Goal: Task Accomplishment & Management: Manage account settings

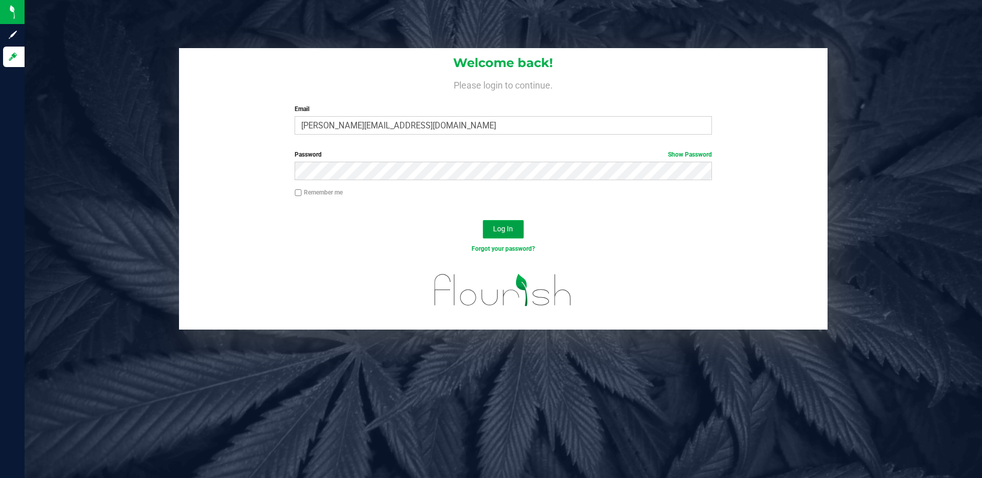
click at [516, 233] on button "Log In" at bounding box center [503, 229] width 41 height 18
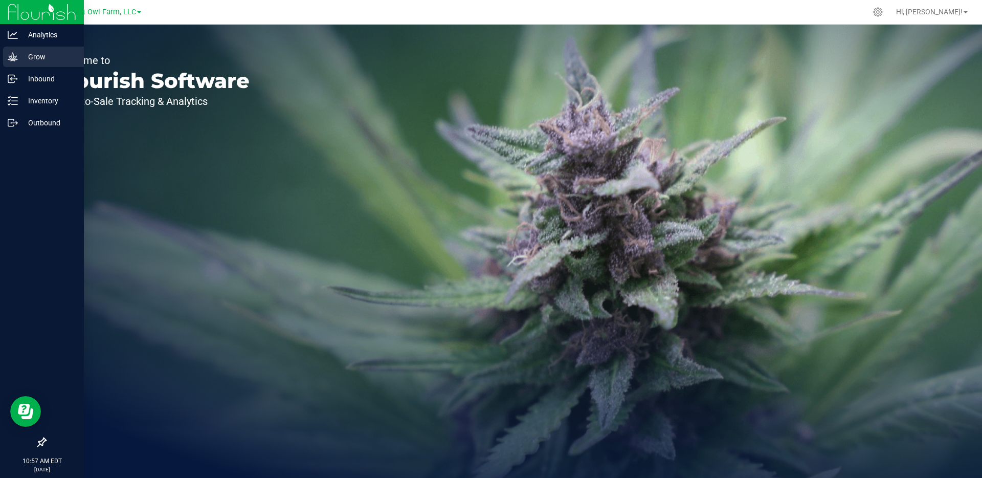
click at [7, 57] on div "Grow" at bounding box center [43, 57] width 81 height 20
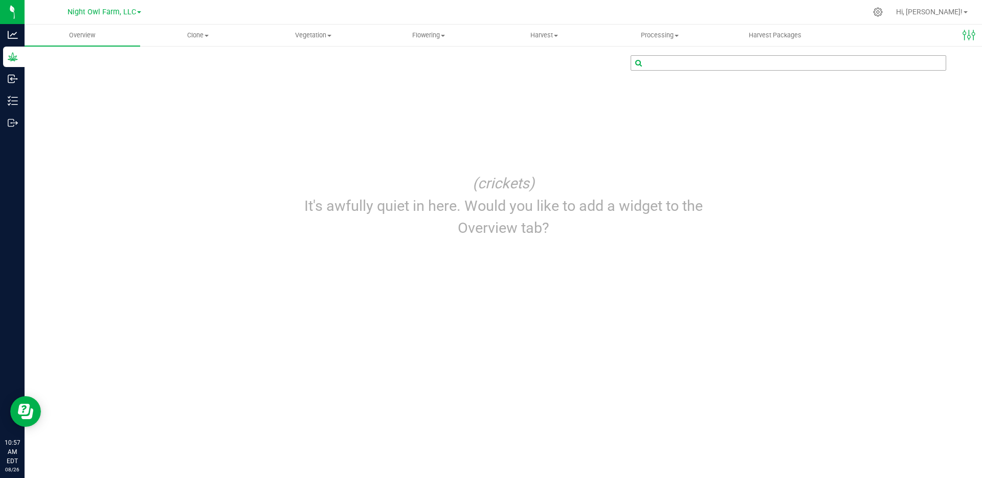
click at [762, 62] on input "text" at bounding box center [788, 63] width 314 height 14
type input "pave"
click at [319, 32] on span "Vegetation" at bounding box center [313, 35] width 115 height 9
click at [304, 61] on span "Veg groups" at bounding box center [288, 61] width 65 height 9
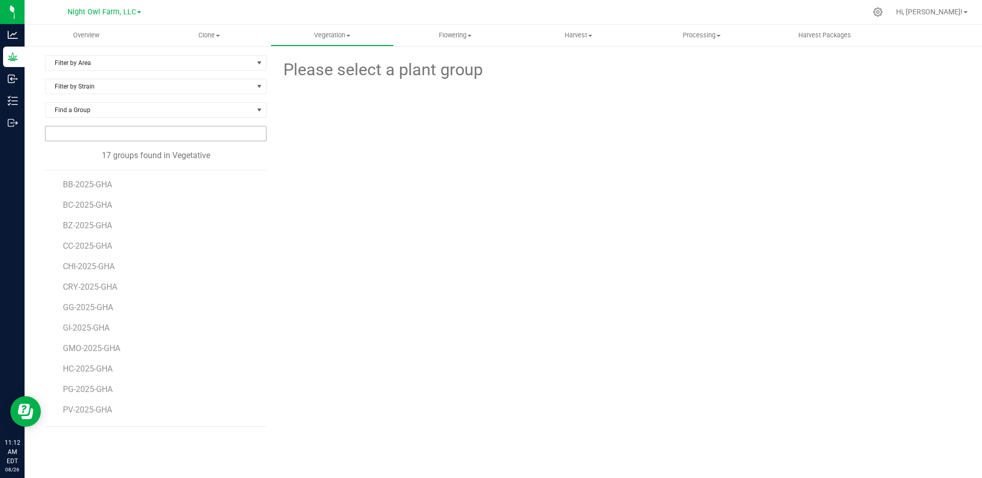
click at [211, 138] on input "NO DATA FOUND" at bounding box center [156, 133] width 220 height 14
type input "pave"
click at [433, 36] on div "Overview Clone Create plants Cloning groups Cloning plants Apply to plants Vege…" at bounding box center [503, 251] width 957 height 453
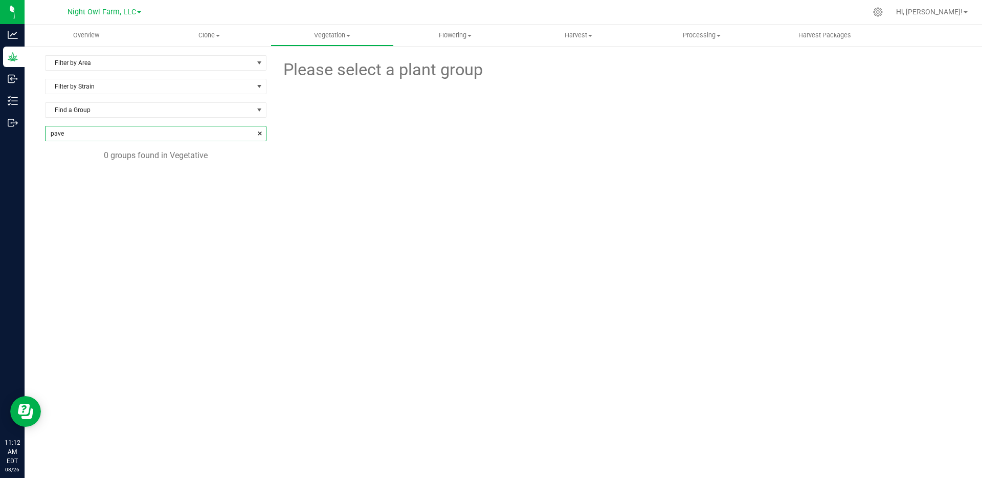
click at [152, 137] on input "pave" at bounding box center [156, 133] width 220 height 14
click at [456, 35] on span "Flowering" at bounding box center [455, 35] width 122 height 9
click at [450, 75] on span "Flowering groups" at bounding box center [436, 74] width 85 height 9
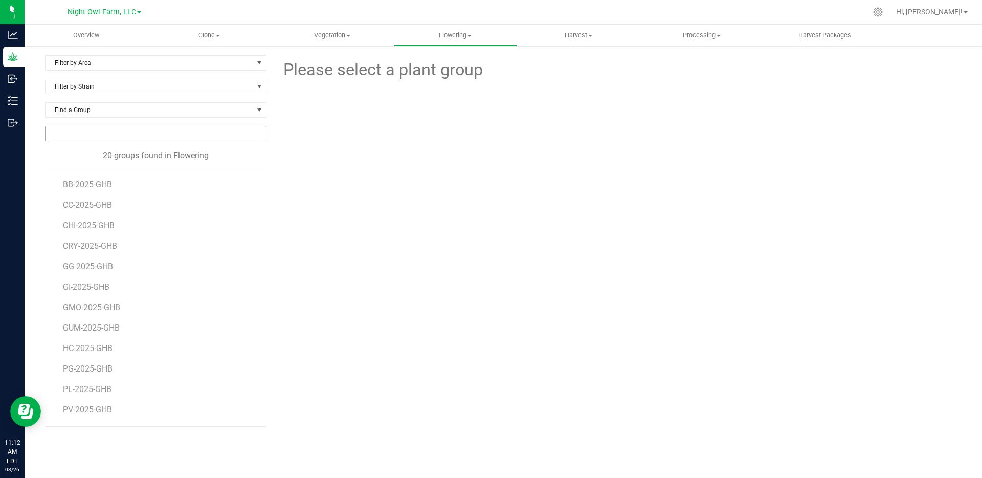
click at [186, 135] on input "NO DATA FOUND" at bounding box center [156, 133] width 220 height 14
type input "p"
click at [103, 406] on span "PV-2025-GHB" at bounding box center [88, 409] width 51 height 10
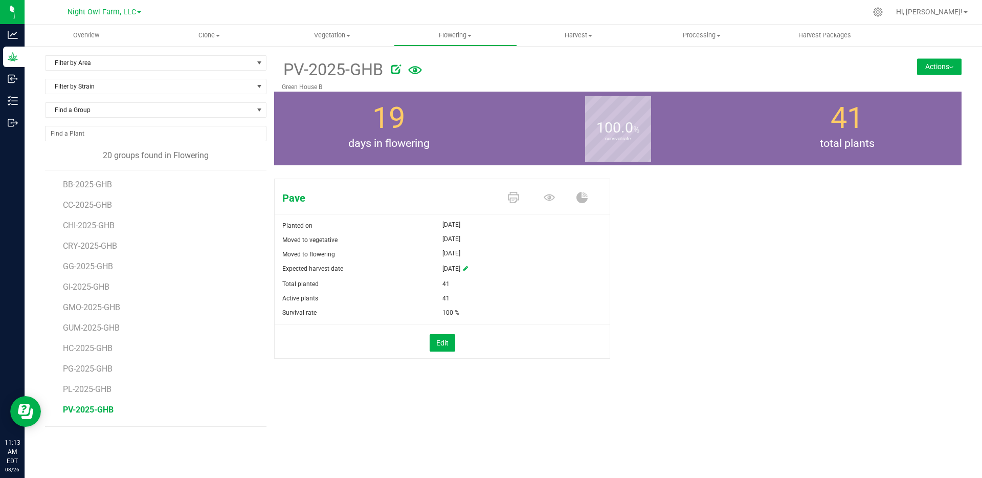
click at [936, 69] on button "Actions" at bounding box center [939, 66] width 44 height 16
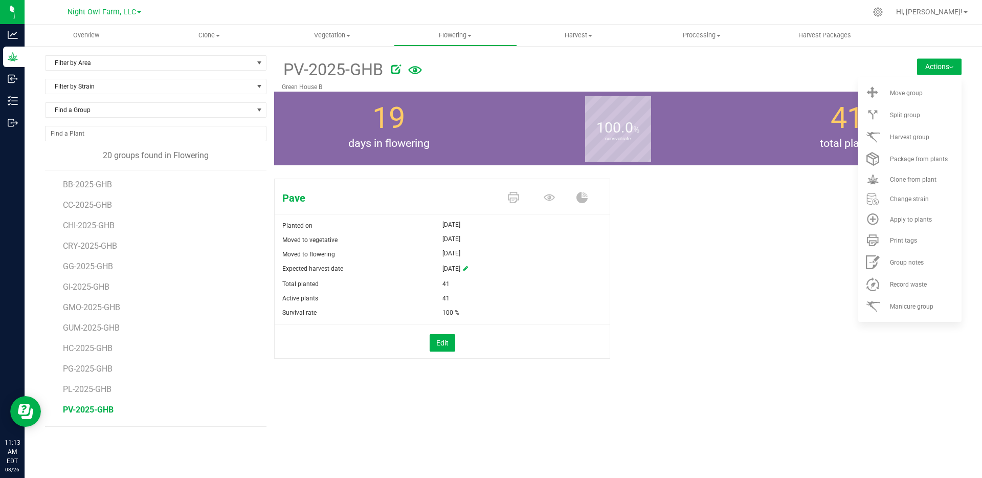
drag, startPoint x: 912, startPoint y: 276, endPoint x: 895, endPoint y: 363, distance: 88.5
click at [894, 322] on ul "Move group Split group Harvest group Package from plants" at bounding box center [909, 199] width 103 height 244
click at [896, 364] on div "Pave Planted on [DATE] Moved to vegetative [DATE] Moved to flowering [DATE] Exp…" at bounding box center [617, 279] width 687 height 210
click at [799, 308] on div "Pave Planted on [DATE] Moved to vegetative [DATE] Moved to flowering [DATE] Exp…" at bounding box center [617, 279] width 687 height 210
click at [433, 346] on button "Edit" at bounding box center [442, 342] width 26 height 17
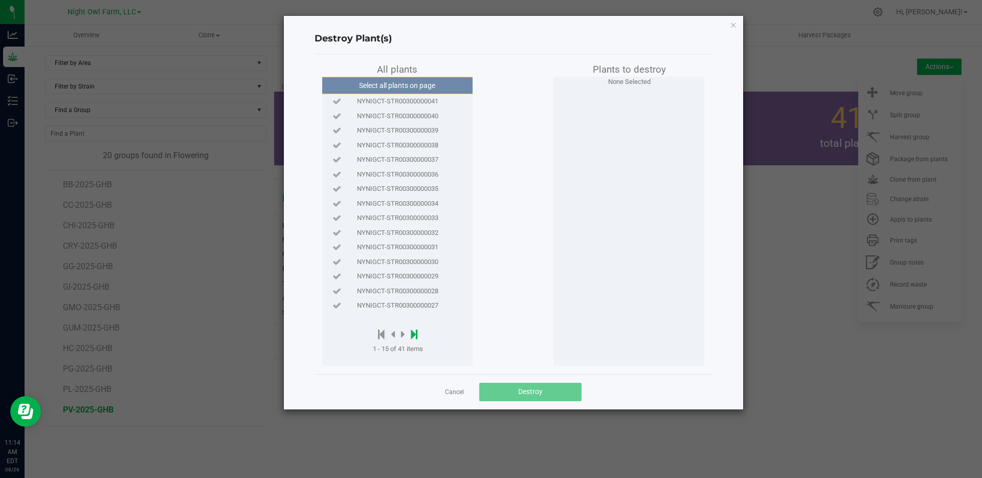
click at [415, 335] on icon at bounding box center [414, 333] width 7 height 11
click at [415, 335] on icon at bounding box center [416, 333] width 7 height 11
click at [381, 333] on icon at bounding box center [383, 333] width 7 height 11
click at [393, 336] on icon at bounding box center [393, 333] width 4 height 11
click at [391, 336] on div at bounding box center [398, 334] width 50 height 13
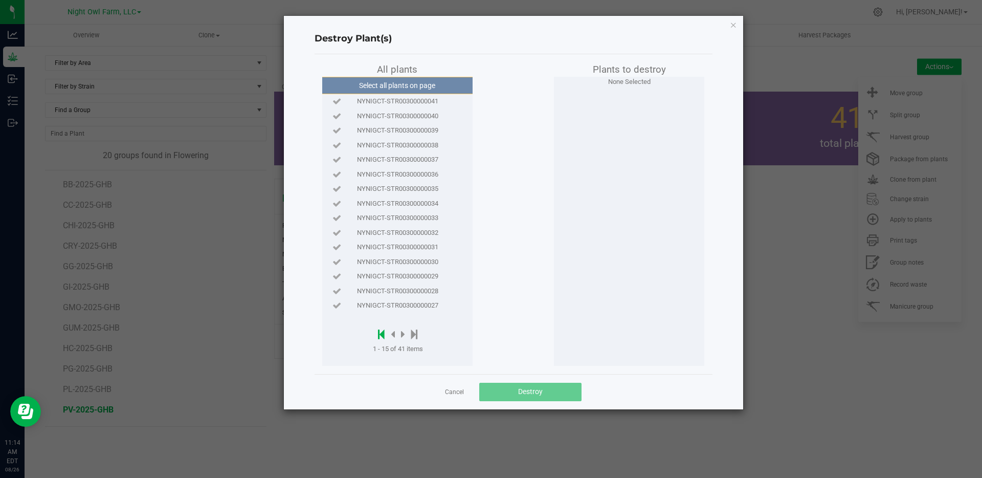
click at [382, 333] on icon at bounding box center [381, 333] width 7 height 11
click at [416, 336] on icon at bounding box center [414, 333] width 7 height 11
click at [384, 331] on icon at bounding box center [383, 333] width 7 height 11
click at [404, 333] on icon at bounding box center [403, 333] width 4 height 11
click at [404, 333] on div at bounding box center [400, 334] width 54 height 13
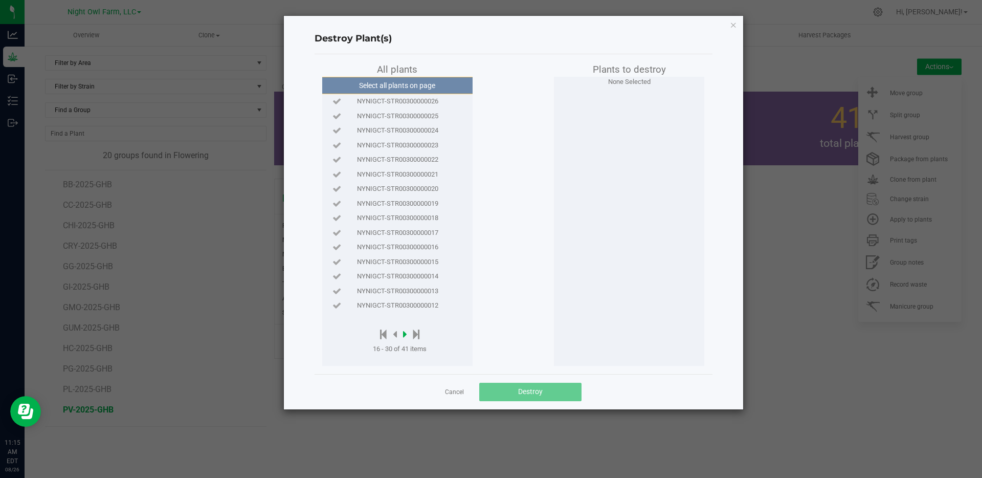
click at [404, 333] on div at bounding box center [400, 334] width 54 height 13
click at [404, 334] on div at bounding box center [400, 334] width 54 height 13
click at [404, 334] on icon at bounding box center [405, 333] width 4 height 11
click at [396, 335] on icon at bounding box center [395, 333] width 4 height 11
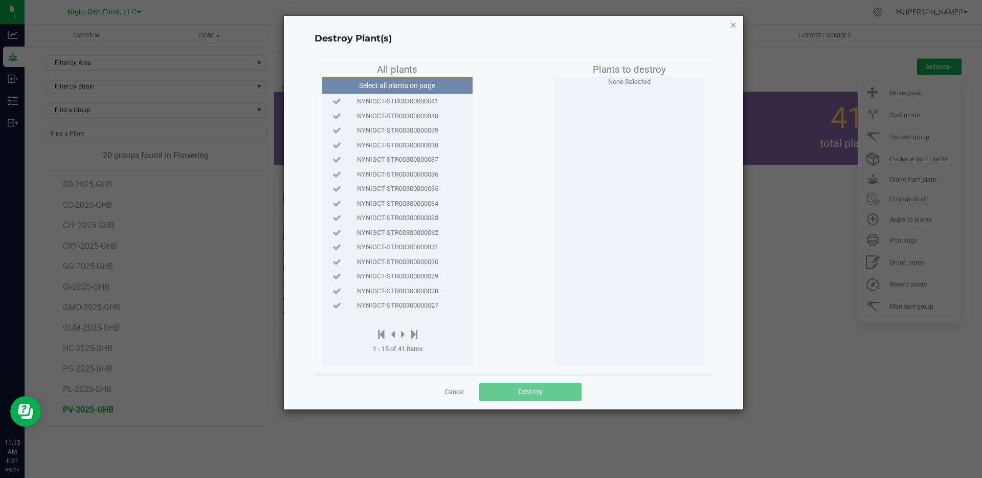
click at [730, 24] on icon "button" at bounding box center [733, 24] width 7 height 12
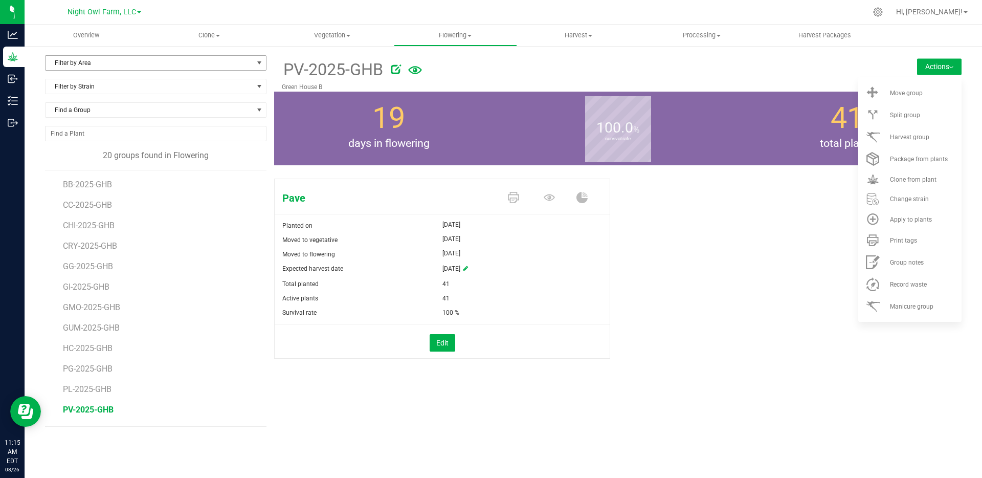
click at [263, 60] on span "select" at bounding box center [259, 63] width 8 height 8
click at [259, 64] on span "select" at bounding box center [259, 63] width 8 height 8
click at [319, 37] on span "Vegetation" at bounding box center [332, 35] width 122 height 9
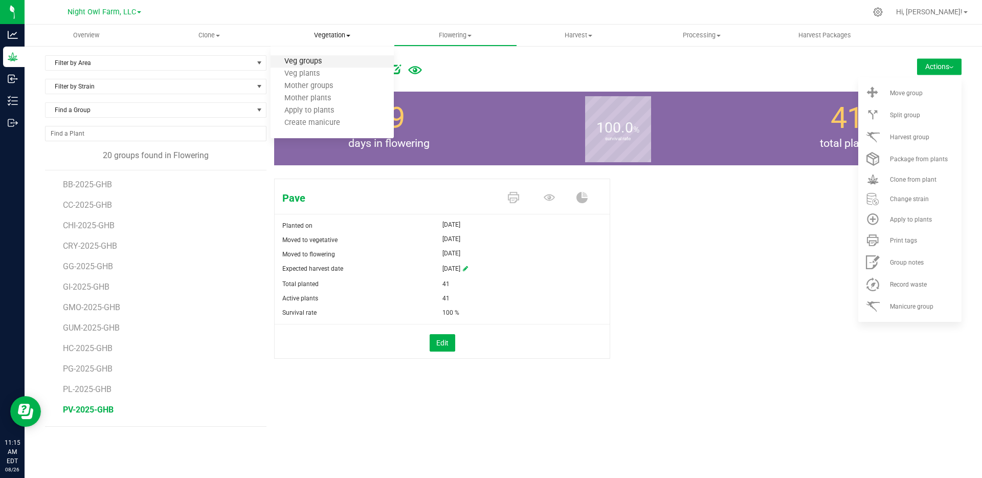
click at [317, 64] on span "Veg groups" at bounding box center [302, 61] width 65 height 9
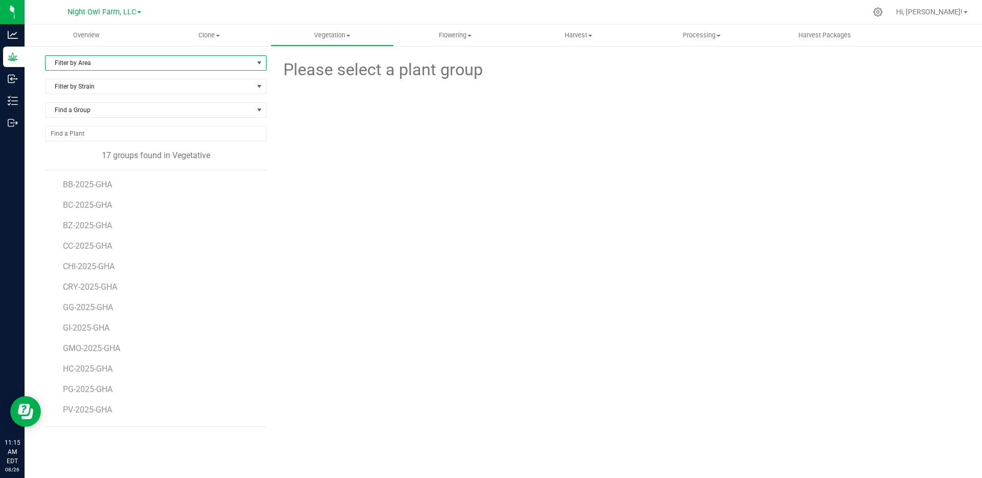
click at [257, 69] on span "select" at bounding box center [259, 63] width 13 height 14
click at [229, 100] on li "Green House A" at bounding box center [156, 95] width 220 height 15
click at [103, 407] on span "PV-2025-GHA" at bounding box center [88, 409] width 51 height 10
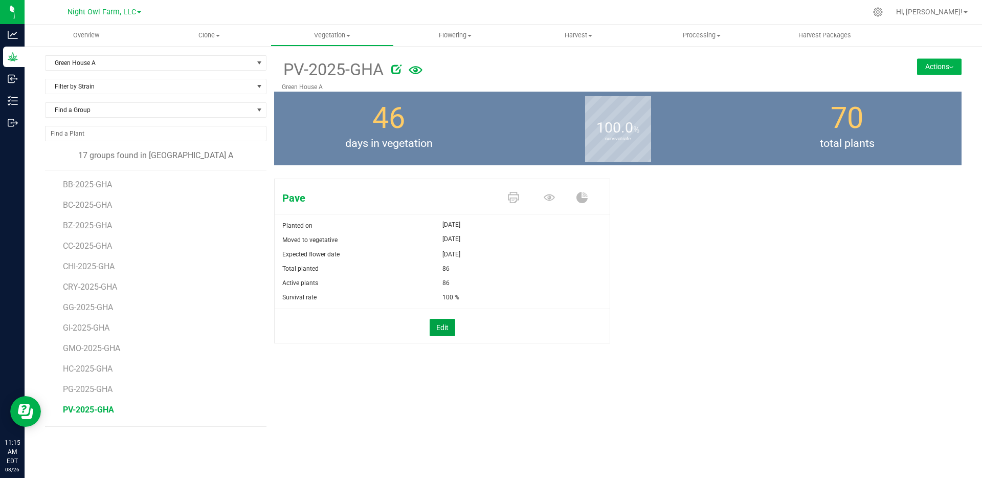
click at [447, 329] on button "Edit" at bounding box center [442, 327] width 26 height 17
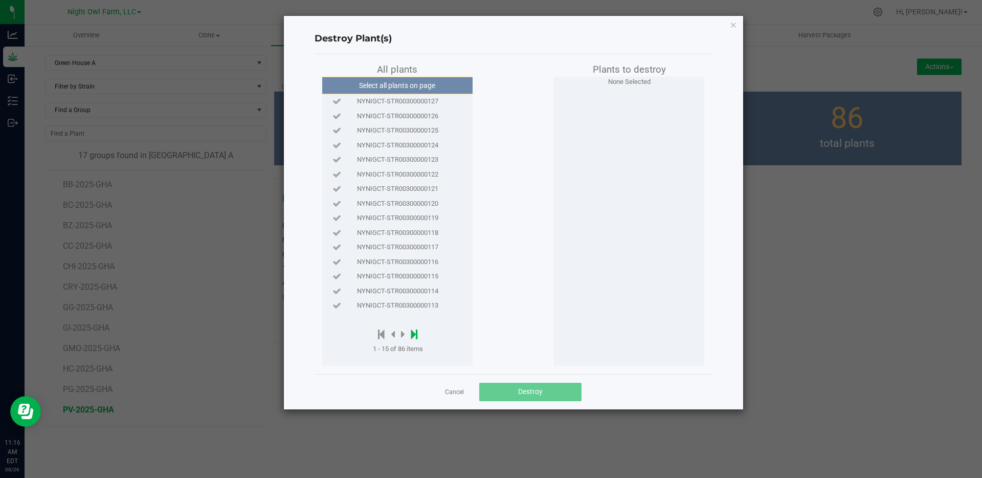
click at [415, 334] on icon at bounding box center [414, 333] width 7 height 11
click at [430, 247] on span "NYNIGCT-STR00300000042" at bounding box center [397, 247] width 81 height 10
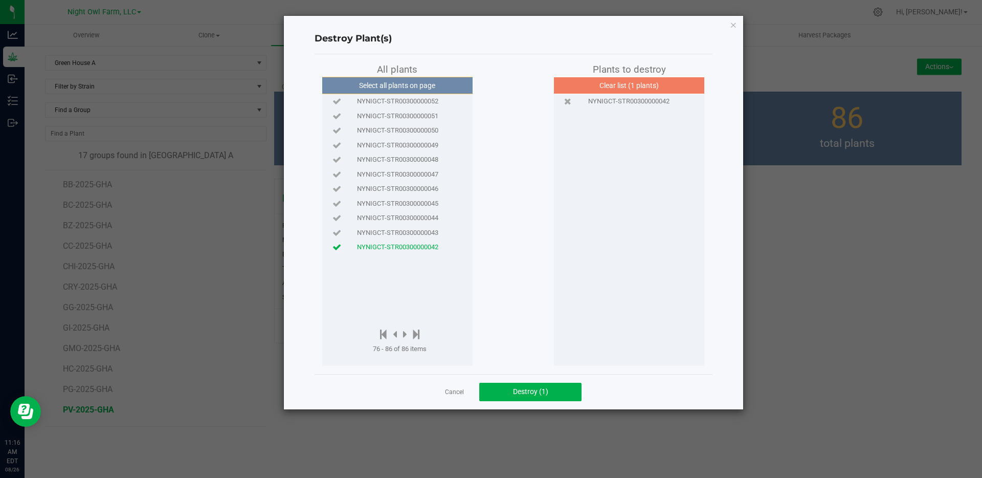
click at [423, 235] on span "NYNIGCT-STR00300000043" at bounding box center [397, 233] width 81 height 10
click at [426, 217] on span "NYNIGCT-STR00300000044" at bounding box center [397, 218] width 81 height 10
click at [433, 200] on span "NYNIGCT-STR00300000045" at bounding box center [397, 203] width 81 height 10
click at [425, 187] on span "NYNIGCT-STR00300000046" at bounding box center [397, 189] width 81 height 10
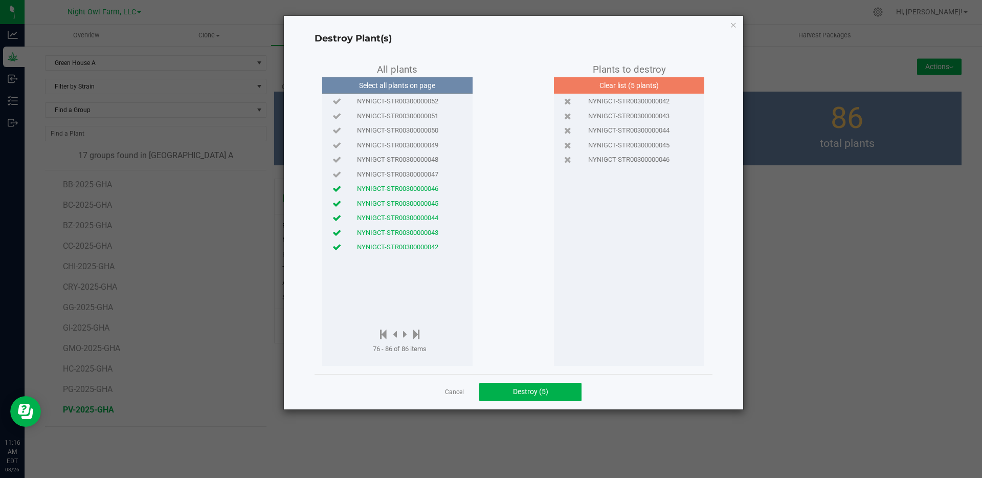
click at [419, 172] on span "NYNIGCT-STR00300000047" at bounding box center [397, 174] width 81 height 10
click at [419, 155] on span "NYNIGCT-STR00300000048" at bounding box center [397, 159] width 81 height 10
click at [421, 141] on span "NYNIGCT-STR00300000049" at bounding box center [397, 145] width 81 height 10
click at [427, 129] on span "NYNIGCT-STR00300000050" at bounding box center [397, 130] width 81 height 10
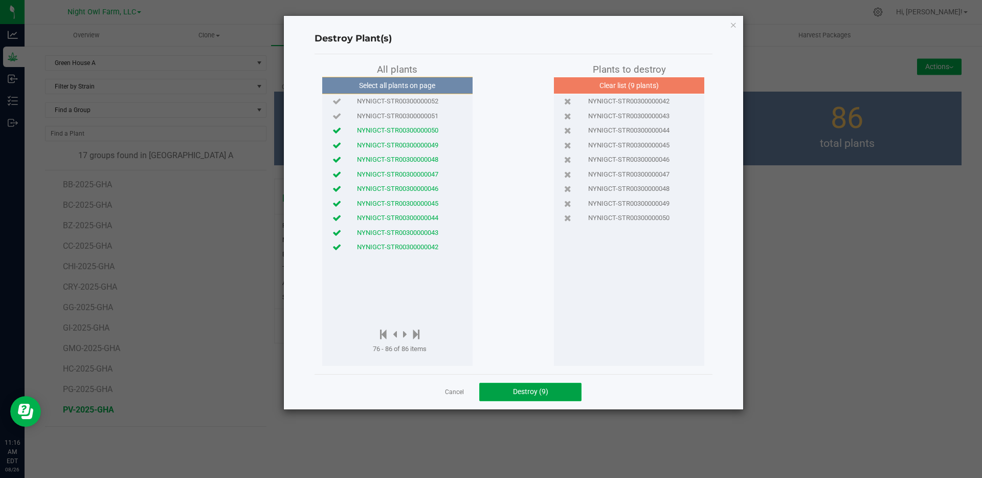
click at [549, 388] on button "Destroy (9)" at bounding box center [530, 391] width 102 height 18
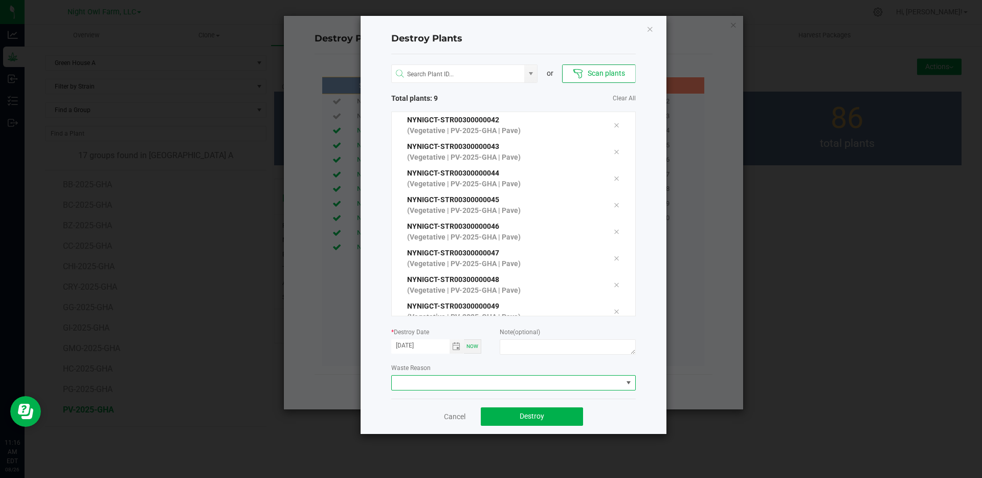
click at [628, 384] on span at bounding box center [628, 382] width 13 height 14
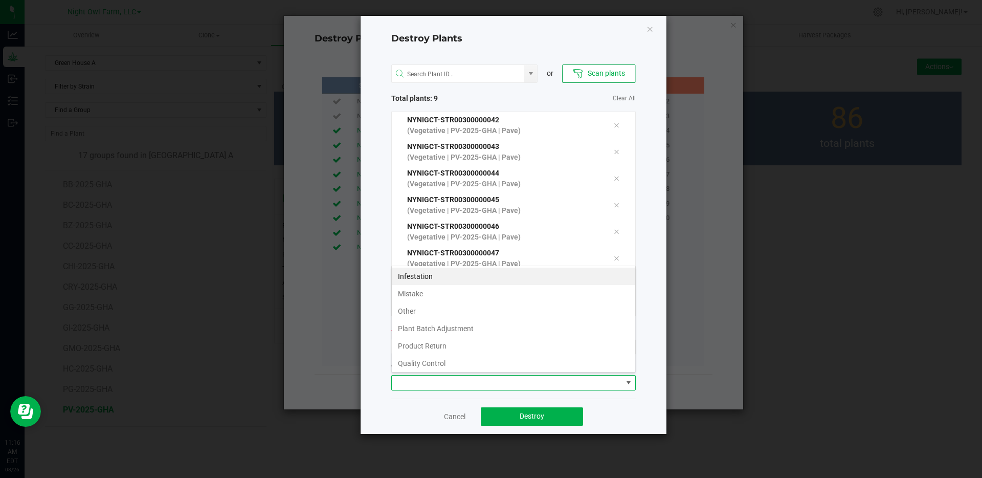
scroll to position [15, 244]
click at [534, 297] on li "Mistake" at bounding box center [513, 293] width 243 height 17
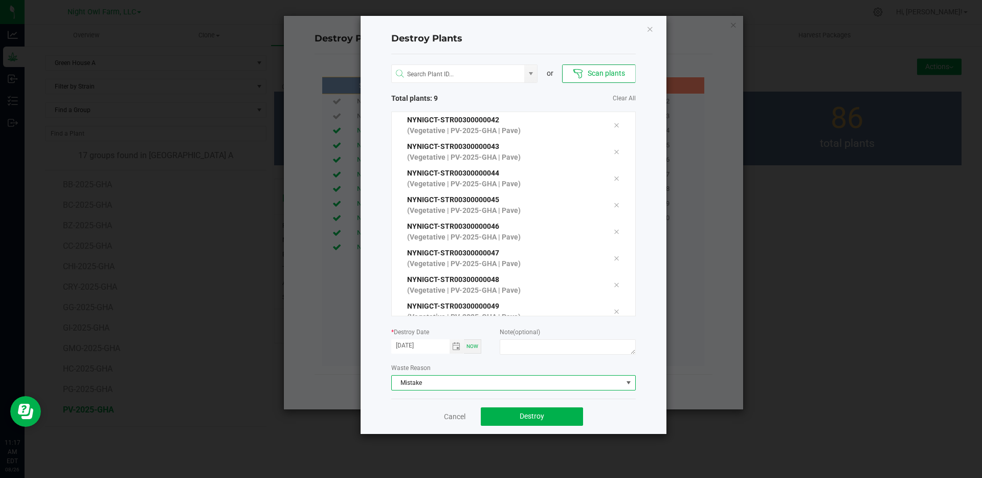
click at [630, 379] on span at bounding box center [628, 382] width 8 height 8
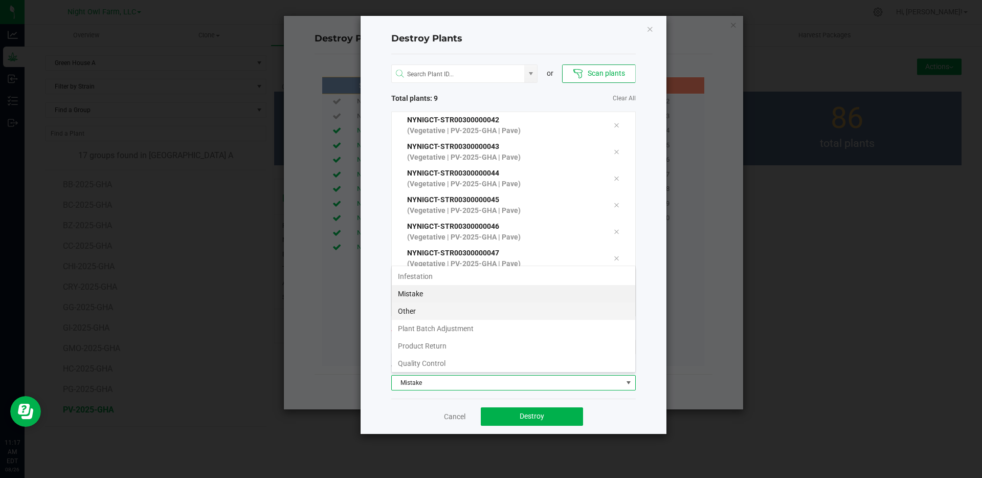
click at [551, 309] on li "Other" at bounding box center [513, 310] width 243 height 17
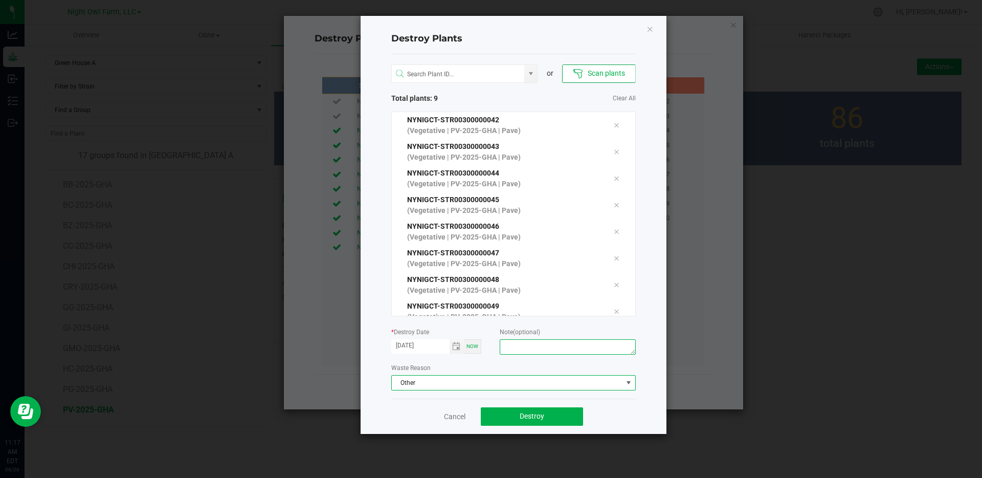
click at [590, 347] on textarea at bounding box center [566, 346] width 135 height 15
type textarea "p"
type textarea "m"
type textarea "over counted"
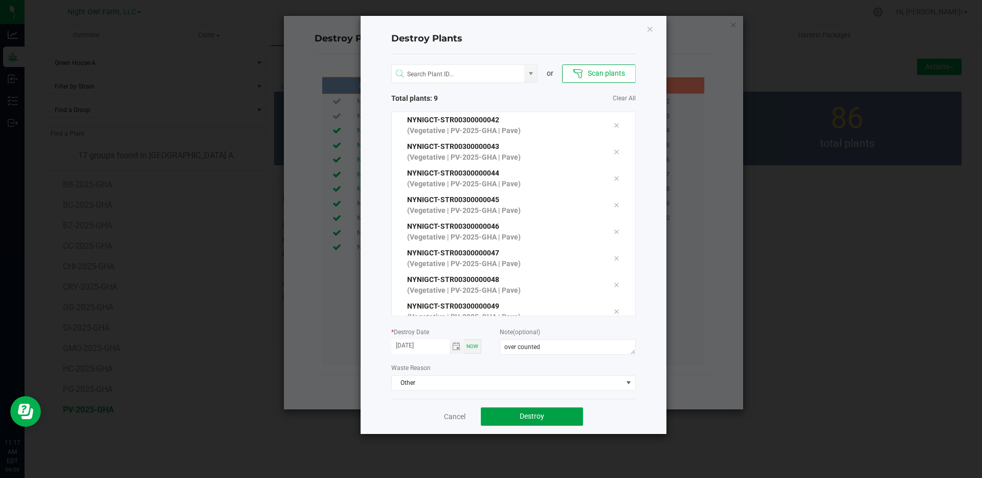
click at [541, 416] on span "Destroy" at bounding box center [531, 416] width 25 height 8
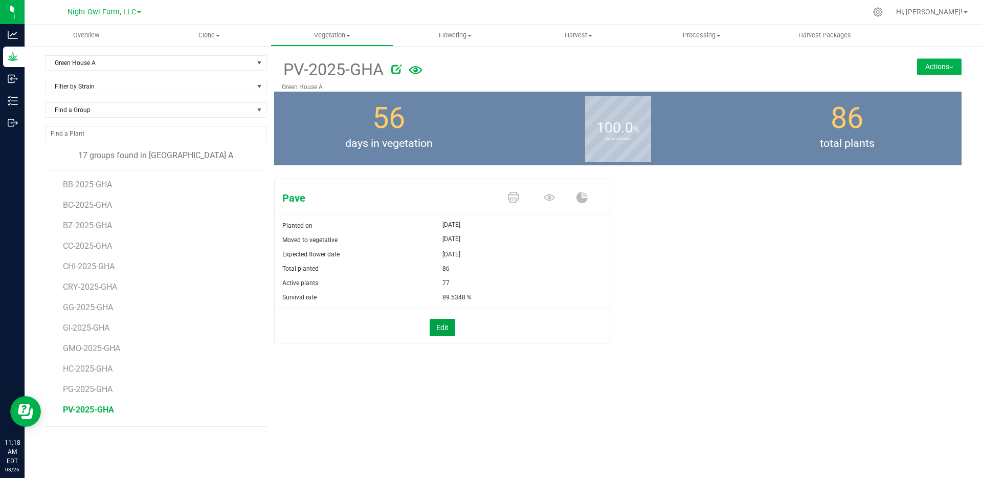
click at [448, 330] on button "Edit" at bounding box center [442, 327] width 26 height 17
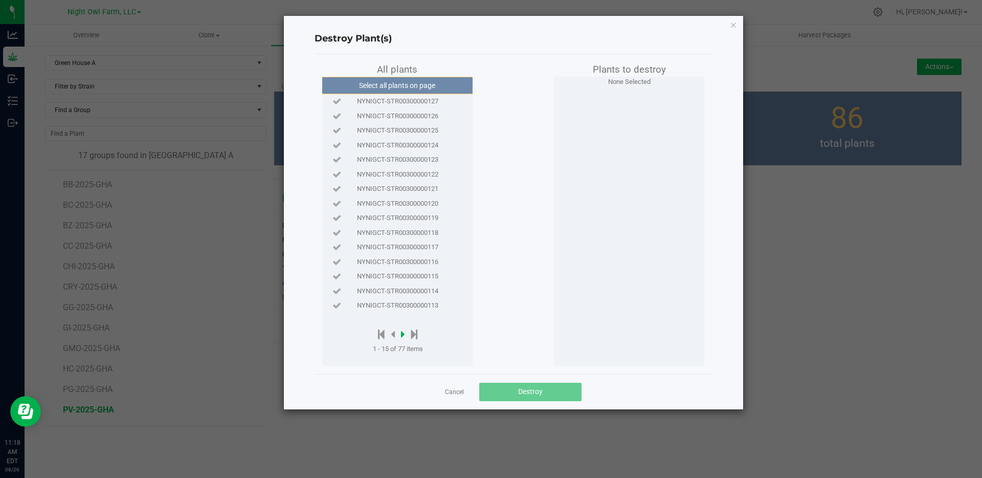
click at [402, 335] on icon at bounding box center [403, 333] width 4 height 11
click at [402, 335] on div at bounding box center [400, 334] width 54 height 13
click at [404, 335] on icon at bounding box center [405, 333] width 4 height 11
click at [425, 278] on span "NYNIGCT-STR00300000070" at bounding box center [397, 276] width 81 height 10
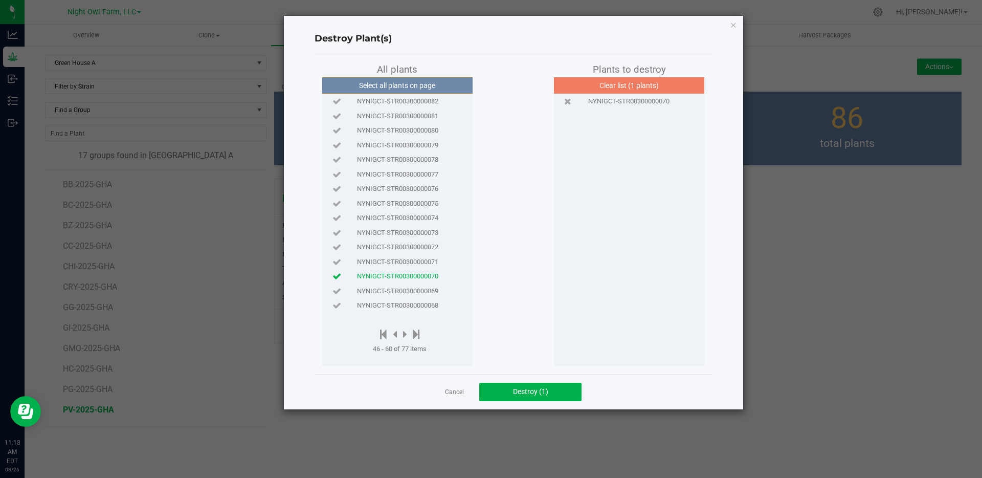
click at [425, 304] on span "NYNIGCT-STR00300000068" at bounding box center [397, 305] width 81 height 10
click at [495, 392] on button "Destroy (2)" at bounding box center [530, 391] width 102 height 18
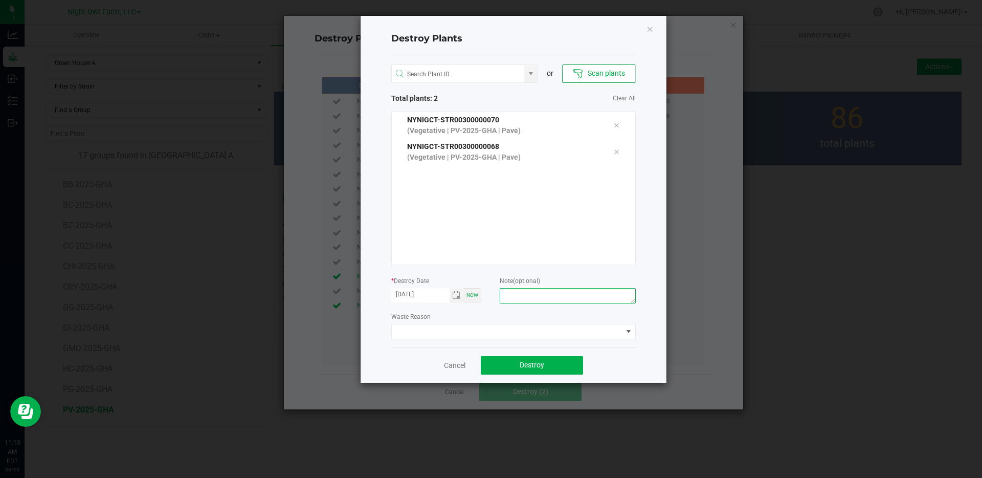
click at [549, 299] on textarea at bounding box center [566, 295] width 135 height 15
type textarea "over counted"
click at [473, 331] on span at bounding box center [507, 331] width 231 height 14
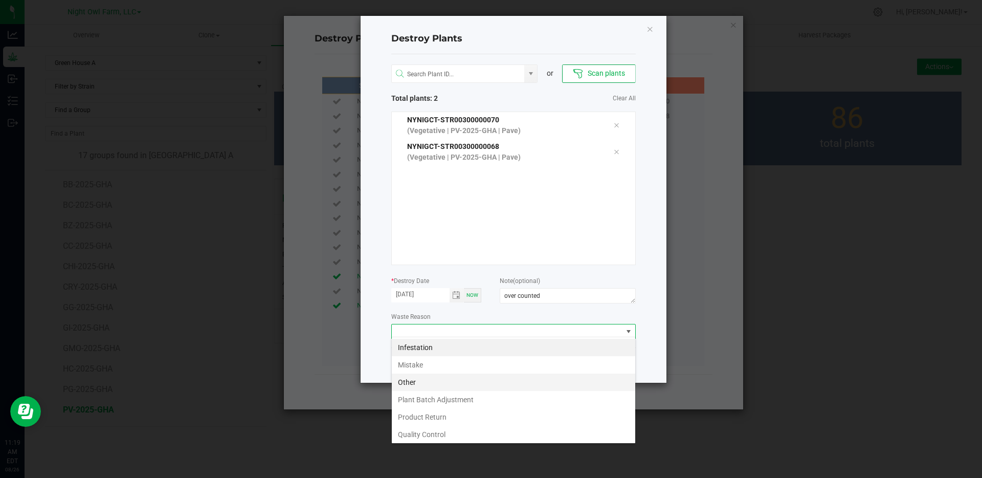
click at [456, 383] on li "Other" at bounding box center [513, 381] width 243 height 17
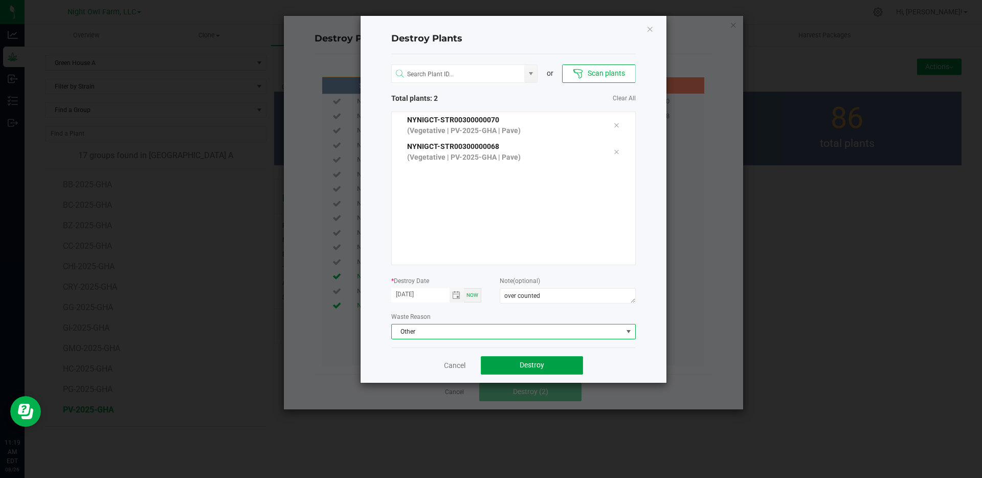
click at [522, 364] on span "Destroy" at bounding box center [531, 364] width 25 height 8
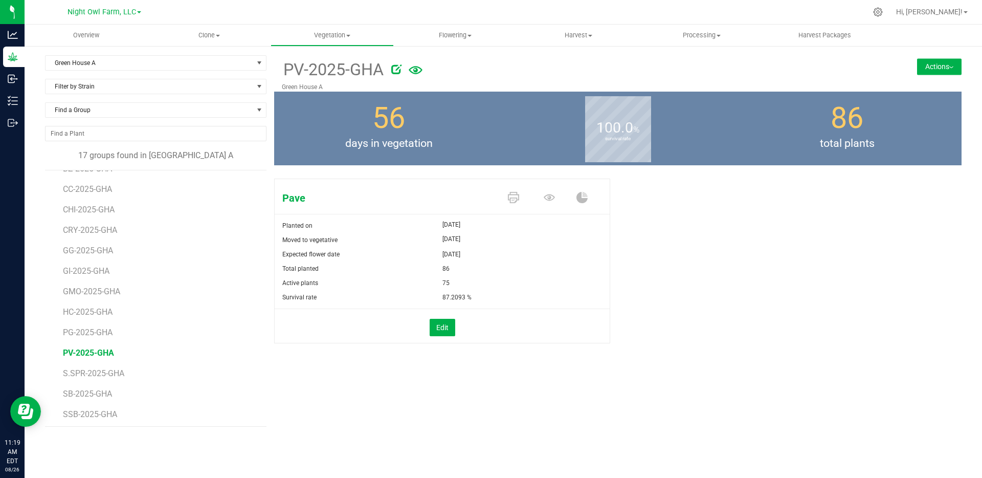
scroll to position [100, 0]
click at [88, 329] on span "S.SPR-2025-GHA" at bounding box center [95, 330] width 64 height 10
click at [105, 332] on span "S.SPR-2025-GHA" at bounding box center [95, 330] width 64 height 10
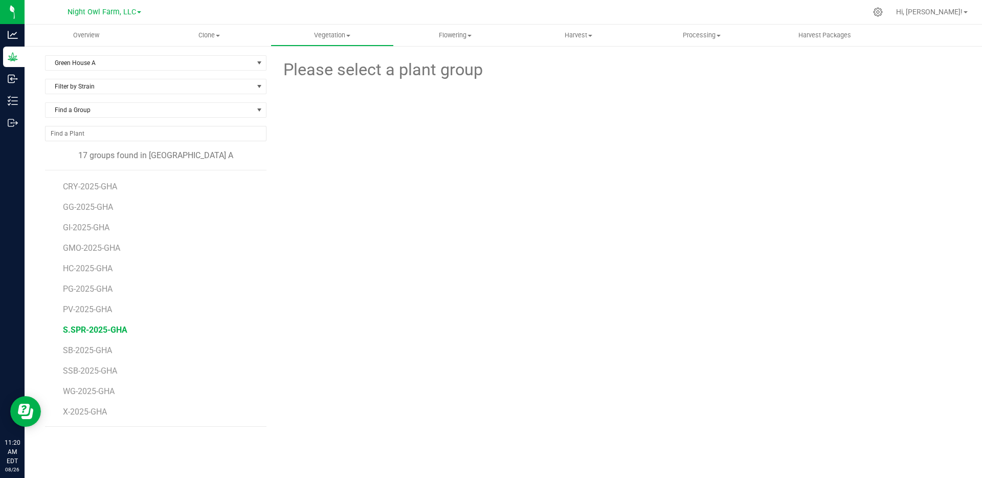
click at [87, 328] on span "S.SPR-2025-GHA" at bounding box center [95, 330] width 64 height 10
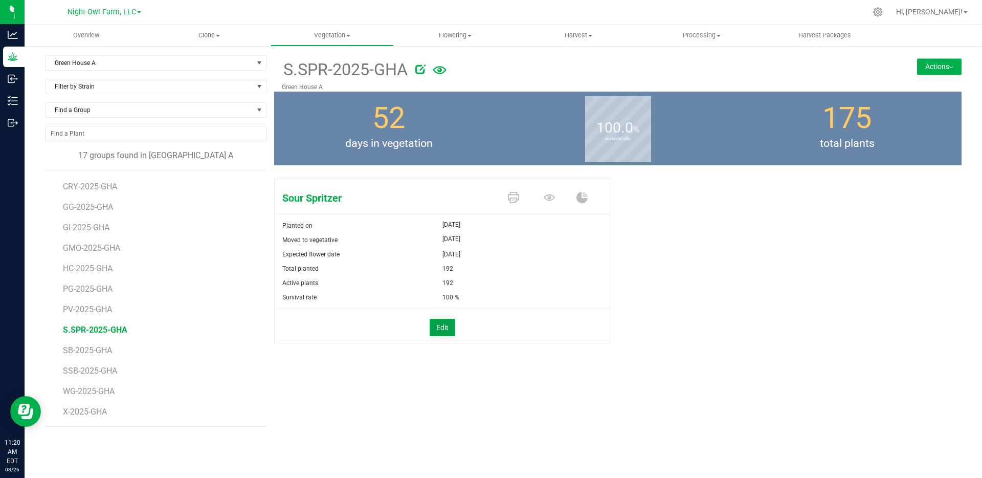
click at [440, 329] on button "Edit" at bounding box center [442, 327] width 26 height 17
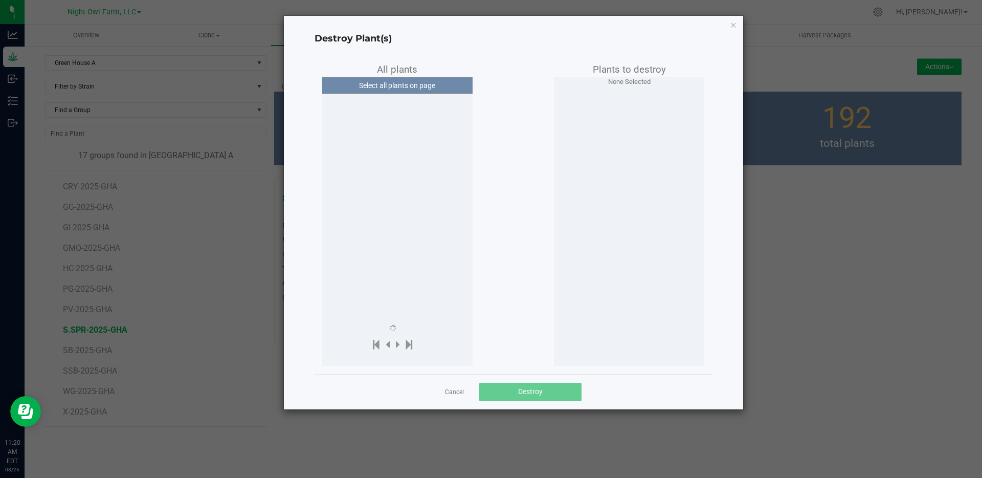
scroll to position [100, 0]
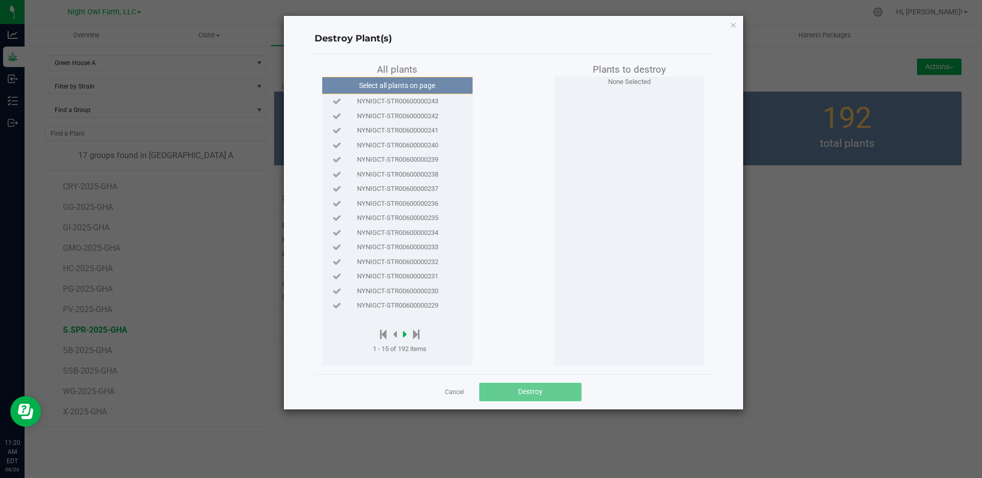
click at [405, 334] on icon at bounding box center [405, 333] width 4 height 11
click at [406, 334] on icon at bounding box center [406, 333] width 4 height 11
click at [430, 161] on span "NYNIGCT-STR00600000194" at bounding box center [397, 159] width 81 height 10
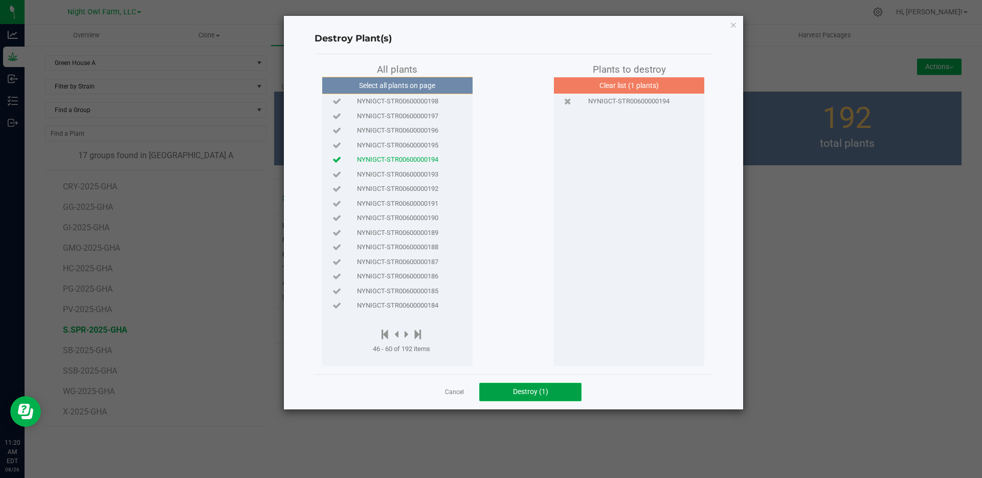
click at [526, 392] on span "Destroy (1)" at bounding box center [530, 391] width 35 height 8
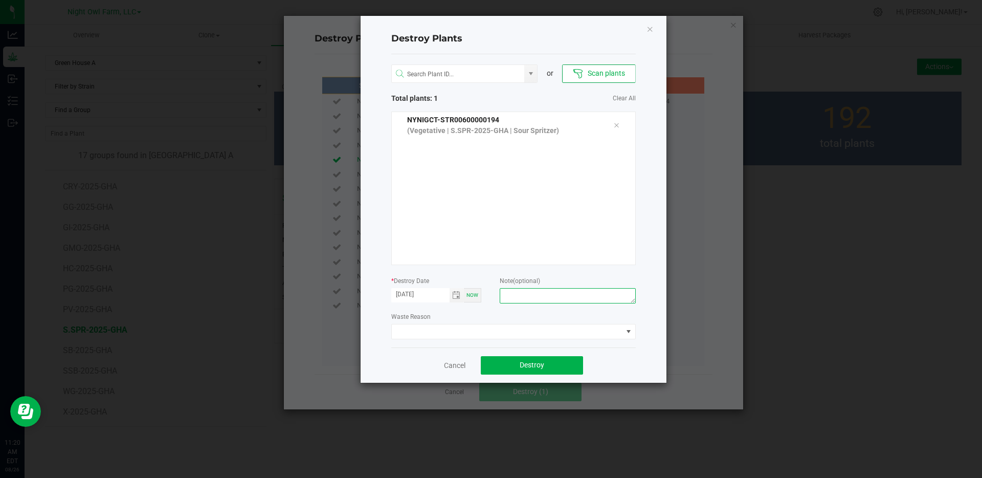
click at [544, 295] on textarea at bounding box center [566, 295] width 135 height 15
type textarea "over counted"
click at [492, 326] on span at bounding box center [507, 331] width 231 height 14
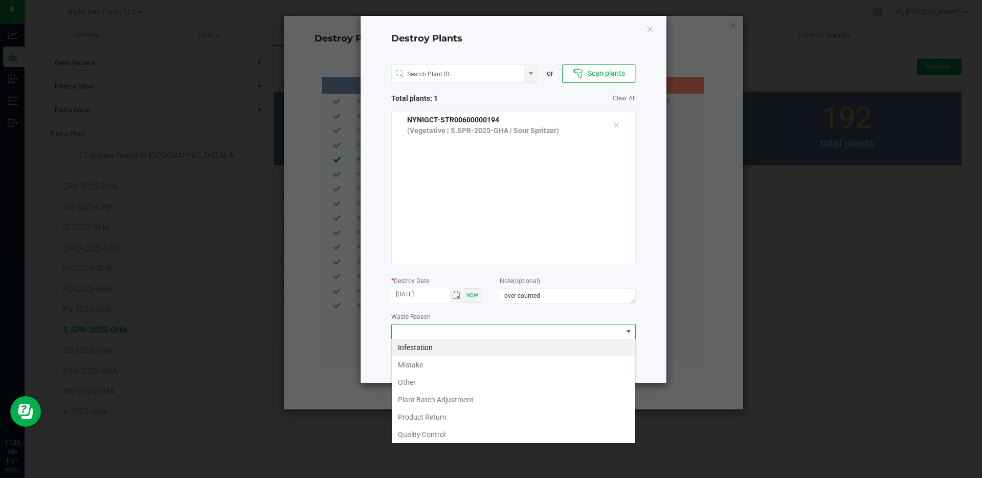
scroll to position [15, 244]
click at [455, 384] on li "Other" at bounding box center [513, 381] width 243 height 17
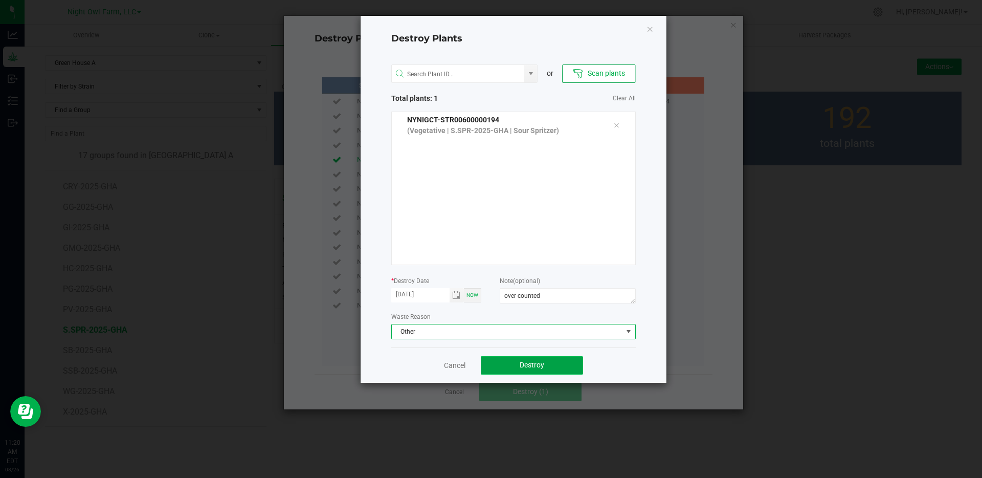
click at [520, 364] on span "Destroy" at bounding box center [531, 364] width 25 height 8
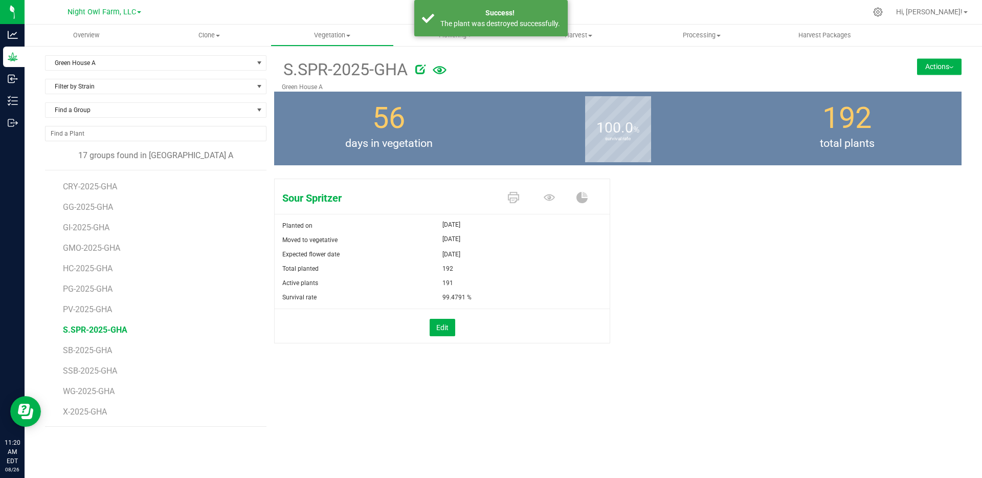
scroll to position [100, 0]
click at [452, 332] on button "Edit" at bounding box center [442, 327] width 26 height 17
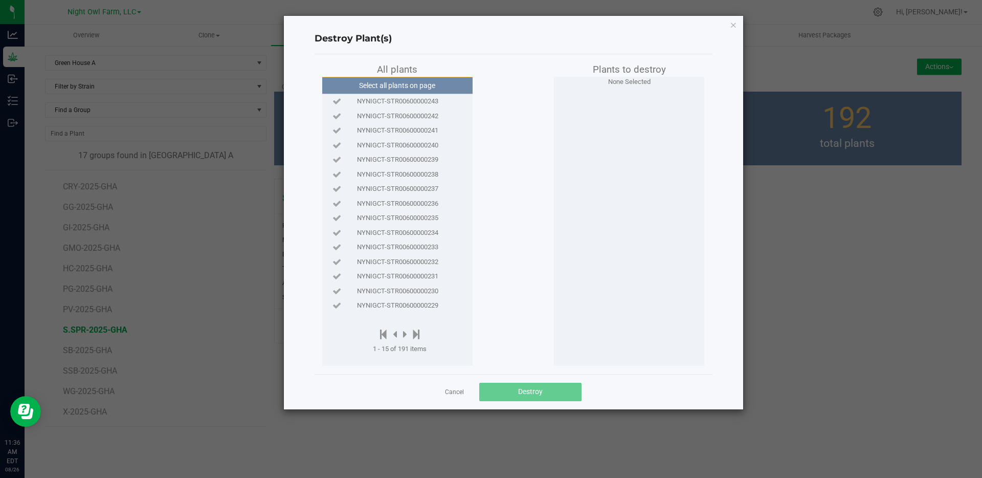
click at [422, 101] on span "NYNIGCT-STR00600000243" at bounding box center [397, 101] width 81 height 10
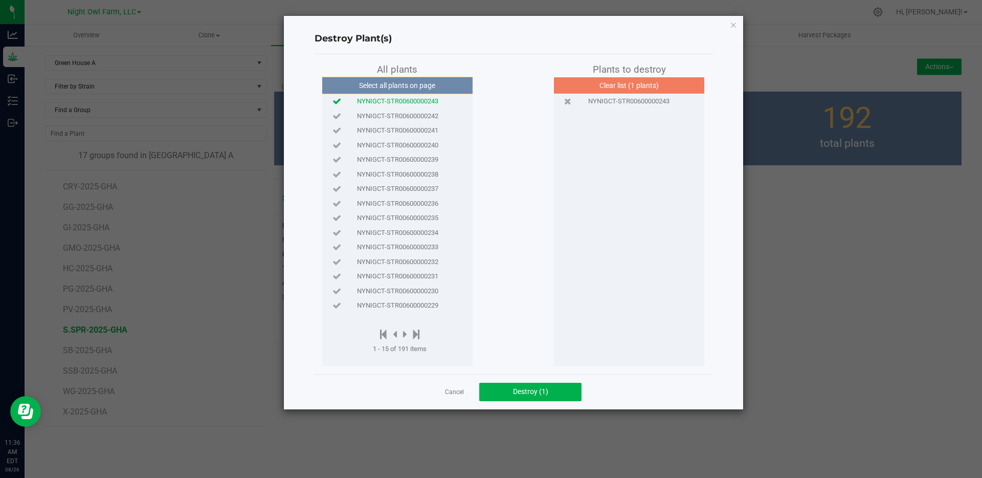
click at [404, 334] on div at bounding box center [400, 334] width 54 height 13
click at [405, 333] on icon at bounding box center [405, 333] width 4 height 11
click at [405, 88] on button "Select all plants on page" at bounding box center [397, 85] width 156 height 17
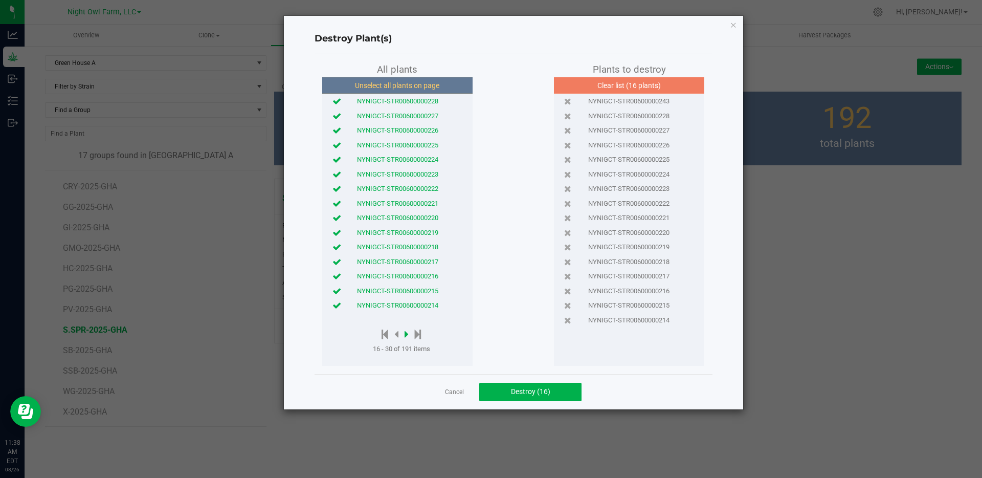
click at [406, 335] on icon at bounding box center [406, 333] width 4 height 11
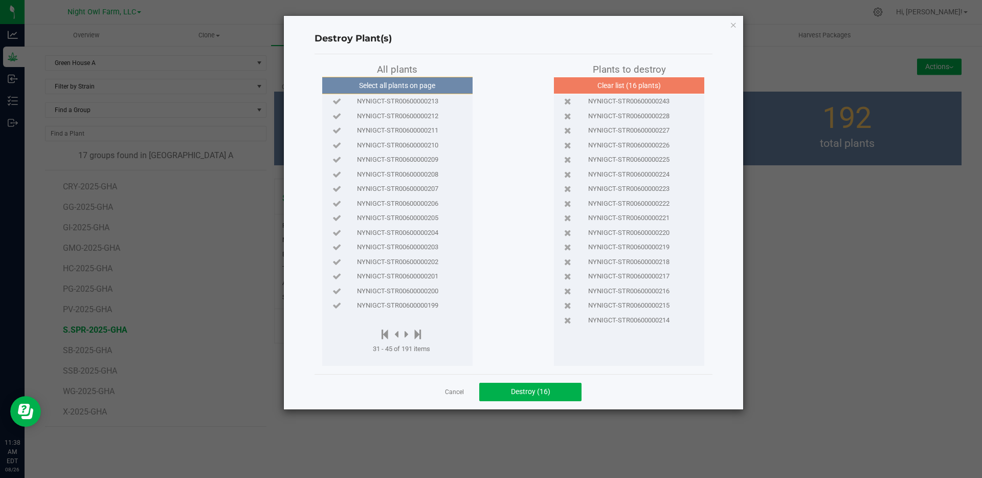
click at [413, 275] on span "NYNIGCT-STR00600000201" at bounding box center [397, 276] width 81 height 10
click at [413, 264] on span "NYNIGCT-STR00600000202" at bounding box center [397, 262] width 81 height 10
click at [417, 246] on span "NYNIGCT-STR00600000203" at bounding box center [397, 247] width 81 height 10
click at [419, 232] on span "NYNIGCT-STR00600000204" at bounding box center [397, 233] width 81 height 10
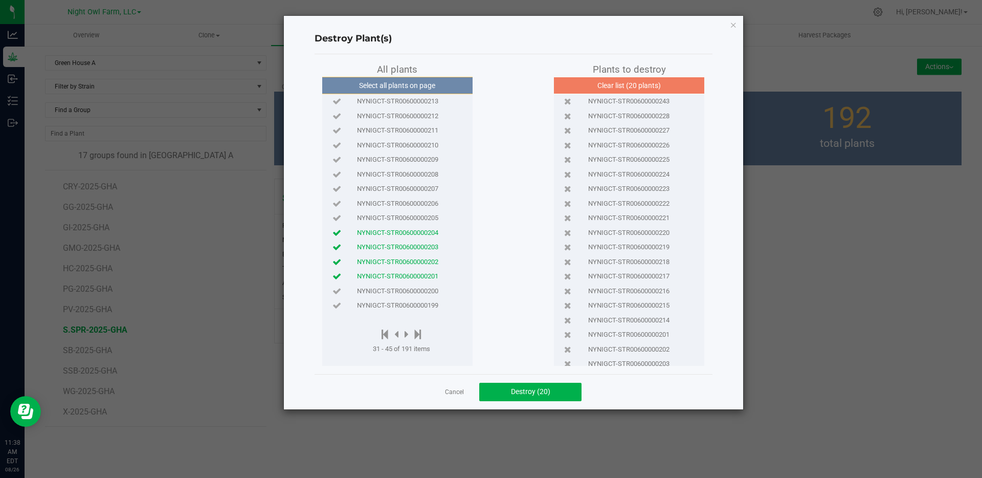
click at [418, 218] on span "NYNIGCT-STR00600000205" at bounding box center [397, 218] width 81 height 10
click at [418, 202] on span "NYNIGCT-STR00600000206" at bounding box center [397, 203] width 81 height 10
click at [422, 184] on div "NYNIGCT-STR00600000207" at bounding box center [397, 188] width 145 height 15
click at [425, 172] on span "NYNIGCT-STR00600000208" at bounding box center [397, 174] width 81 height 10
click at [423, 158] on span "NYNIGCT-STR00600000209" at bounding box center [397, 159] width 81 height 10
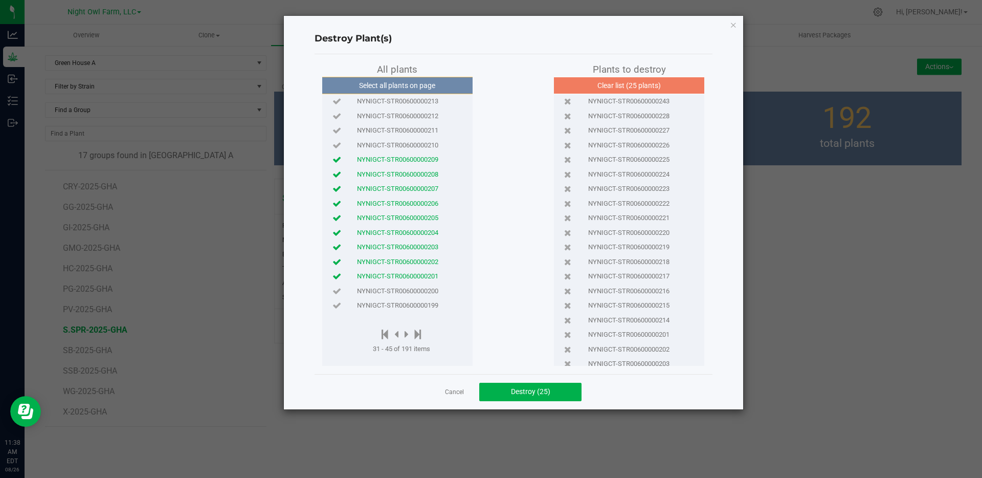
click at [428, 145] on span "NYNIGCT-STR00600000210" at bounding box center [397, 145] width 81 height 10
click at [422, 130] on span "NYNIGCT-STR00600000211" at bounding box center [397, 130] width 81 height 10
click at [426, 113] on span "NYNIGCT-STR00600000212" at bounding box center [397, 116] width 81 height 10
click at [425, 103] on span "NYNIGCT-STR00600000213" at bounding box center [397, 101] width 81 height 10
click at [396, 334] on icon at bounding box center [396, 333] width 4 height 11
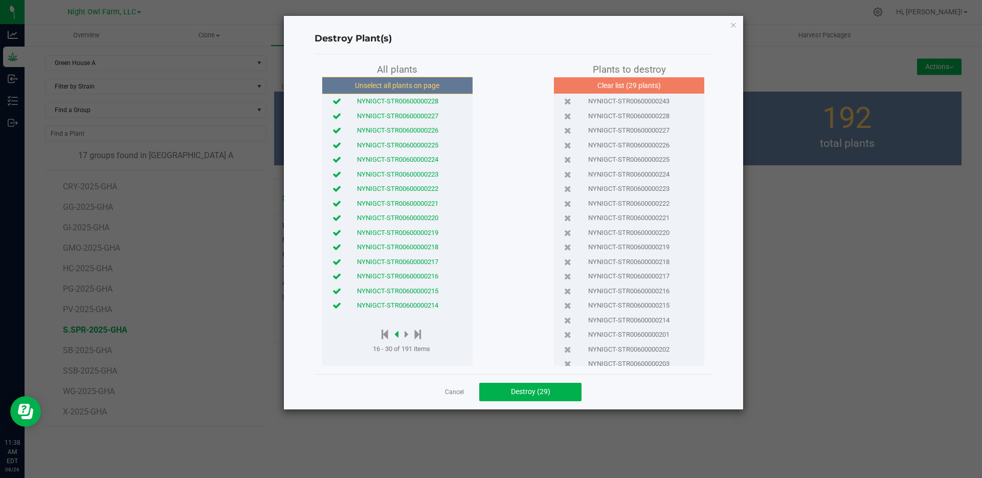
click at [396, 334] on icon at bounding box center [396, 333] width 4 height 11
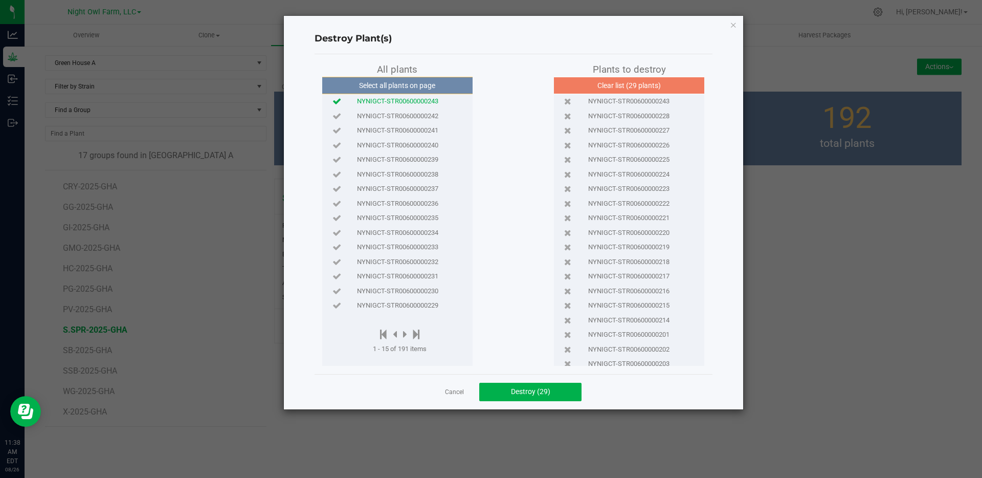
click at [409, 304] on span "NYNIGCT-STR00600000229" at bounding box center [397, 305] width 81 height 10
click at [396, 90] on button "Select all plants on page" at bounding box center [397, 85] width 156 height 17
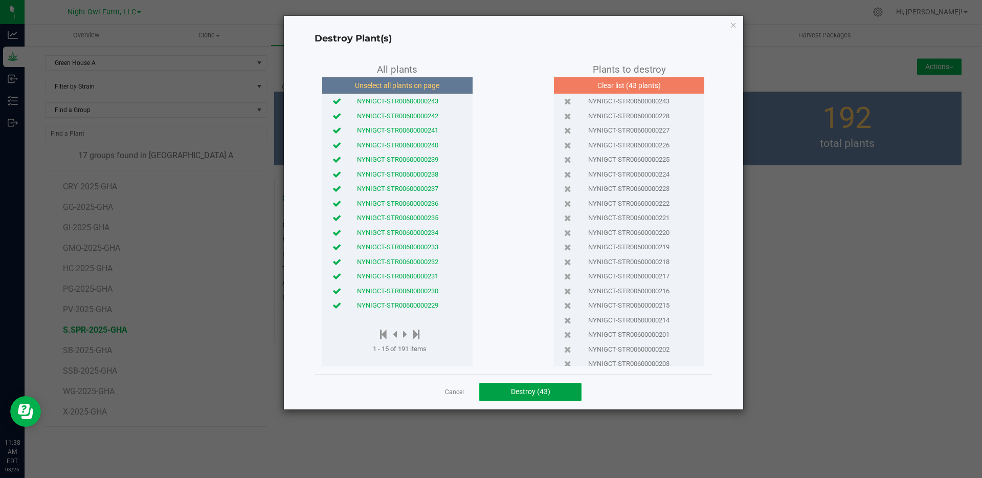
click at [530, 394] on span "Destroy (43)" at bounding box center [530, 391] width 39 height 8
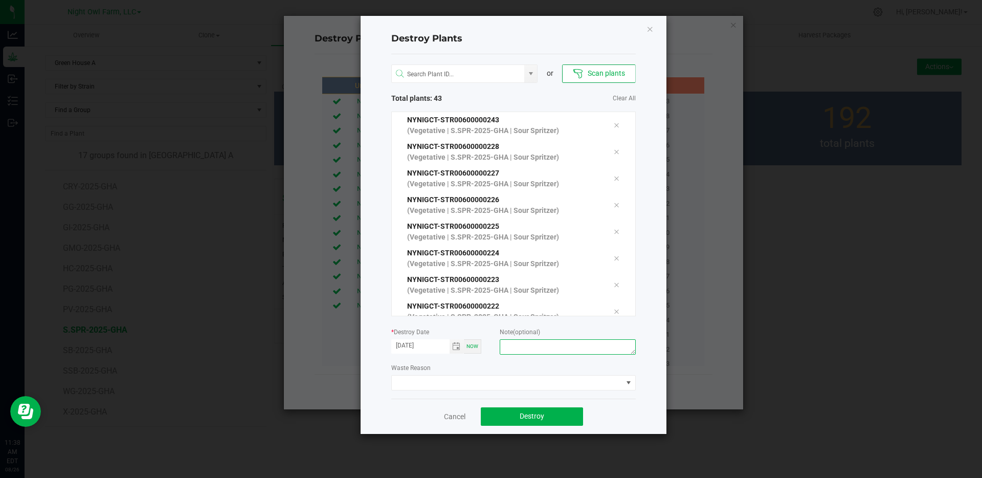
click at [547, 343] on textarea at bounding box center [566, 346] width 135 height 15
type textarea "m"
click at [509, 347] on textarea "miscounted" at bounding box center [566, 346] width 135 height 15
type textarea "Miscounted"
click at [567, 379] on span at bounding box center [507, 382] width 231 height 14
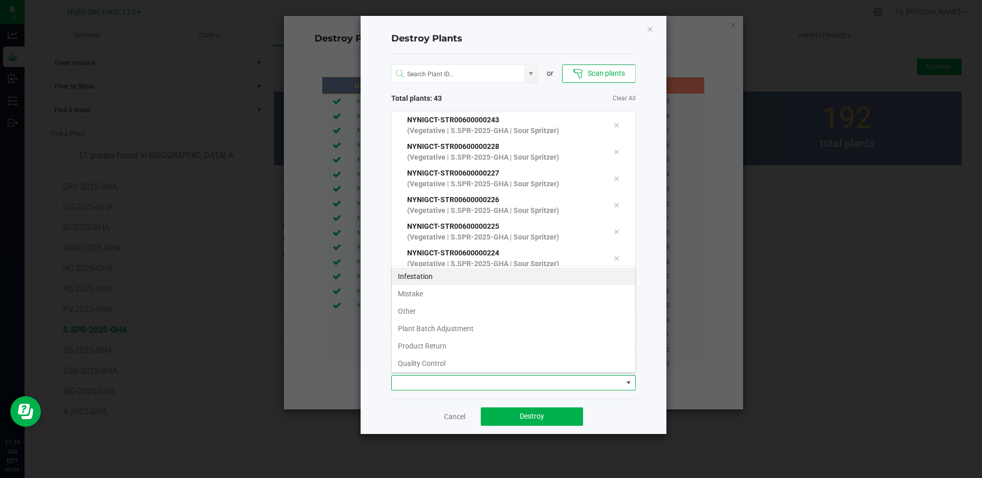
scroll to position [15, 244]
click at [529, 313] on li "Other" at bounding box center [513, 310] width 243 height 17
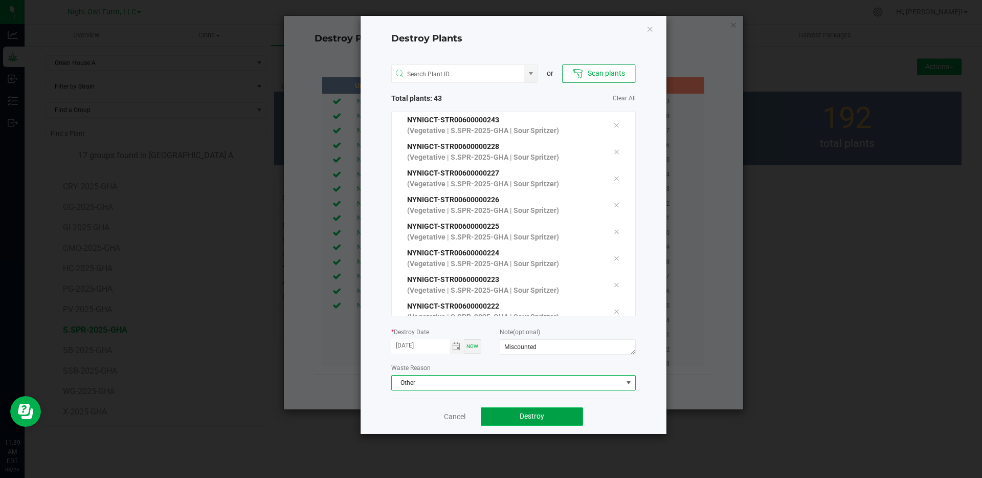
click at [548, 412] on button "Destroy" at bounding box center [532, 416] width 102 height 18
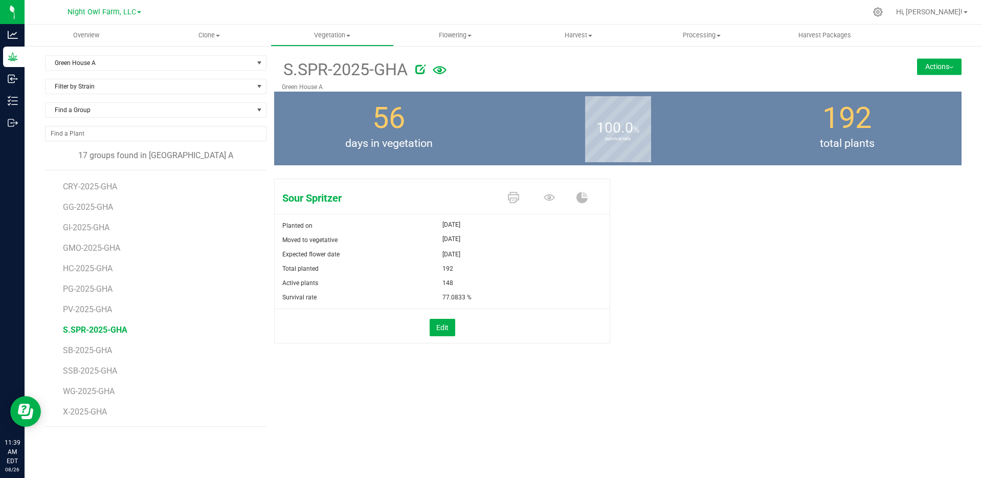
scroll to position [100, 0]
click at [437, 328] on button "Edit" at bounding box center [442, 327] width 26 height 17
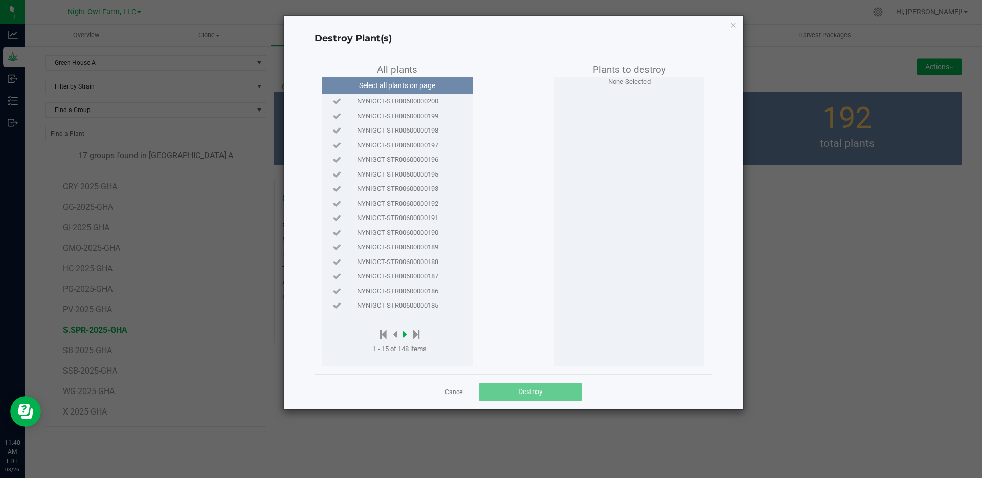
click at [406, 335] on icon at bounding box center [405, 333] width 4 height 11
click at [406, 335] on icon at bounding box center [406, 333] width 4 height 11
click at [417, 333] on icon at bounding box center [418, 333] width 7 height 11
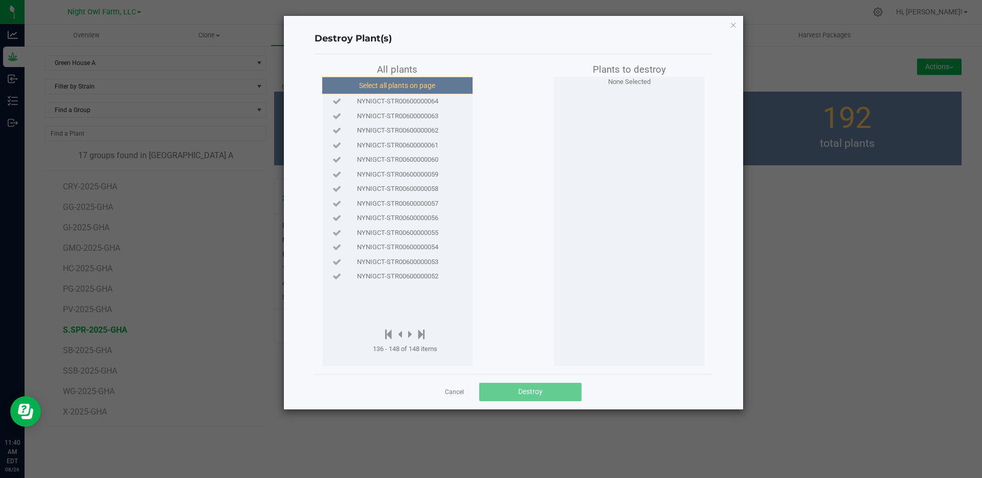
click at [423, 87] on button "Select all plants on page" at bounding box center [397, 85] width 156 height 17
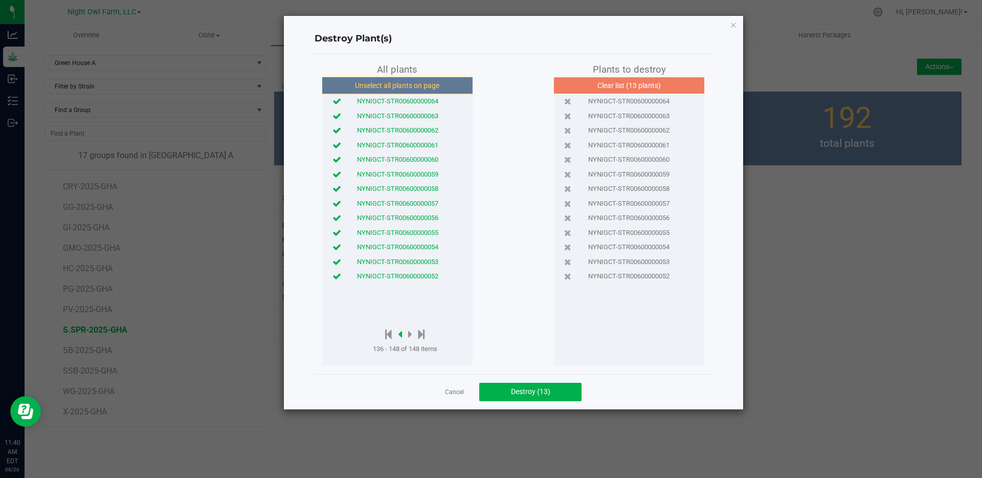
click at [401, 335] on icon at bounding box center [400, 333] width 4 height 11
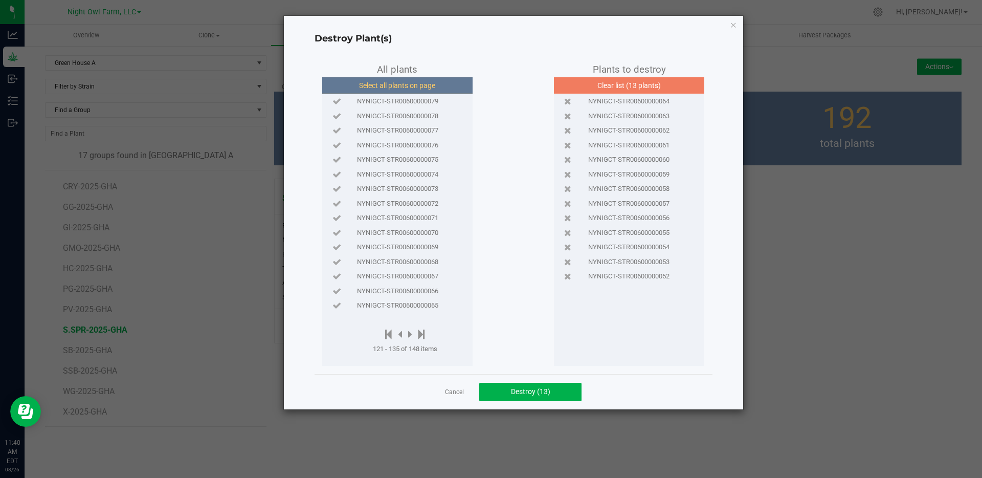
click at [401, 84] on button "Select all plants on page" at bounding box center [397, 85] width 156 height 17
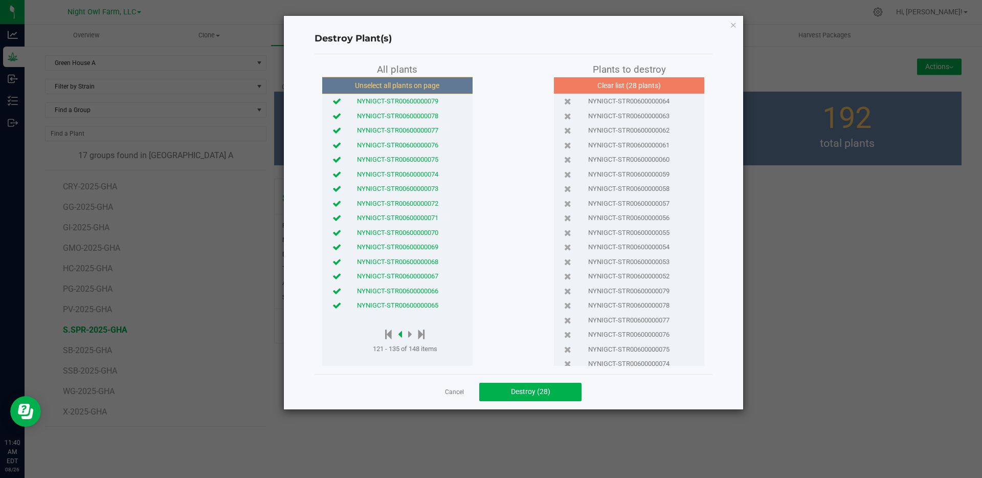
click at [401, 335] on icon at bounding box center [400, 333] width 4 height 11
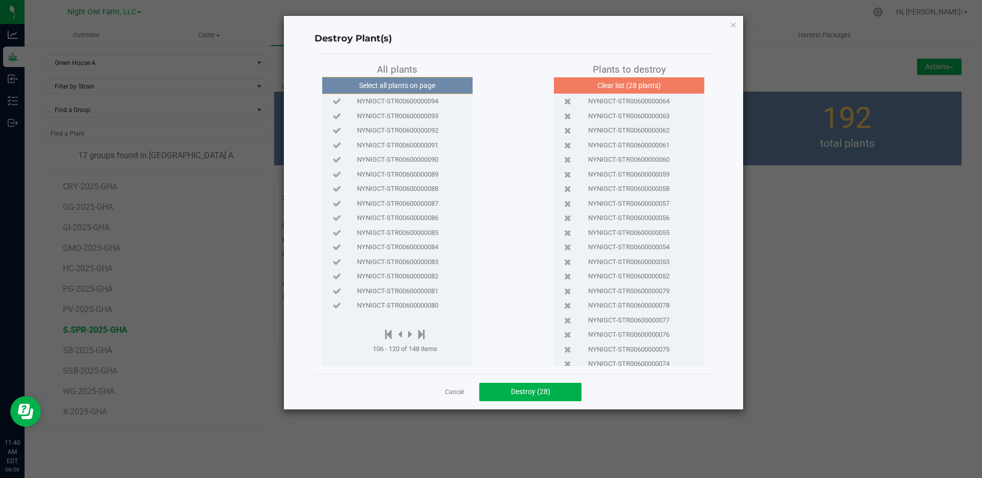
click at [414, 277] on span "NYNIGCT-STR00600000082" at bounding box center [397, 276] width 81 height 10
click at [413, 290] on span "NYNIGCT-STR00600000081" at bounding box center [397, 291] width 81 height 10
click at [413, 305] on span "NYNIGCT-STR00600000080" at bounding box center [397, 305] width 81 height 10
click at [410, 334] on icon at bounding box center [410, 333] width 4 height 11
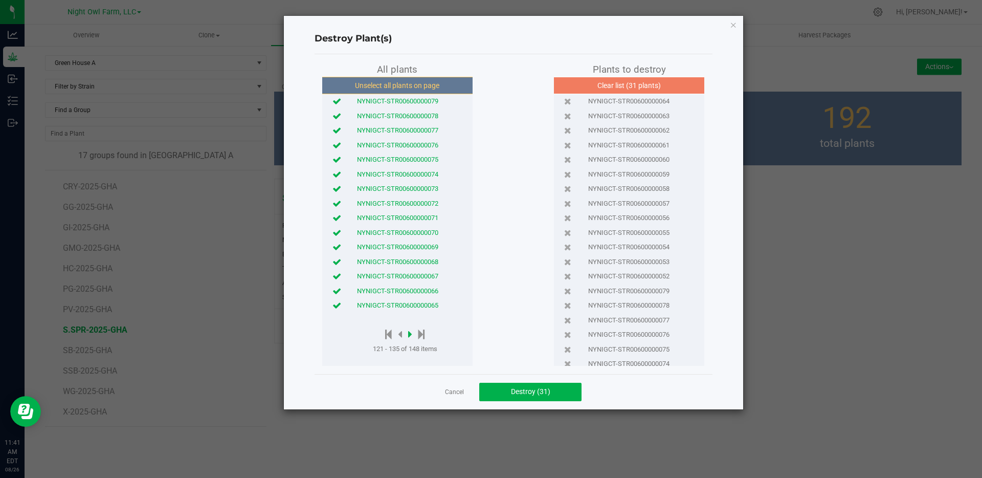
click at [410, 334] on icon at bounding box center [410, 333] width 4 height 11
click at [628, 86] on button "Clear list (31 plants)" at bounding box center [629, 85] width 156 height 17
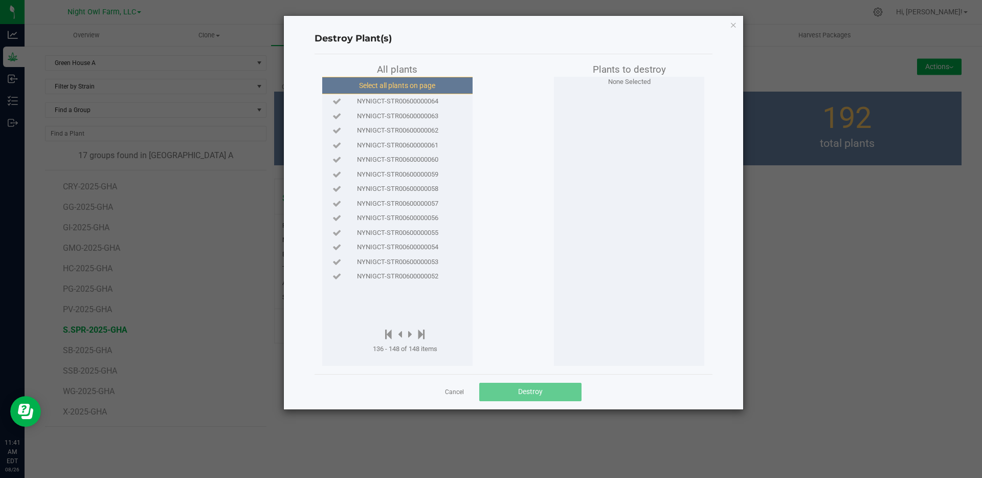
click at [413, 87] on button "Select all plants on page" at bounding box center [397, 85] width 156 height 17
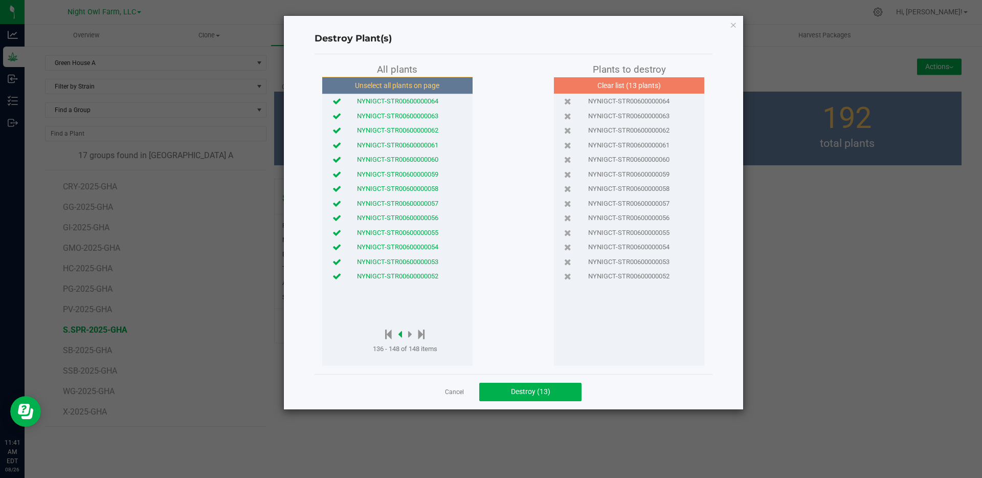
click at [401, 333] on icon at bounding box center [400, 333] width 4 height 11
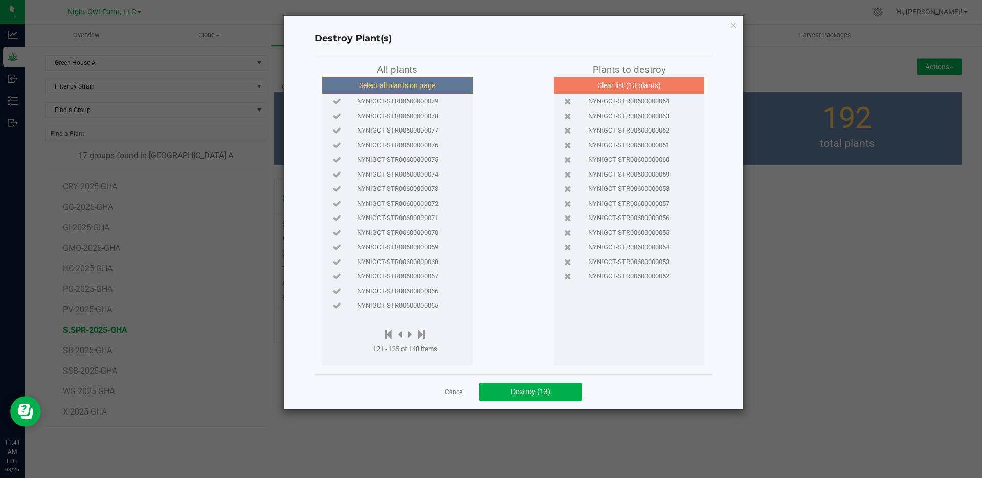
click at [404, 85] on button "Select all plants on page" at bounding box center [397, 85] width 156 height 17
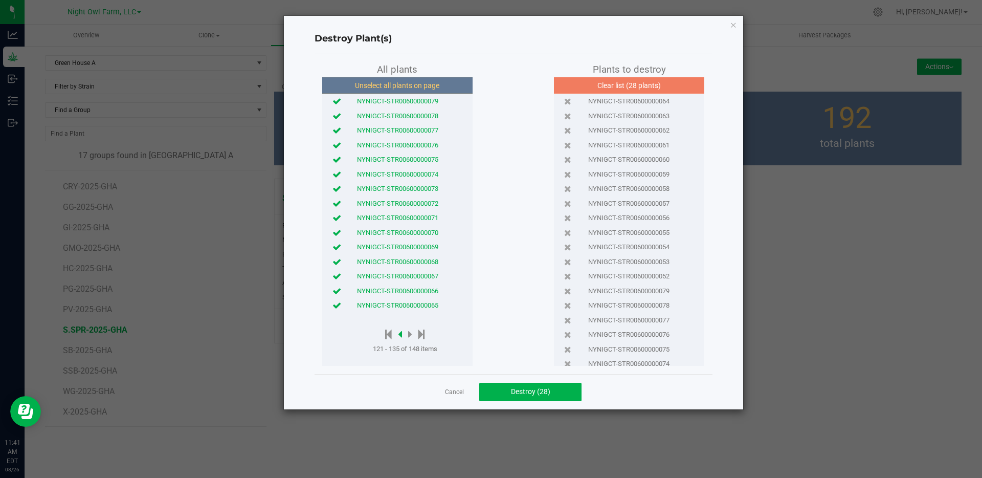
click at [401, 337] on icon at bounding box center [400, 333] width 4 height 11
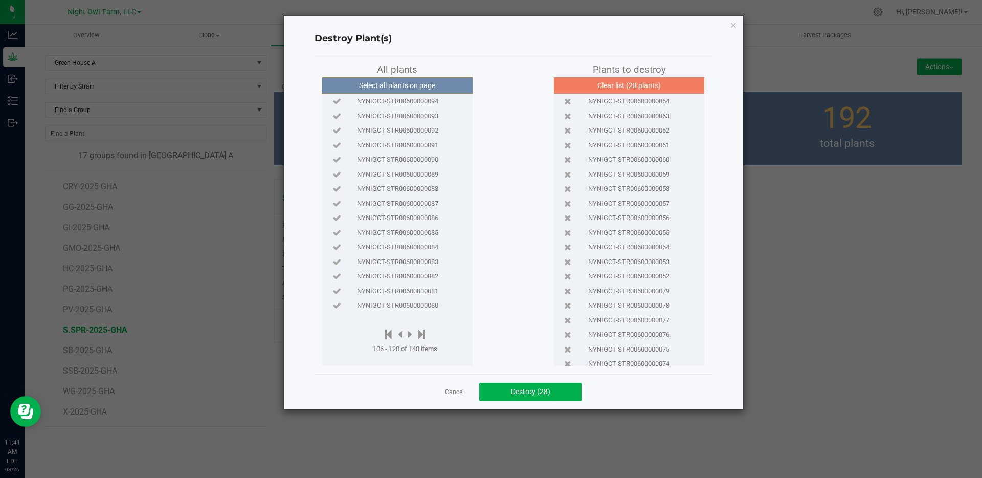
click at [406, 303] on span "NYNIGCT-STR00600000080" at bounding box center [397, 305] width 81 height 10
click at [413, 293] on span "NYNIGCT-STR00600000081" at bounding box center [397, 291] width 81 height 10
click at [415, 278] on span "NYNIGCT-STR00600000082" at bounding box center [397, 276] width 81 height 10
click at [411, 333] on icon at bounding box center [410, 333] width 4 height 11
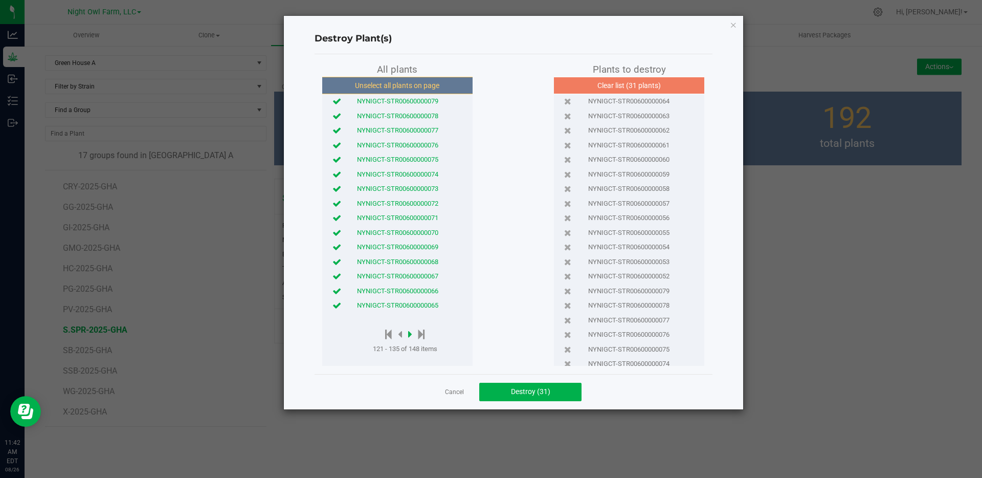
click at [411, 333] on icon at bounding box center [410, 333] width 4 height 11
click at [605, 85] on button "Clear list (31 plants)" at bounding box center [629, 85] width 156 height 17
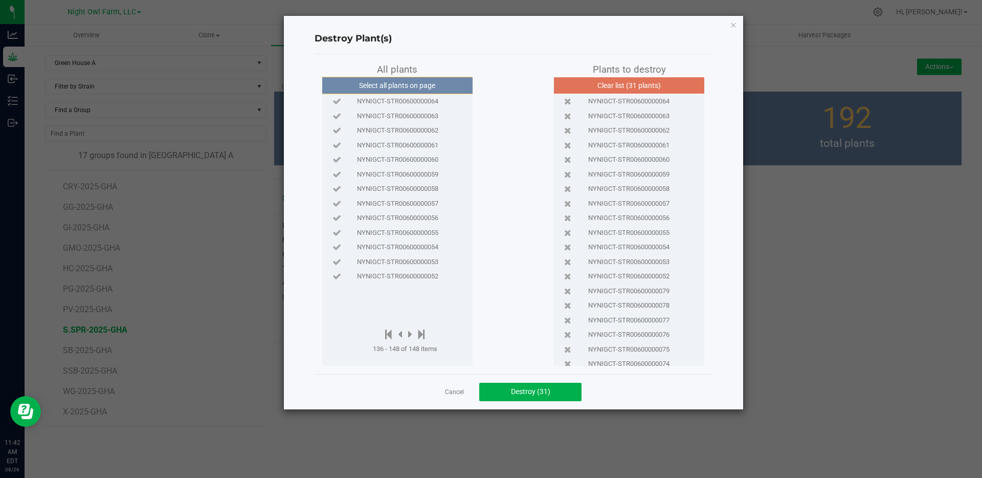
click at [620, 86] on button "Clear list (31 plants)" at bounding box center [629, 85] width 156 height 17
click at [634, 88] on button "Clear list (31 plants)" at bounding box center [629, 85] width 156 height 17
click at [460, 391] on link "Cancel" at bounding box center [454, 392] width 19 height 9
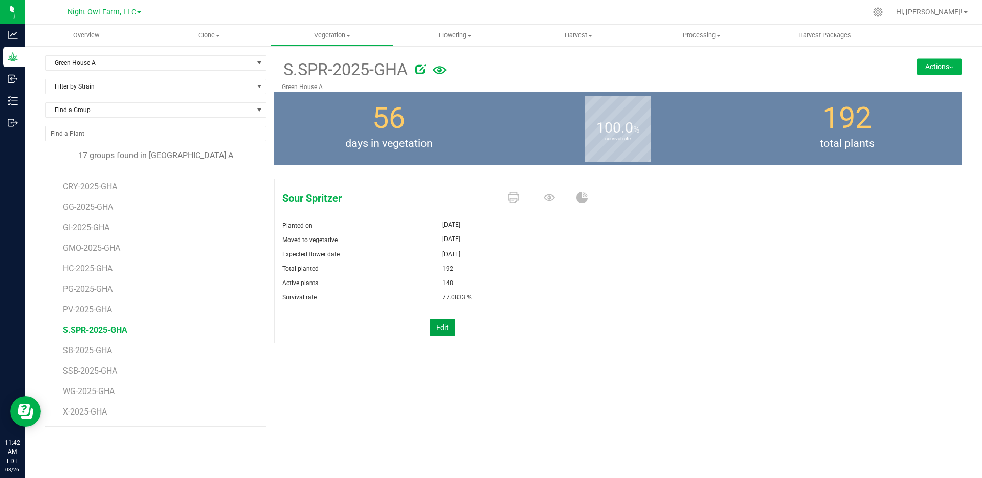
click at [448, 329] on button "Edit" at bounding box center [442, 327] width 26 height 17
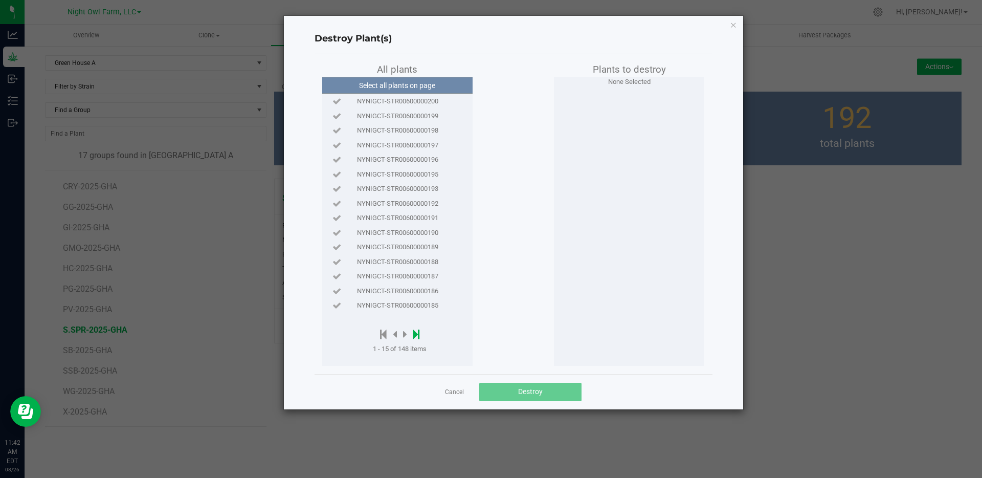
click at [417, 332] on icon at bounding box center [416, 333] width 7 height 11
click at [433, 278] on span "NYNIGCT-STR00600000052" at bounding box center [397, 276] width 81 height 10
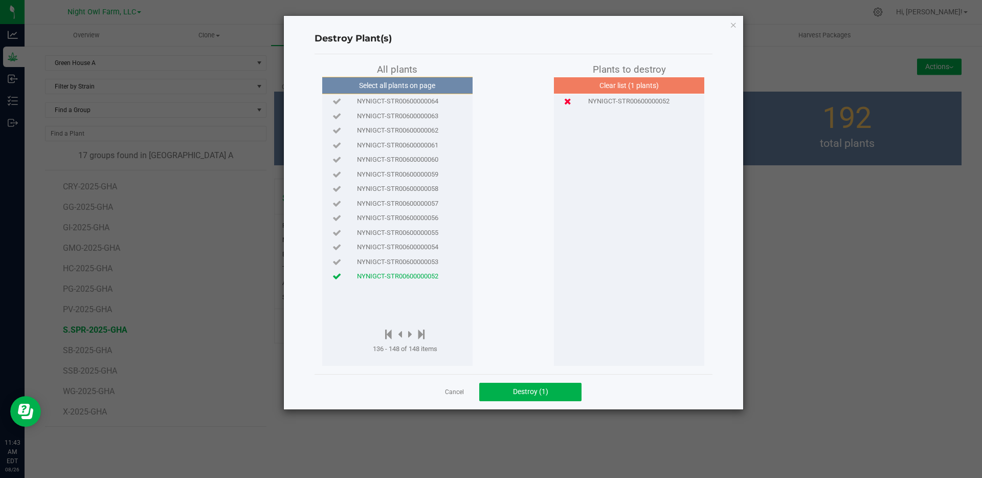
click at [566, 104] on icon at bounding box center [567, 101] width 7 height 7
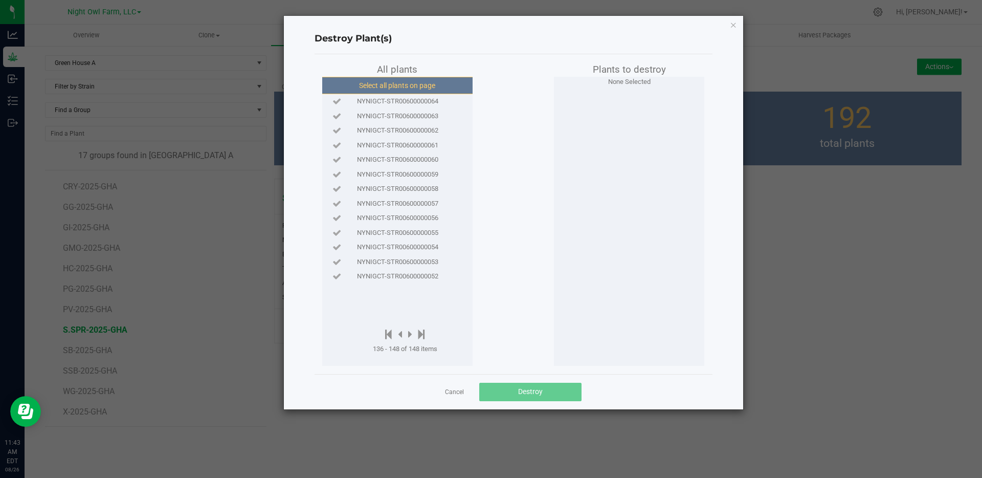
click at [430, 86] on button "Select all plants on page" at bounding box center [397, 85] width 156 height 17
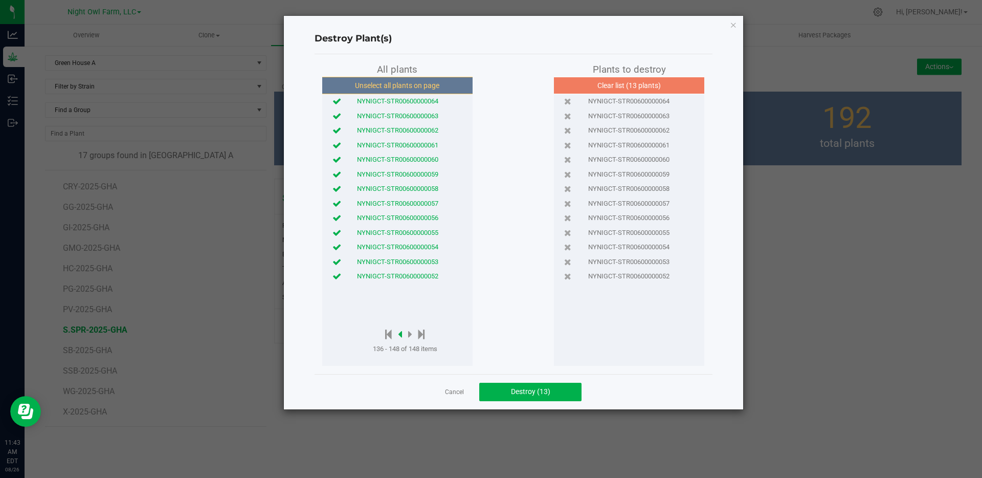
click at [402, 335] on icon at bounding box center [400, 333] width 4 height 11
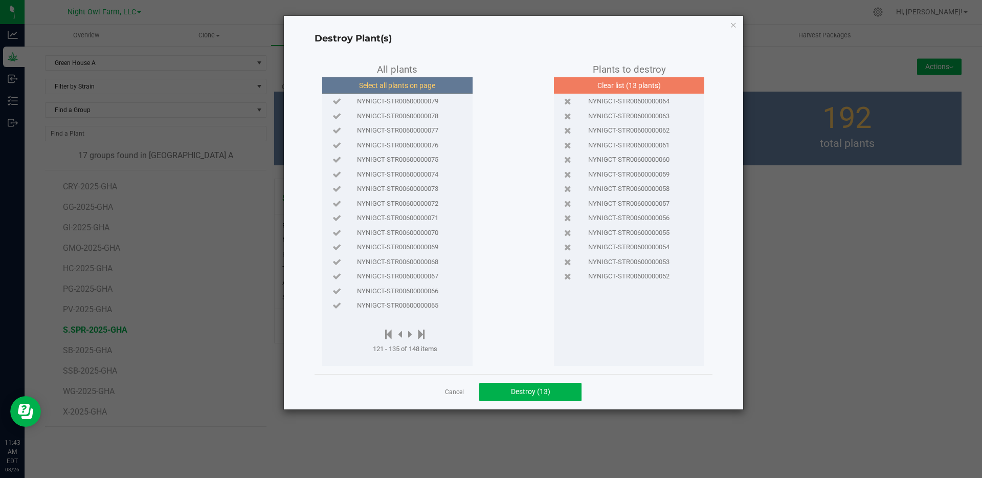
click at [421, 89] on button "Select all plants on page" at bounding box center [397, 85] width 156 height 17
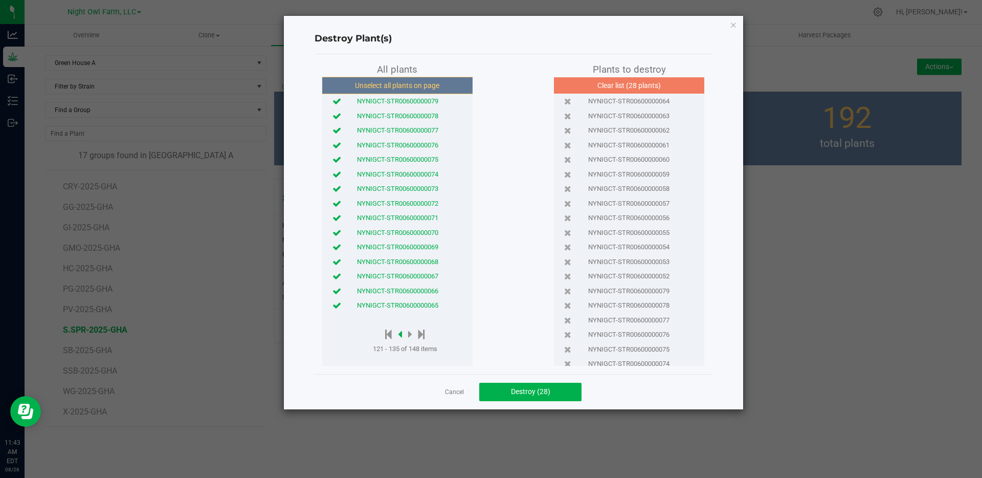
click at [400, 334] on icon at bounding box center [400, 333] width 4 height 11
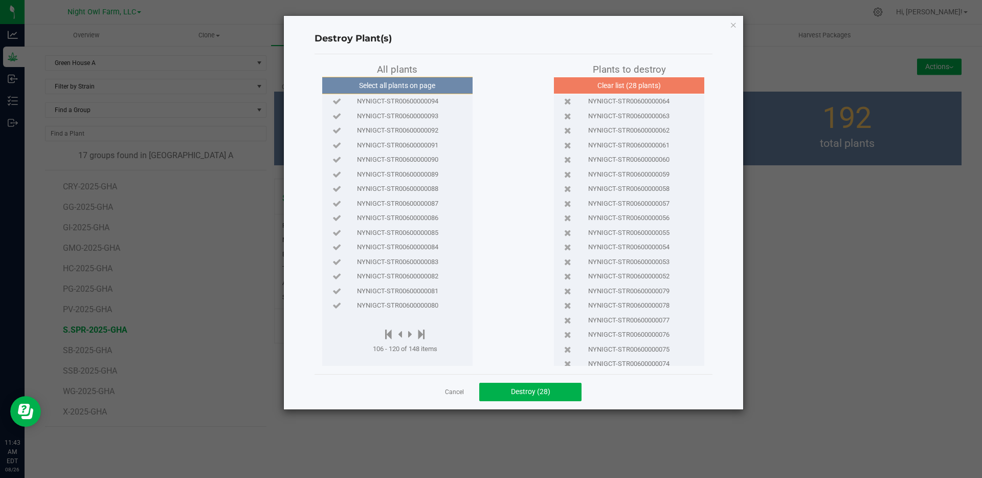
click at [430, 306] on span "NYNIGCT-STR00600000080" at bounding box center [397, 305] width 81 height 10
click at [427, 291] on span "NYNIGCT-STR00600000081" at bounding box center [397, 291] width 81 height 10
click at [429, 277] on span "NYNIGCT-STR00600000082" at bounding box center [397, 276] width 81 height 10
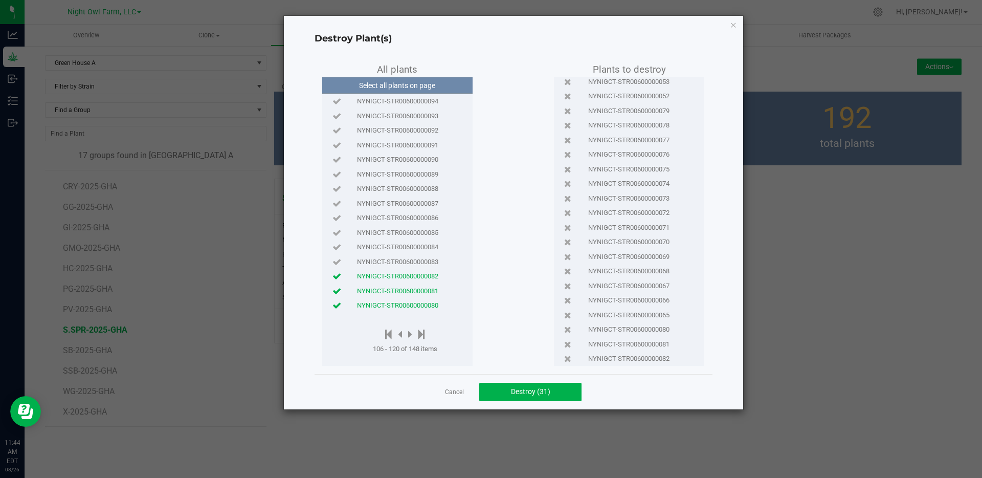
scroll to position [0, 0]
click at [611, 87] on button "Clear list (31 plants)" at bounding box center [629, 85] width 156 height 17
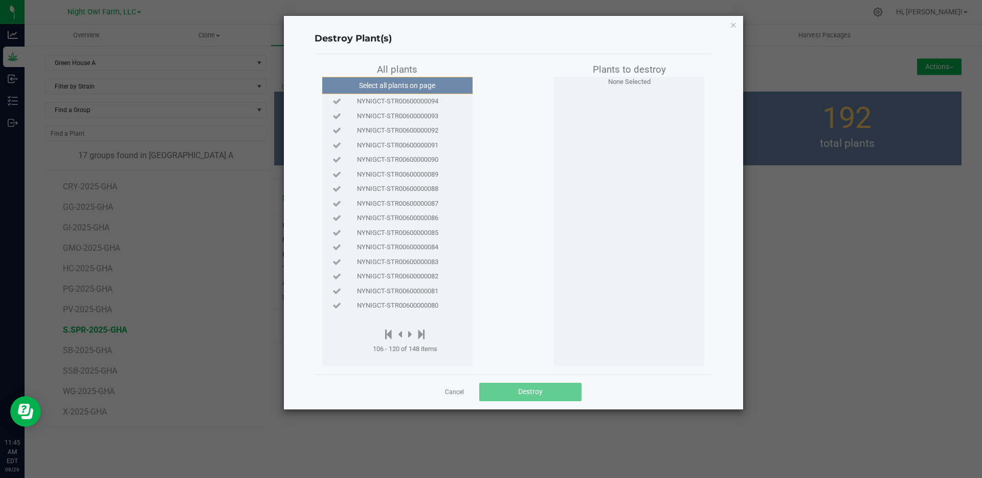
click at [429, 263] on span "NYNIGCT-STR00600000083" at bounding box center [397, 262] width 81 height 10
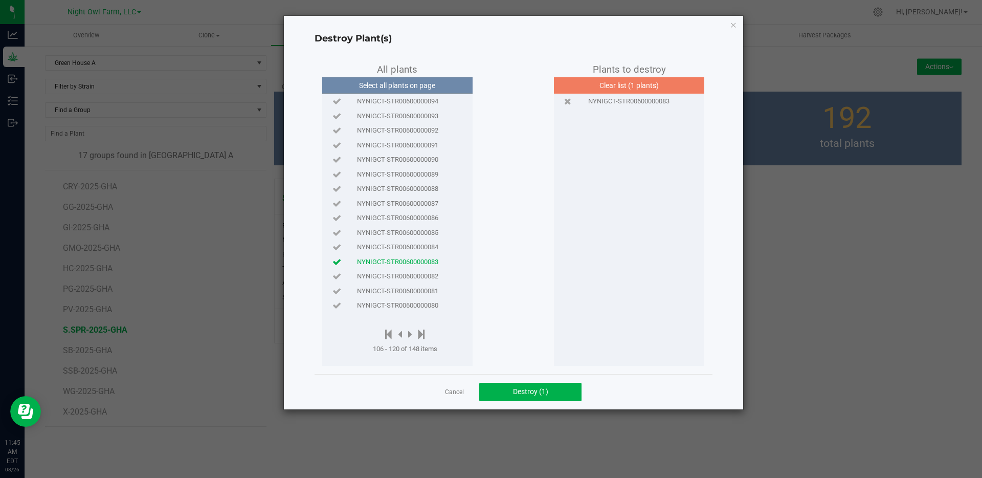
click at [429, 263] on span "NYNIGCT-STR00600000083" at bounding box center [397, 262] width 81 height 10
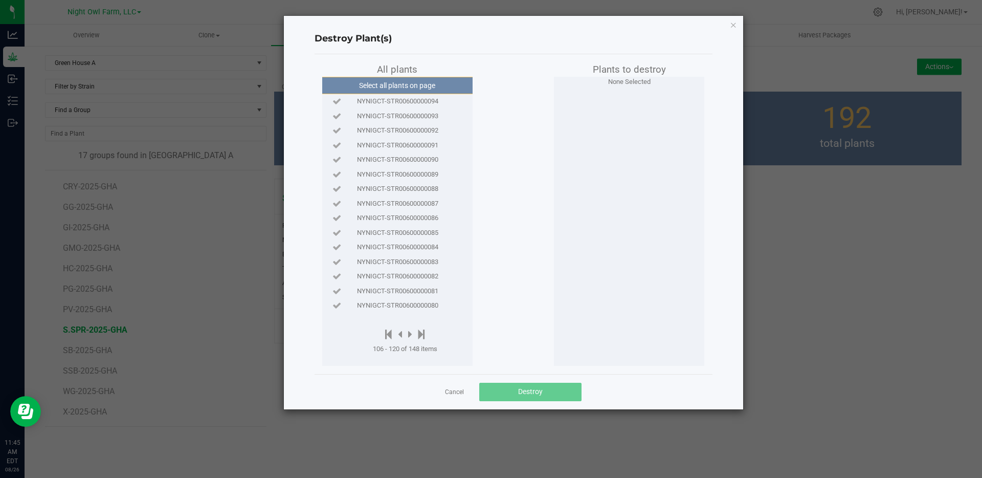
click at [431, 275] on span "NYNIGCT-STR00600000082" at bounding box center [397, 276] width 81 height 10
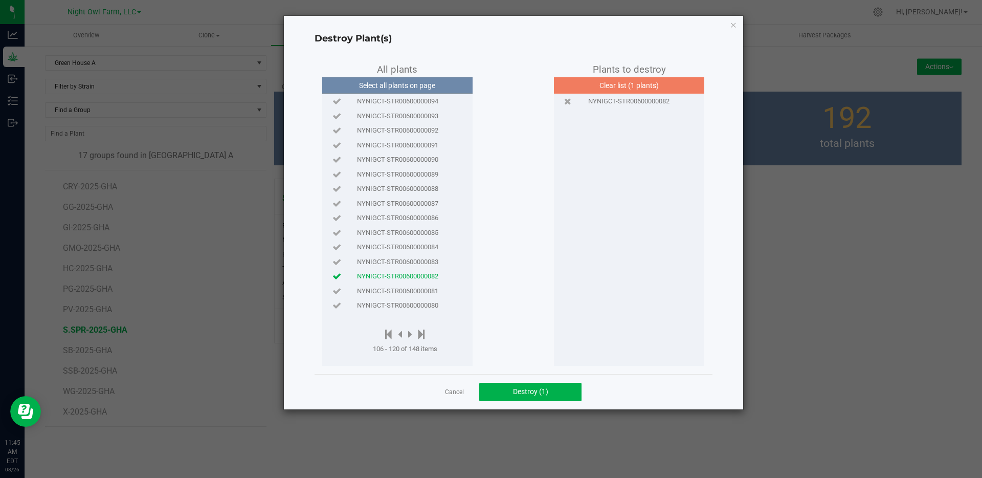
click at [426, 293] on span "NYNIGCT-STR00600000081" at bounding box center [397, 291] width 81 height 10
click at [426, 307] on span "NYNIGCT-STR00600000080" at bounding box center [397, 305] width 81 height 10
click at [412, 334] on icon at bounding box center [410, 333] width 4 height 11
click at [428, 84] on button "Select all plants on page" at bounding box center [397, 85] width 156 height 17
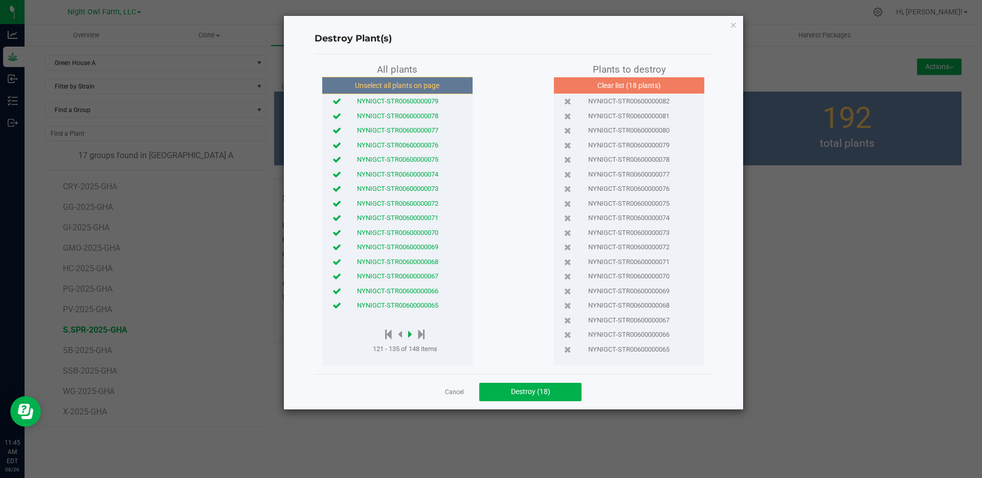
click at [410, 336] on icon at bounding box center [410, 333] width 4 height 11
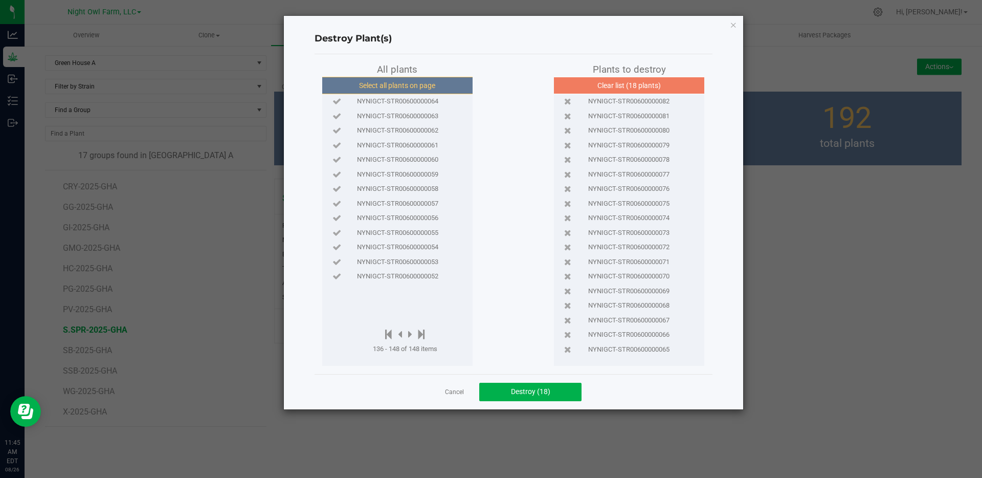
click at [427, 84] on button "Select all plants on page" at bounding box center [397, 85] width 156 height 17
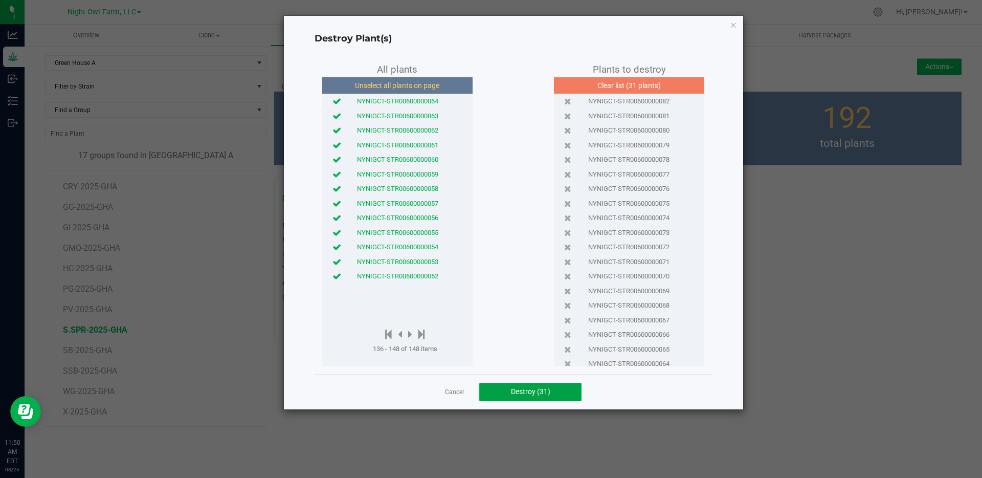
click at [549, 391] on span "Destroy (31)" at bounding box center [530, 391] width 39 height 8
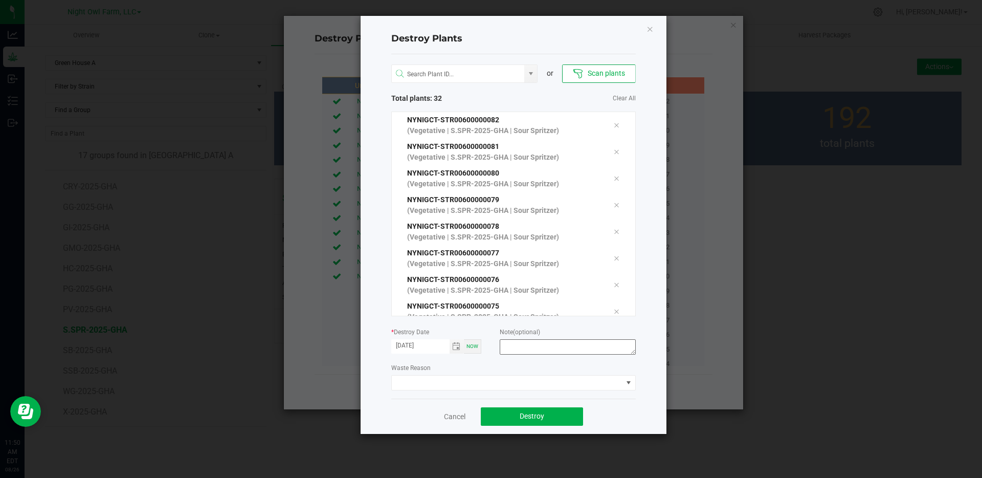
scroll to position [646, 0]
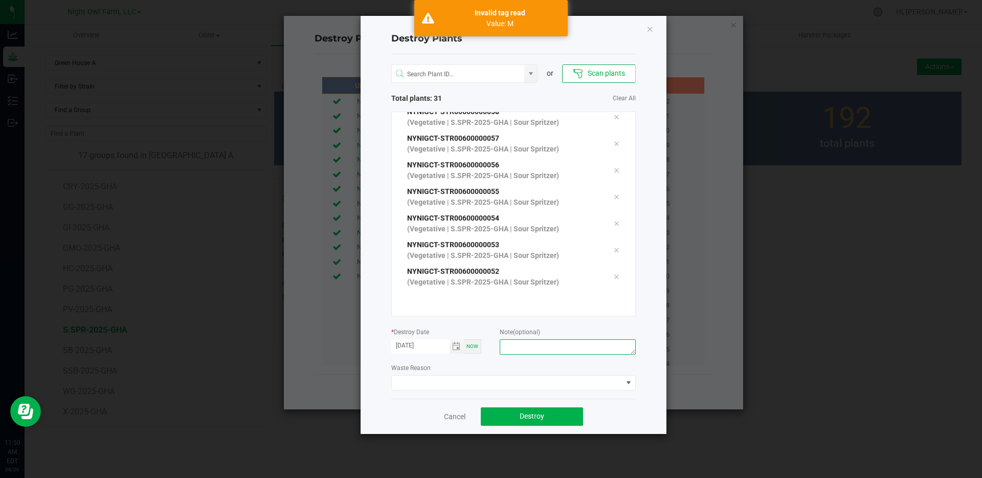
click at [611, 348] on textarea at bounding box center [566, 346] width 135 height 15
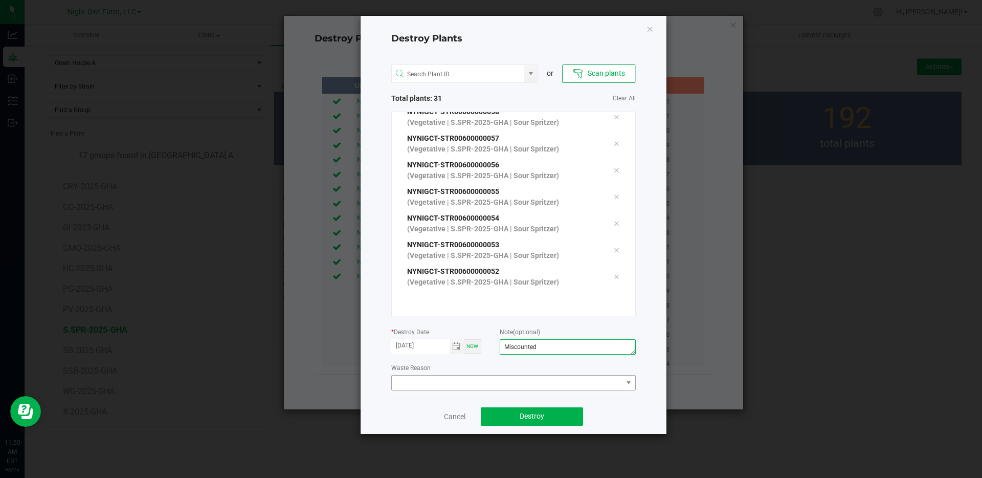
type textarea "Miscounted"
click at [593, 379] on span at bounding box center [507, 382] width 231 height 14
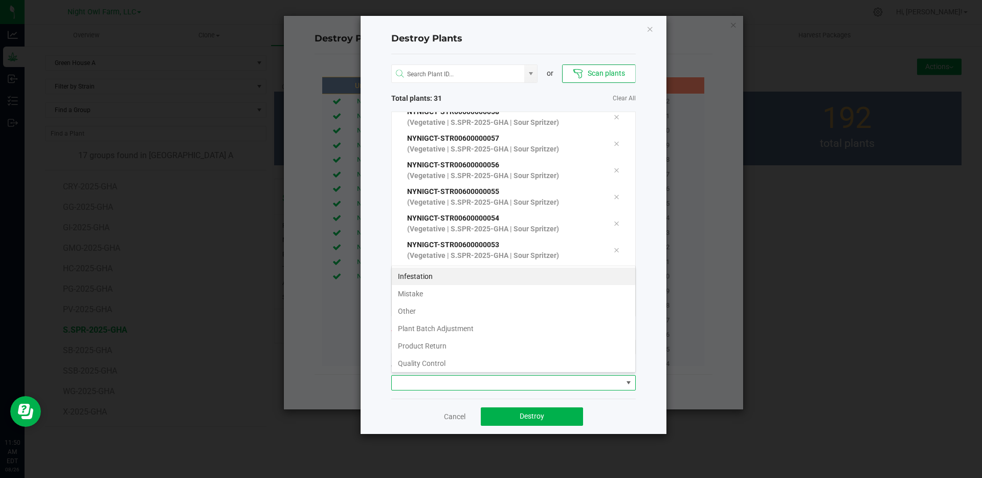
scroll to position [15, 244]
click at [481, 314] on li "Other" at bounding box center [513, 310] width 243 height 17
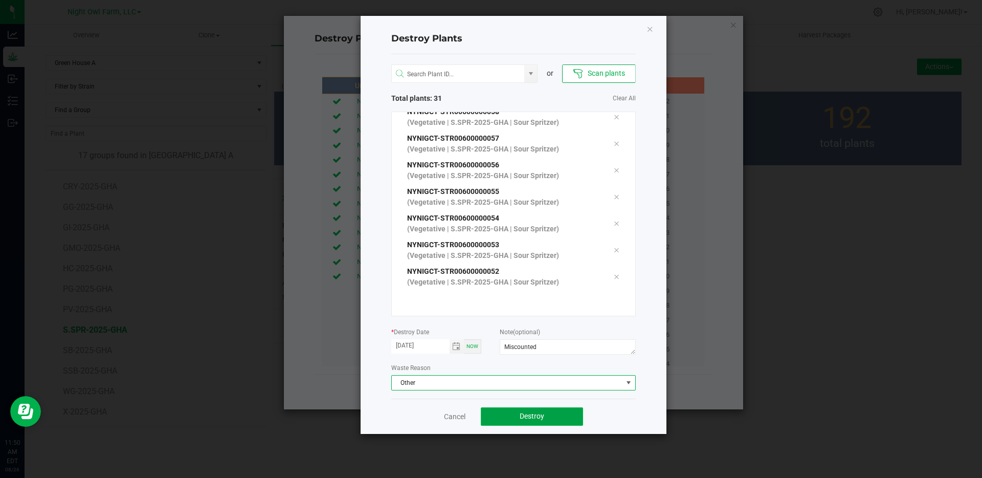
click at [539, 414] on span "Destroy" at bounding box center [531, 416] width 25 height 8
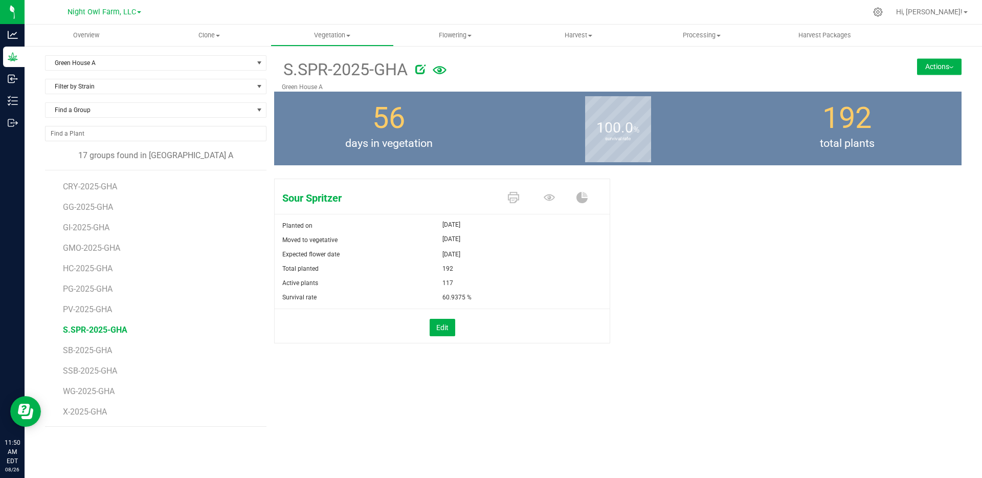
scroll to position [100, 0]
click at [447, 334] on button "Edit" at bounding box center [442, 327] width 26 height 17
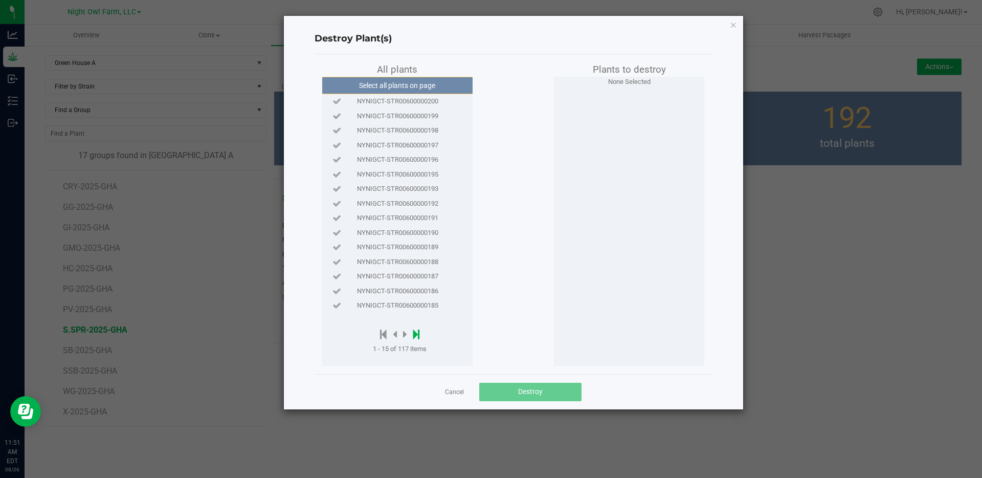
click at [417, 331] on icon at bounding box center [416, 333] width 7 height 11
click at [428, 144] on span "NYNIGCT-STR00600000091" at bounding box center [397, 145] width 81 height 10
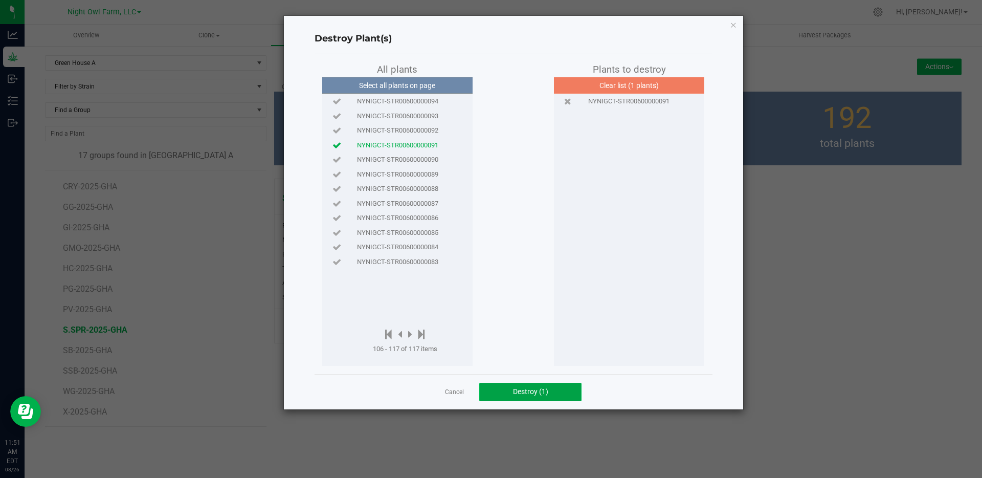
click at [555, 394] on button "Destroy (1)" at bounding box center [530, 391] width 102 height 18
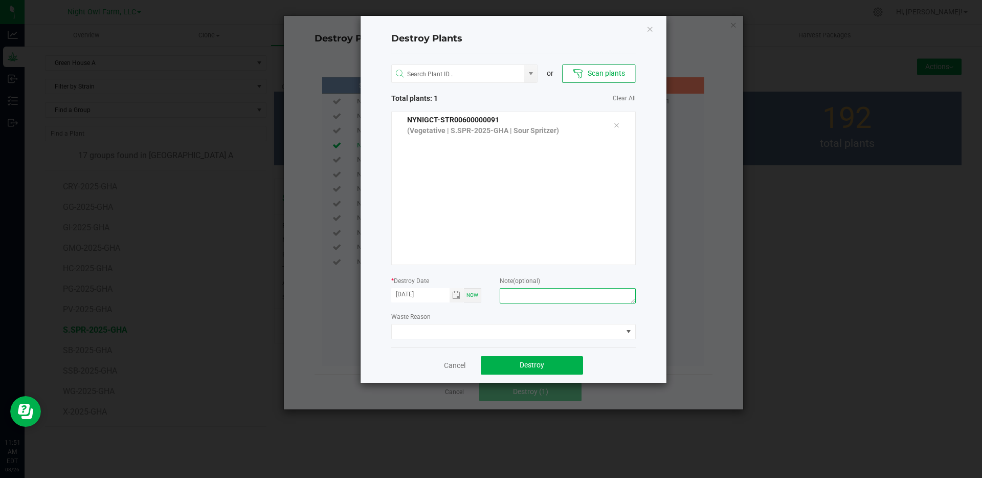
click at [575, 295] on textarea at bounding box center [566, 295] width 135 height 15
type textarea "Miscounted"
click at [544, 325] on span at bounding box center [507, 331] width 231 height 14
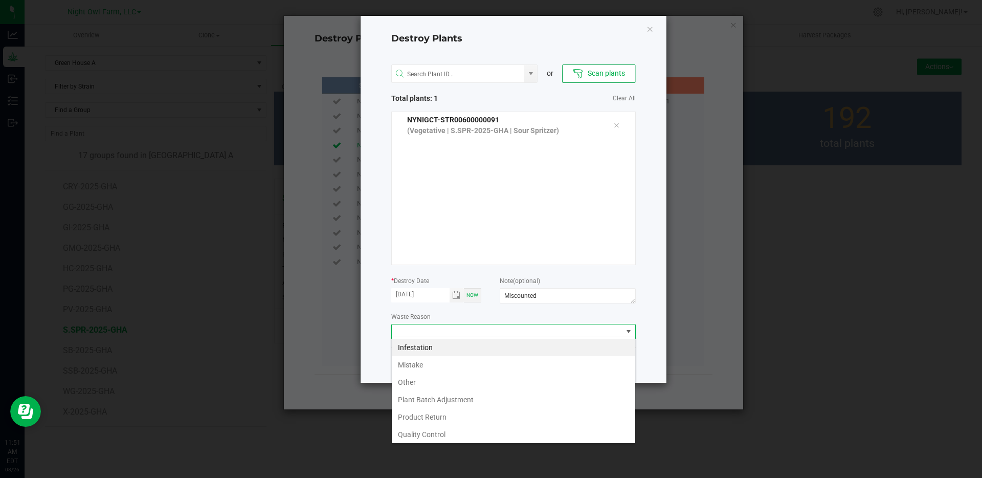
scroll to position [15, 244]
click at [430, 387] on li "Other" at bounding box center [513, 381] width 243 height 17
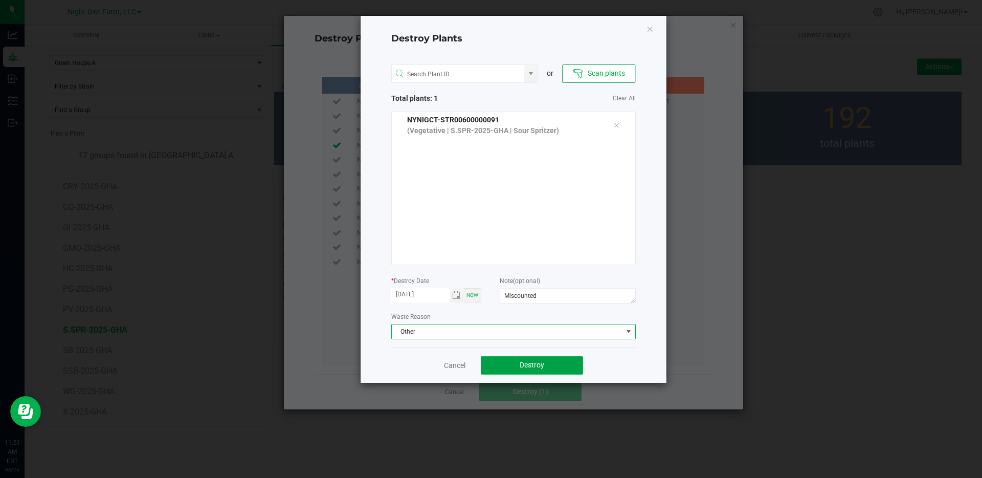
click at [540, 367] on span "Destroy" at bounding box center [531, 364] width 25 height 8
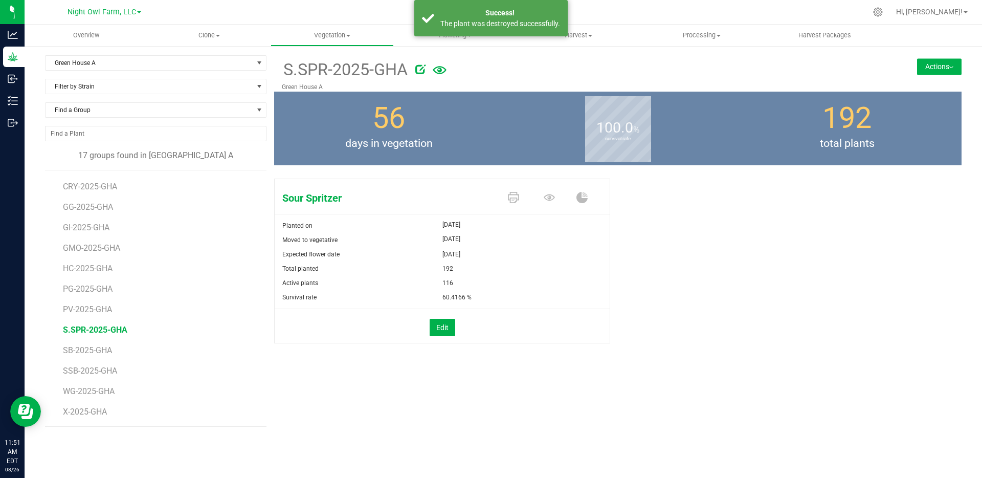
scroll to position [100, 0]
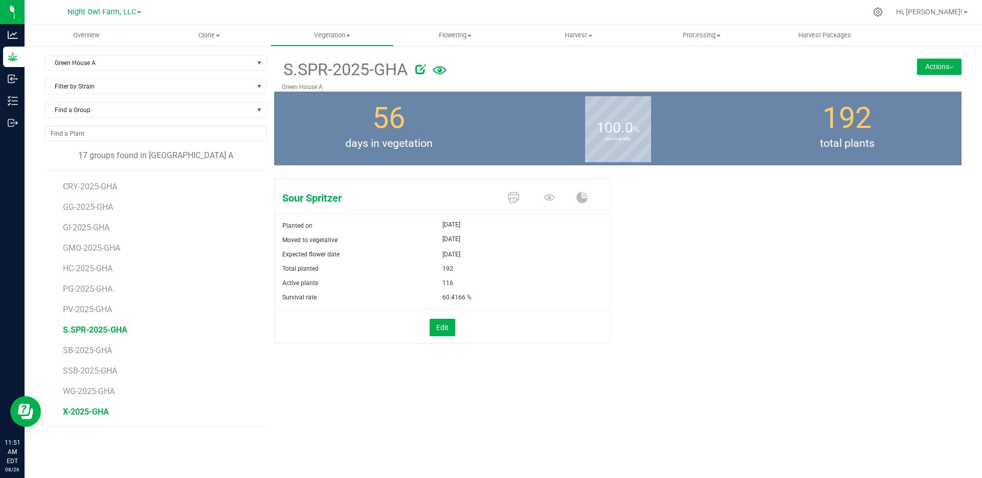
click at [95, 411] on span "X-2025-GHA" at bounding box center [86, 411] width 46 height 10
click at [444, 326] on button "Edit" at bounding box center [442, 327] width 26 height 17
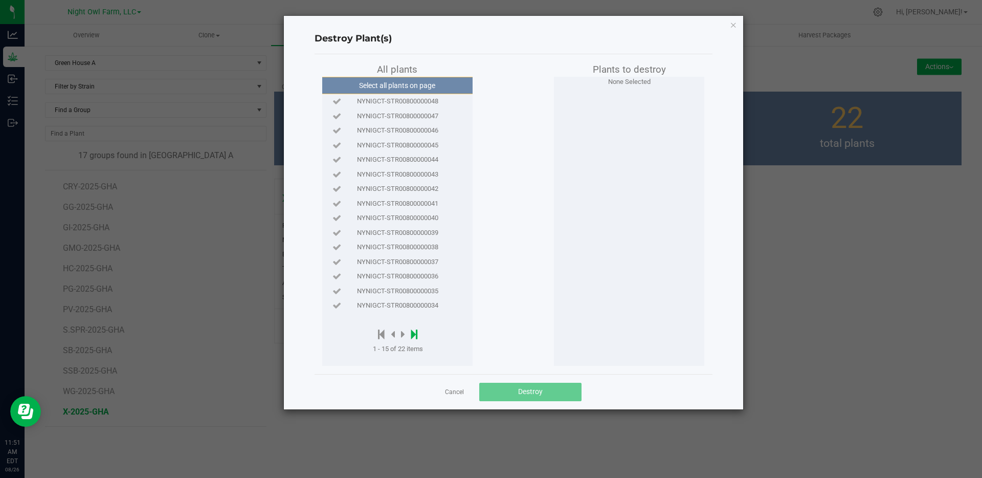
click at [413, 334] on icon at bounding box center [414, 333] width 7 height 11
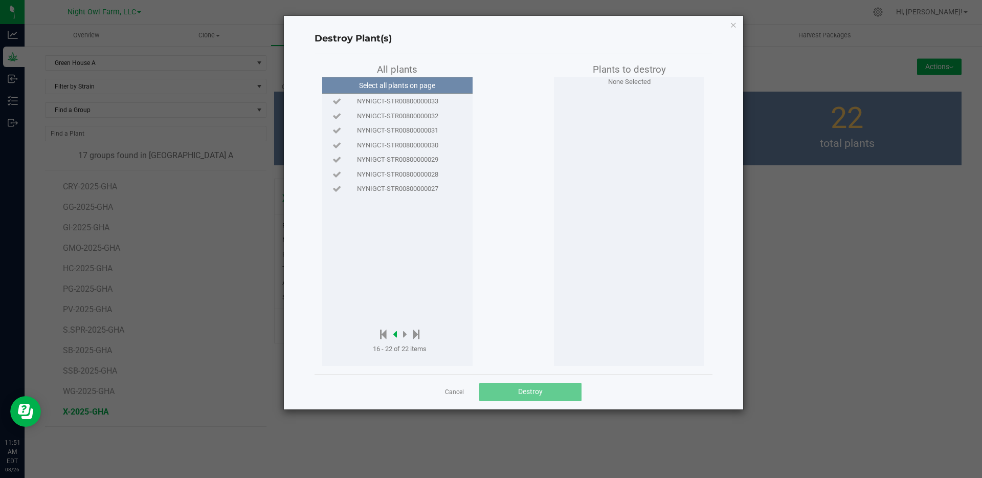
click at [397, 333] on icon at bounding box center [395, 333] width 4 height 11
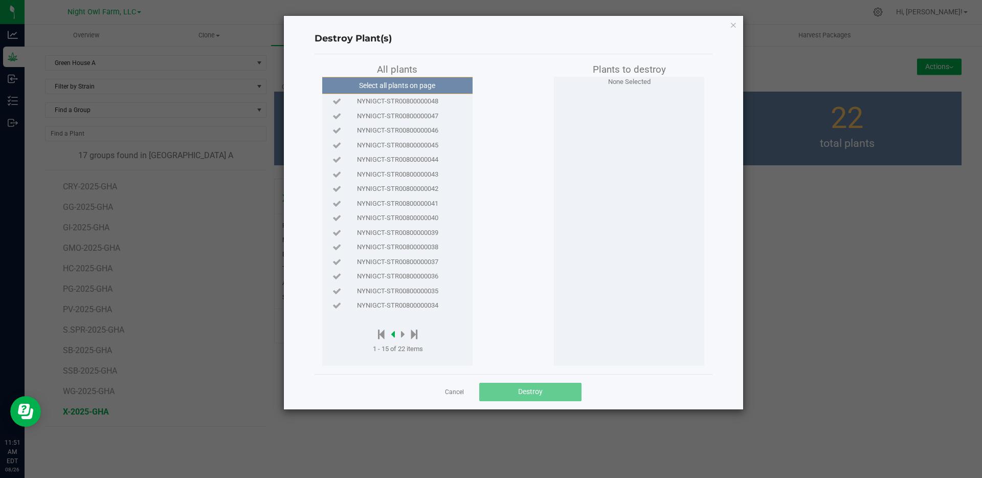
click at [394, 333] on icon at bounding box center [393, 333] width 4 height 11
click at [383, 333] on icon at bounding box center [381, 333] width 7 height 11
click at [395, 336] on icon at bounding box center [393, 333] width 4 height 11
click at [402, 334] on div at bounding box center [398, 334] width 50 height 13
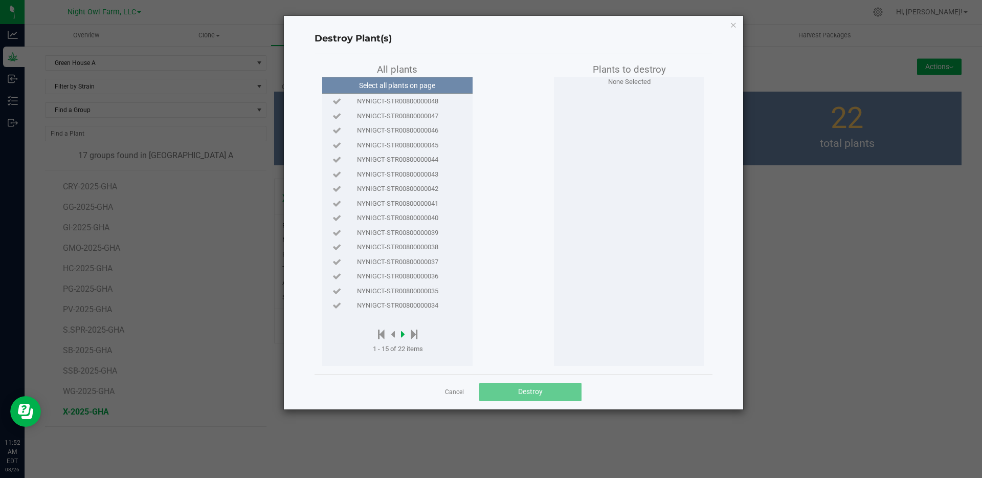
click at [403, 331] on icon at bounding box center [403, 333] width 4 height 11
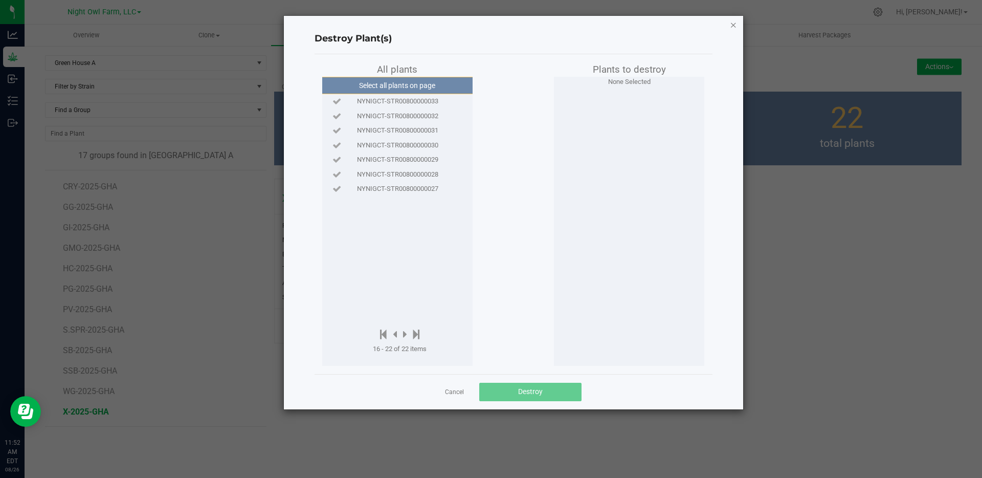
click at [730, 27] on icon "button" at bounding box center [733, 24] width 7 height 12
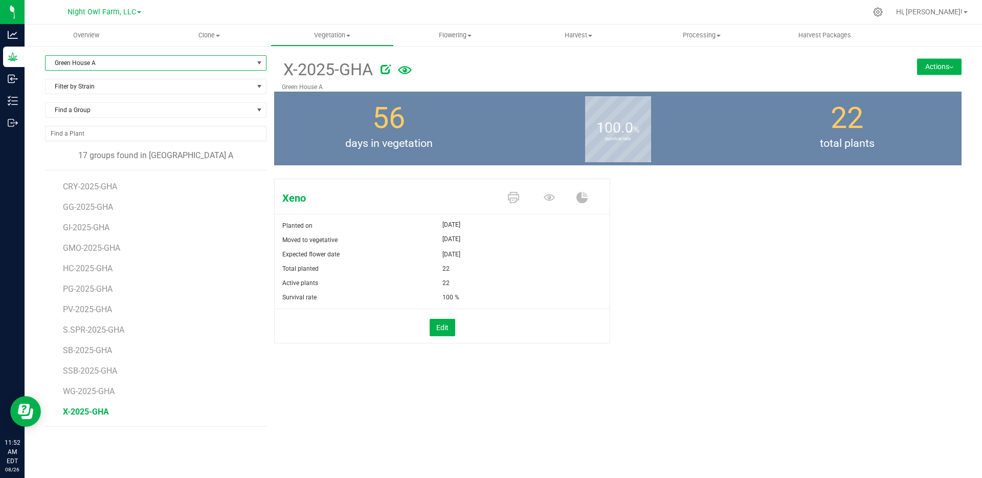
click at [259, 65] on span "select" at bounding box center [259, 63] width 8 height 8
click at [193, 112] on li "Green House B" at bounding box center [156, 110] width 220 height 15
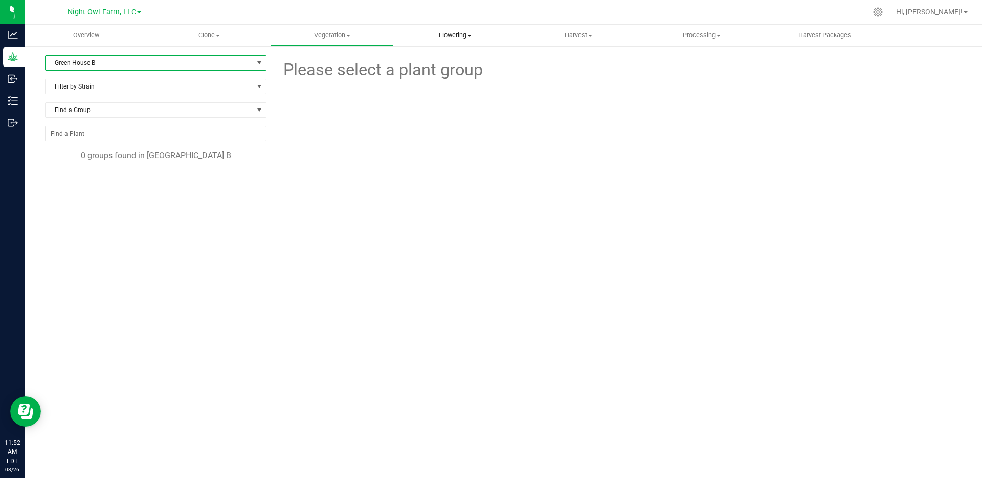
click at [449, 35] on span "Flowering" at bounding box center [455, 35] width 122 height 9
click at [435, 85] on span "Flowering plants" at bounding box center [435, 86] width 83 height 9
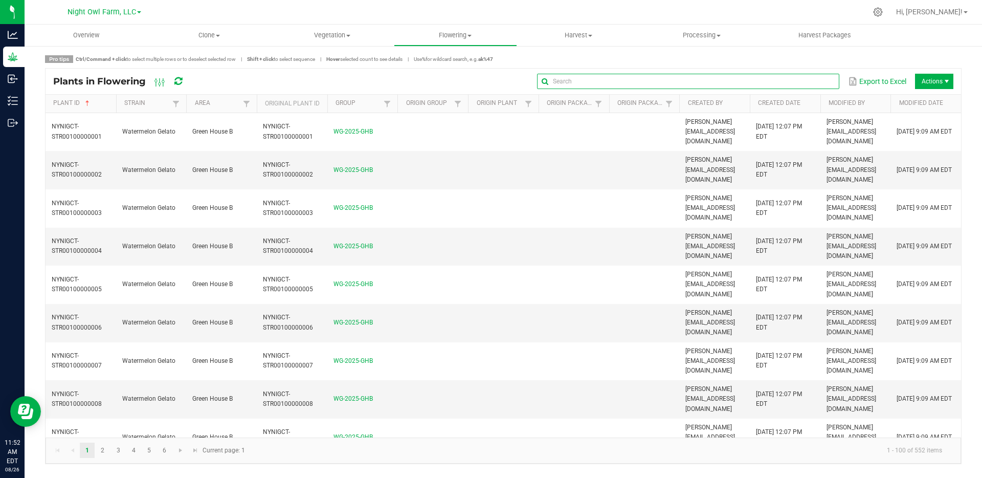
click at [809, 82] on input "text" at bounding box center [688, 81] width 302 height 15
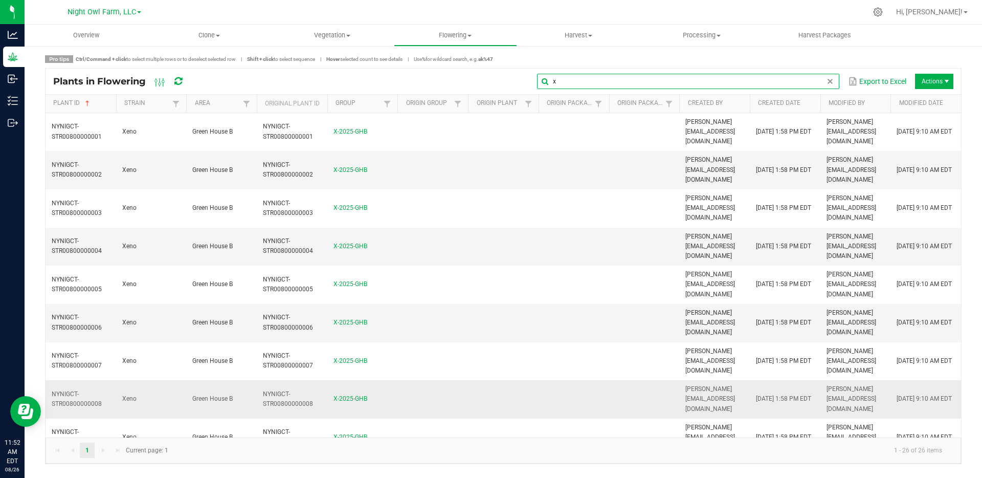
type input "x"
click at [511, 380] on td at bounding box center [503, 399] width 71 height 38
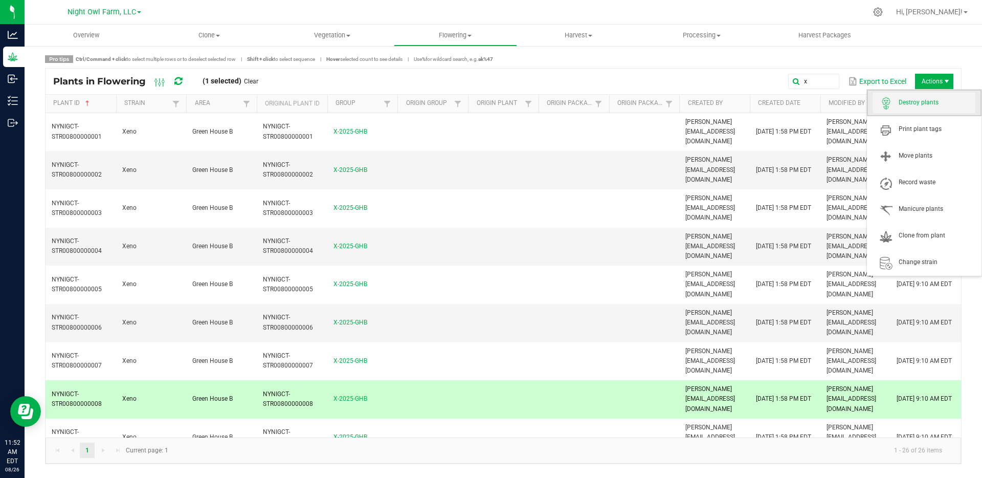
click at [924, 104] on span "Destroy plants" at bounding box center [936, 102] width 77 height 9
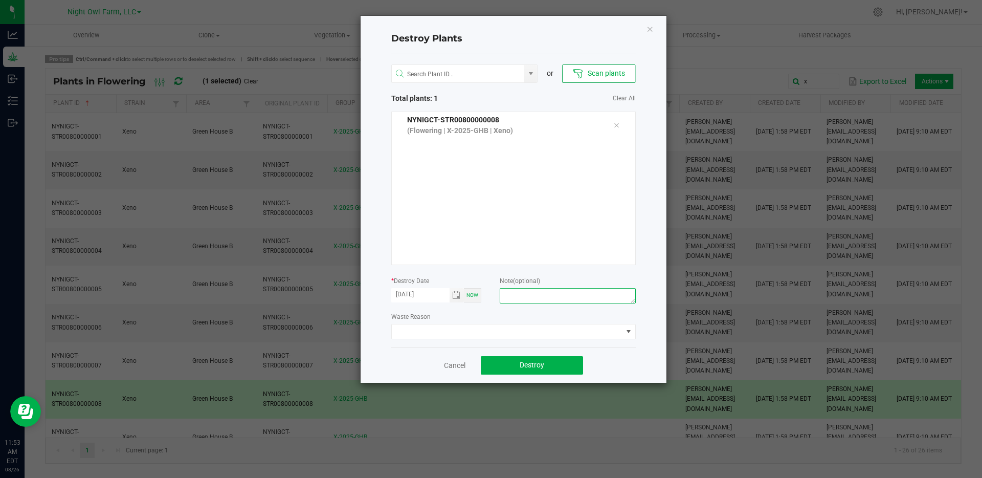
click at [573, 297] on textarea at bounding box center [566, 295] width 135 height 15
type textarea "Miscounted"
click at [528, 330] on span at bounding box center [507, 331] width 231 height 14
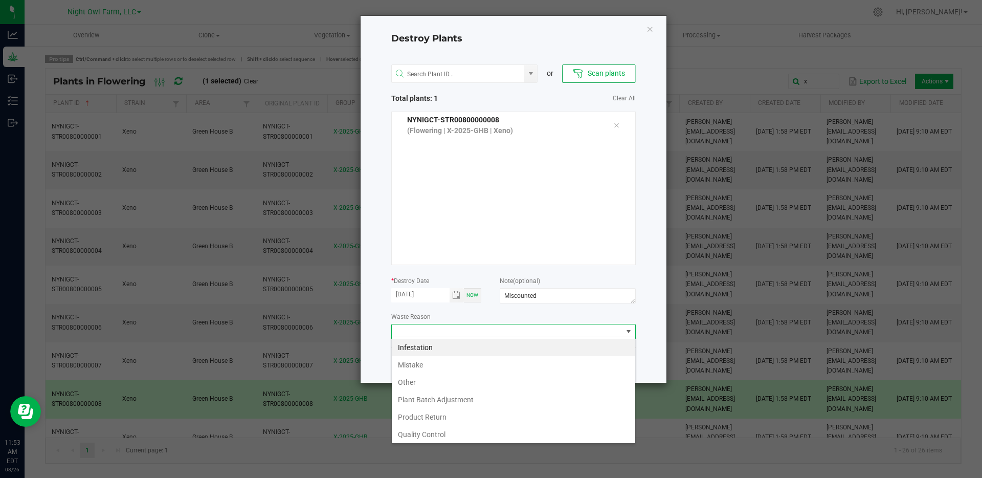
scroll to position [15, 244]
click at [525, 385] on li "Other" at bounding box center [513, 381] width 243 height 17
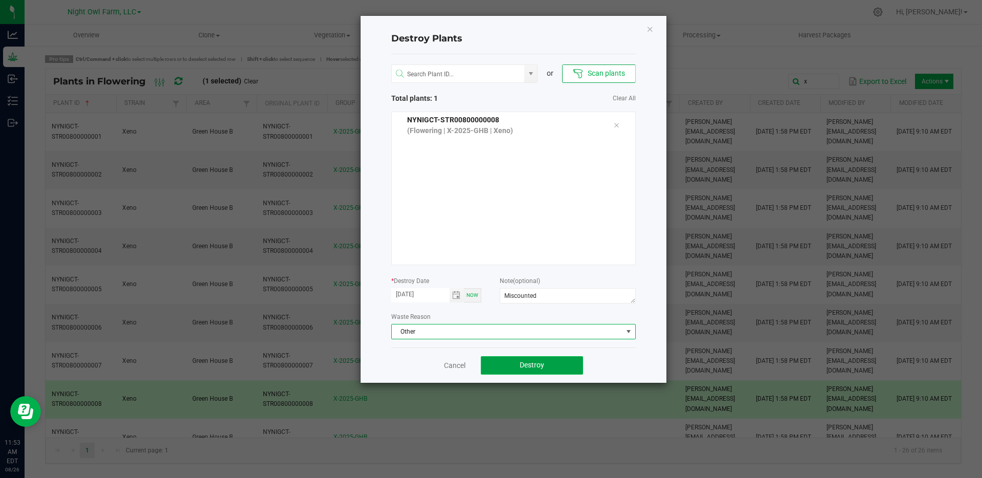
click at [541, 364] on span "Destroy" at bounding box center [531, 364] width 25 height 8
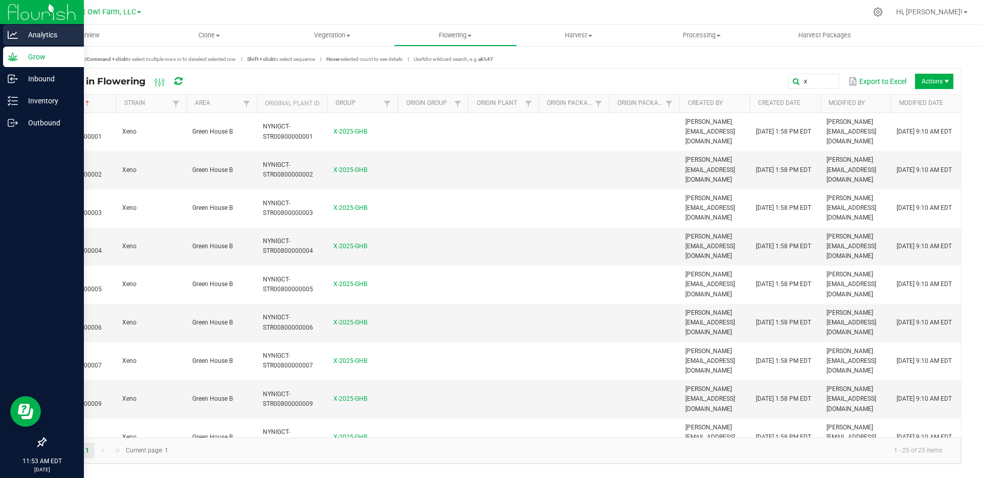
click at [14, 34] on icon at bounding box center [13, 35] width 10 height 8
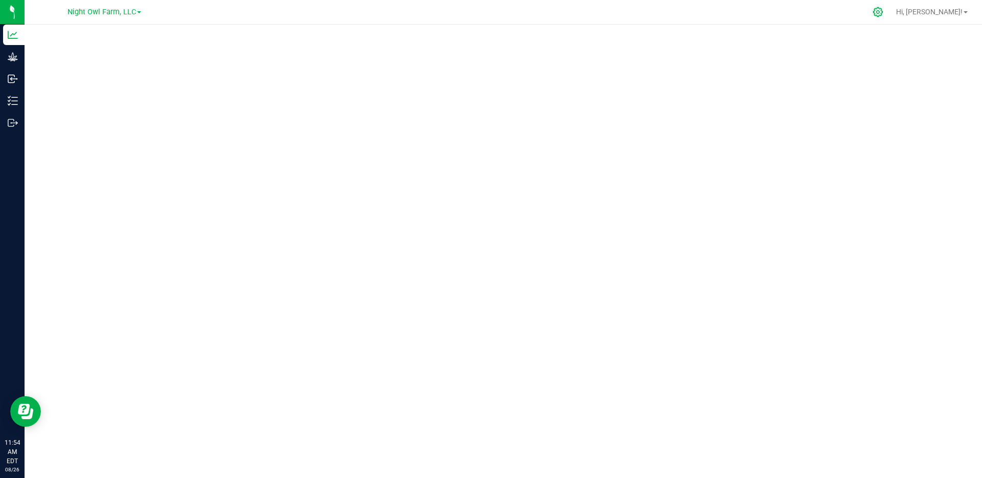
click at [891, 17] on div at bounding box center [878, 12] width 26 height 22
click at [882, 11] on icon at bounding box center [878, 12] width 10 height 10
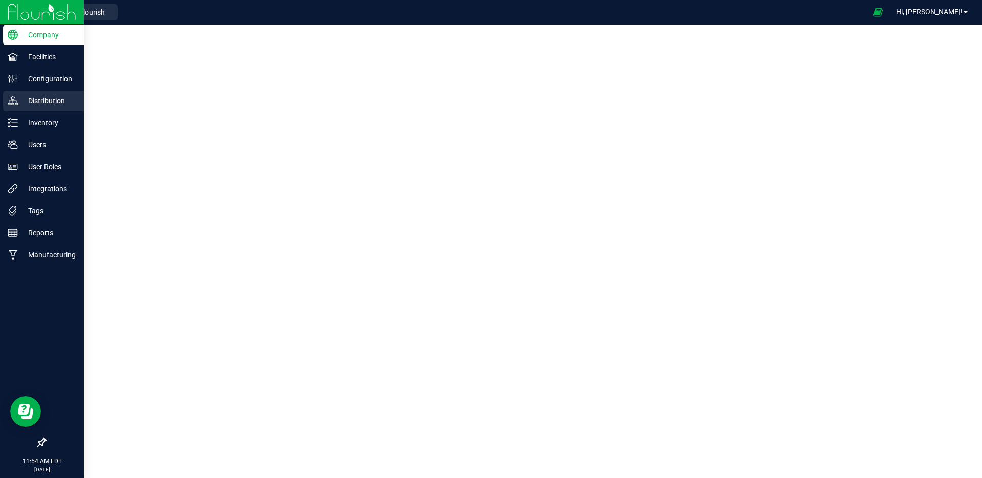
click at [55, 106] on p "Distribution" at bounding box center [48, 101] width 61 height 12
click at [36, 100] on p "Distribution" at bounding box center [48, 101] width 61 height 12
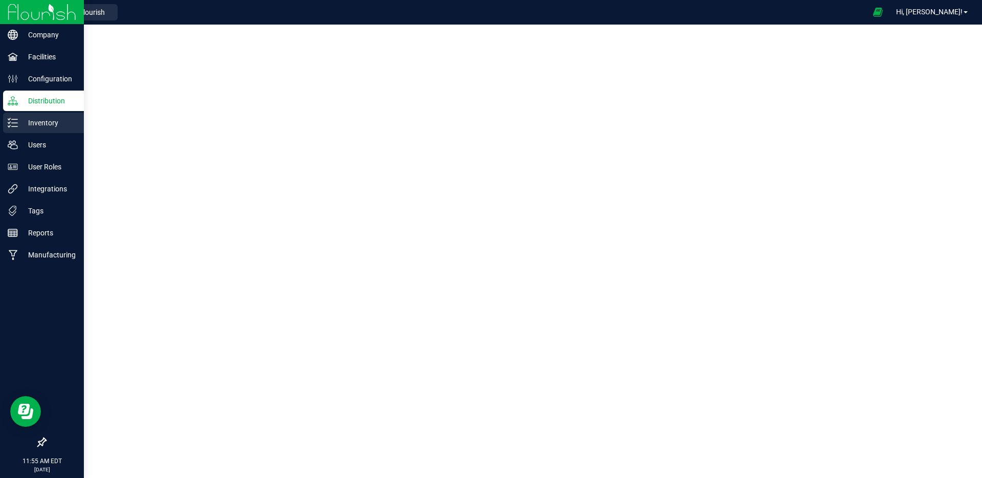
click at [23, 119] on p "Inventory" at bounding box center [48, 123] width 61 height 12
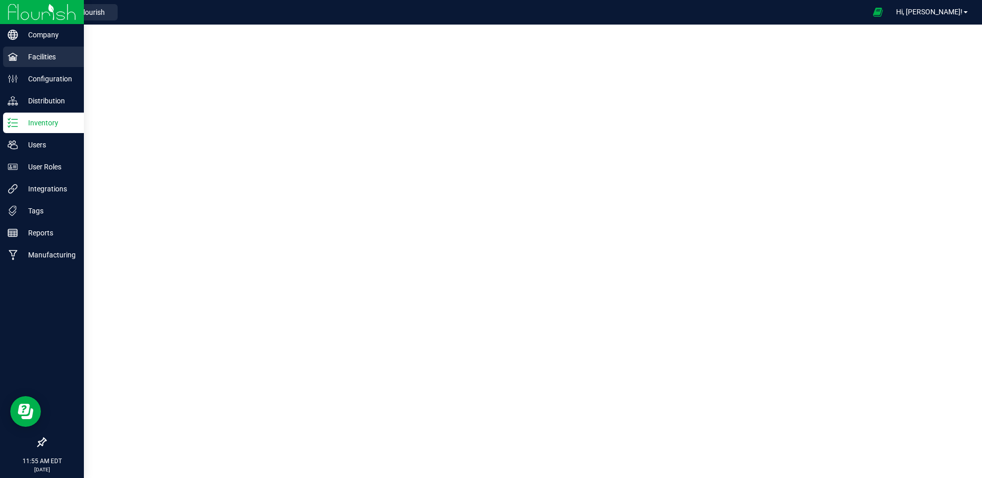
click at [54, 59] on p "Facilities" at bounding box center [48, 57] width 61 height 12
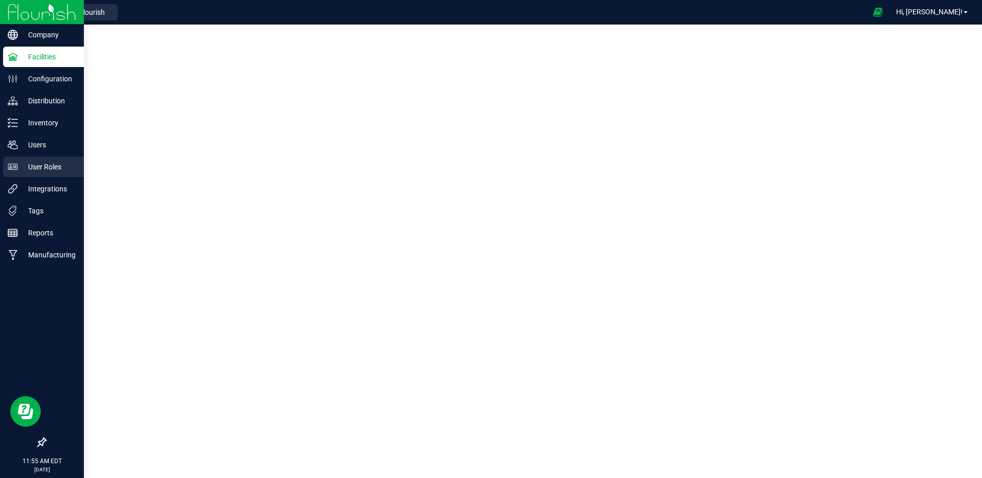
click at [54, 167] on p "User Roles" at bounding box center [48, 167] width 61 height 12
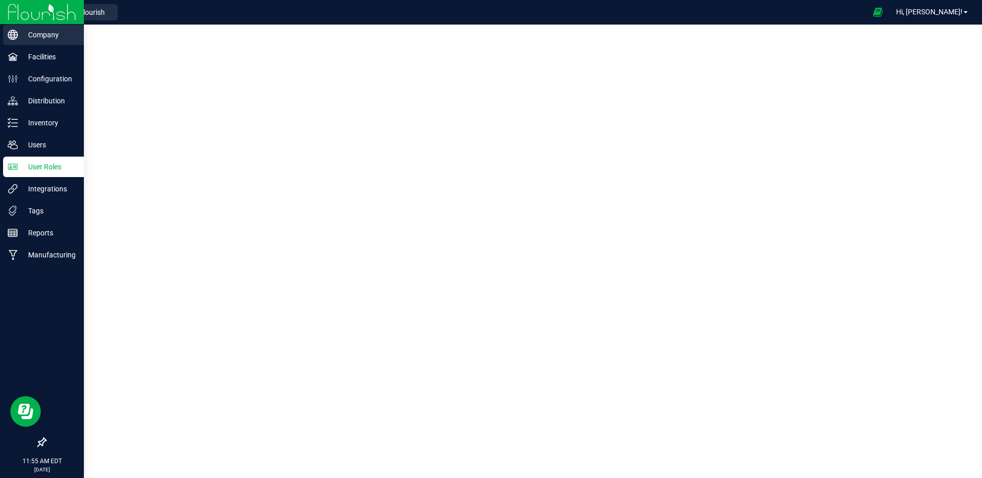
click at [34, 34] on p "Company" at bounding box center [48, 35] width 61 height 12
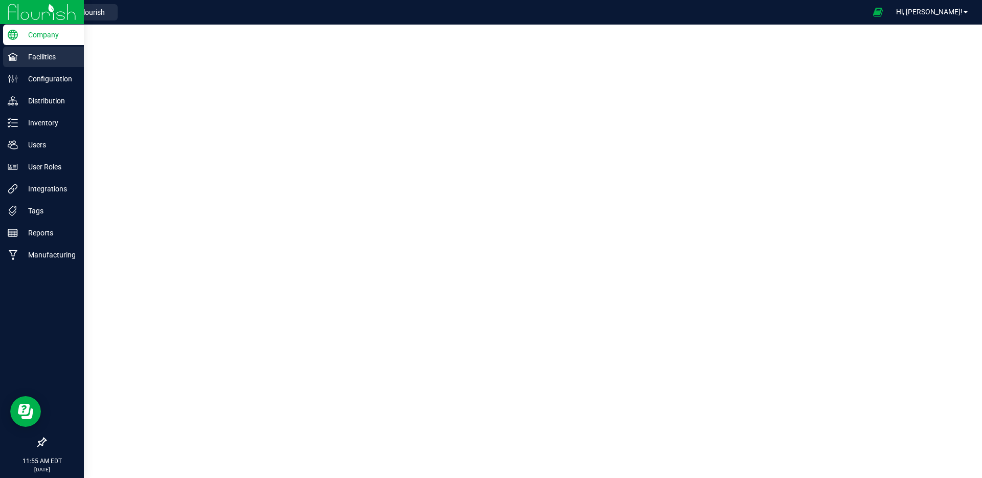
click at [37, 58] on p "Facilities" at bounding box center [48, 57] width 61 height 12
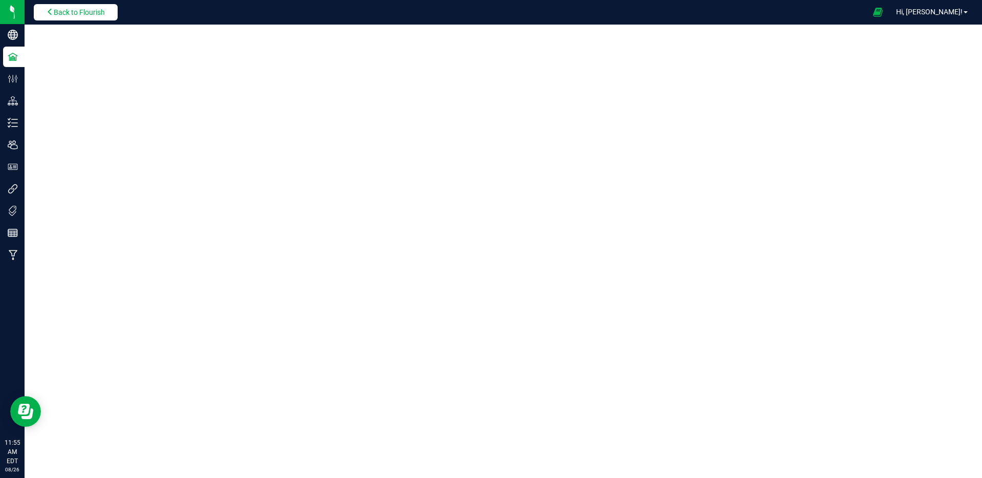
click at [94, 11] on span "Back to Flourish" at bounding box center [79, 12] width 51 height 8
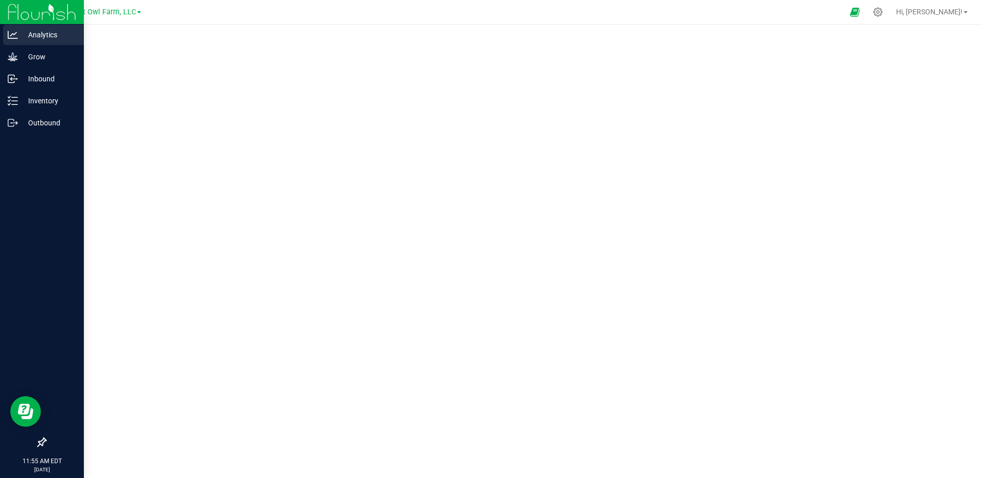
click at [20, 34] on p "Analytics" at bounding box center [48, 35] width 61 height 12
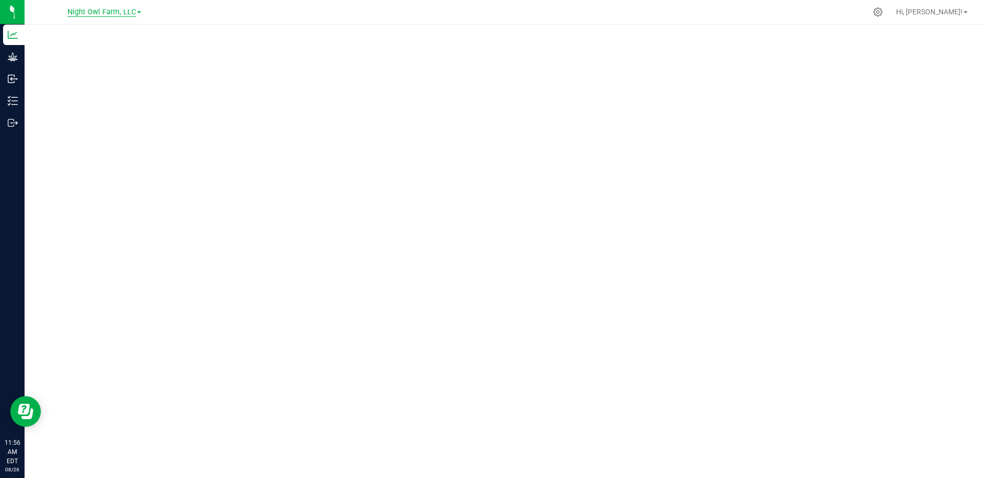
click at [110, 11] on span "Night Owl Farm, LLC" at bounding box center [101, 12] width 69 height 9
click at [36, 149] on div at bounding box center [503, 248] width 957 height 447
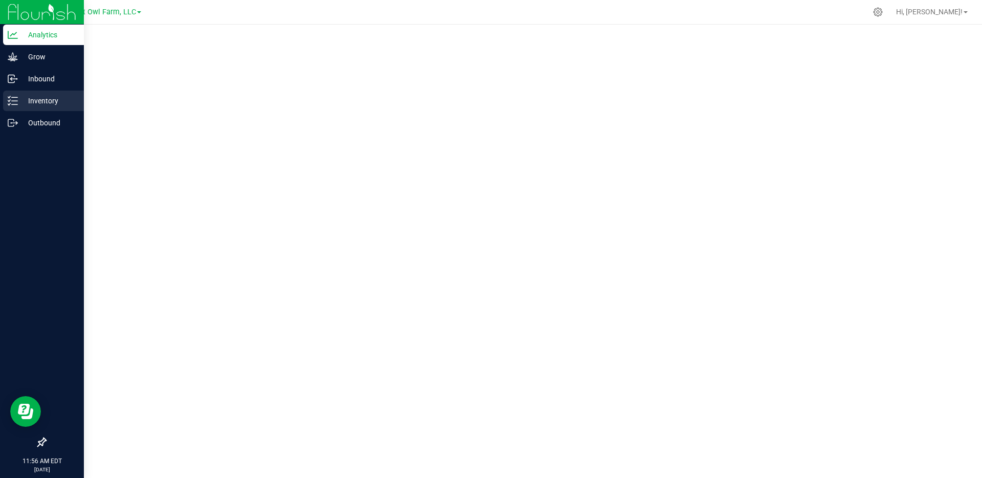
click at [36, 101] on p "Inventory" at bounding box center [48, 101] width 61 height 12
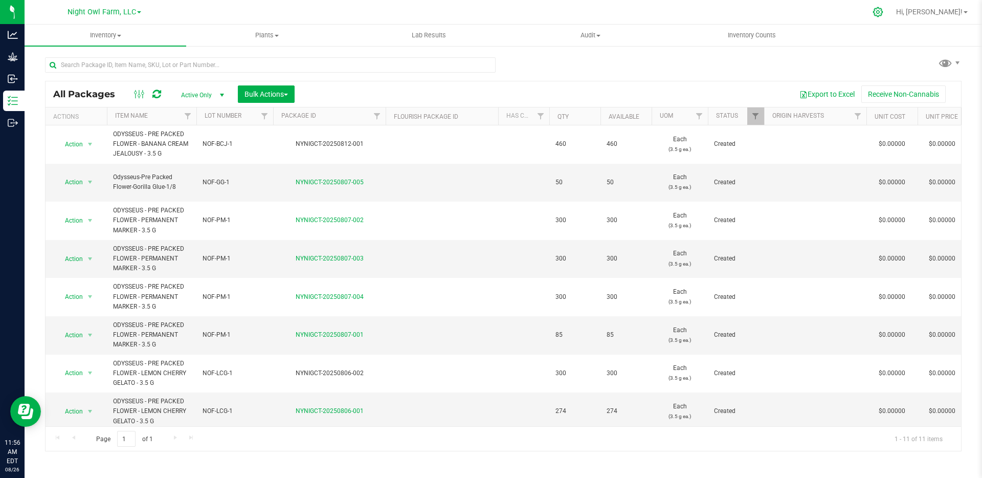
click at [883, 10] on icon at bounding box center [877, 12] width 11 height 11
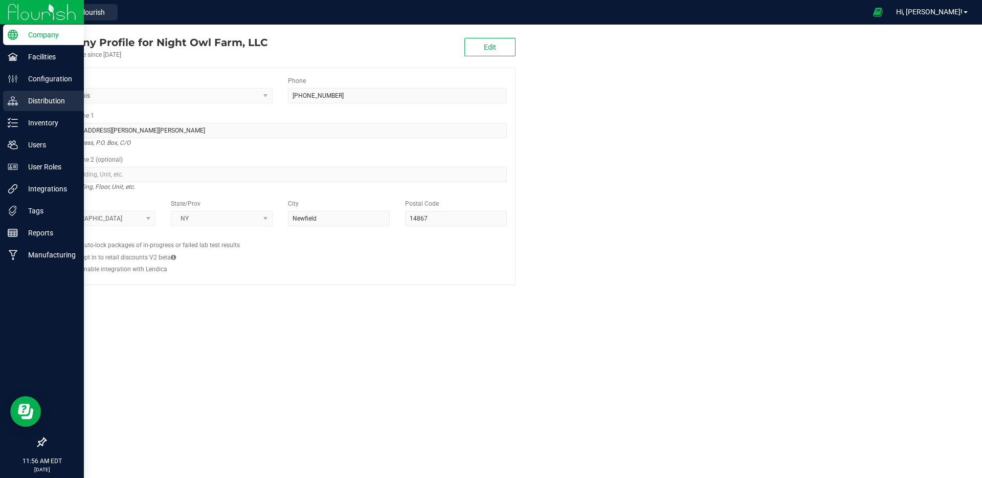
click at [27, 97] on p "Distribution" at bounding box center [48, 101] width 61 height 12
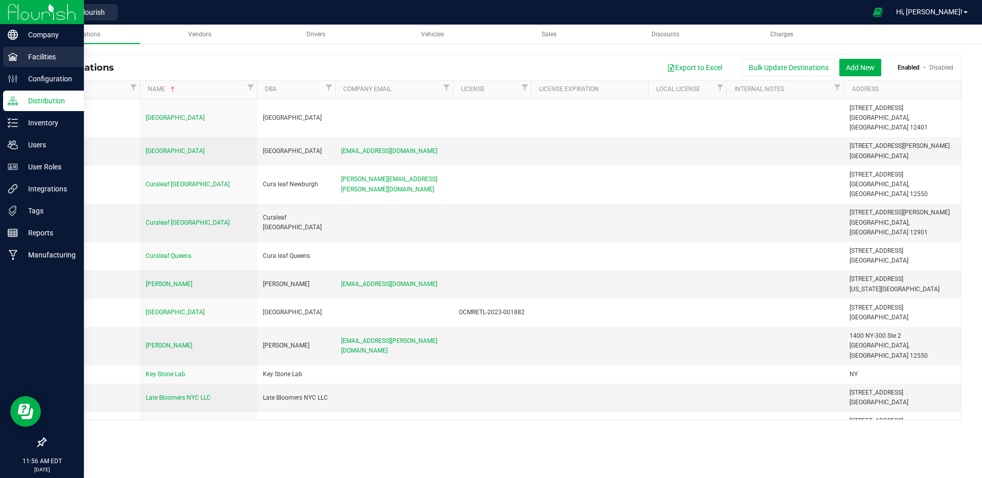
click at [56, 57] on p "Facilities" at bounding box center [48, 57] width 61 height 12
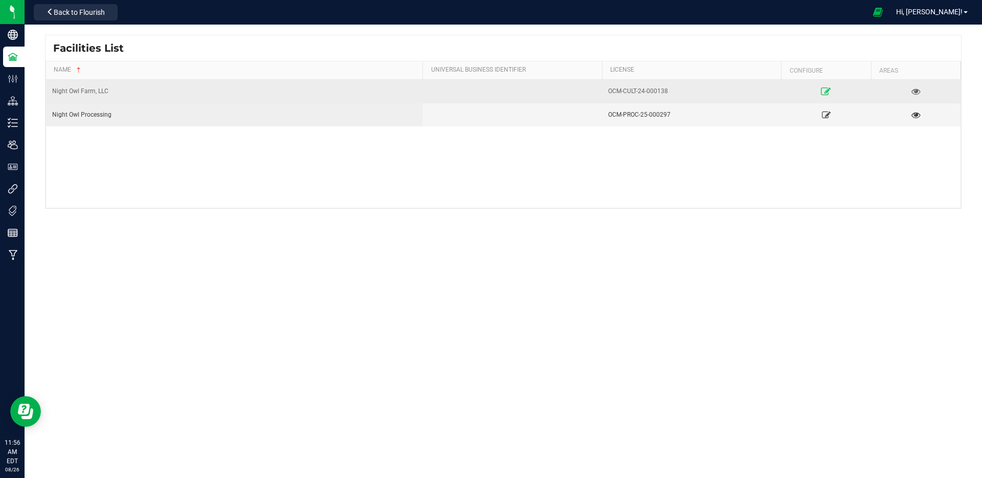
click at [826, 91] on icon at bounding box center [826, 90] width 10 height 7
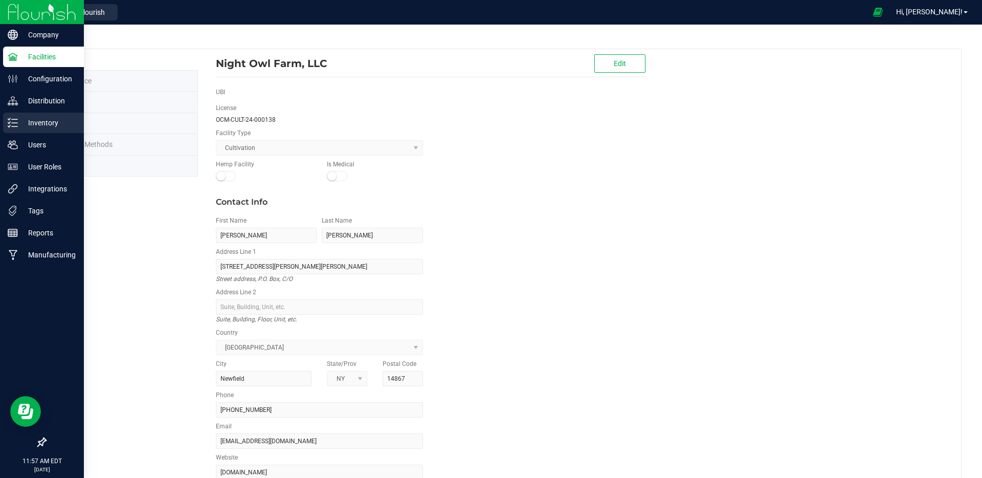
click at [22, 125] on p "Inventory" at bounding box center [48, 123] width 61 height 12
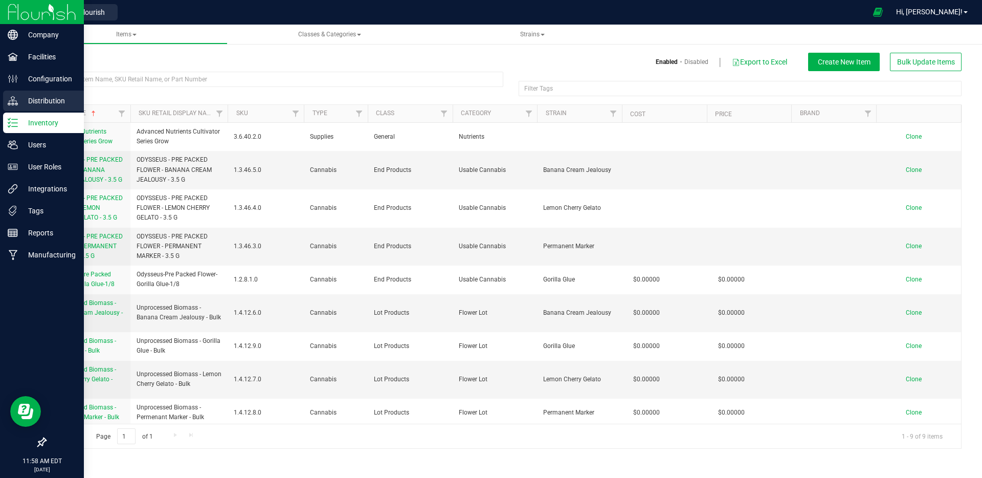
click at [52, 102] on p "Distribution" at bounding box center [48, 101] width 61 height 12
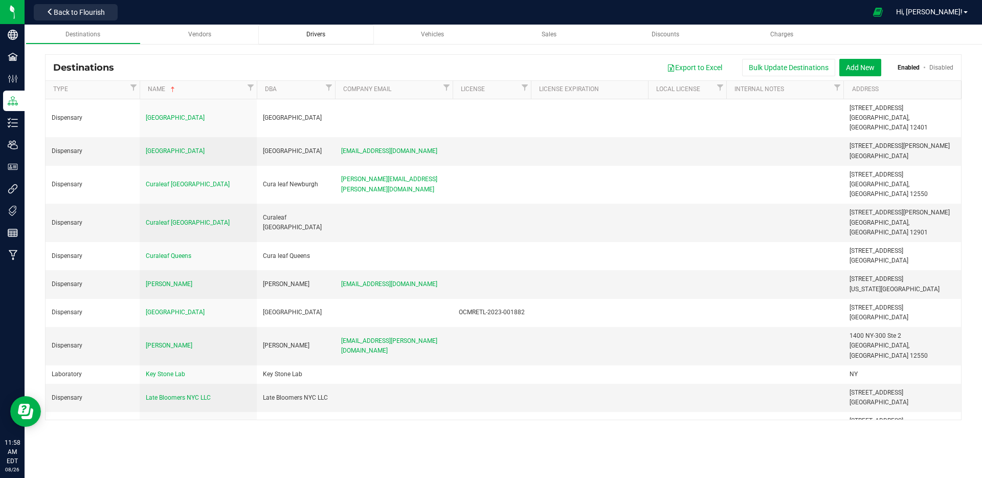
click at [305, 34] on div "Drivers" at bounding box center [315, 34] width 99 height 9
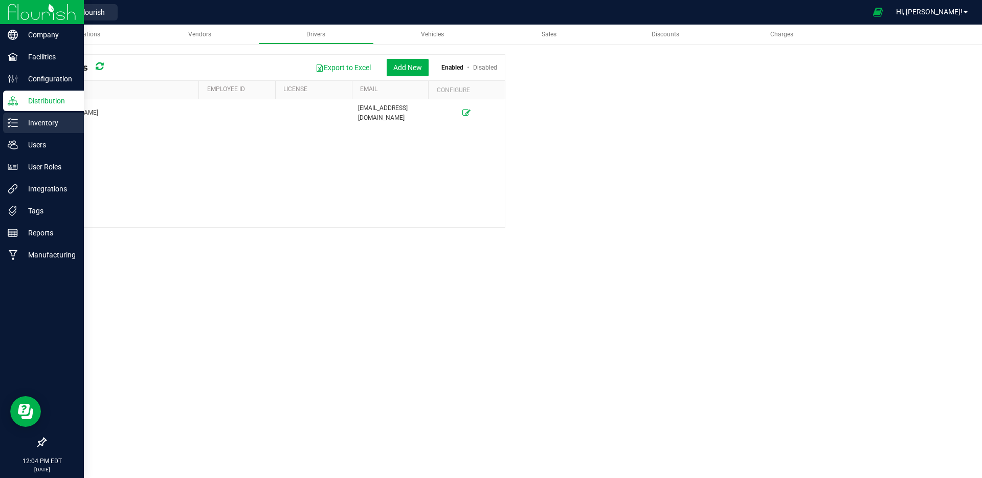
click at [49, 125] on p "Inventory" at bounding box center [48, 123] width 61 height 12
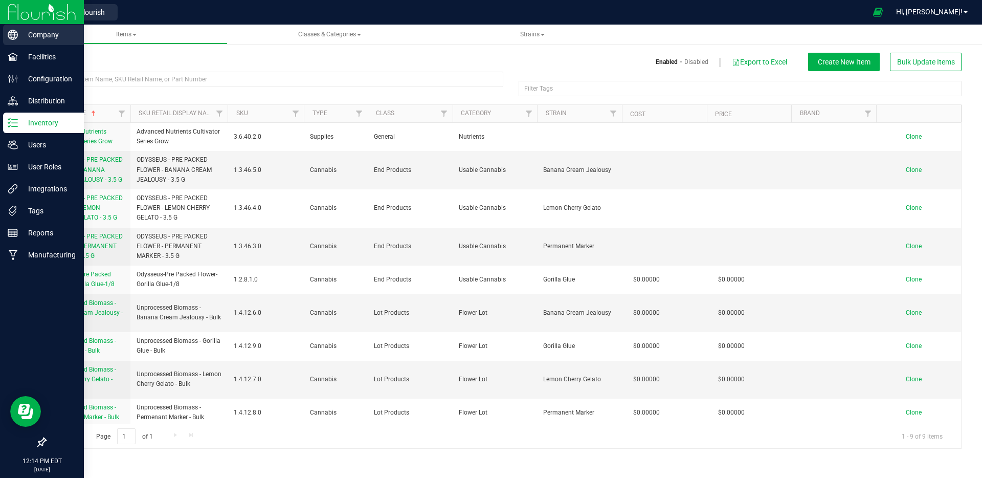
click at [51, 35] on p "Company" at bounding box center [48, 35] width 61 height 12
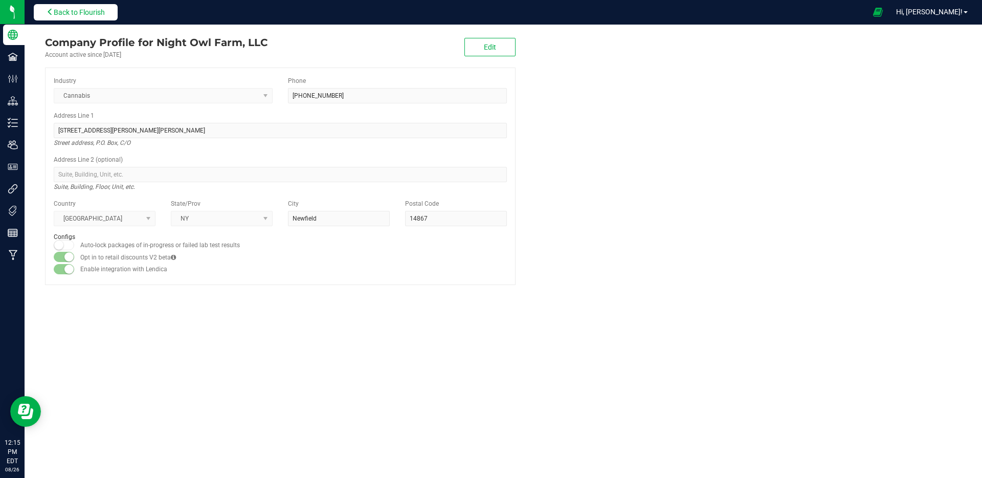
click at [98, 10] on span "Back to Flourish" at bounding box center [79, 12] width 51 height 8
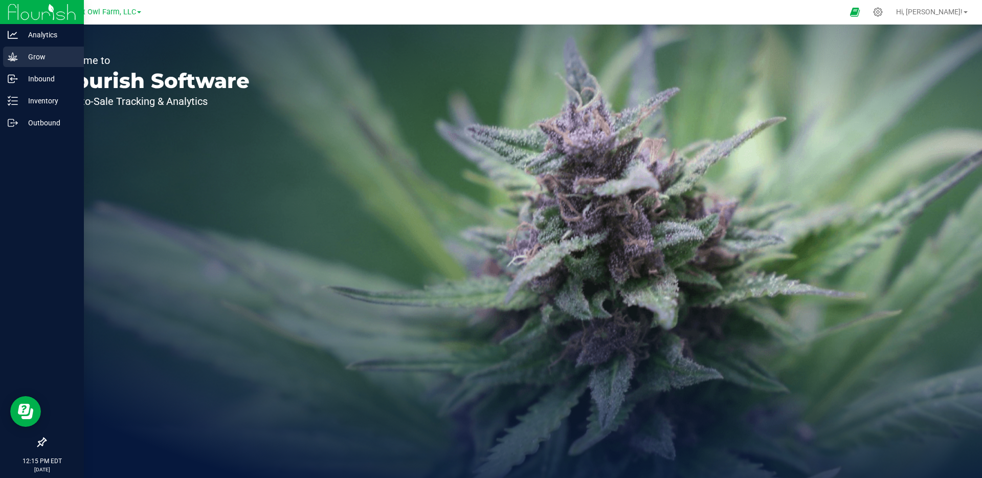
click at [10, 57] on icon at bounding box center [13, 57] width 10 height 10
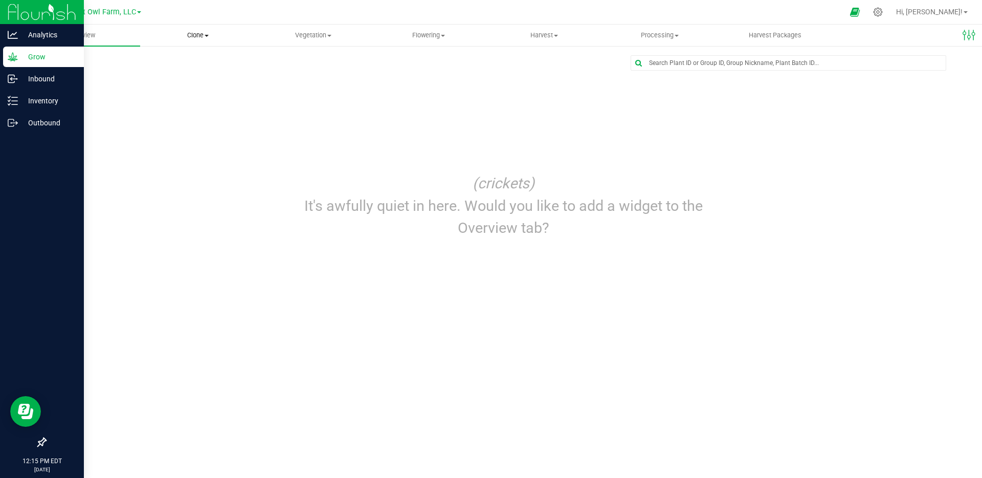
click at [199, 35] on span "Clone" at bounding box center [198, 35] width 115 height 9
click at [303, 32] on span "Vegetation" at bounding box center [313, 35] width 115 height 9
click at [300, 60] on span "Veg groups" at bounding box center [288, 61] width 65 height 9
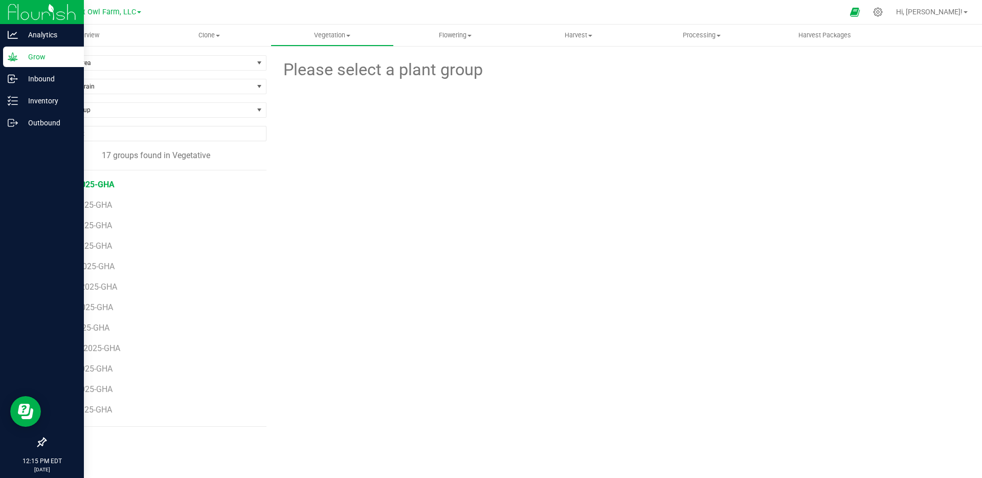
click at [100, 184] on span "BB-2025-GHA" at bounding box center [89, 184] width 52 height 10
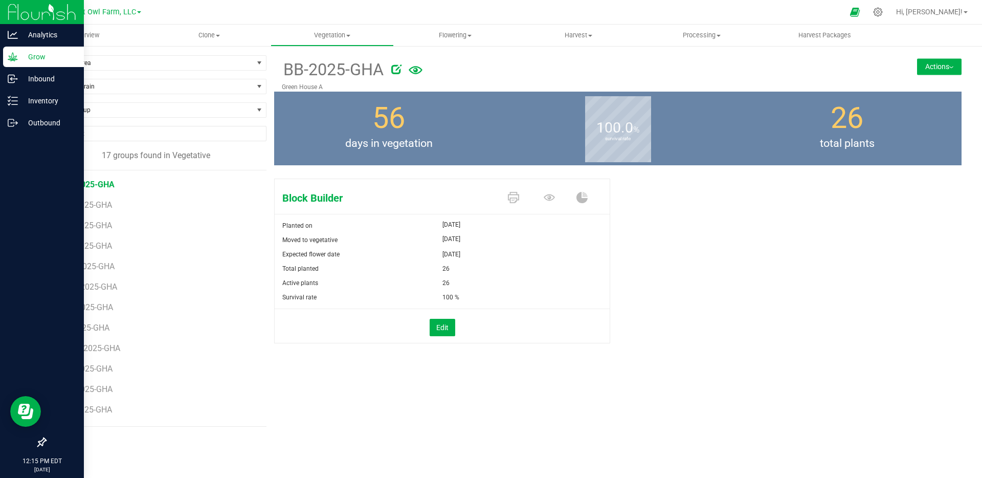
click at [943, 64] on button "Actions" at bounding box center [939, 66] width 44 height 16
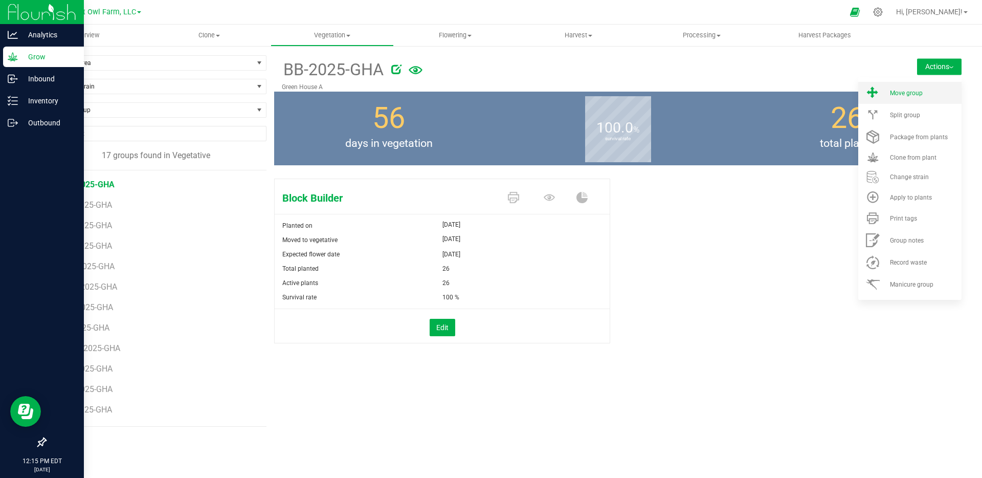
click at [936, 97] on li "Move group" at bounding box center [909, 93] width 103 height 22
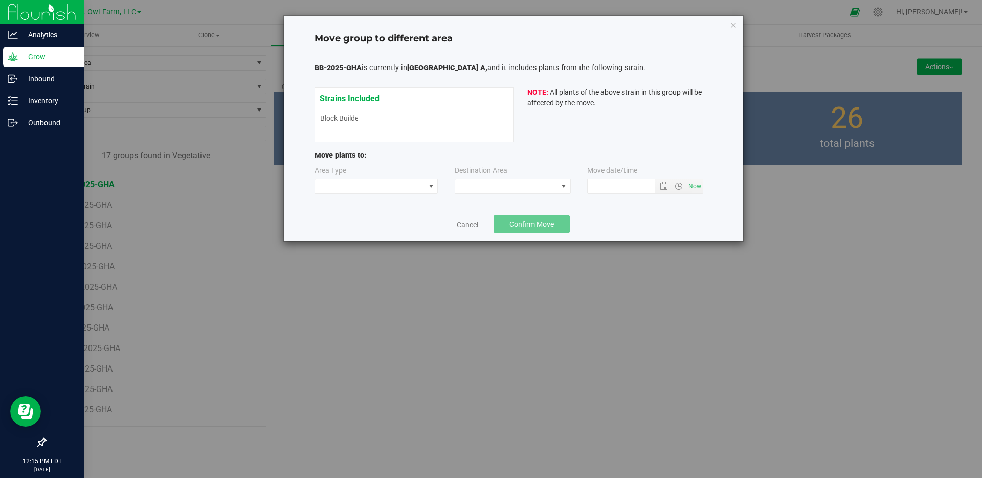
type input "8/26/2025 12:15 PM"
click at [429, 188] on span at bounding box center [431, 186] width 8 height 8
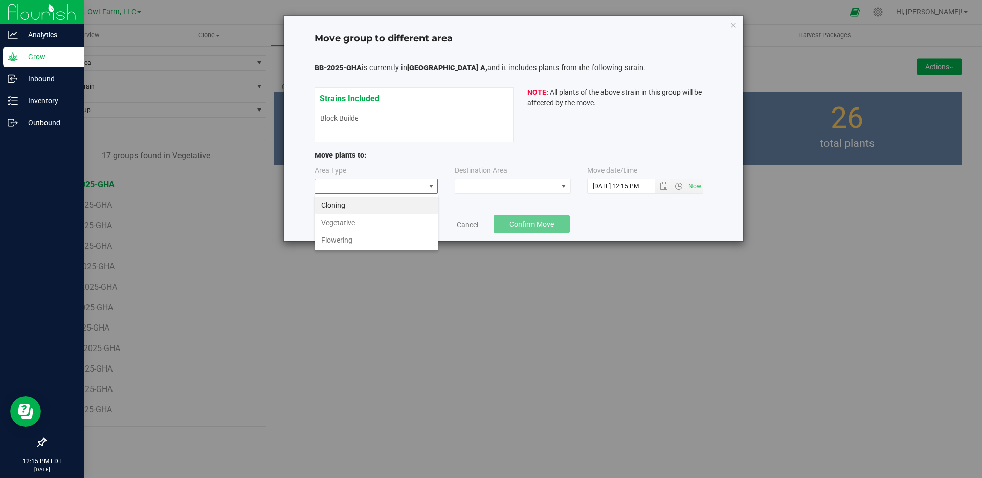
scroll to position [15, 124]
click at [387, 240] on li "Flowering" at bounding box center [376, 239] width 123 height 17
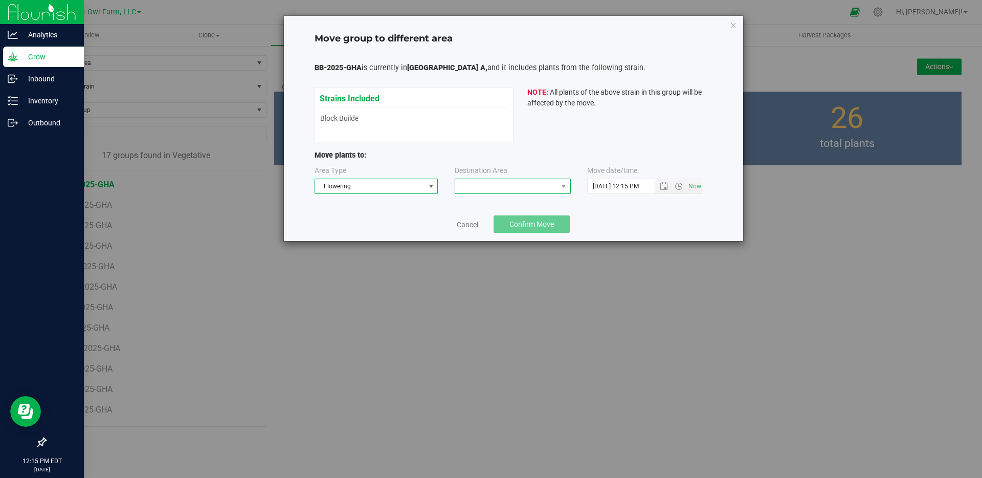
click at [515, 182] on span at bounding box center [506, 186] width 102 height 14
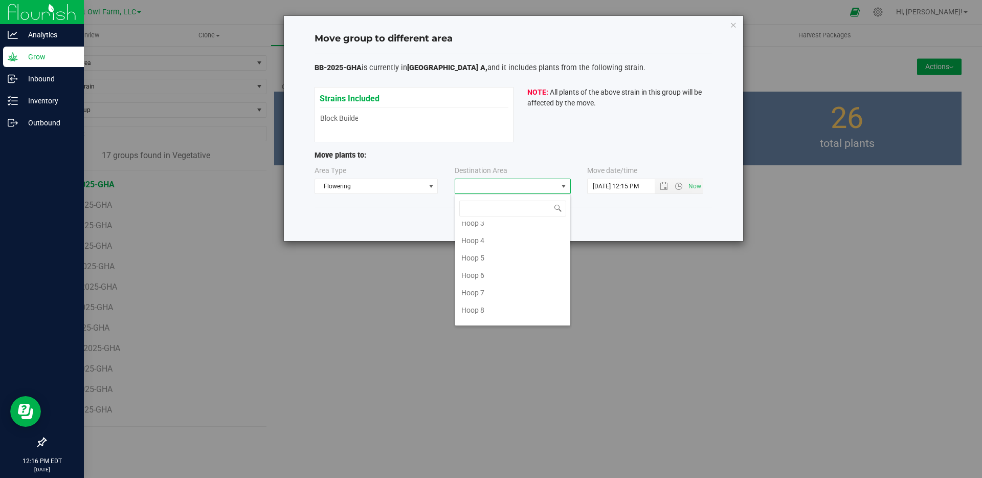
scroll to position [124, 0]
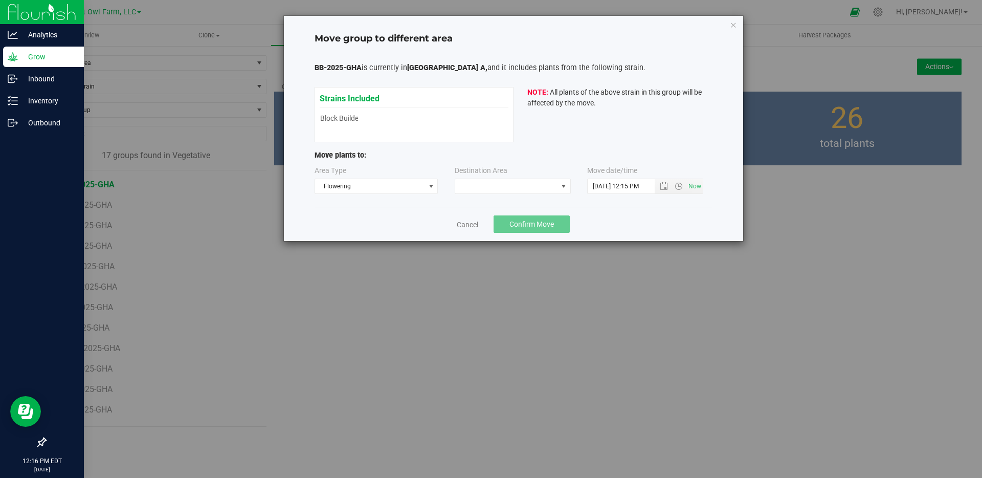
click at [398, 230] on div "Cancel Confirm Move" at bounding box center [513, 224] width 398 height 34
click at [564, 184] on span at bounding box center [563, 186] width 8 height 8
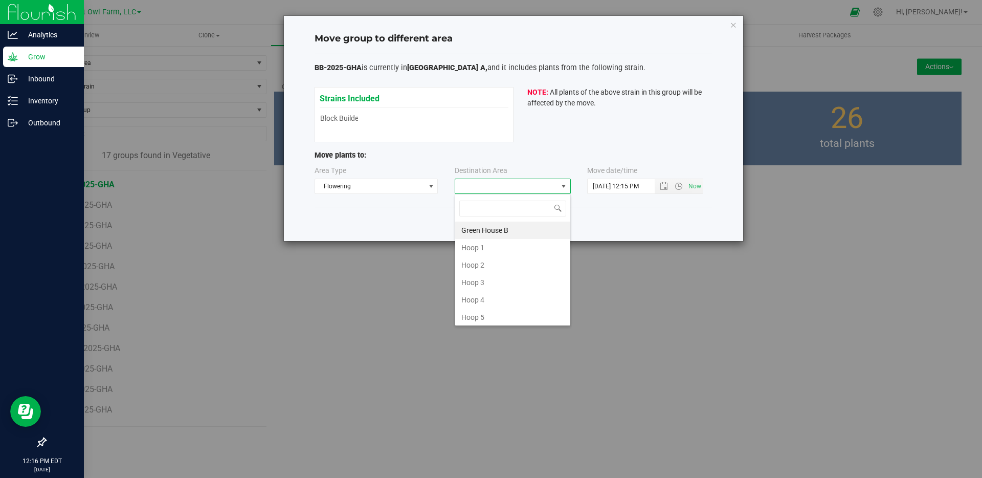
scroll to position [15, 116]
type input "g"
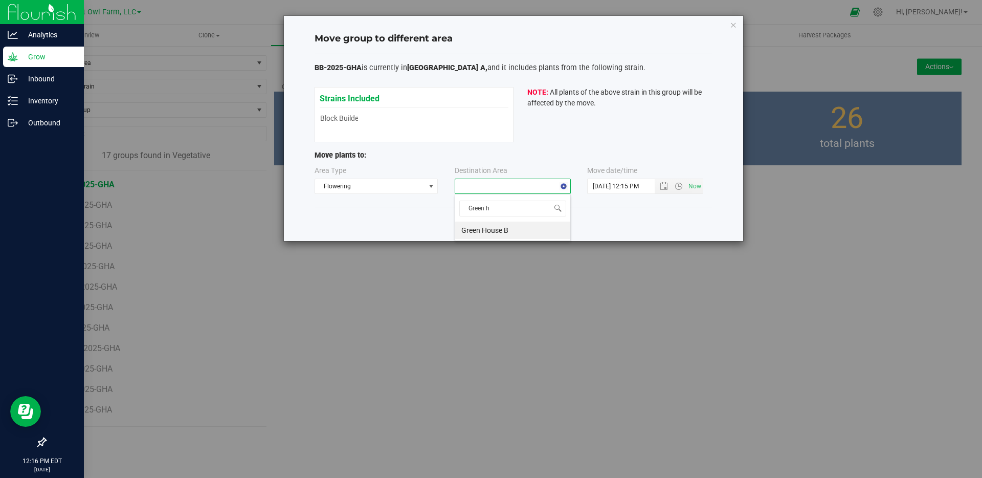
type input "Green ho"
click at [732, 28] on icon "button" at bounding box center [733, 24] width 7 height 12
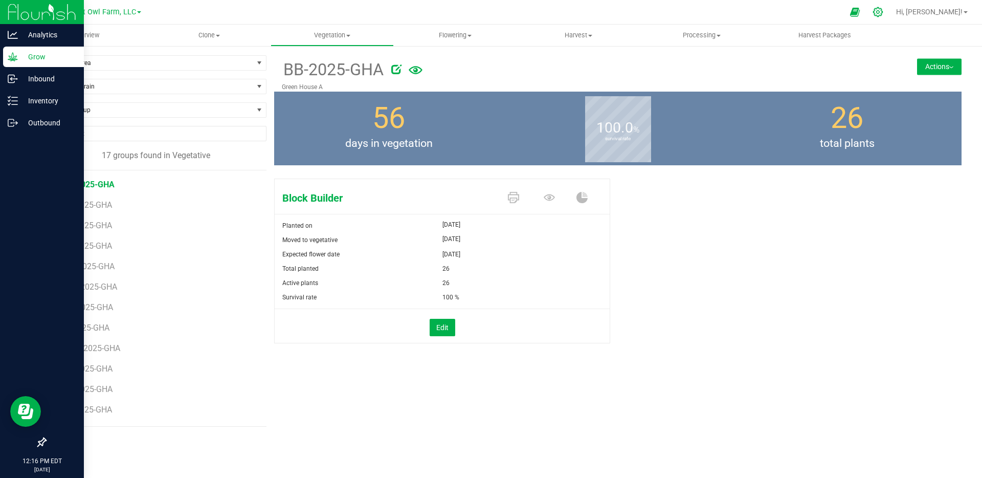
click at [883, 10] on icon at bounding box center [877, 12] width 11 height 11
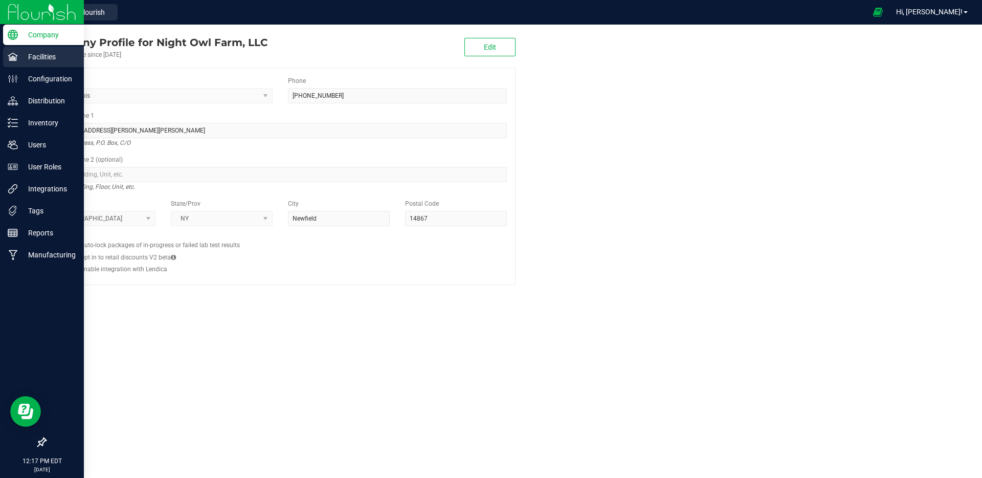
click at [50, 54] on p "Facilities" at bounding box center [48, 57] width 61 height 12
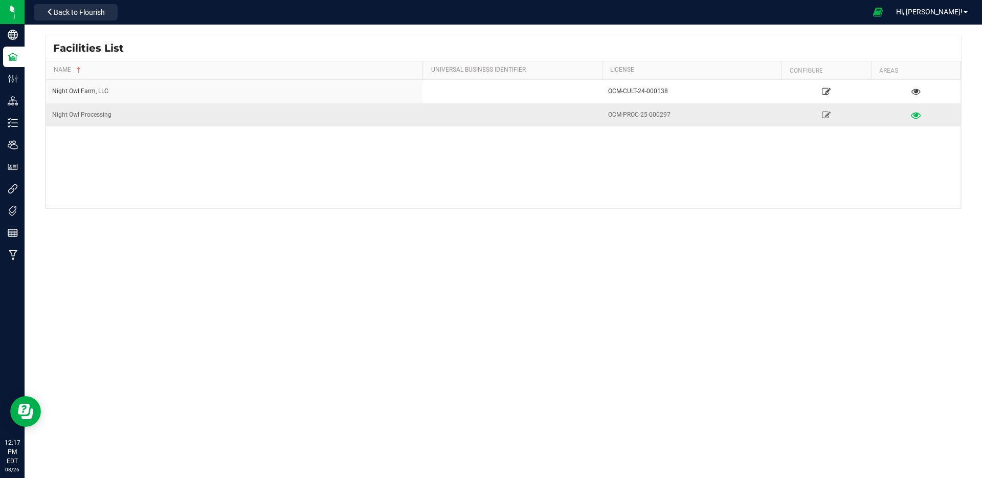
click at [915, 115] on icon at bounding box center [916, 114] width 10 height 7
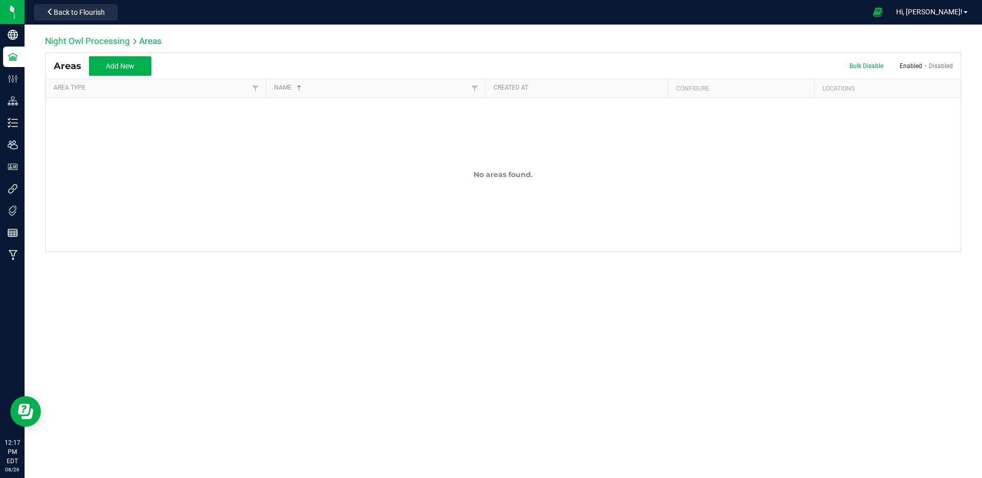
click at [86, 42] on link "Night Owl Processing" at bounding box center [87, 41] width 85 height 10
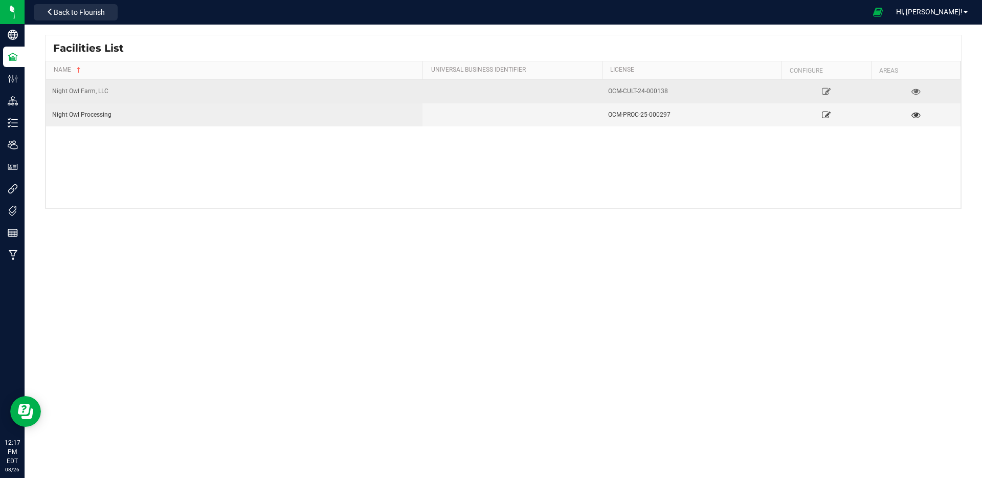
click at [82, 88] on div "Night Owl Farm, LLC" at bounding box center [234, 91] width 364 height 10
click at [918, 90] on icon at bounding box center [916, 90] width 10 height 7
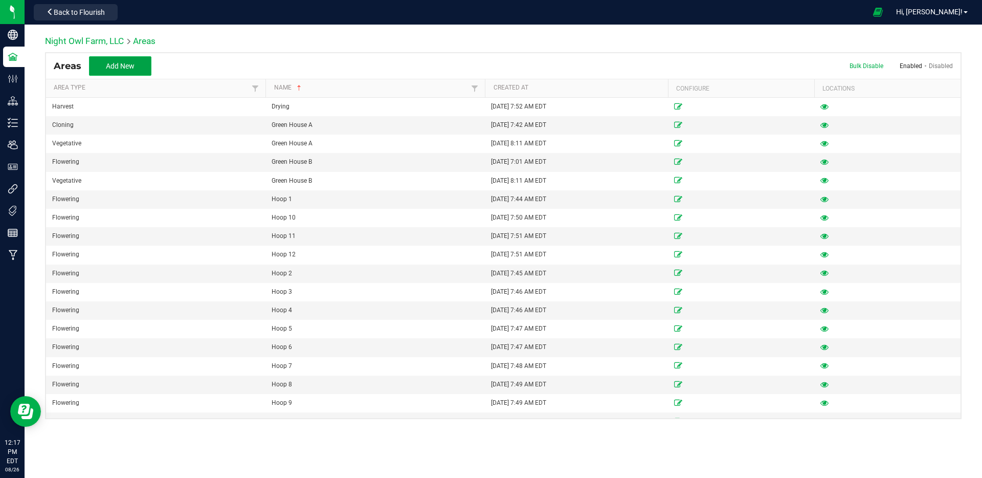
click at [112, 64] on span "Add New" at bounding box center [120, 66] width 29 height 8
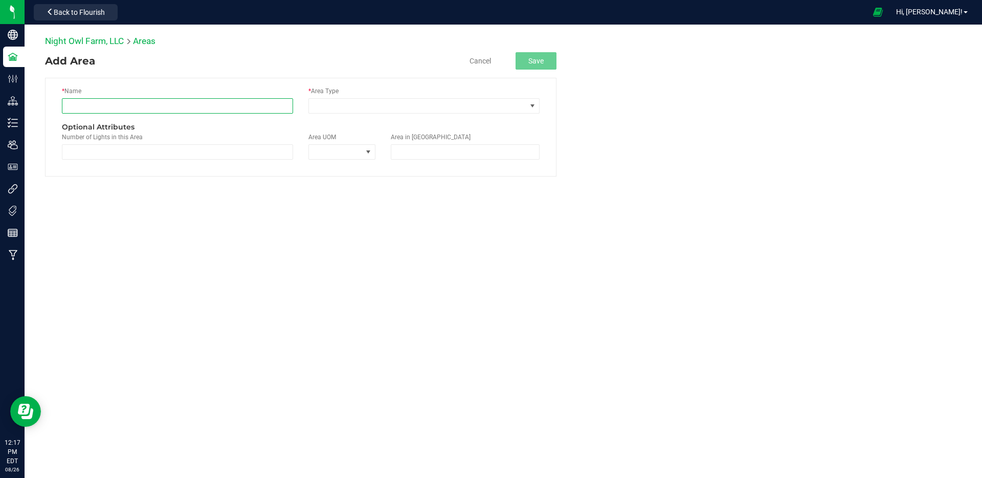
click at [236, 111] on input "text" at bounding box center [177, 105] width 231 height 15
type input "Green House A"
click at [418, 106] on span at bounding box center [417, 106] width 217 height 14
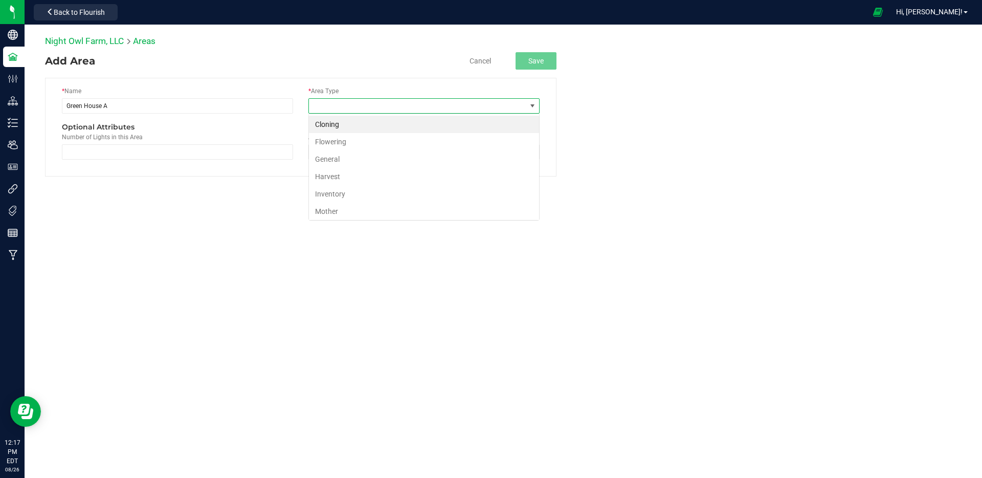
scroll to position [15, 231]
click at [406, 143] on li "Flowering" at bounding box center [424, 141] width 230 height 17
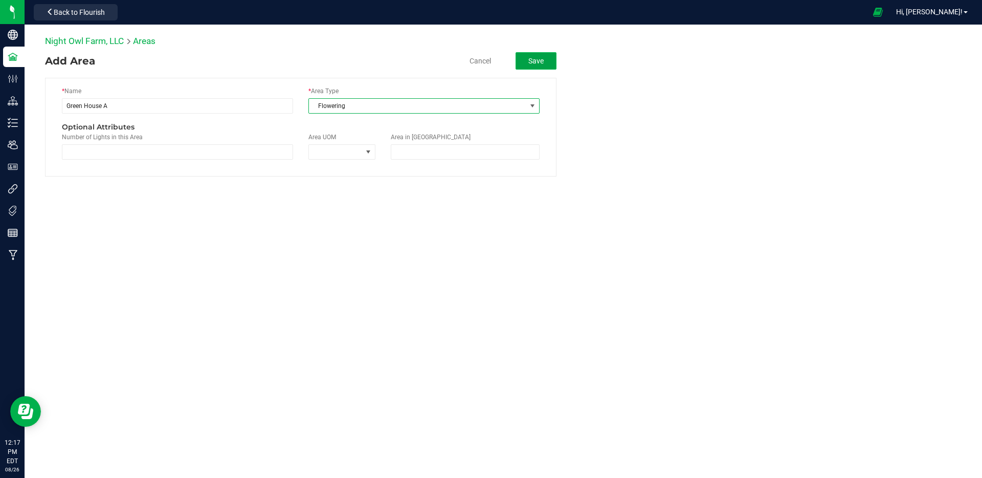
click at [547, 59] on button "Save" at bounding box center [535, 60] width 41 height 17
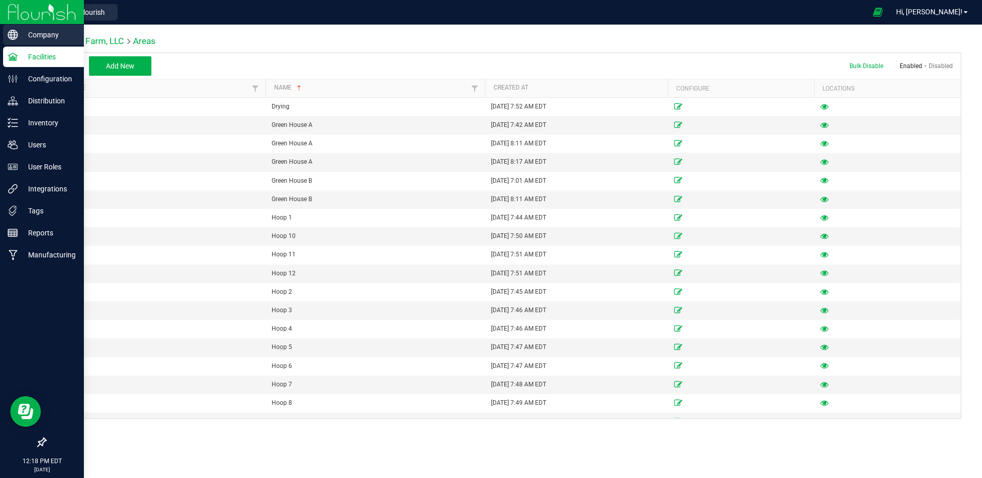
click at [38, 36] on p "Company" at bounding box center [48, 35] width 61 height 12
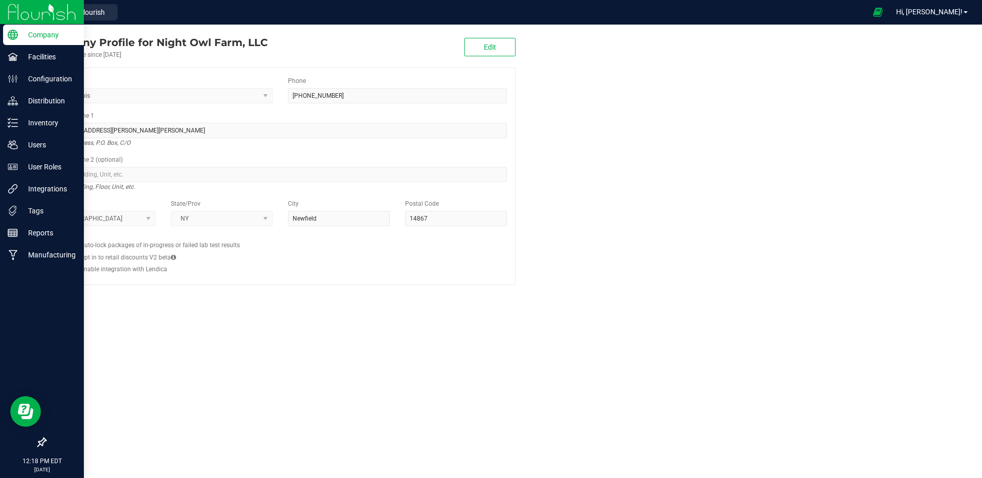
click at [15, 13] on img at bounding box center [42, 12] width 69 height 24
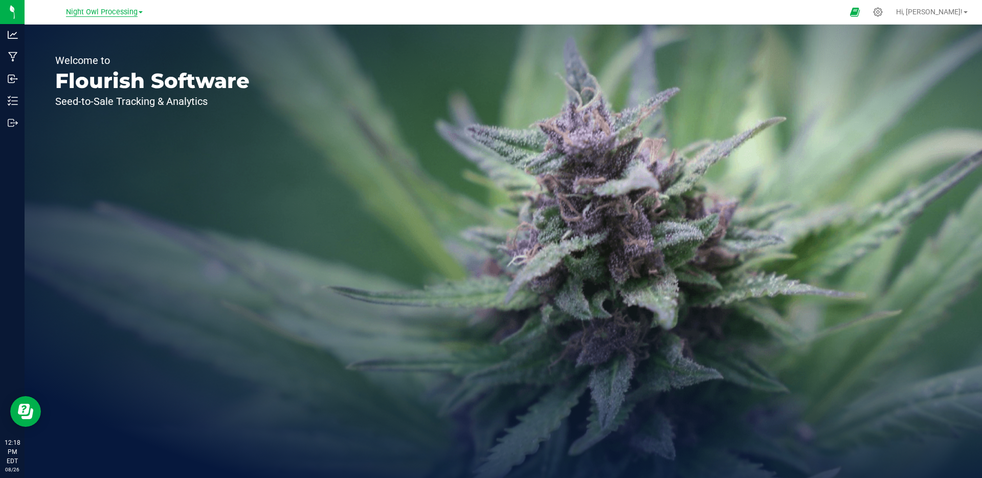
click at [108, 13] on span "Night Owl Processing" at bounding box center [102, 12] width 72 height 9
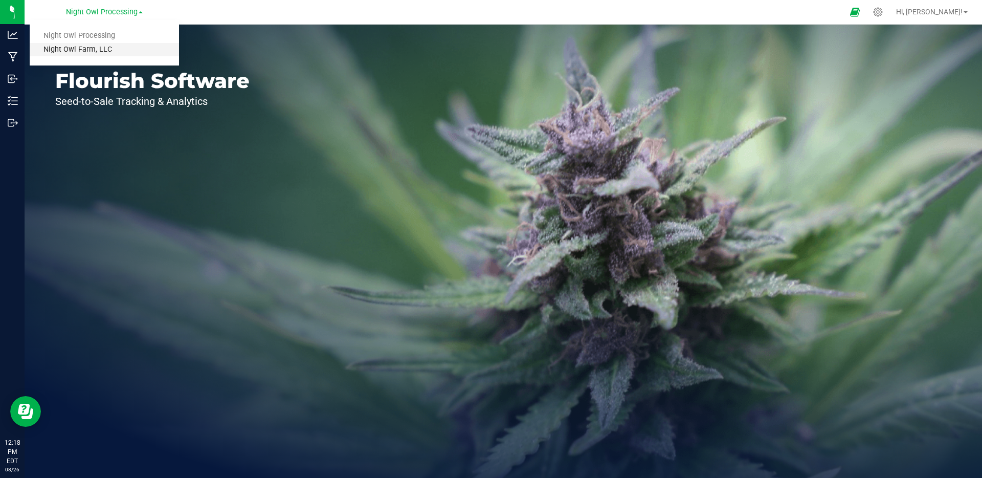
click at [82, 49] on link "Night Owl Farm, LLC" at bounding box center [104, 50] width 149 height 14
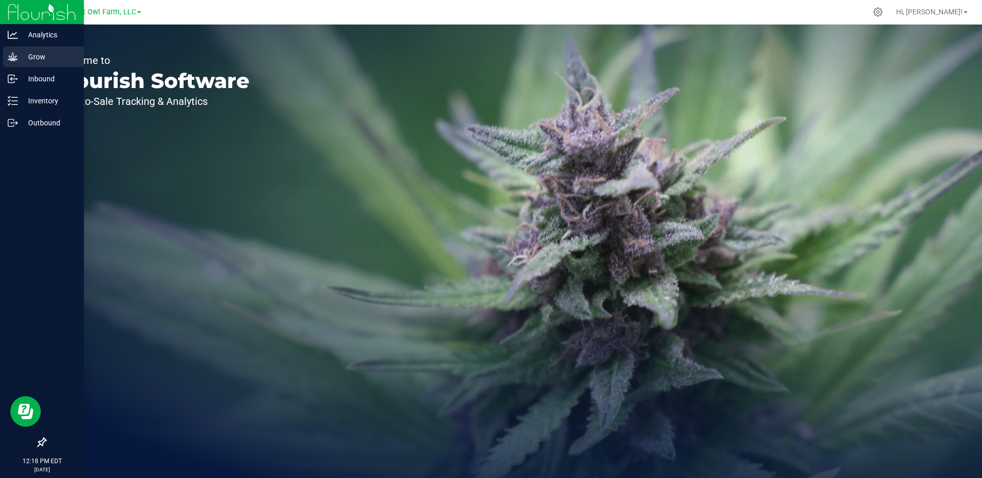
click at [17, 56] on icon at bounding box center [13, 57] width 10 height 10
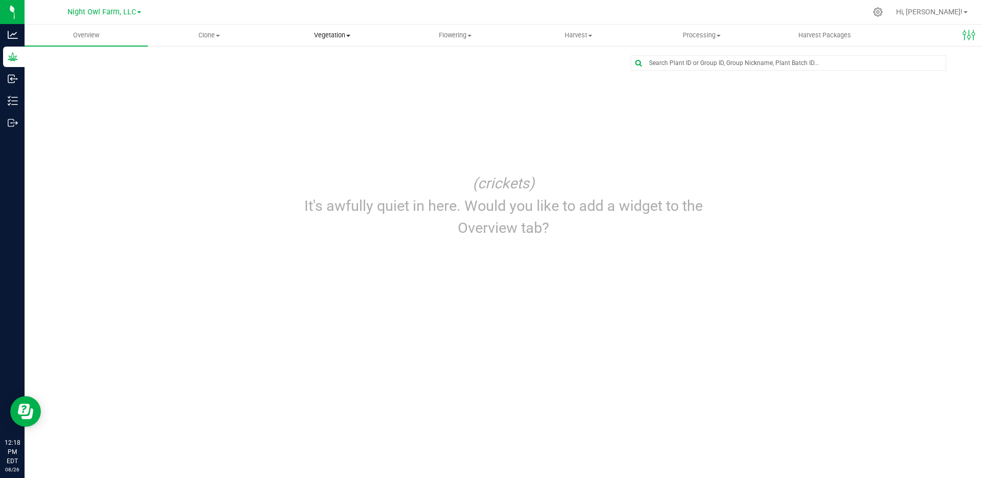
click at [319, 35] on span "Vegetation" at bounding box center [332, 35] width 122 height 9
click at [314, 62] on span "Veg groups" at bounding box center [302, 61] width 65 height 9
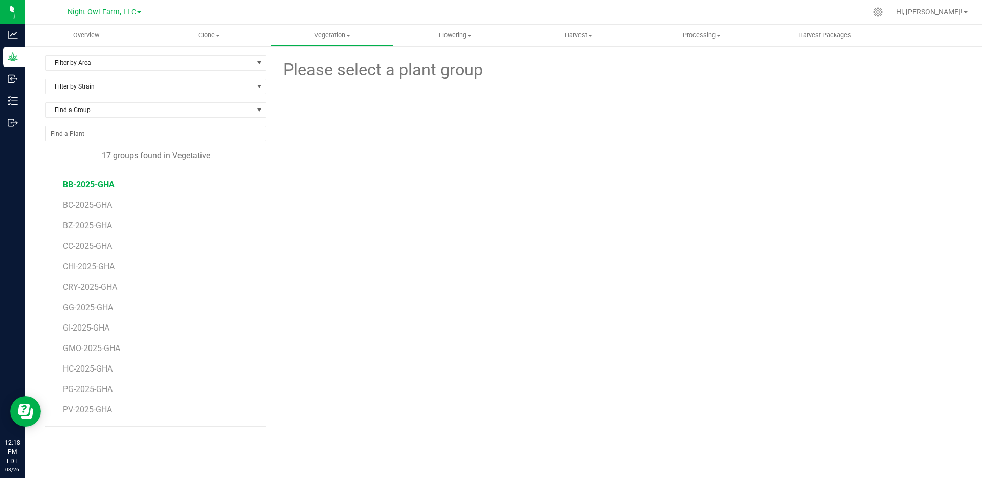
click at [71, 188] on span "BB-2025-GHA" at bounding box center [89, 184] width 52 height 10
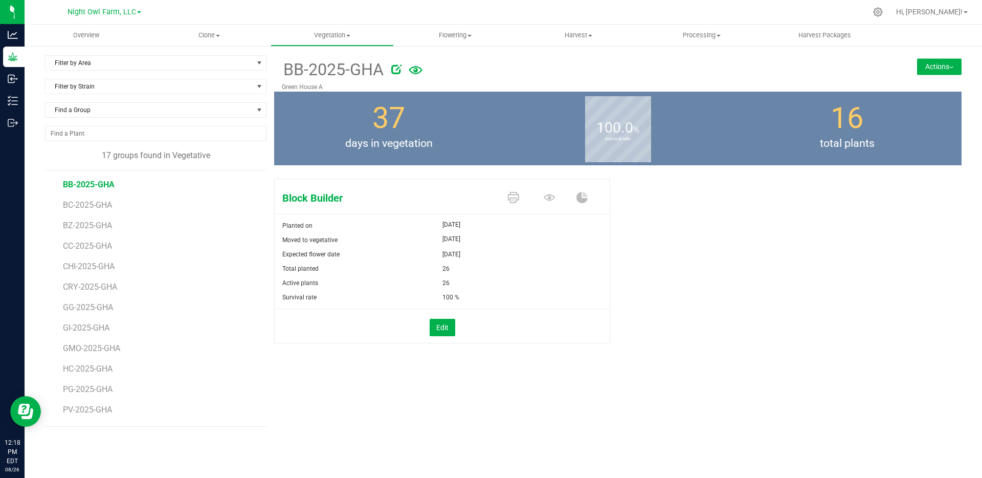
click at [937, 68] on button "Actions" at bounding box center [939, 66] width 44 height 16
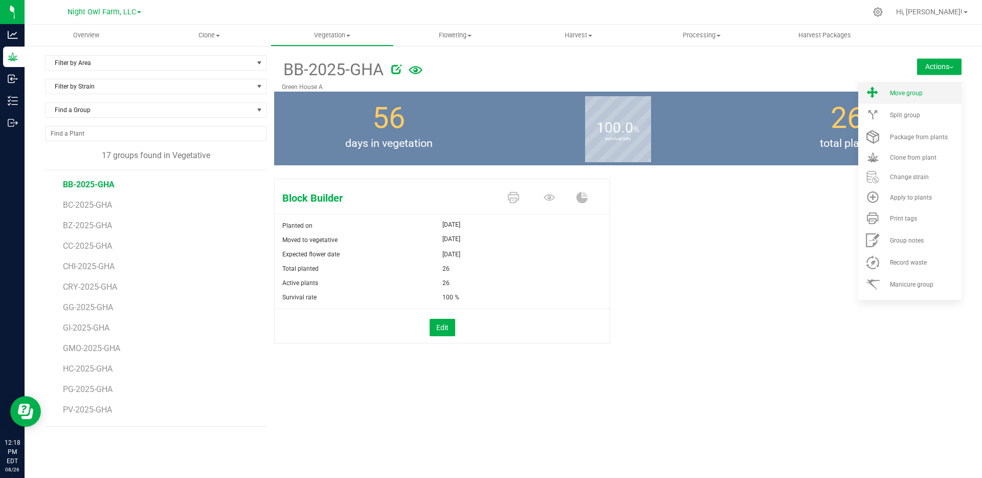
click at [889, 94] on li "Move group" at bounding box center [909, 93] width 103 height 22
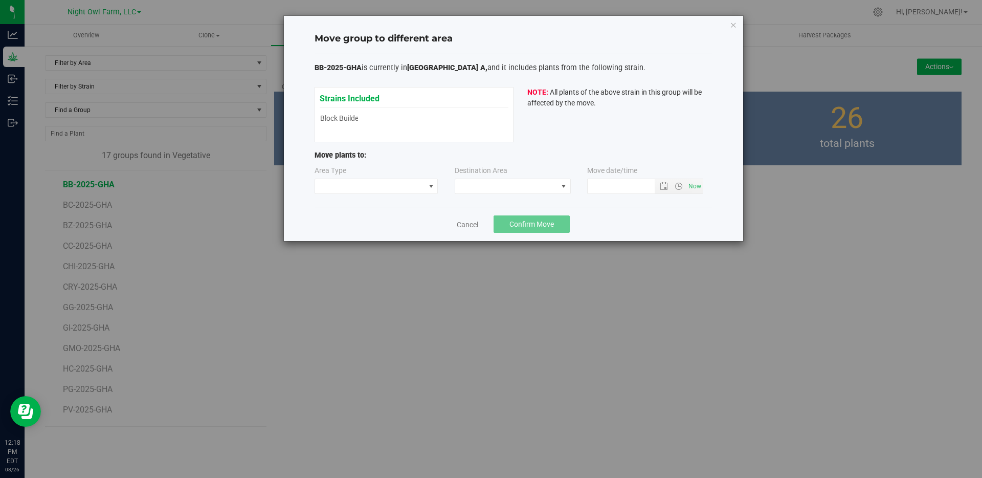
type input "8/26/2025 12:18 PM"
click at [425, 187] on span at bounding box center [430, 186] width 13 height 14
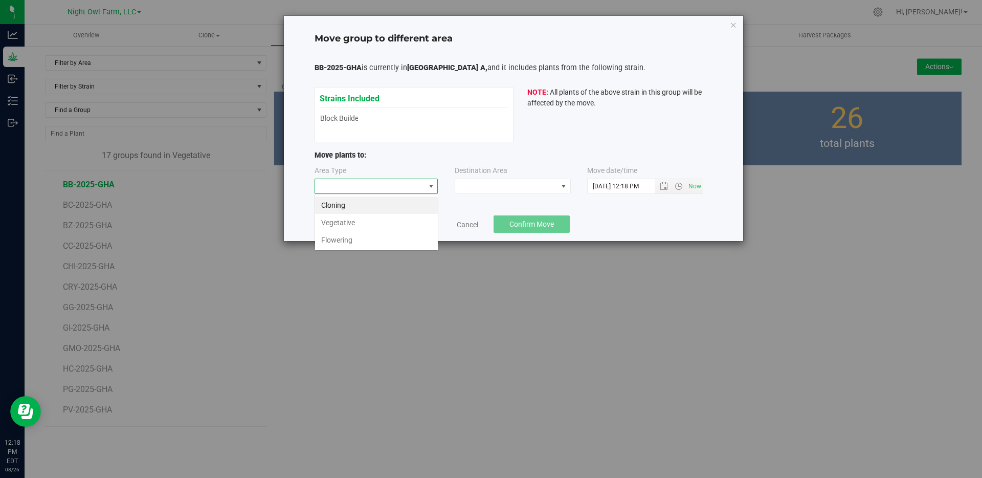
scroll to position [15, 124]
click at [385, 242] on li "Flowering" at bounding box center [376, 239] width 123 height 17
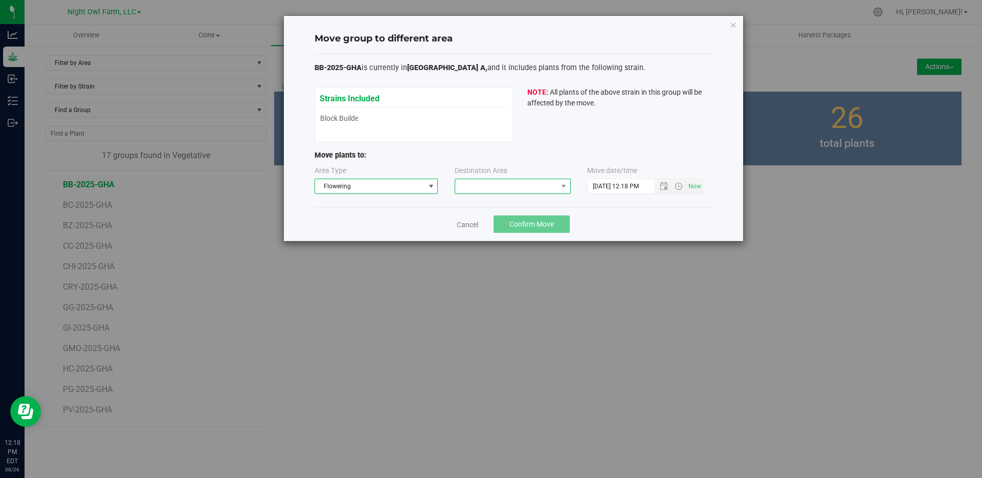
click at [531, 185] on span at bounding box center [506, 186] width 102 height 14
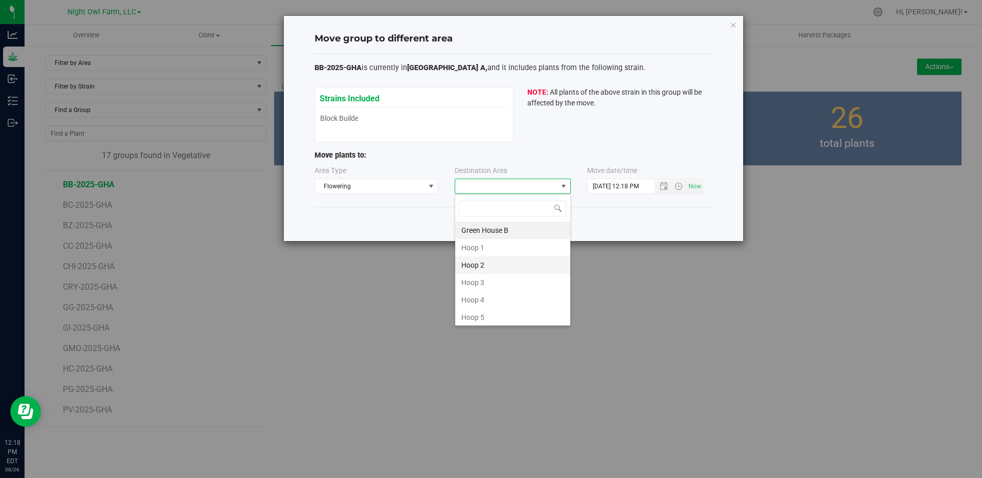
scroll to position [141, 0]
click at [509, 315] on li "Green House A" at bounding box center [512, 314] width 115 height 17
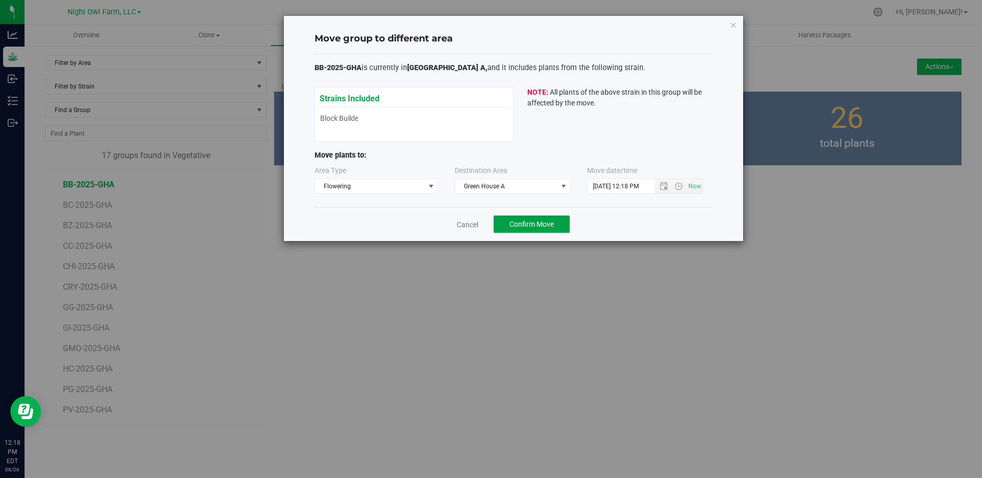
click at [531, 226] on span "Confirm Move" at bounding box center [531, 224] width 44 height 8
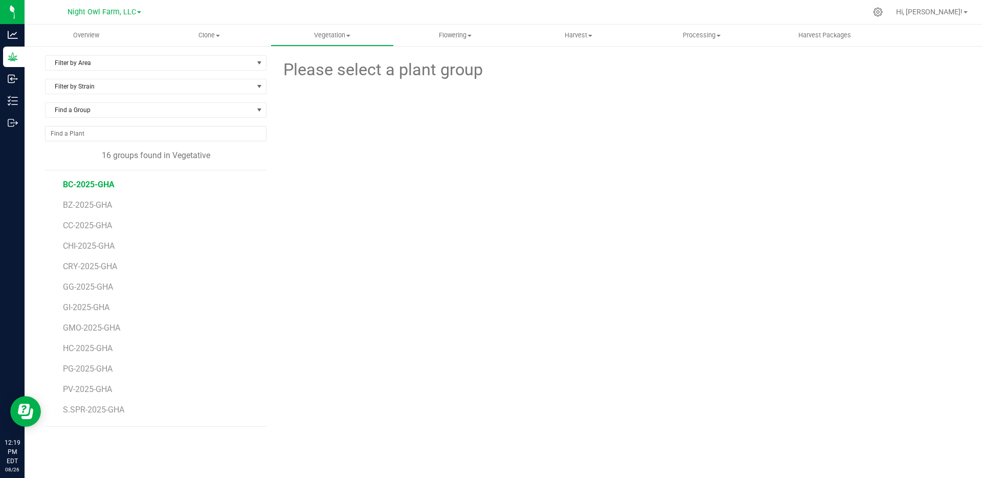
click at [101, 189] on span "BC-2025-GHA" at bounding box center [89, 184] width 52 height 10
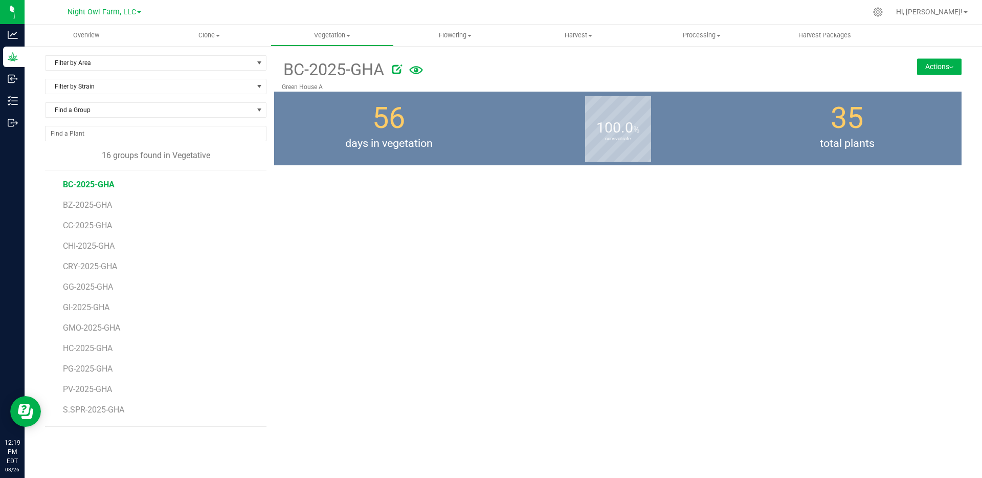
click at [937, 67] on button "Actions" at bounding box center [939, 66] width 44 height 16
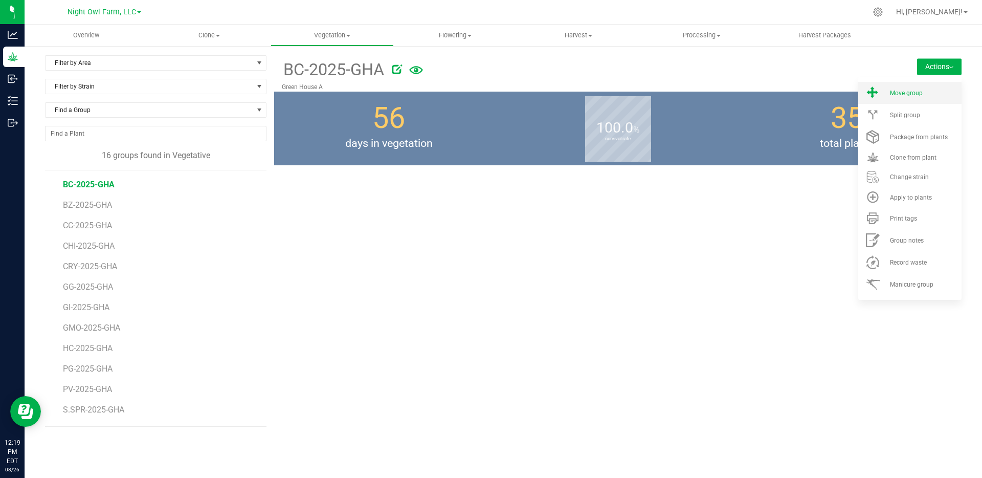
click at [922, 93] on span "Move group" at bounding box center [906, 92] width 33 height 7
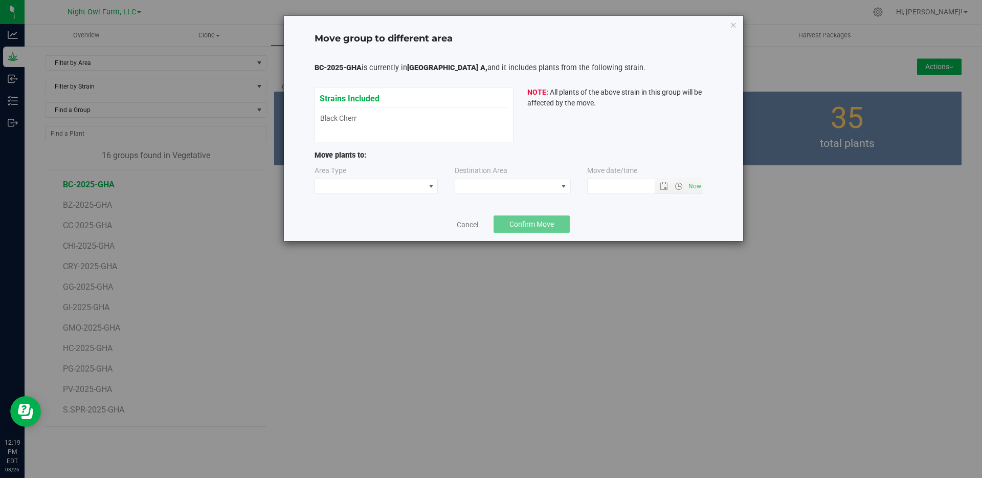
type input "8/26/2025 12:19 PM"
click at [434, 184] on span at bounding box center [431, 186] width 8 height 8
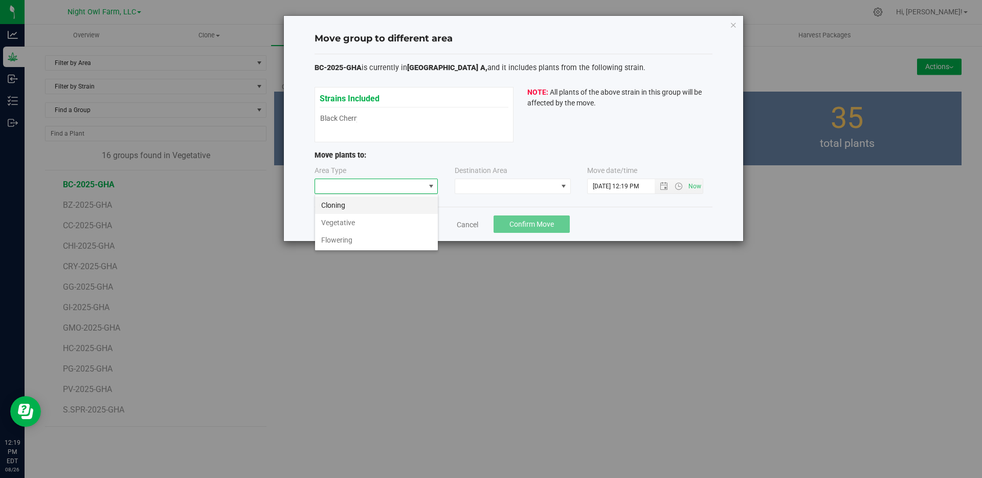
scroll to position [15, 124]
click at [389, 245] on li "Flowering" at bounding box center [376, 239] width 123 height 17
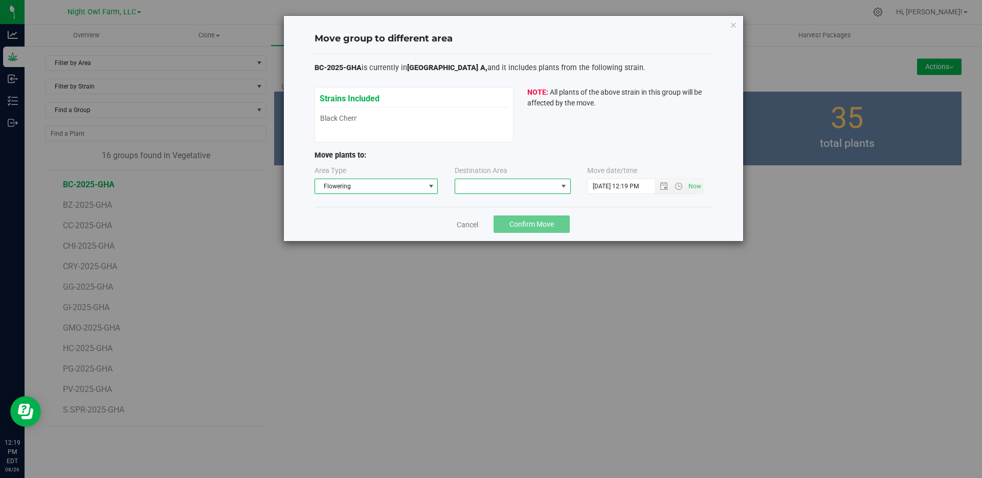
click at [567, 189] on span at bounding box center [563, 186] width 8 height 8
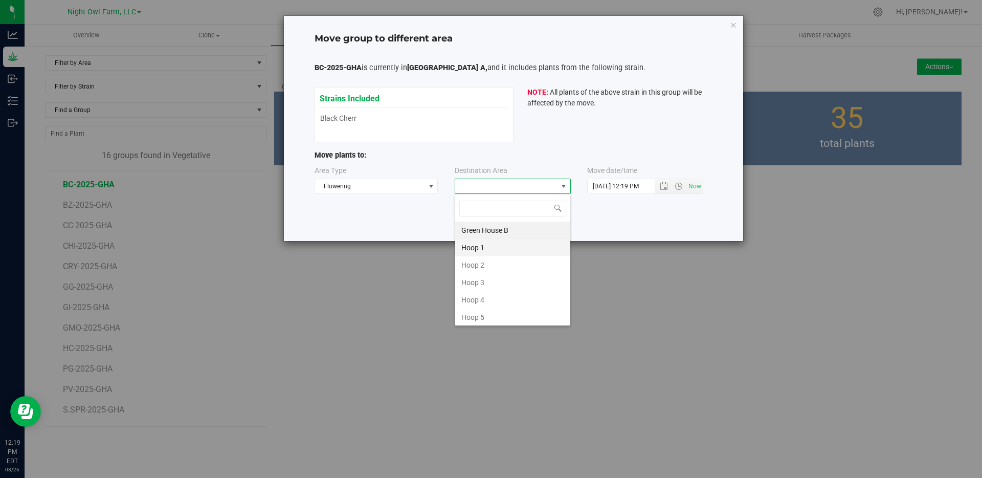
scroll to position [141, 0]
click at [502, 313] on li "Green House A" at bounding box center [512, 314] width 115 height 17
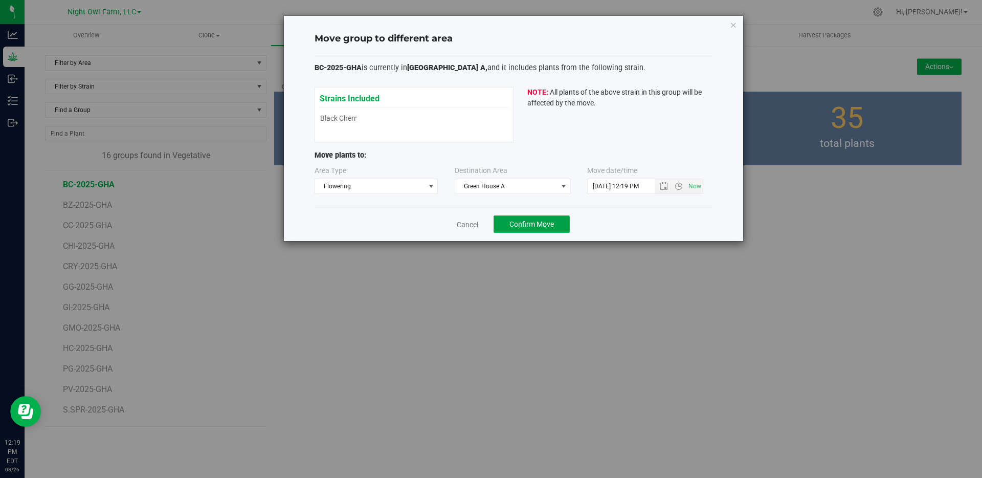
click at [533, 228] on span "Confirm Move" at bounding box center [531, 224] width 44 height 8
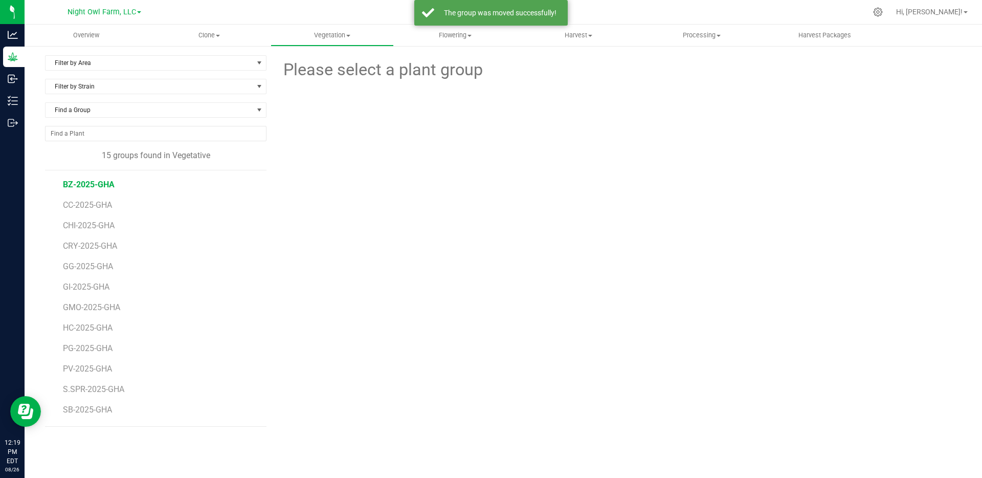
click at [79, 184] on span "BZ-2025-GHA" at bounding box center [89, 184] width 52 height 10
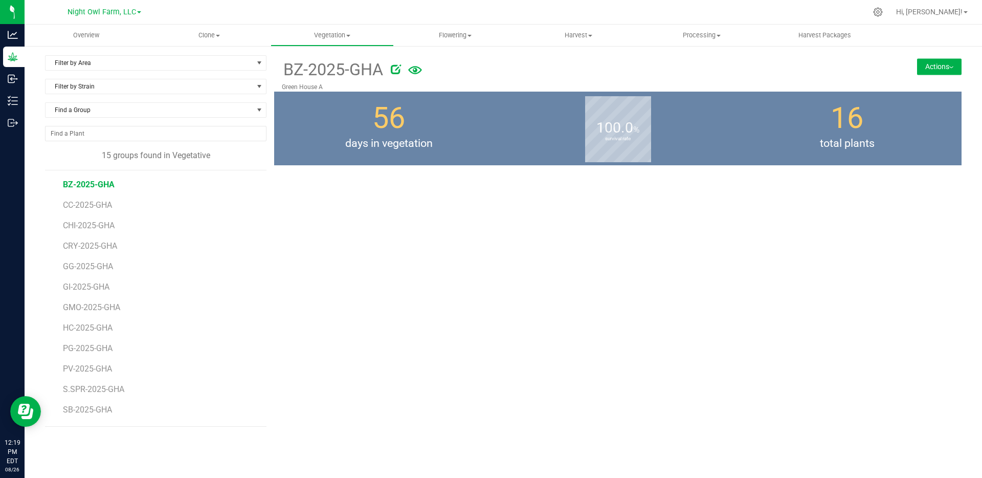
click at [940, 66] on button "Actions" at bounding box center [939, 66] width 44 height 16
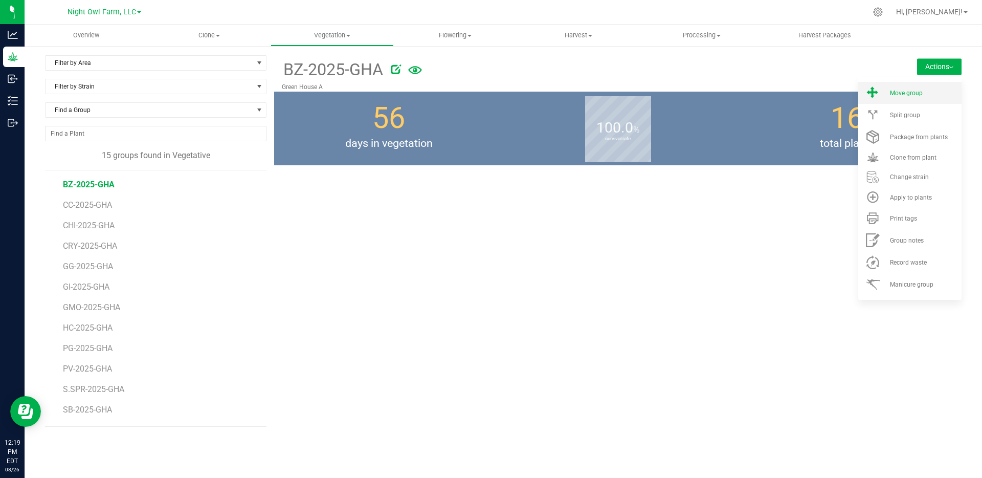
click at [906, 93] on span "Move group" at bounding box center [906, 92] width 33 height 7
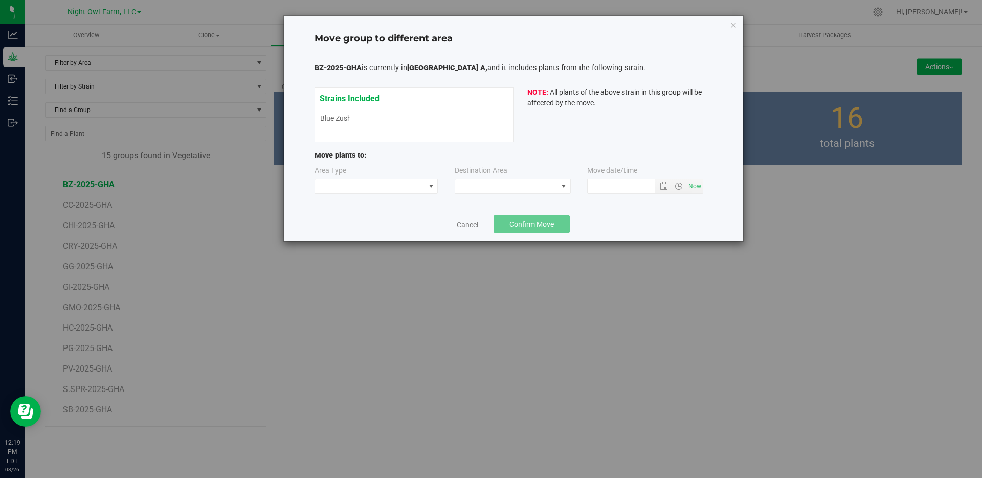
type input "8/26/2025 12:19 PM"
click at [375, 186] on span at bounding box center [370, 186] width 110 height 14
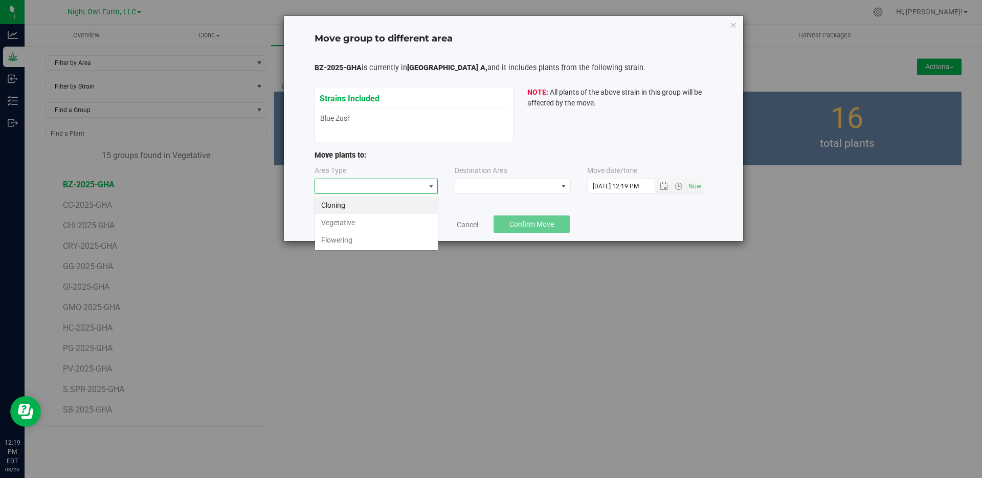
scroll to position [15, 124]
click at [387, 240] on li "Flowering" at bounding box center [376, 239] width 123 height 17
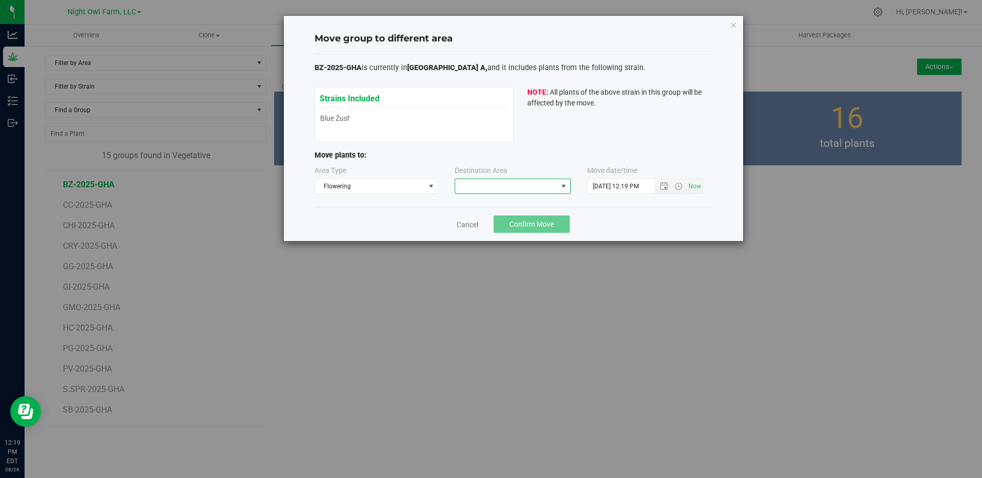
click at [558, 183] on span at bounding box center [563, 186] width 13 height 14
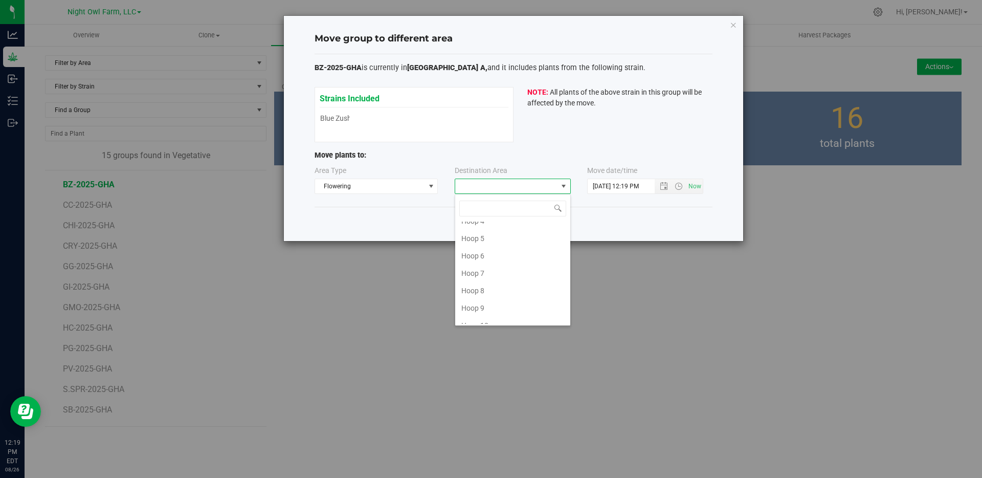
scroll to position [141, 0]
click at [502, 318] on li "Green House A" at bounding box center [512, 314] width 115 height 17
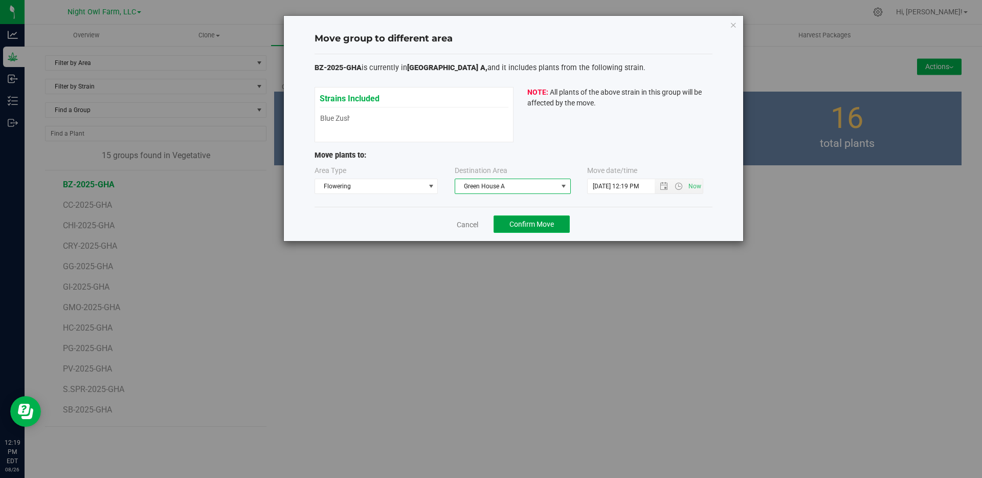
click at [541, 224] on span "Confirm Move" at bounding box center [531, 224] width 44 height 8
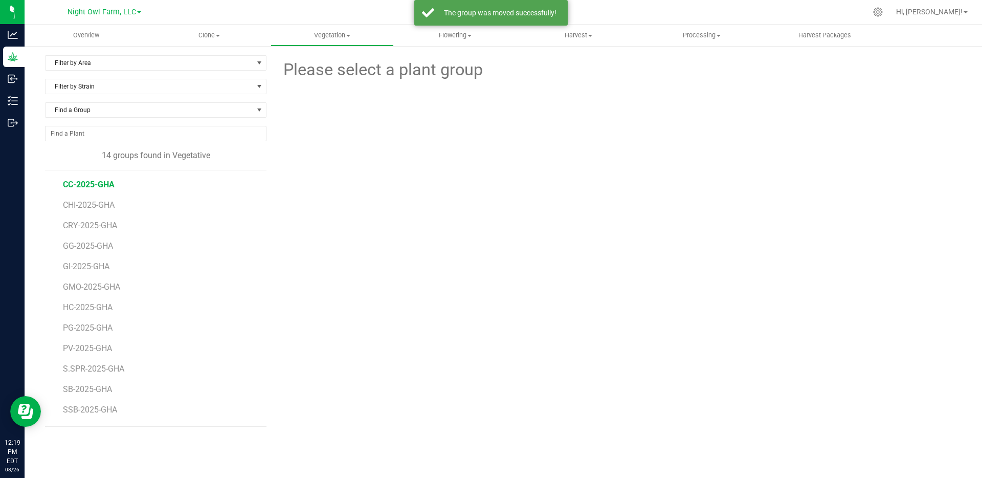
click at [104, 186] on span "CC-2025-GHA" at bounding box center [89, 184] width 52 height 10
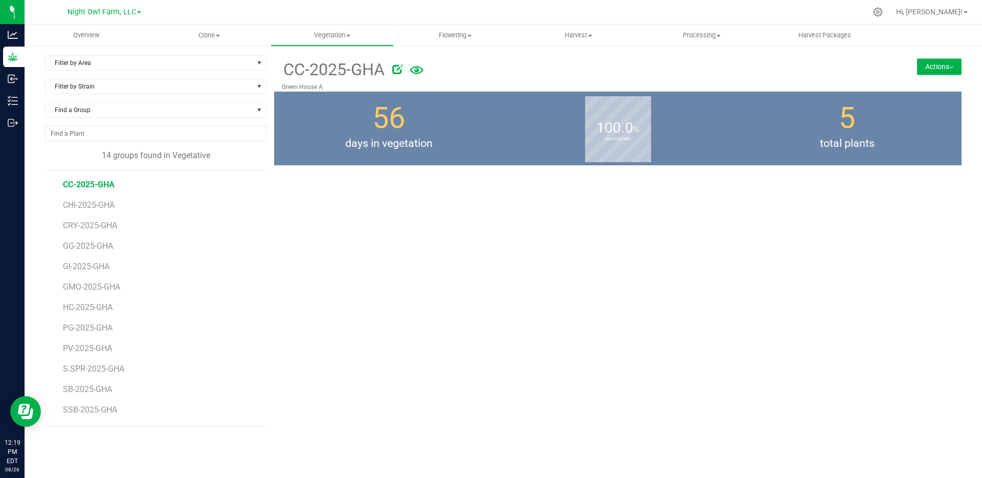
click at [931, 61] on button "Actions" at bounding box center [939, 66] width 44 height 16
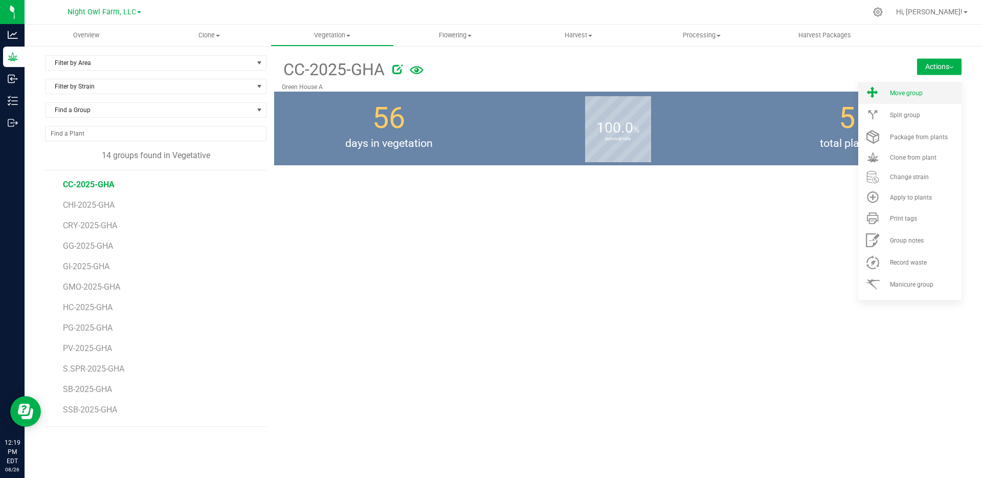
click at [917, 100] on li "Move group" at bounding box center [909, 93] width 103 height 22
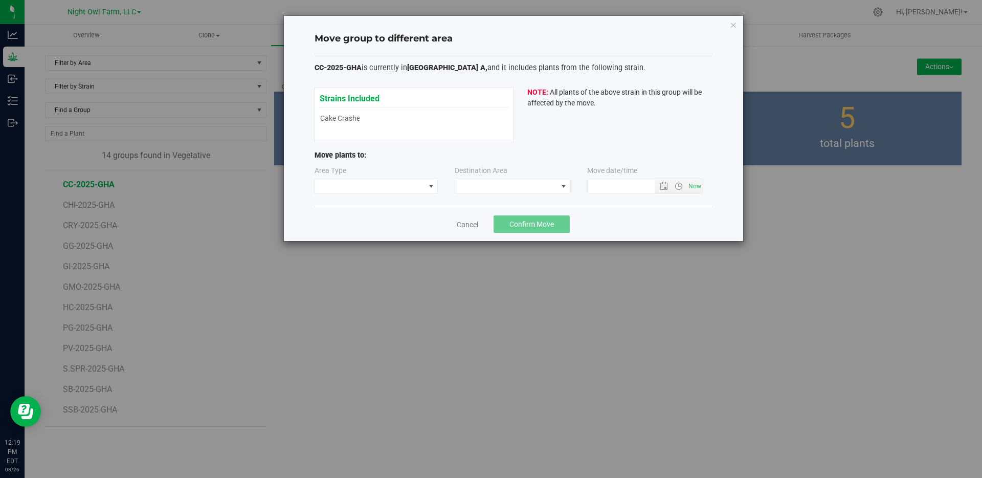
type input "8/26/2025 12:19 PM"
click at [430, 184] on span at bounding box center [431, 186] width 8 height 8
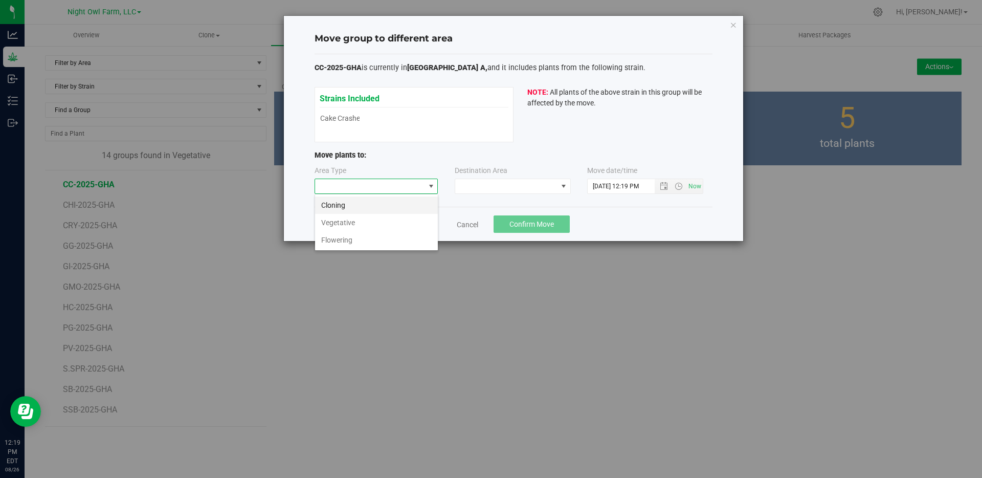
scroll to position [15, 124]
click at [396, 242] on li "Flowering" at bounding box center [376, 239] width 123 height 17
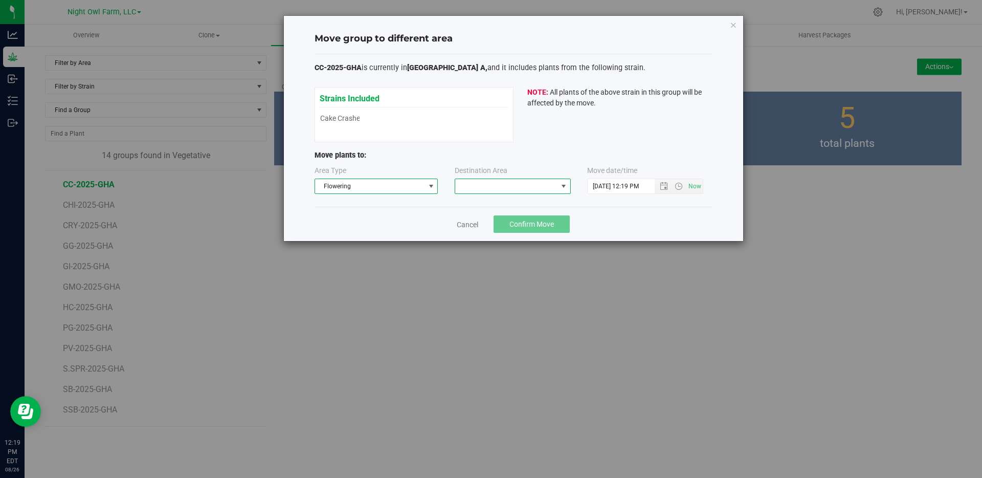
click at [522, 185] on span at bounding box center [506, 186] width 102 height 14
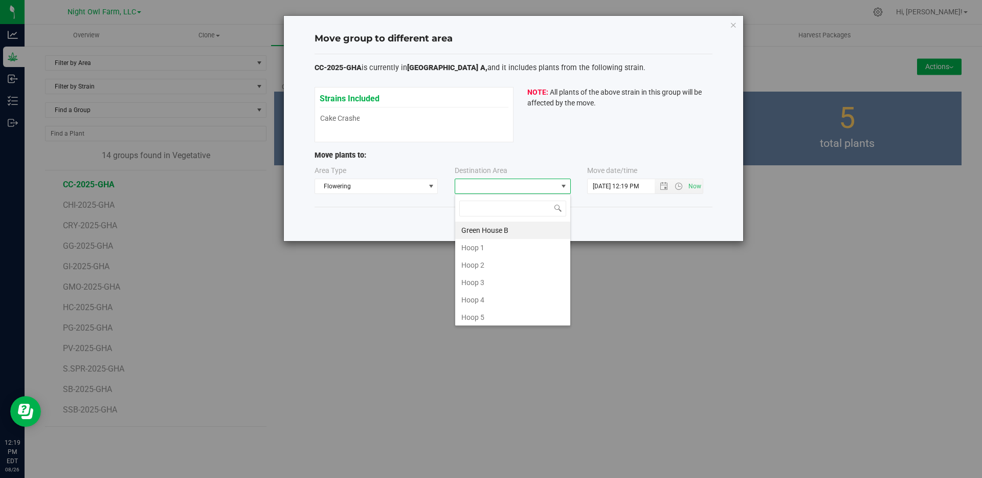
scroll to position [141, 0]
click at [491, 316] on li "Green House A" at bounding box center [512, 314] width 115 height 17
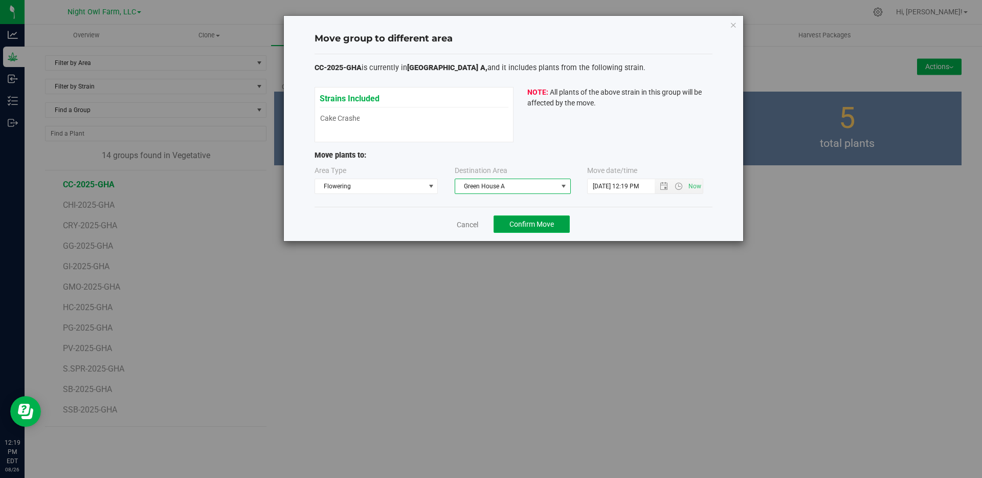
click at [524, 226] on span "Confirm Move" at bounding box center [531, 224] width 44 height 8
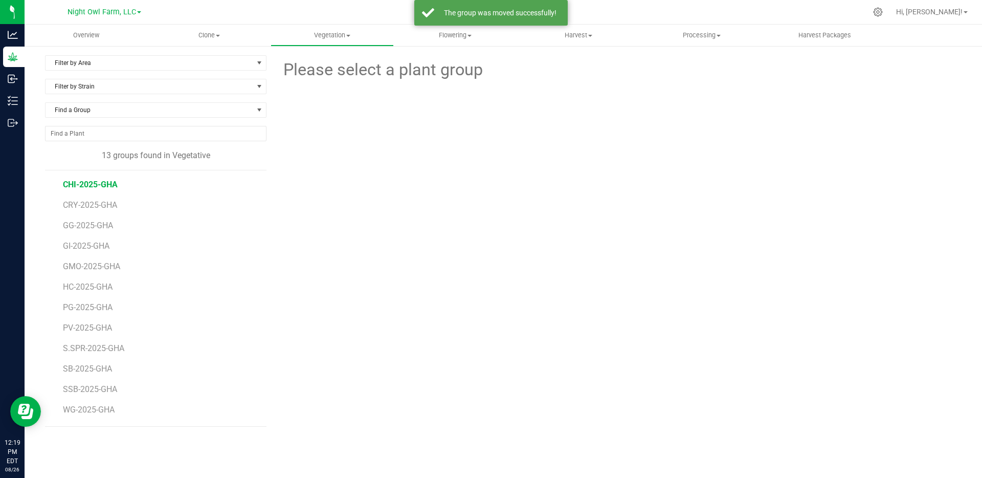
click at [97, 187] on span "CHI-2025-GHA" at bounding box center [90, 184] width 55 height 10
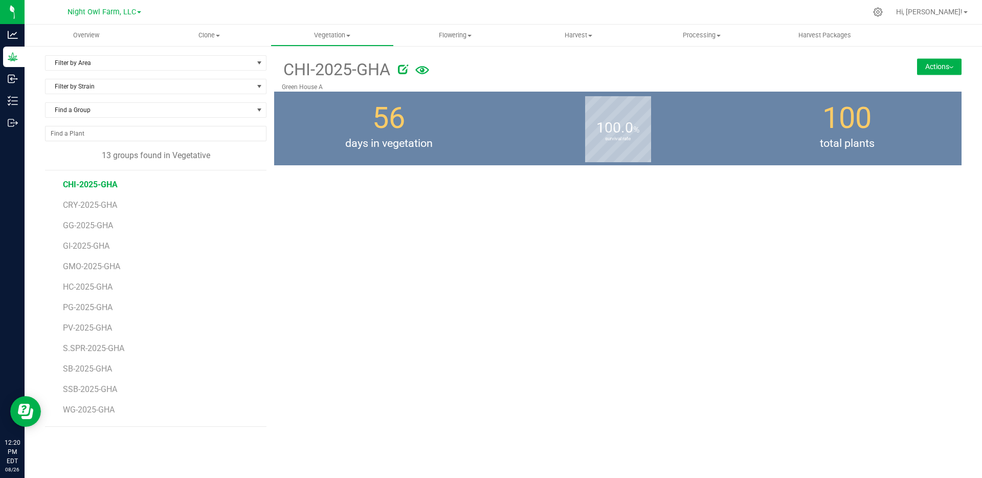
click at [102, 182] on span "CHI-2025-GHA" at bounding box center [90, 184] width 55 height 10
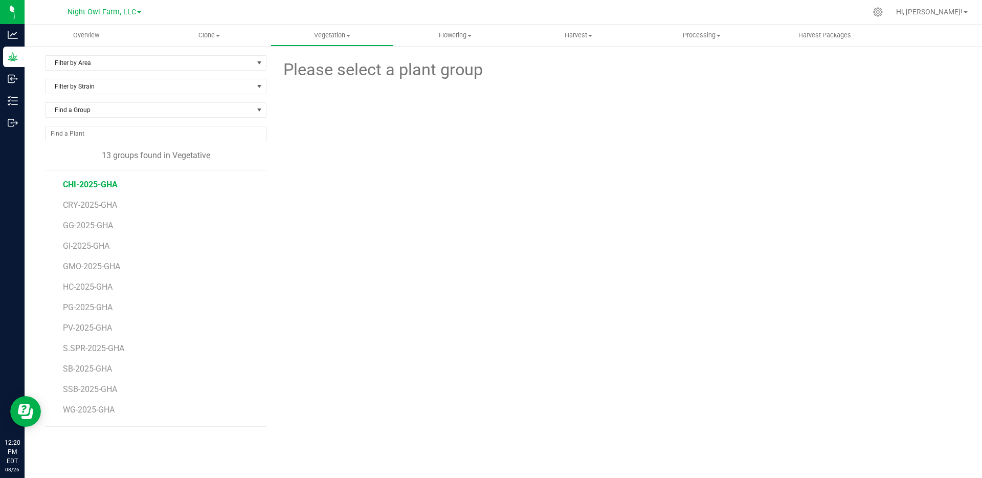
click at [97, 188] on span "CHI-2025-GHA" at bounding box center [90, 184] width 55 height 10
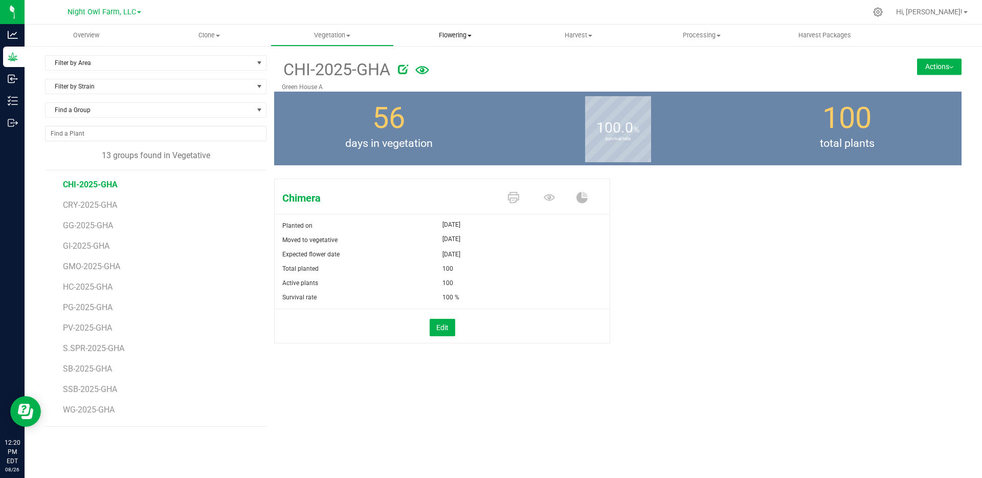
click at [453, 36] on span "Flowering" at bounding box center [455, 35] width 122 height 9
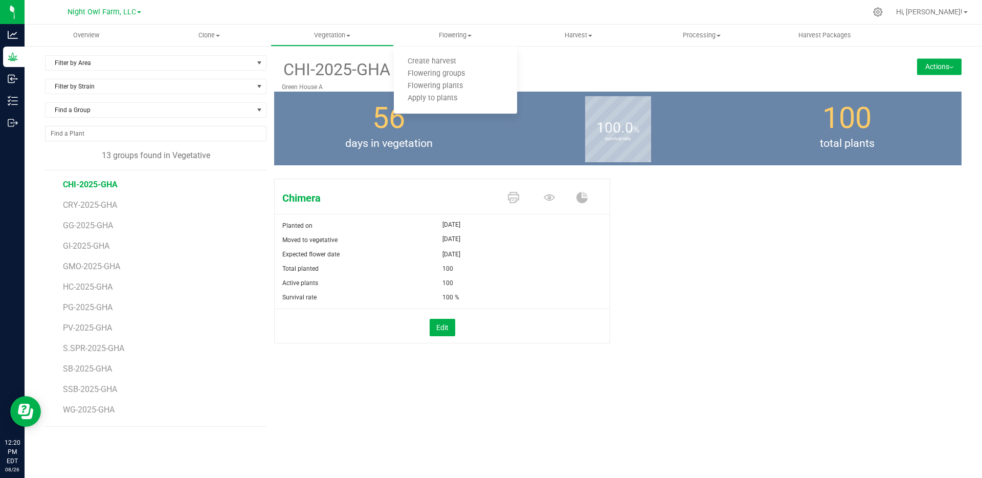
click at [849, 76] on div "CHI-2025-GHA Green House A Actions Move group Split group" at bounding box center [617, 73] width 687 height 36
click at [942, 69] on button "Actions" at bounding box center [939, 66] width 44 height 16
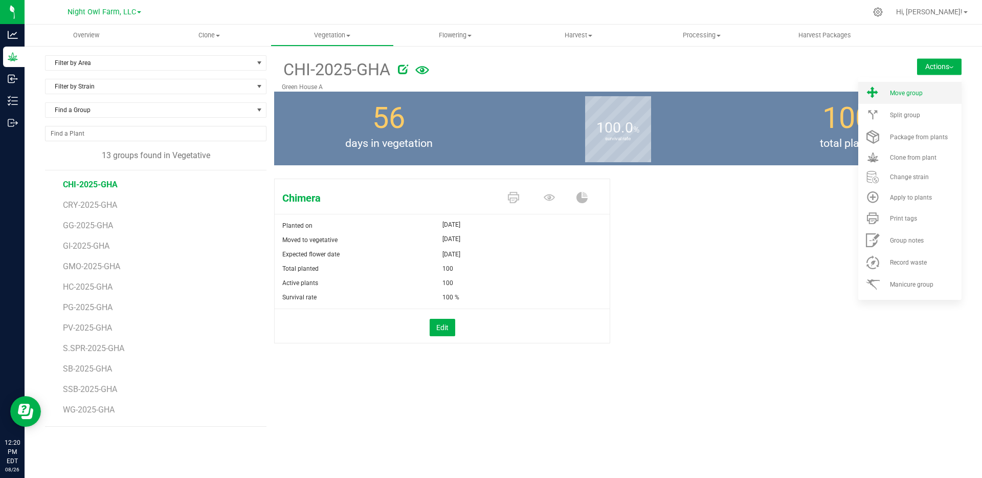
click at [919, 96] on span "Move group" at bounding box center [906, 92] width 33 height 7
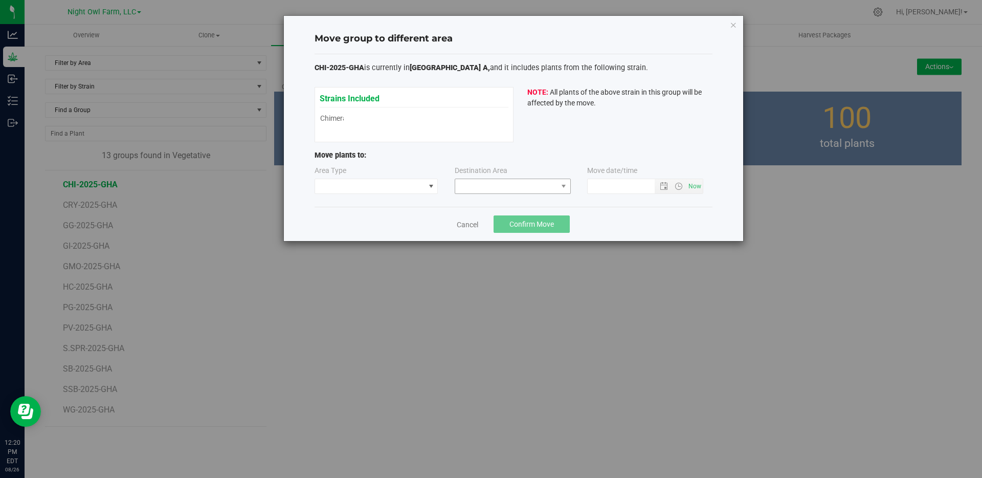
type input "8/26/2025 12:20 PM"
click at [404, 196] on div "Area Type Destination Area Move date/time 8/26/2025 12:20 PM" at bounding box center [513, 181] width 398 height 33
click at [407, 189] on span at bounding box center [370, 186] width 110 height 14
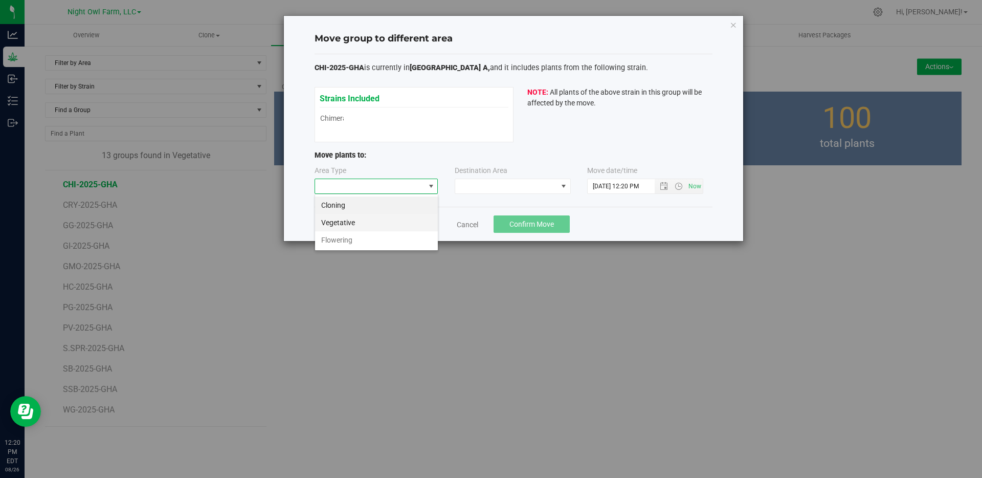
scroll to position [15, 124]
click at [373, 243] on li "Flowering" at bounding box center [376, 239] width 123 height 17
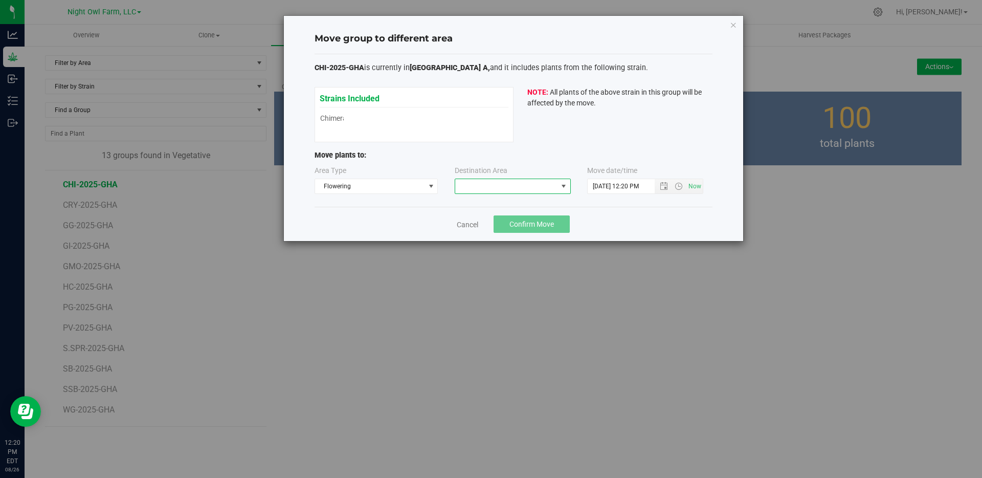
click at [498, 184] on span at bounding box center [506, 186] width 102 height 14
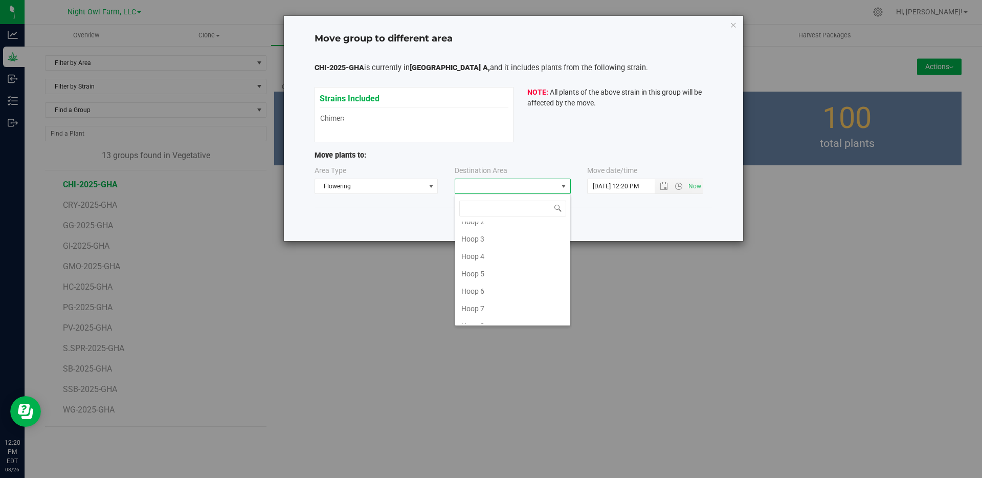
scroll to position [141, 0]
click at [502, 315] on li "Green House A" at bounding box center [512, 314] width 115 height 17
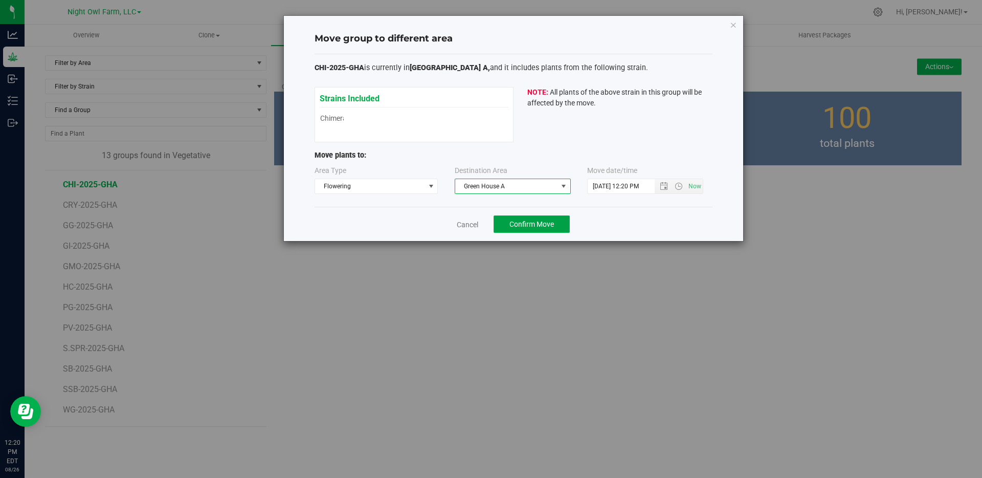
click at [547, 223] on span "Confirm Move" at bounding box center [531, 224] width 44 height 8
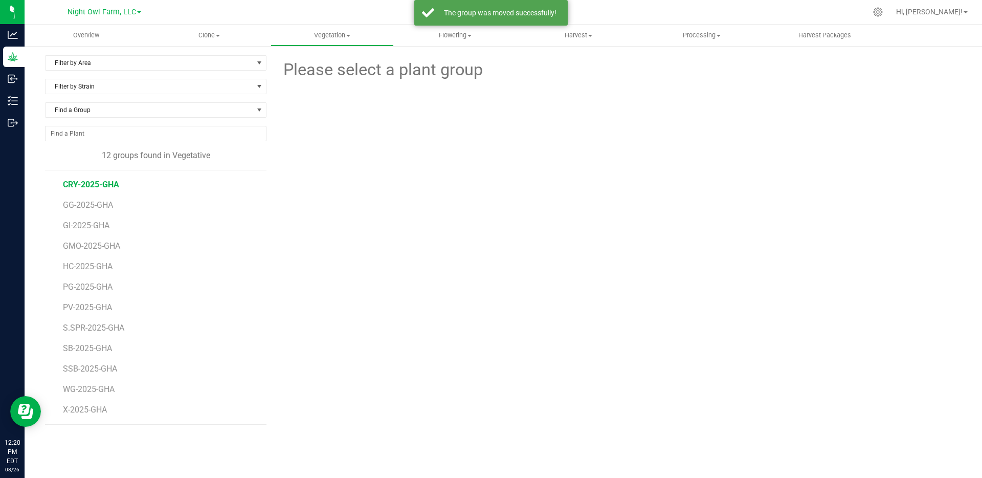
click at [100, 188] on span "CRY-2025-GHA" at bounding box center [91, 184] width 56 height 10
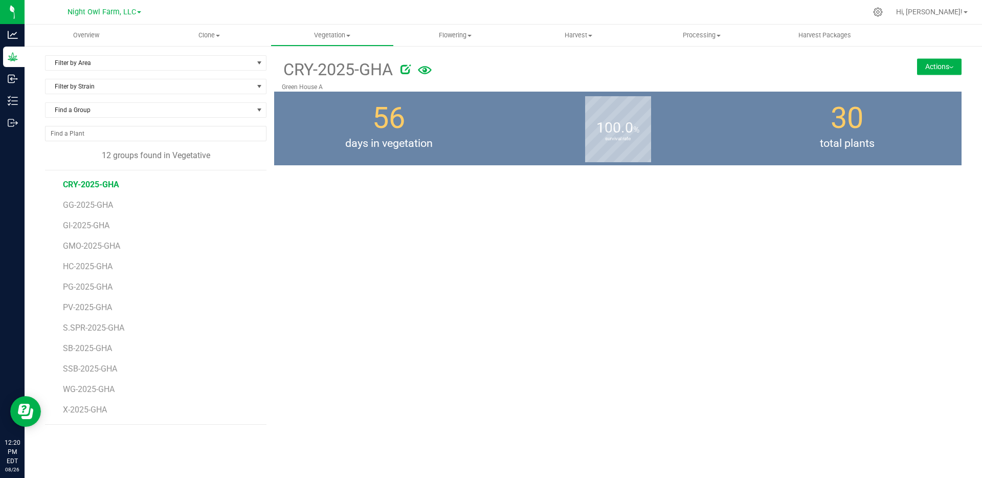
click at [939, 65] on button "Actions" at bounding box center [939, 66] width 44 height 16
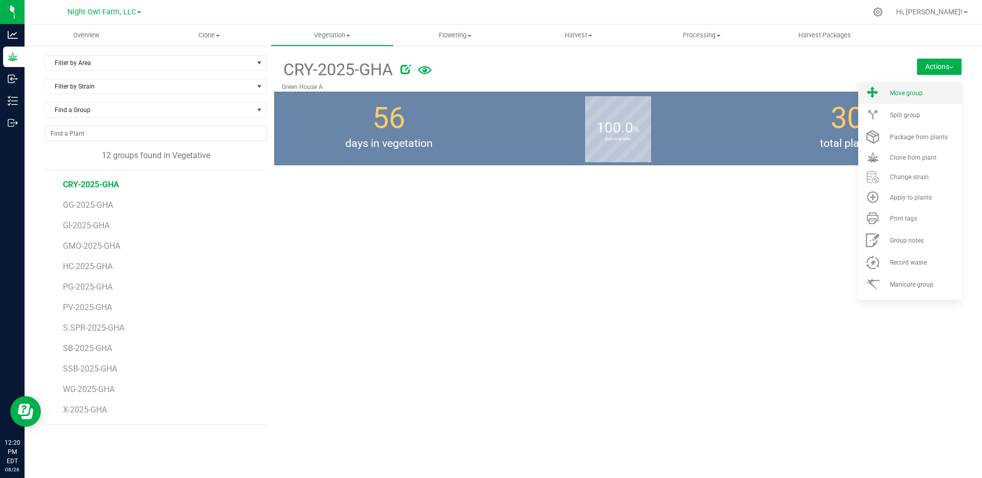
click at [914, 92] on span "Move group" at bounding box center [906, 92] width 33 height 7
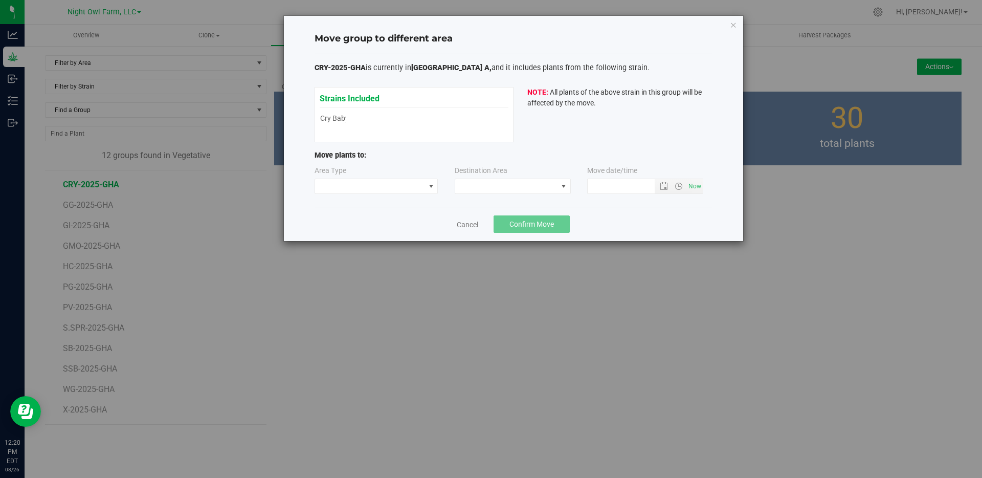
type input "8/26/2025 12:20 PM"
click at [424, 190] on span at bounding box center [370, 186] width 110 height 14
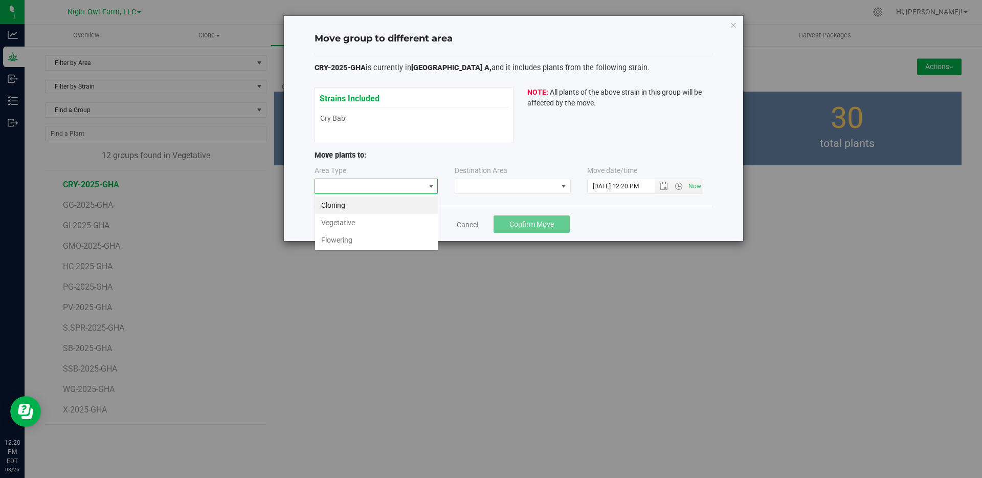
scroll to position [15, 124]
click at [387, 242] on li "Flowering" at bounding box center [376, 239] width 123 height 17
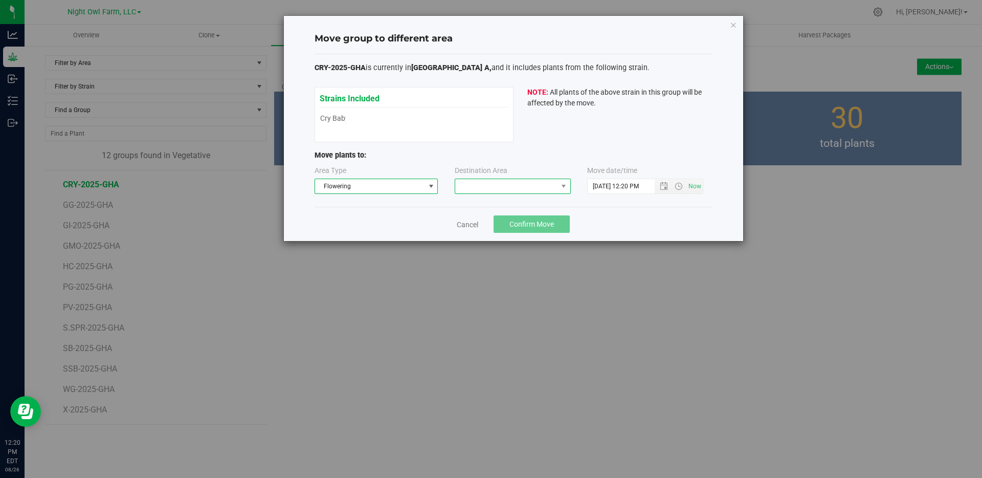
click at [549, 182] on span at bounding box center [506, 186] width 102 height 14
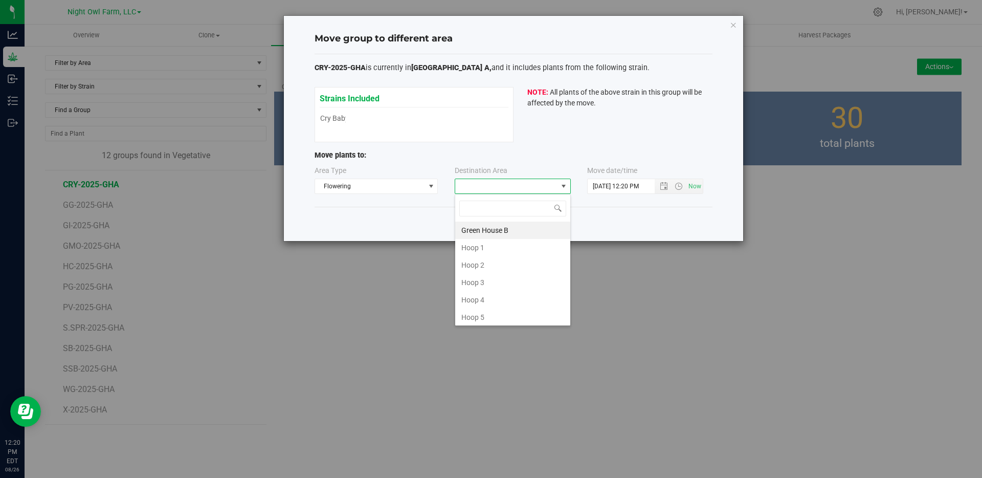
scroll to position [141, 0]
click at [494, 317] on li "Green House A" at bounding box center [512, 314] width 115 height 17
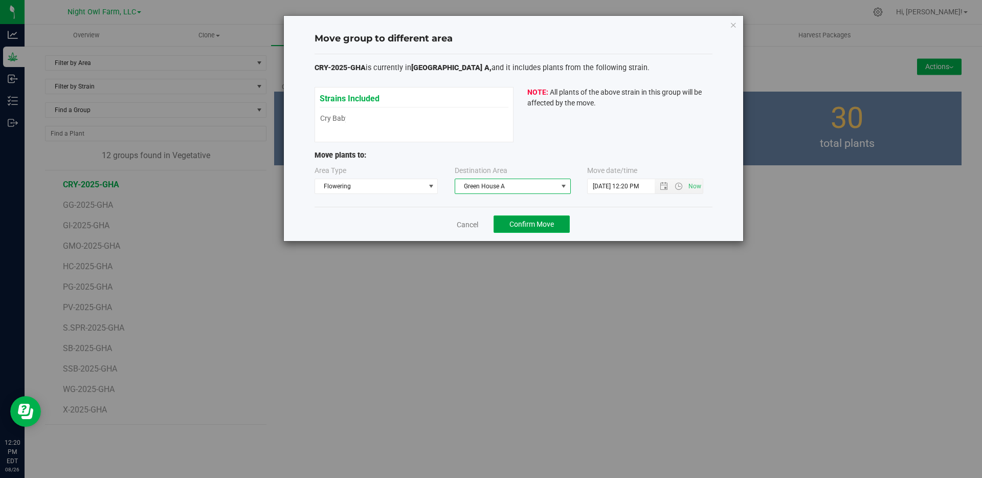
click at [542, 222] on span "Confirm Move" at bounding box center [531, 224] width 44 height 8
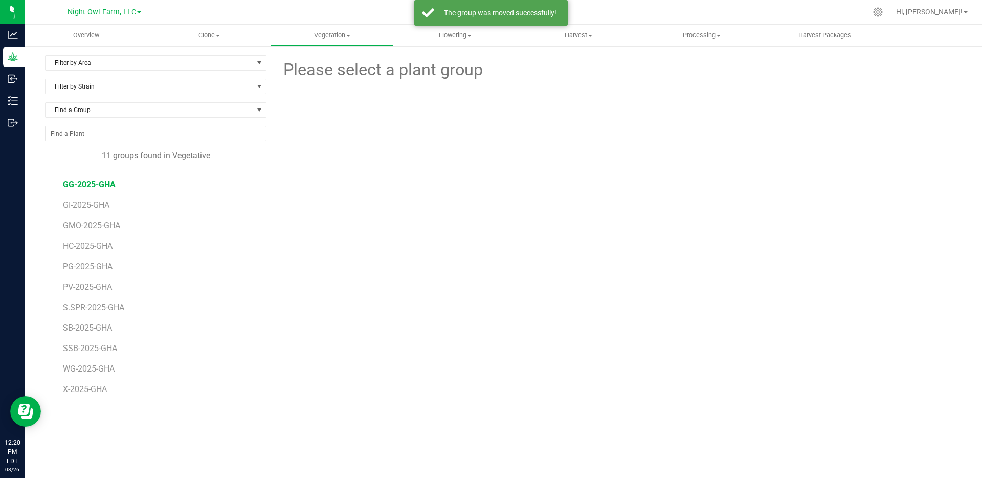
click at [102, 185] on span "GG-2025-GHA" at bounding box center [89, 184] width 53 height 10
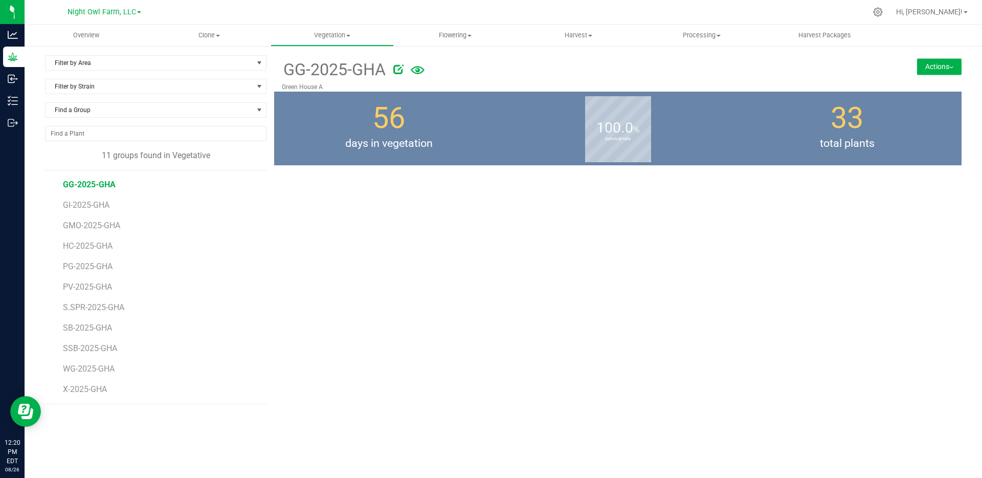
click at [930, 62] on button "Actions" at bounding box center [939, 66] width 44 height 16
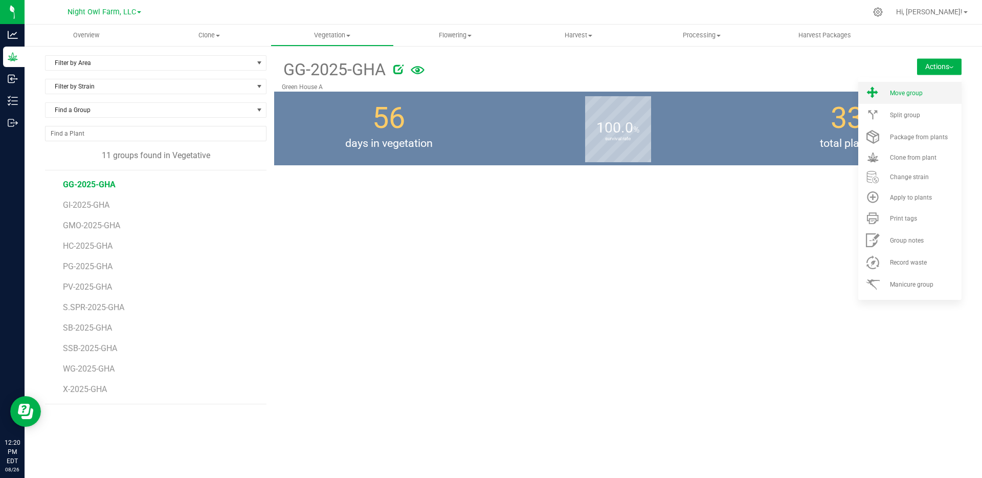
click at [918, 97] on span "Move group" at bounding box center [906, 92] width 33 height 7
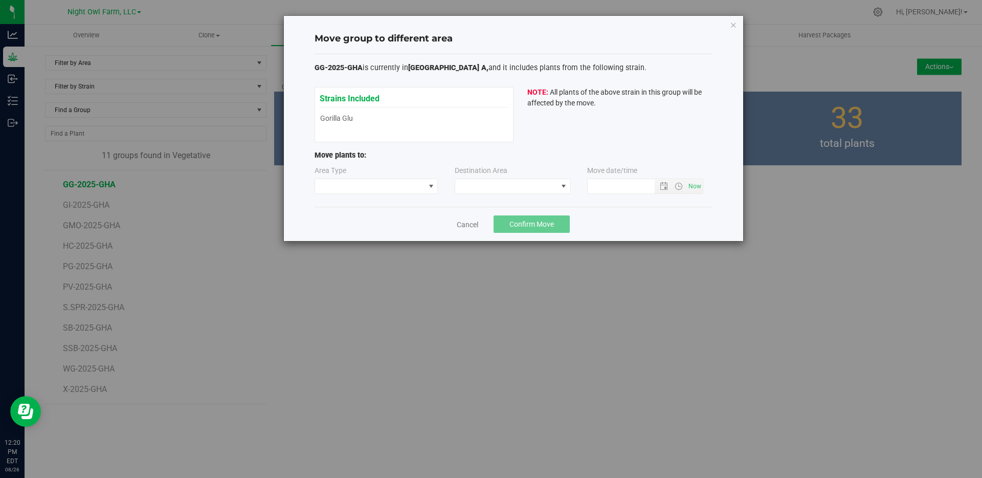
type input "8/26/2025 12:20 PM"
click at [421, 186] on span at bounding box center [370, 186] width 110 height 14
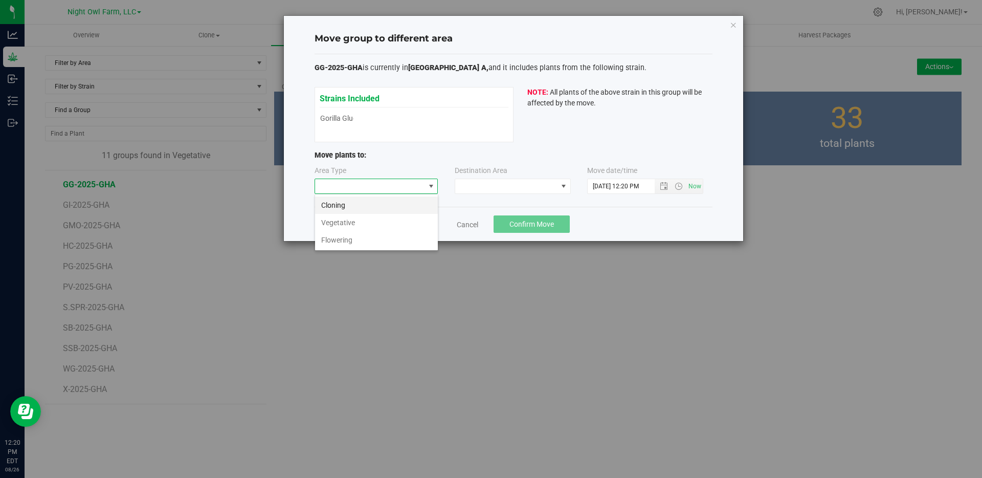
scroll to position [15, 124]
click at [402, 240] on li "Flowering" at bounding box center [376, 239] width 123 height 17
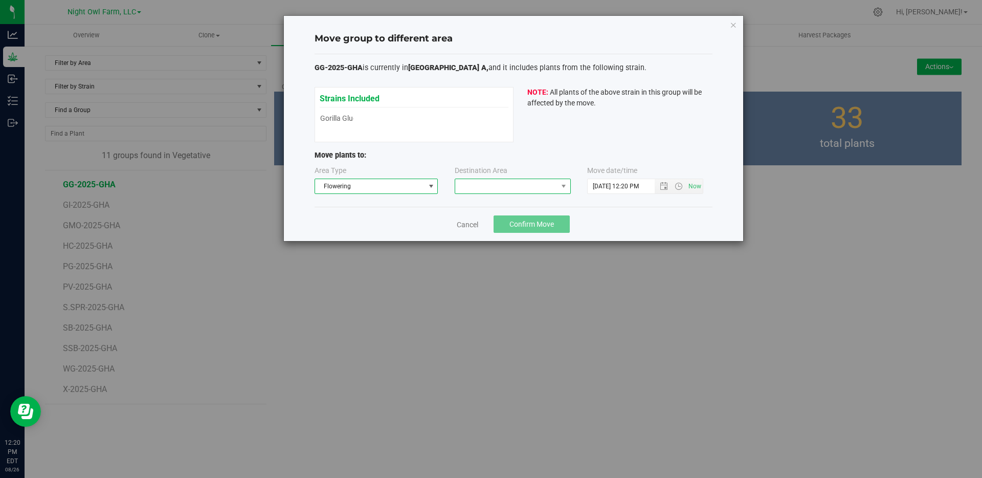
click at [540, 185] on span at bounding box center [506, 186] width 102 height 14
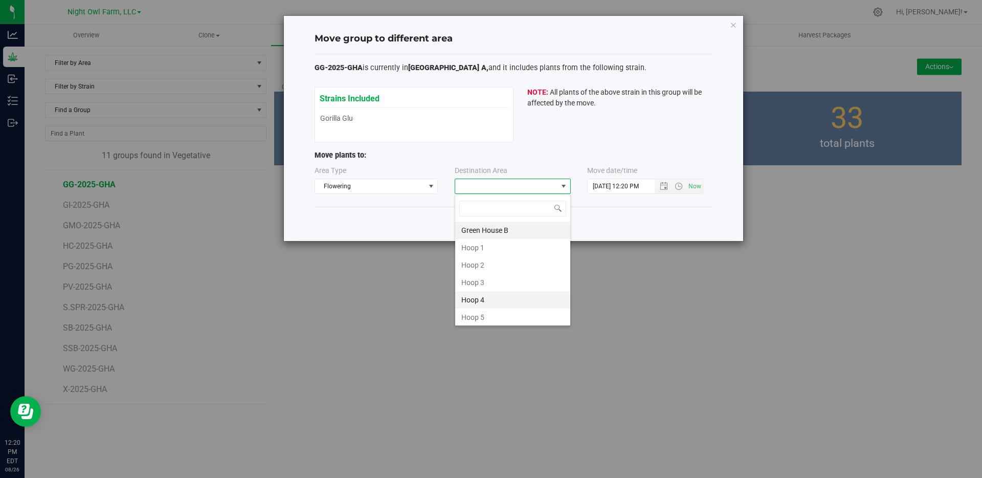
scroll to position [141, 0]
click at [501, 313] on li "Green House A" at bounding box center [512, 314] width 115 height 17
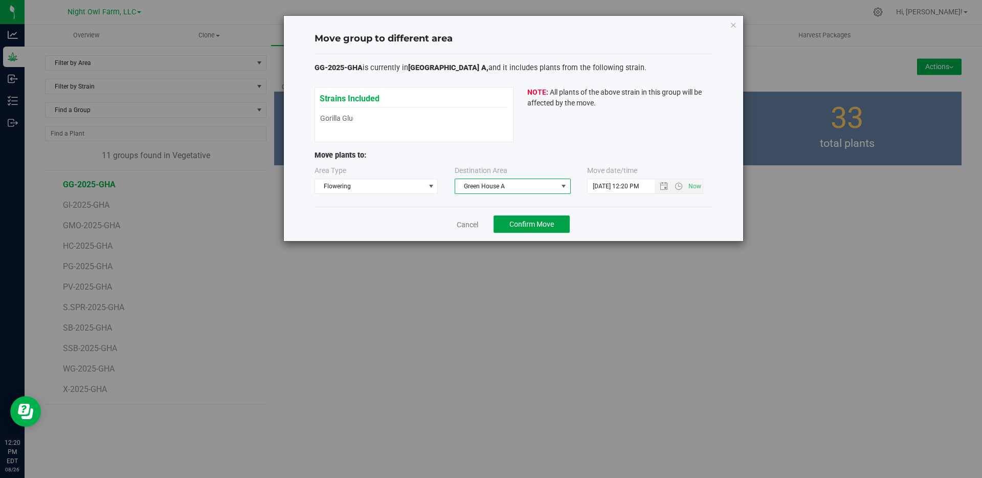
click at [537, 219] on button "Confirm Move" at bounding box center [531, 223] width 76 height 17
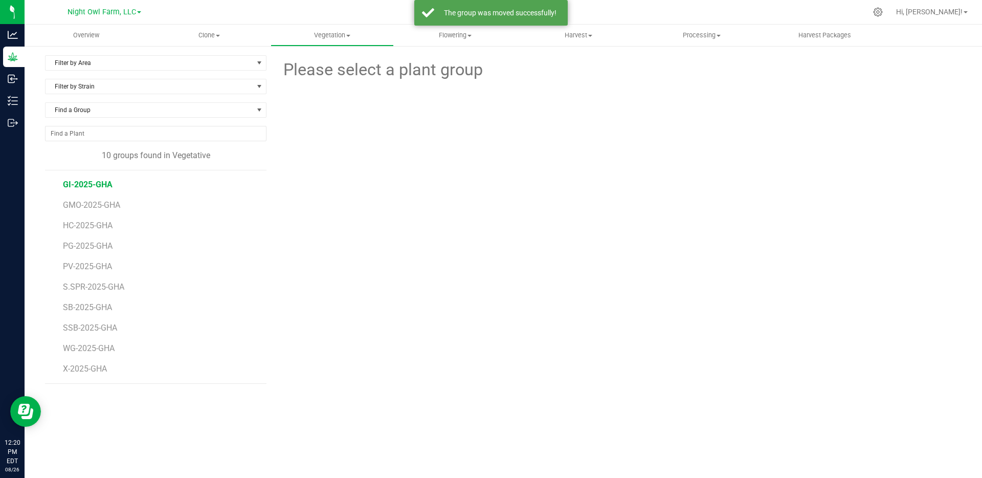
click at [105, 187] on span "GI-2025-GHA" at bounding box center [88, 184] width 50 height 10
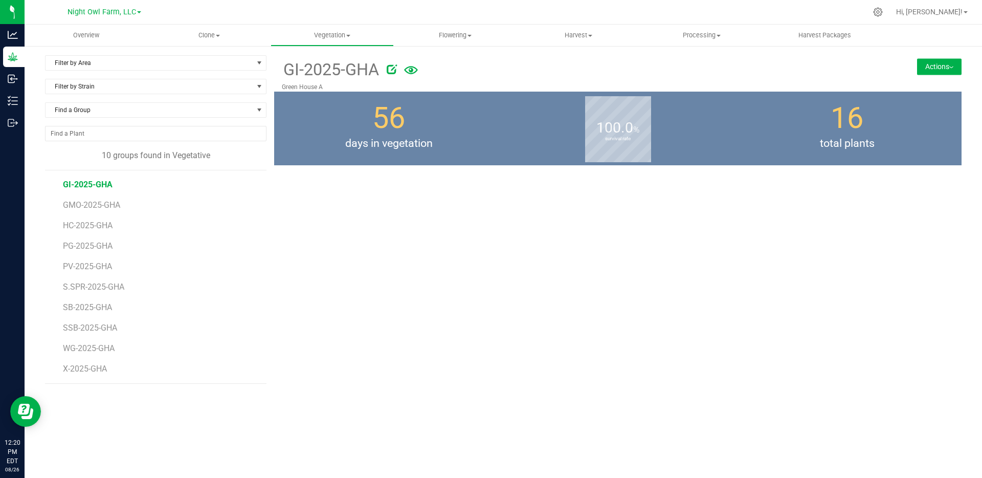
click at [925, 65] on button "Actions" at bounding box center [939, 66] width 44 height 16
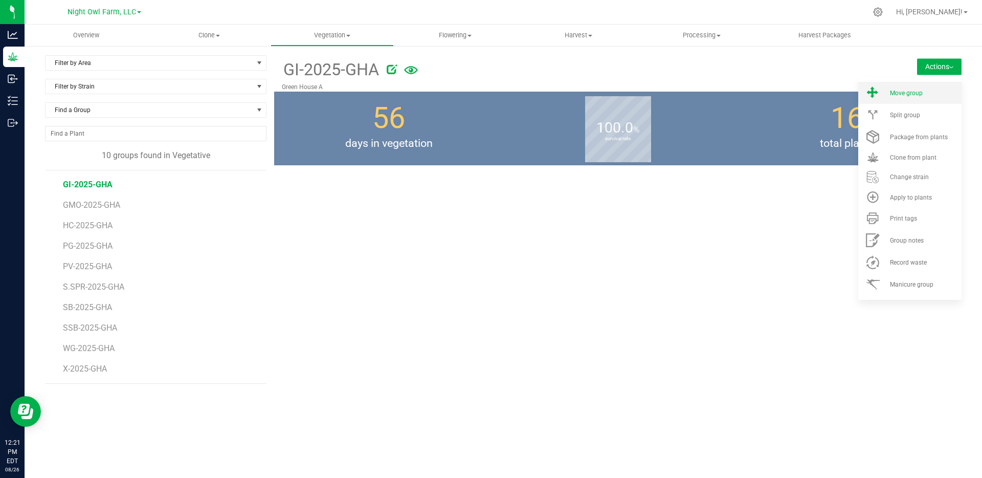
click at [881, 94] on span at bounding box center [872, 93] width 25 height 14
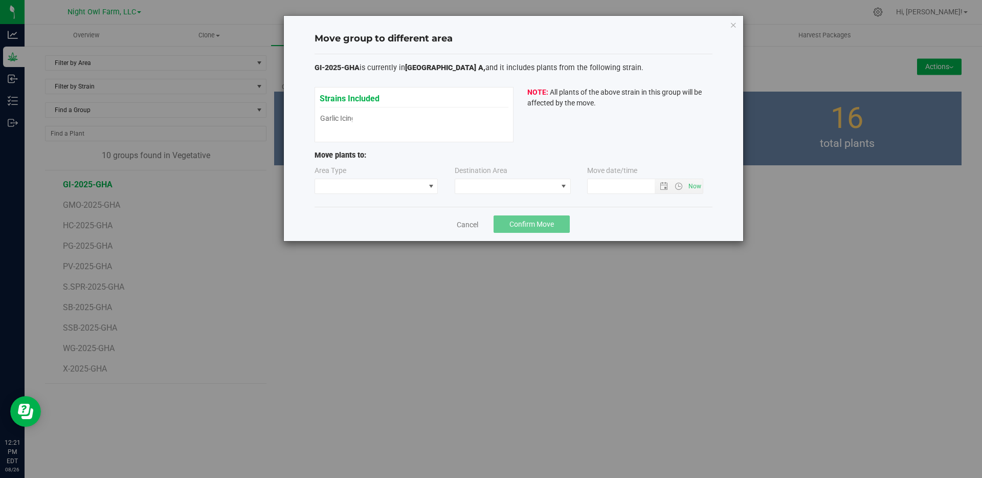
type input "8/26/2025 12:21 PM"
click at [428, 184] on span at bounding box center [431, 186] width 8 height 8
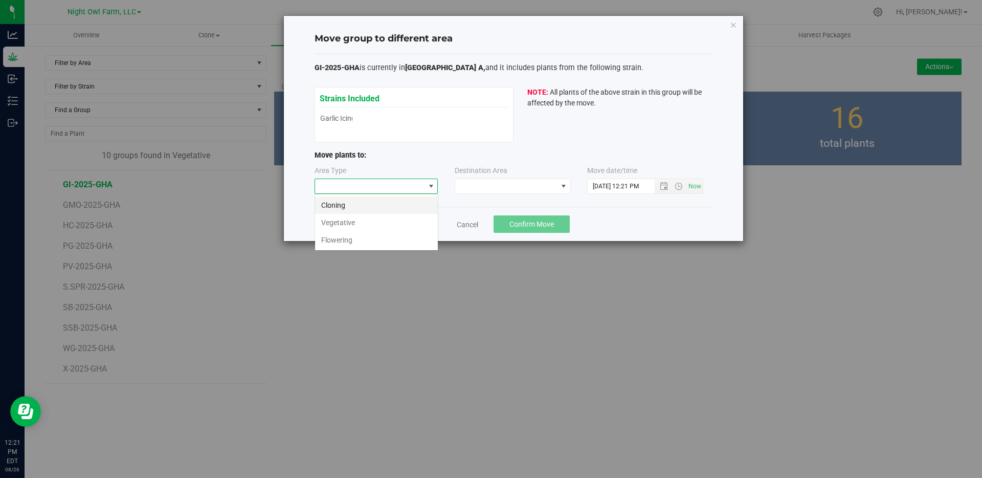
scroll to position [15, 124]
click at [387, 241] on li "Flowering" at bounding box center [376, 239] width 123 height 17
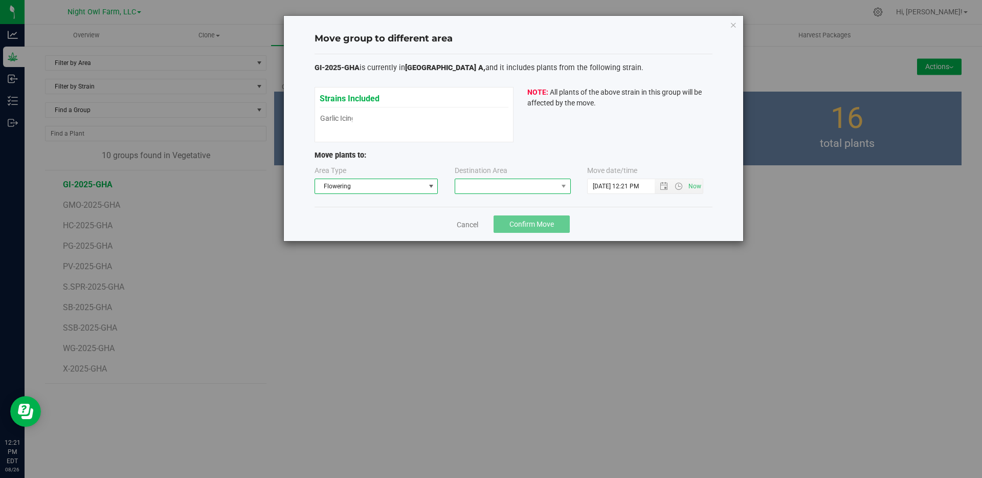
click at [527, 185] on span at bounding box center [506, 186] width 102 height 14
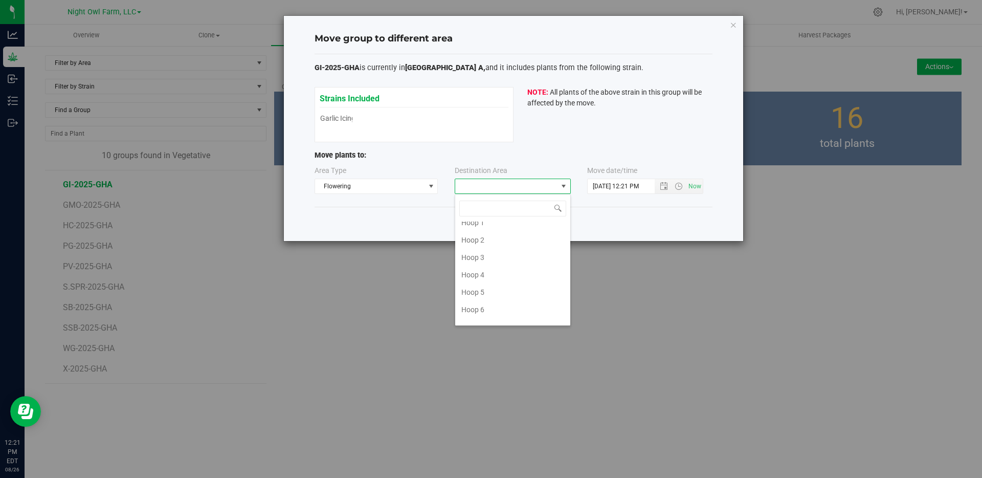
scroll to position [141, 0]
click at [490, 314] on li "Green House A" at bounding box center [512, 314] width 115 height 17
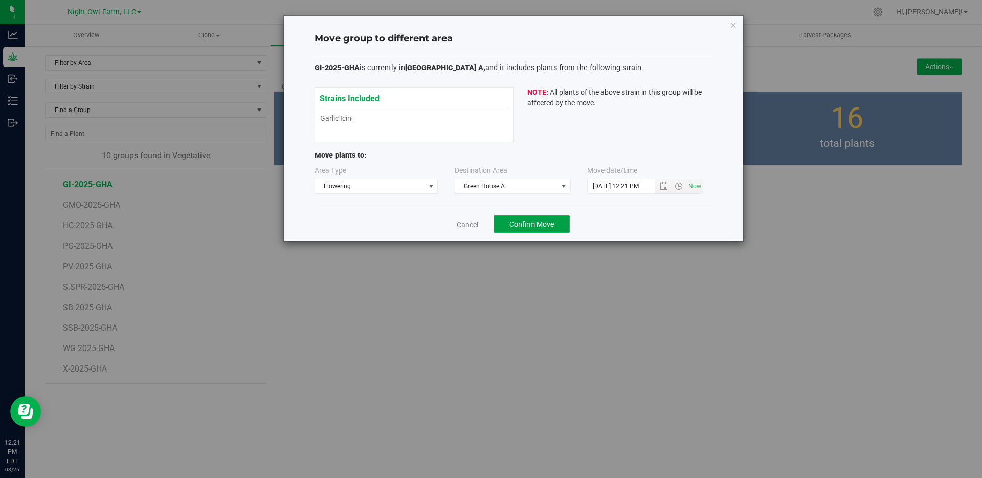
click at [535, 225] on span "Confirm Move" at bounding box center [531, 224] width 44 height 8
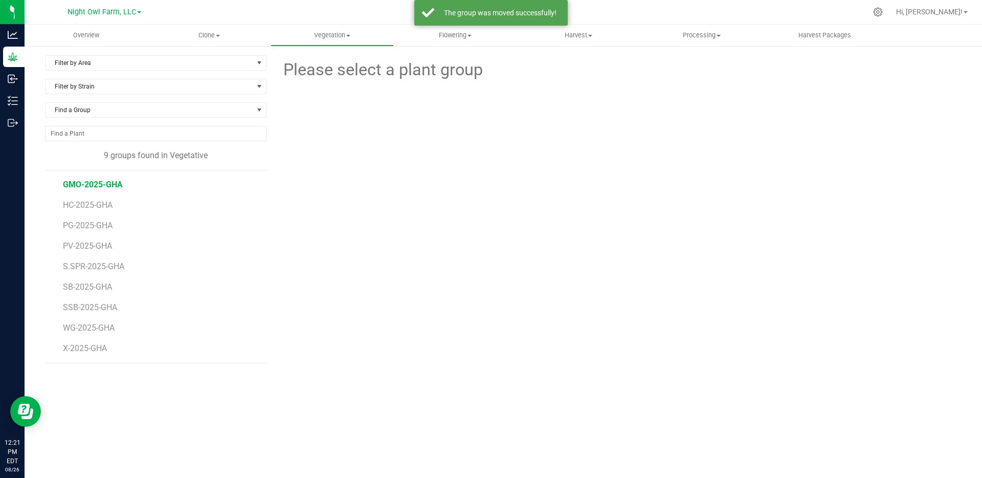
click at [120, 183] on span "GMO-2025-GHA" at bounding box center [93, 184] width 60 height 10
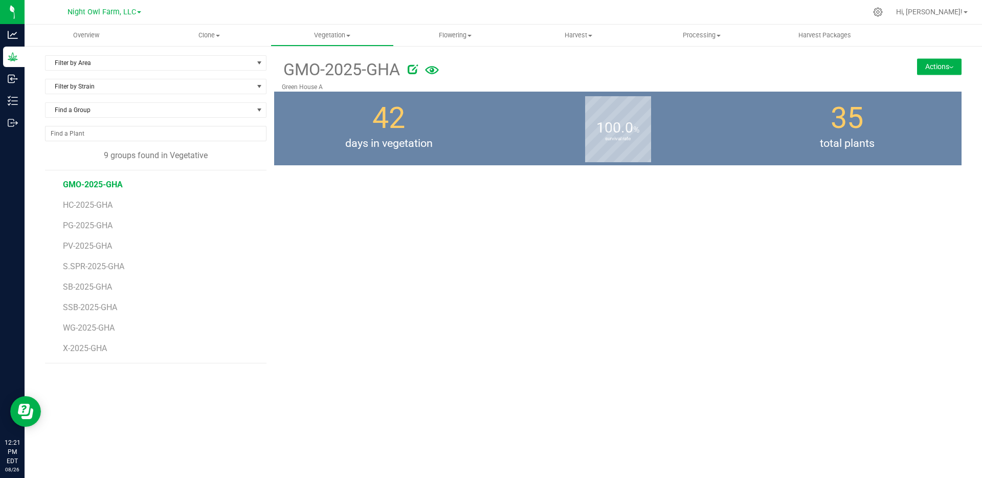
click at [927, 69] on button "Actions" at bounding box center [939, 66] width 44 height 16
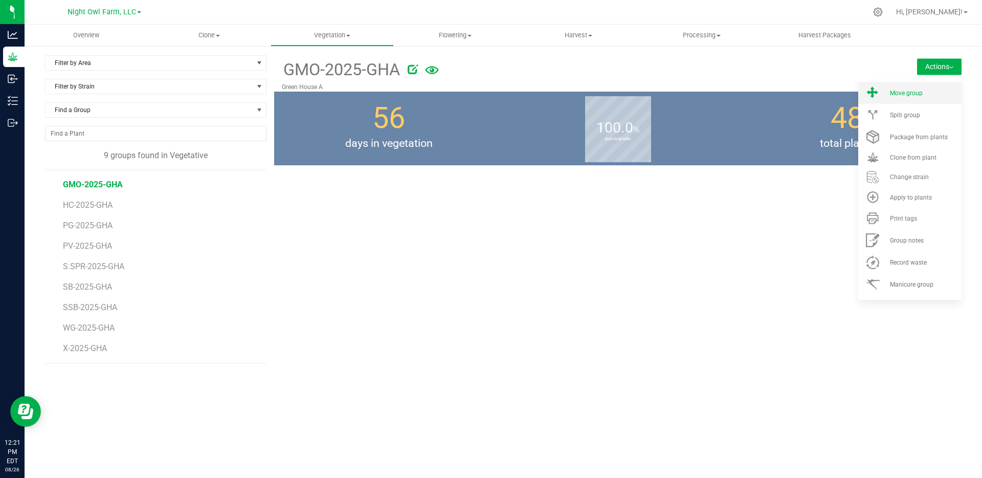
click at [880, 93] on icon at bounding box center [873, 93] width 16 height 14
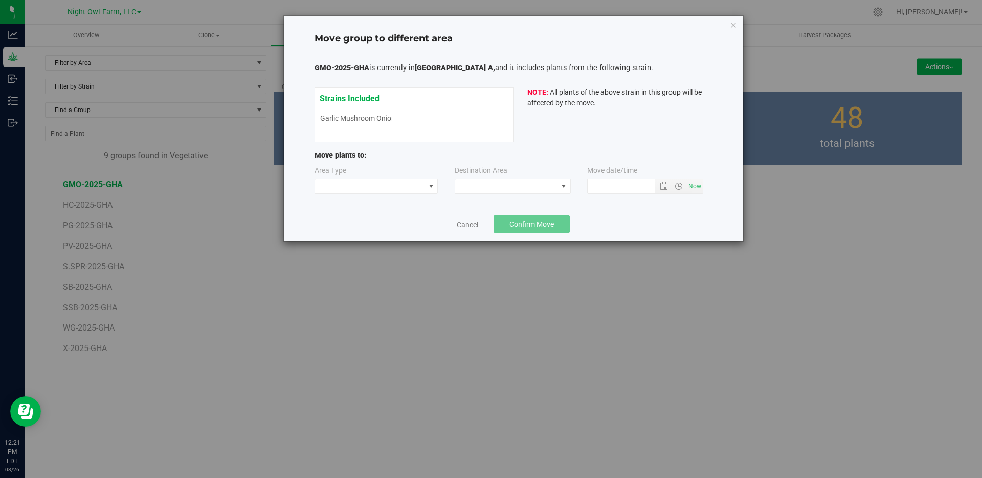
type input "8/26/2025 12:21 PM"
click at [428, 187] on span at bounding box center [431, 186] width 8 height 8
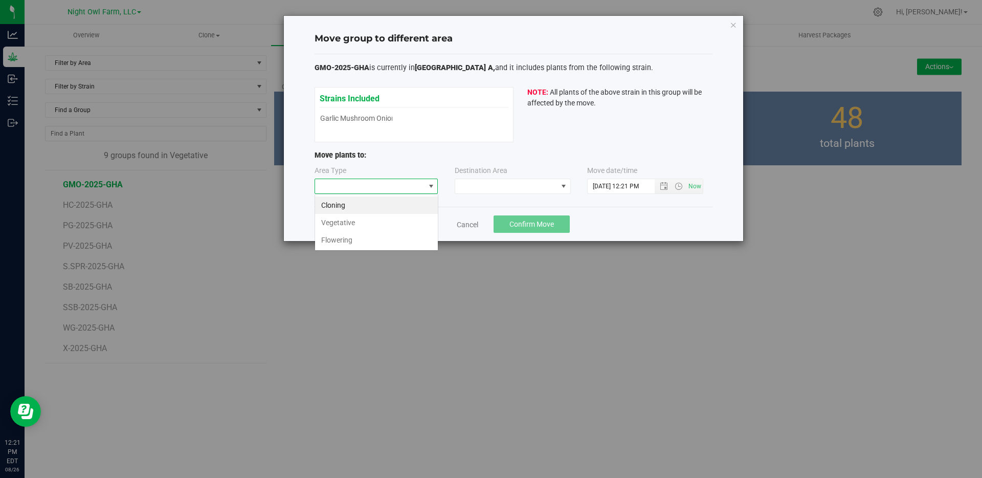
scroll to position [15, 124]
click at [354, 243] on li "Flowering" at bounding box center [376, 239] width 123 height 17
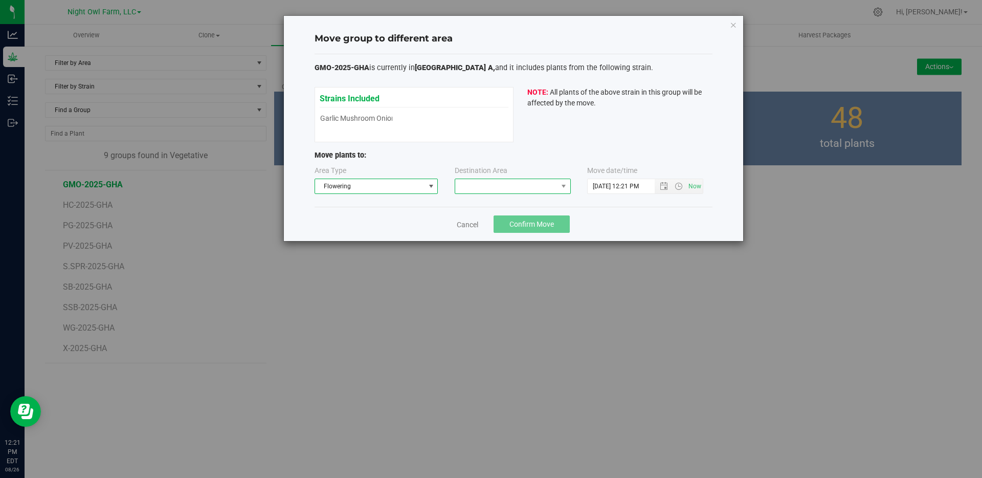
click at [556, 183] on span at bounding box center [506, 186] width 102 height 14
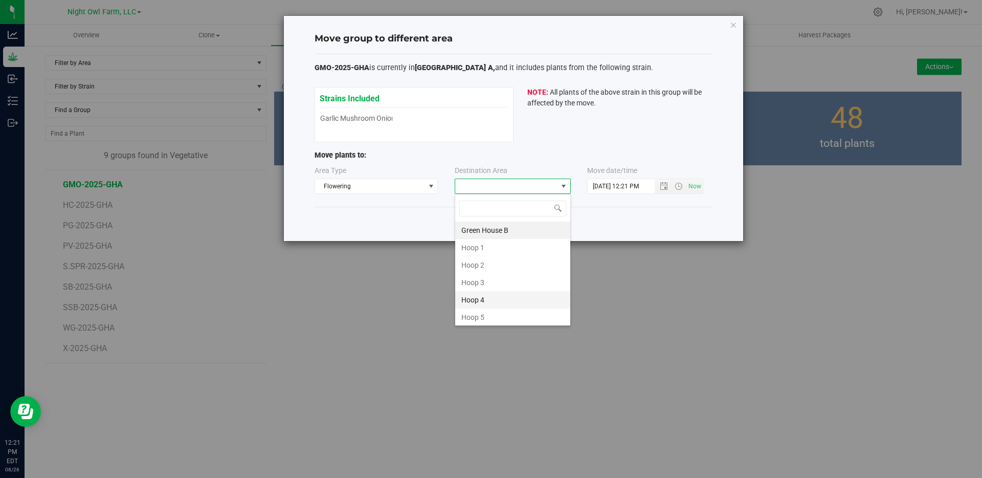
scroll to position [141, 0]
click at [489, 313] on li "Green House A" at bounding box center [512, 314] width 115 height 17
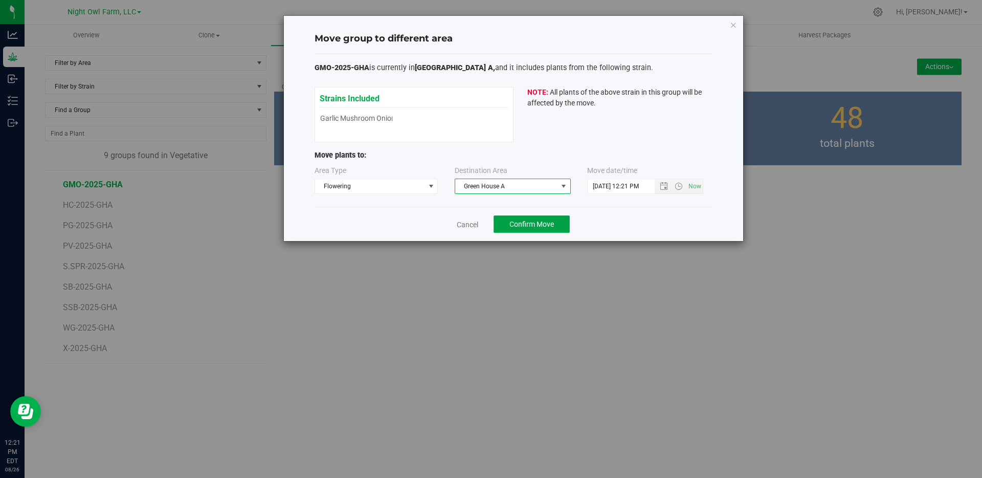
click at [550, 230] on button "Confirm Move" at bounding box center [531, 223] width 76 height 17
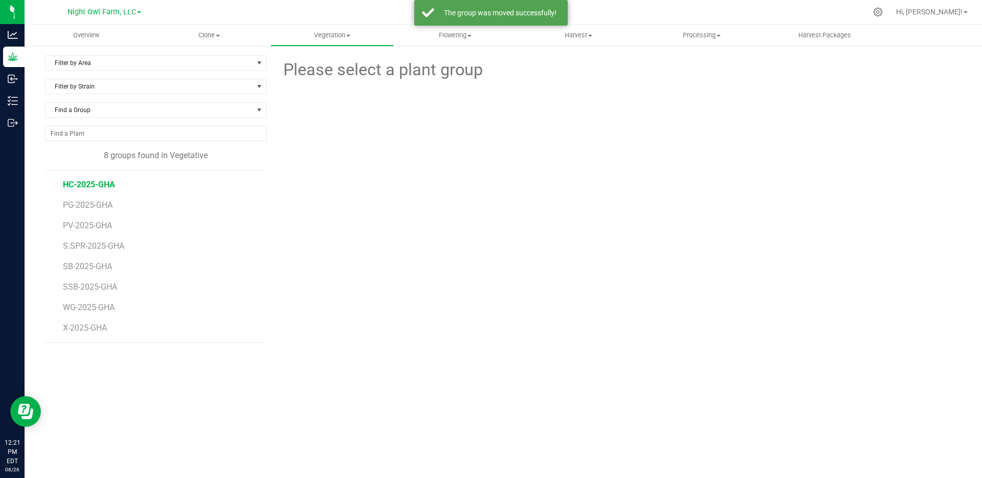
click at [94, 184] on span "HC-2025-GHA" at bounding box center [89, 184] width 52 height 10
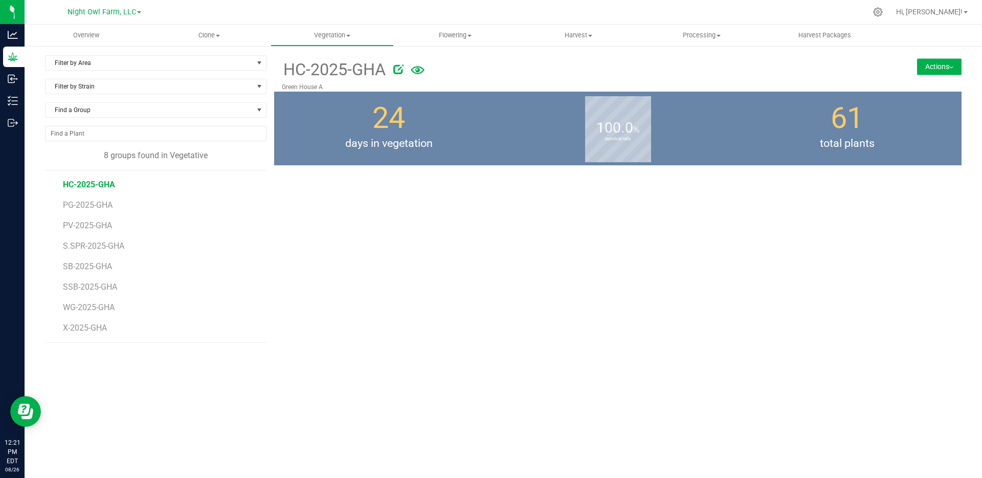
click at [945, 69] on button "Actions" at bounding box center [939, 66] width 44 height 16
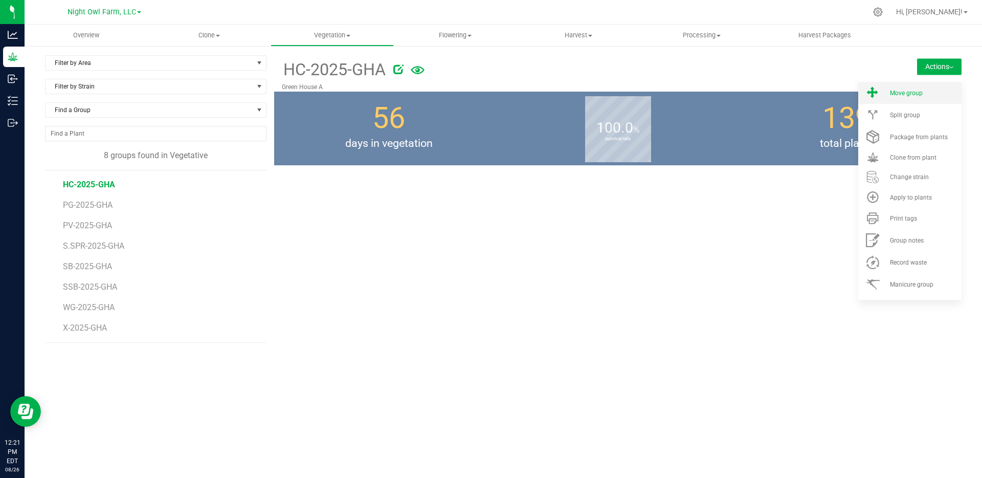
click at [898, 92] on span "Move group" at bounding box center [906, 92] width 33 height 7
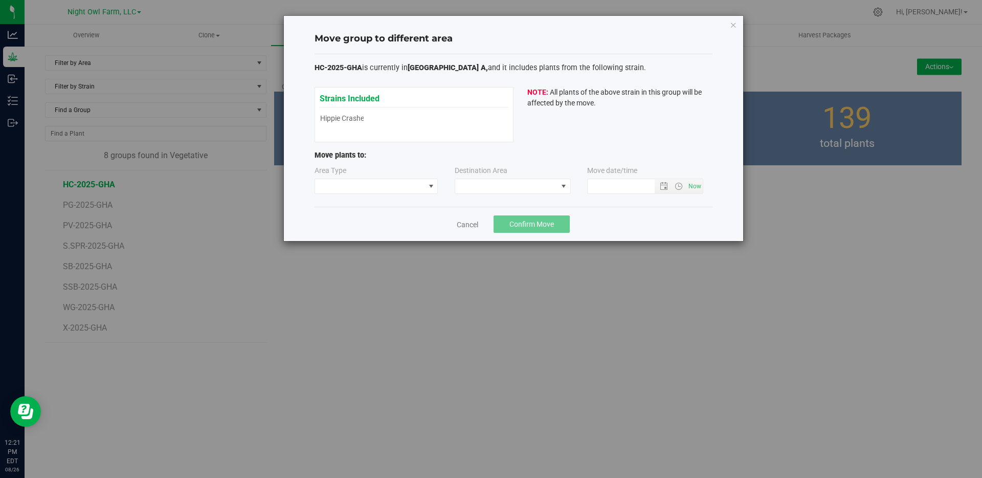
type input "8/26/2025 12:21 PM"
click at [433, 186] on span at bounding box center [431, 186] width 8 height 8
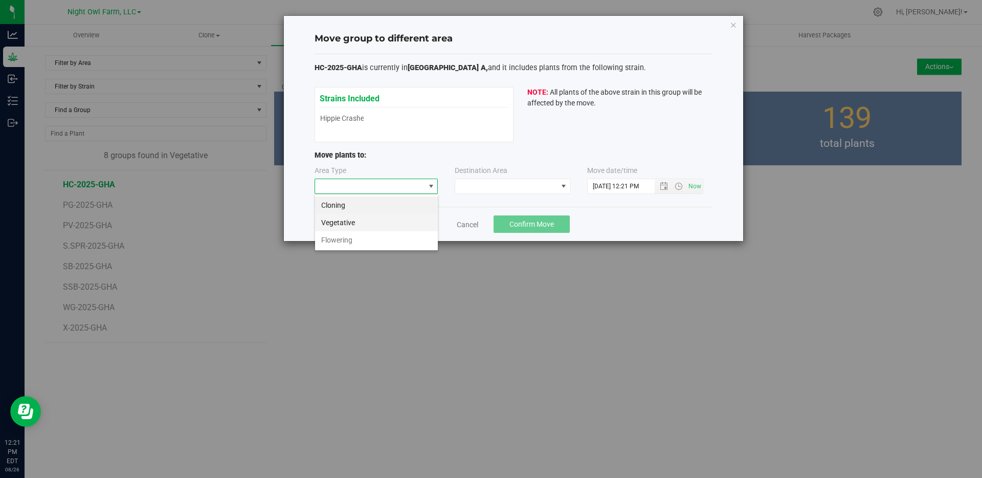
scroll to position [15, 124]
click at [393, 238] on li "Flowering" at bounding box center [376, 239] width 123 height 17
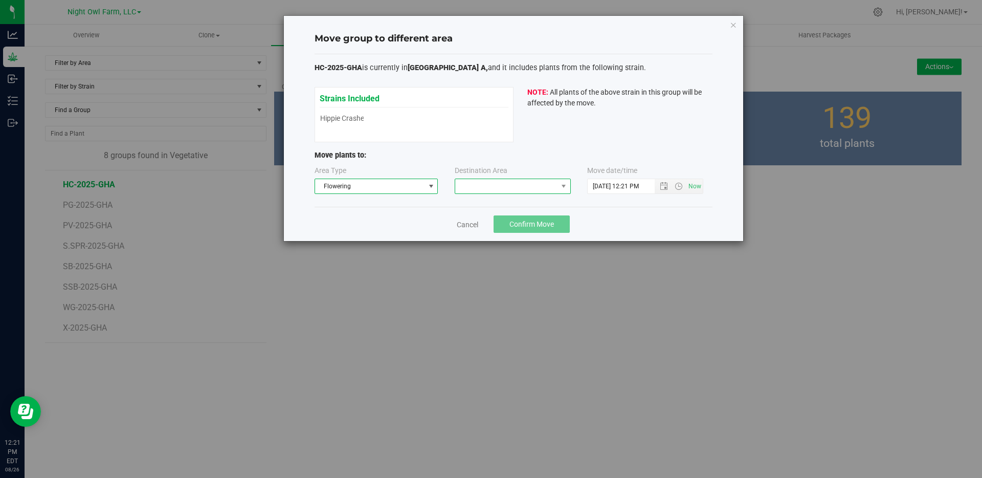
click at [533, 184] on span at bounding box center [506, 186] width 102 height 14
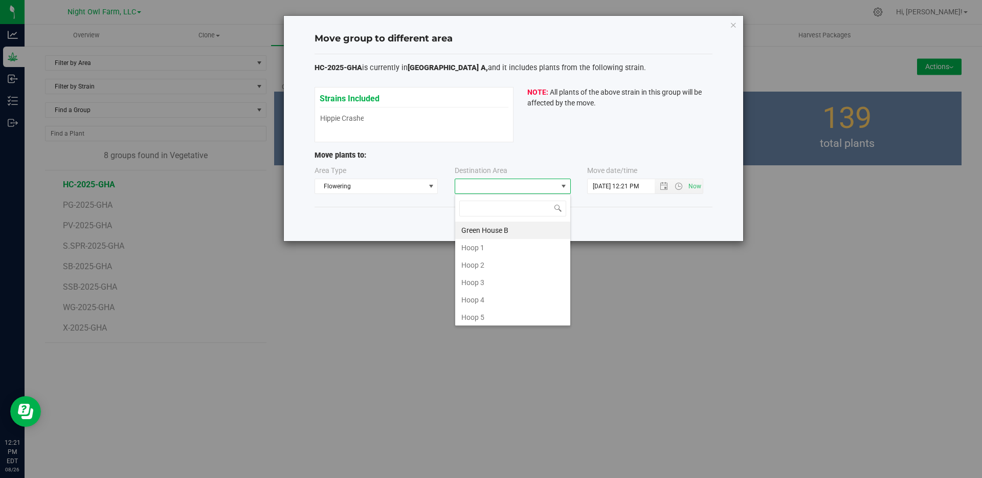
scroll to position [141, 0]
click at [491, 311] on li "Green House A" at bounding box center [512, 314] width 115 height 17
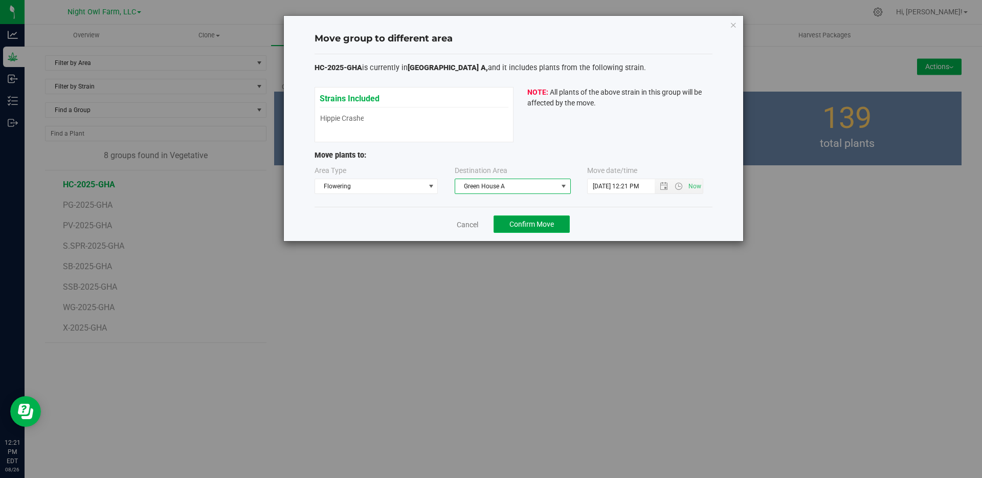
click at [541, 228] on span "Confirm Move" at bounding box center [531, 224] width 44 height 8
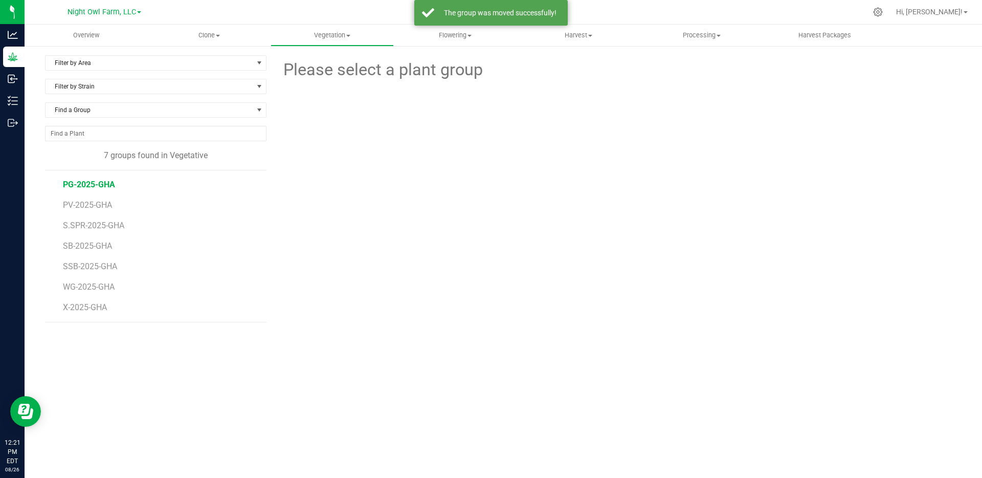
click at [84, 183] on span "PG-2025-GHA" at bounding box center [89, 184] width 52 height 10
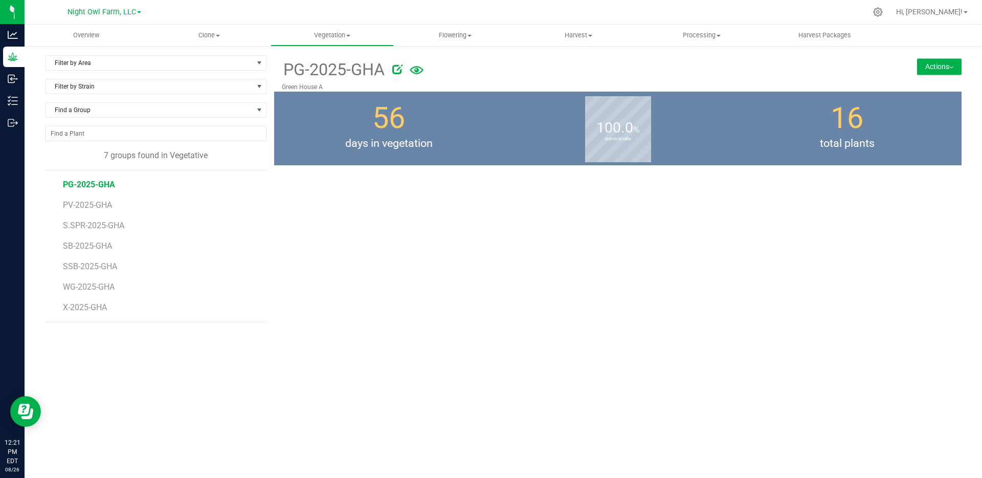
click at [925, 69] on button "Actions" at bounding box center [939, 66] width 44 height 16
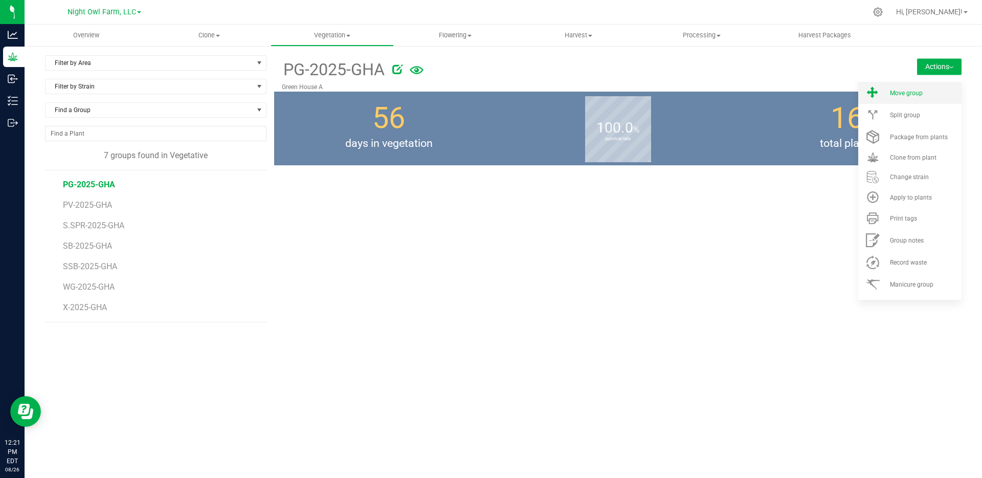
click at [903, 93] on span "Move group" at bounding box center [906, 92] width 33 height 7
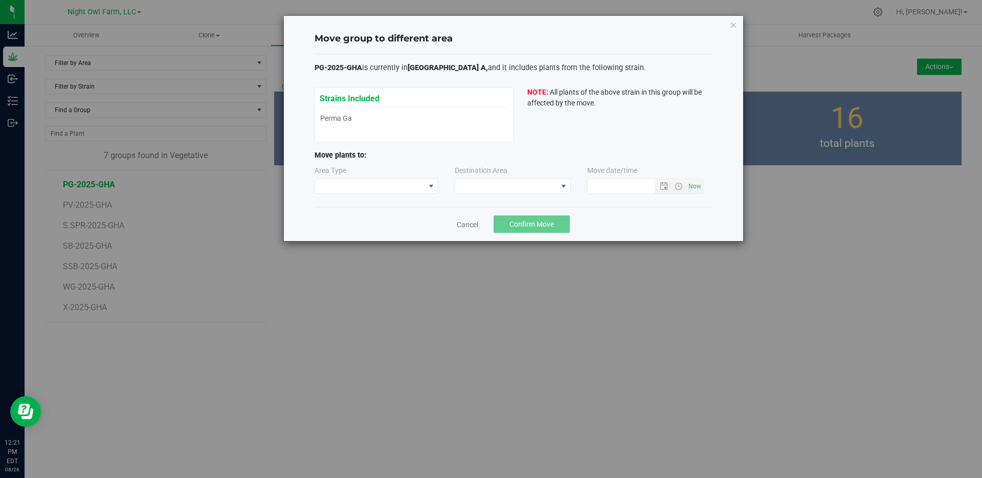
type input "8/26/2025 12:21 PM"
click at [429, 188] on span at bounding box center [431, 186] width 8 height 8
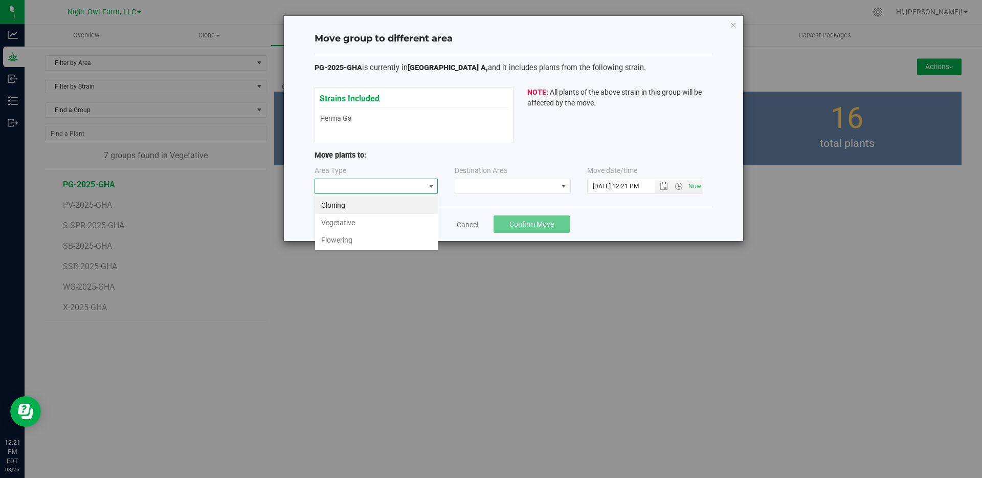
scroll to position [15, 124]
click at [364, 241] on li "Flowering" at bounding box center [376, 239] width 123 height 17
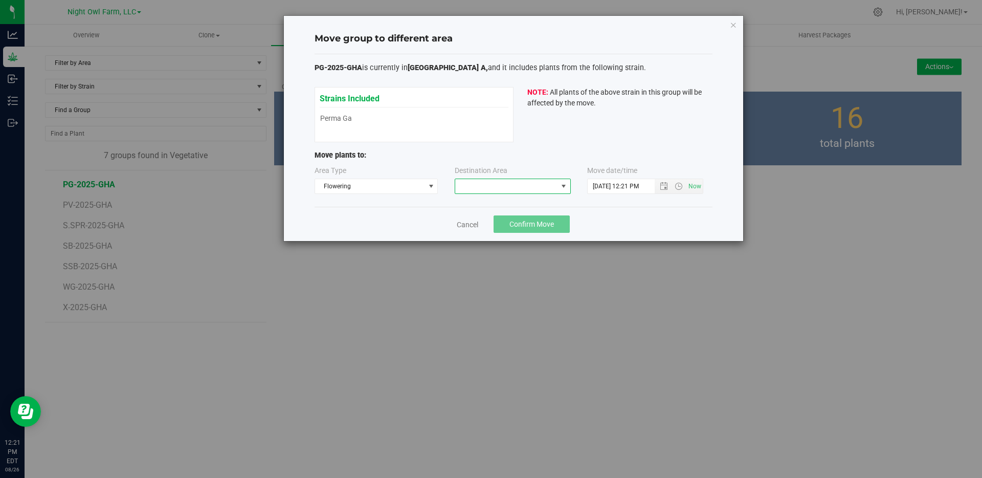
click at [564, 185] on span at bounding box center [563, 186] width 8 height 8
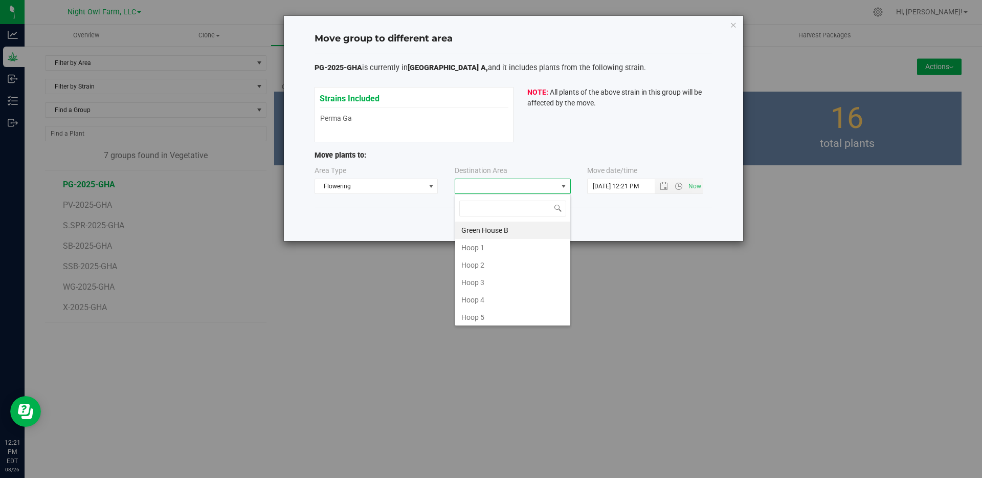
scroll to position [141, 0]
click at [493, 312] on li "Green House A" at bounding box center [512, 314] width 115 height 17
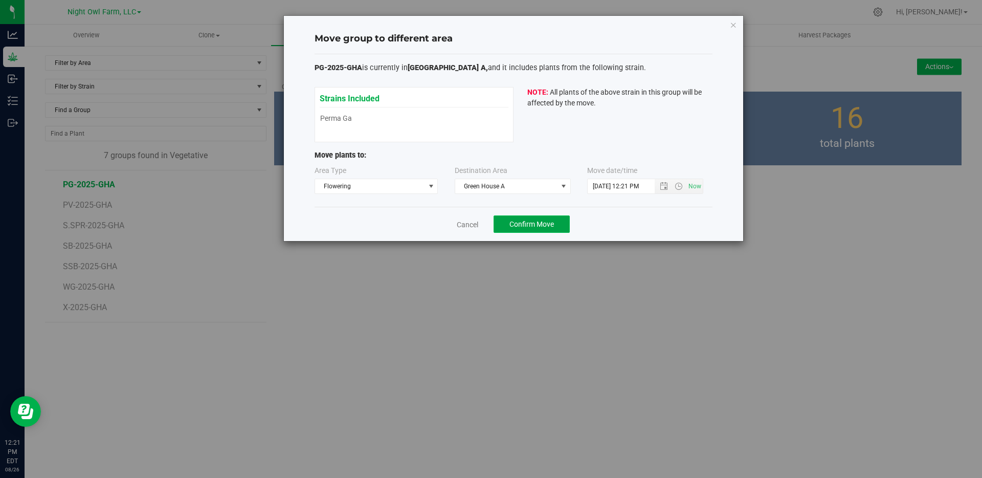
click at [530, 223] on span "Confirm Move" at bounding box center [531, 224] width 44 height 8
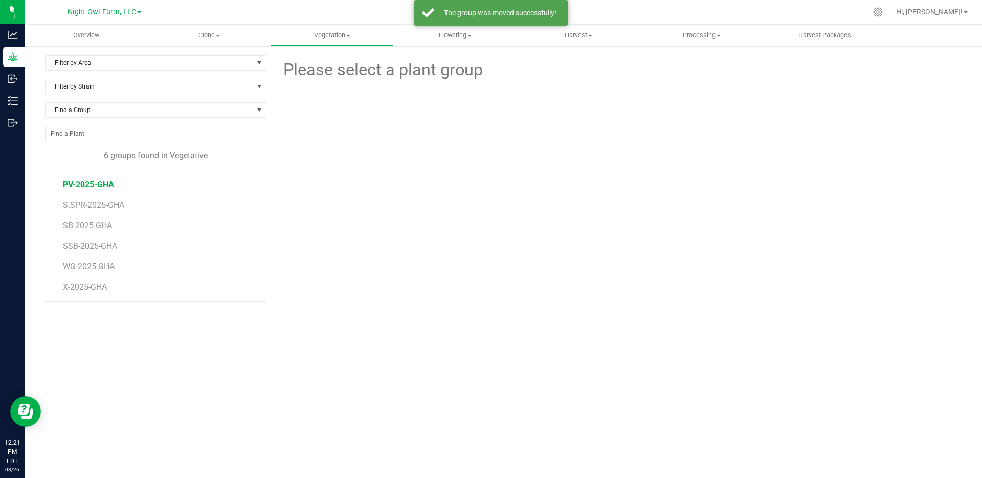
click at [97, 183] on span "PV-2025-GHA" at bounding box center [88, 184] width 51 height 10
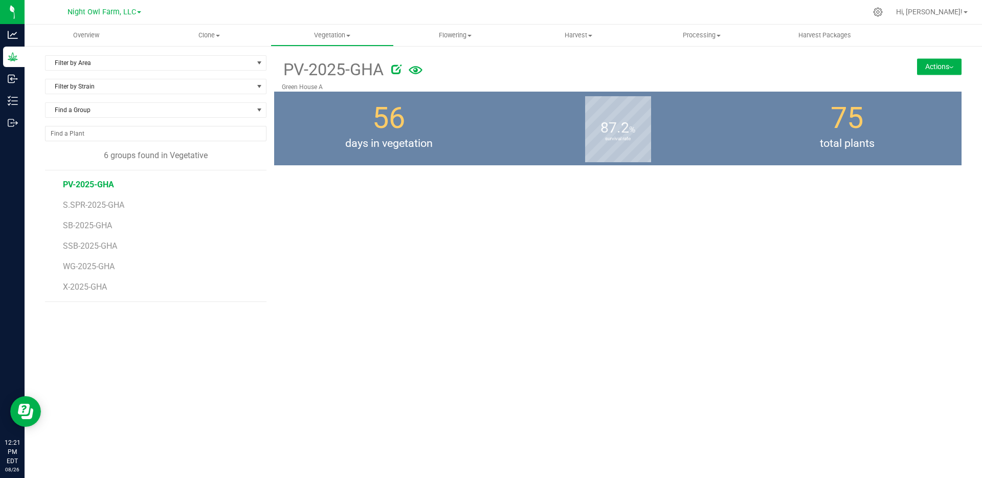
click at [936, 62] on button "Actions" at bounding box center [939, 66] width 44 height 16
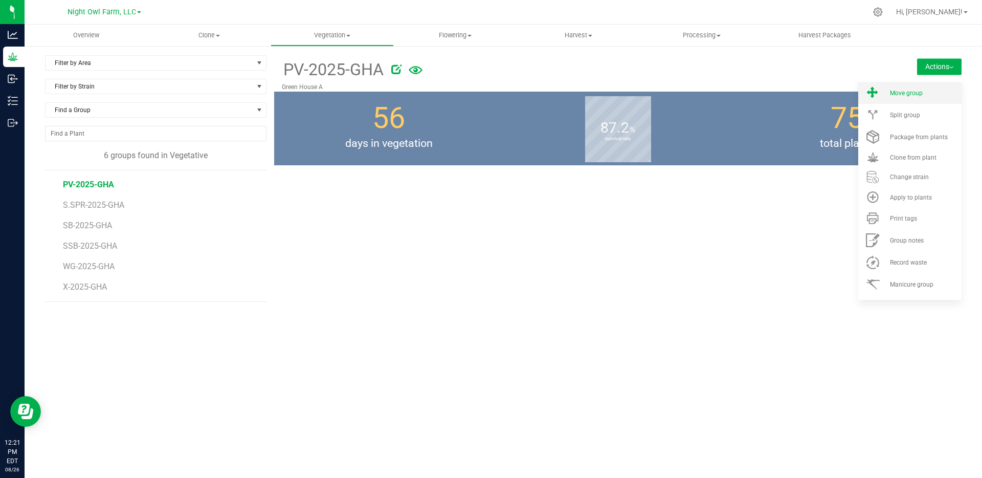
click at [914, 102] on li "Move group" at bounding box center [909, 93] width 103 height 22
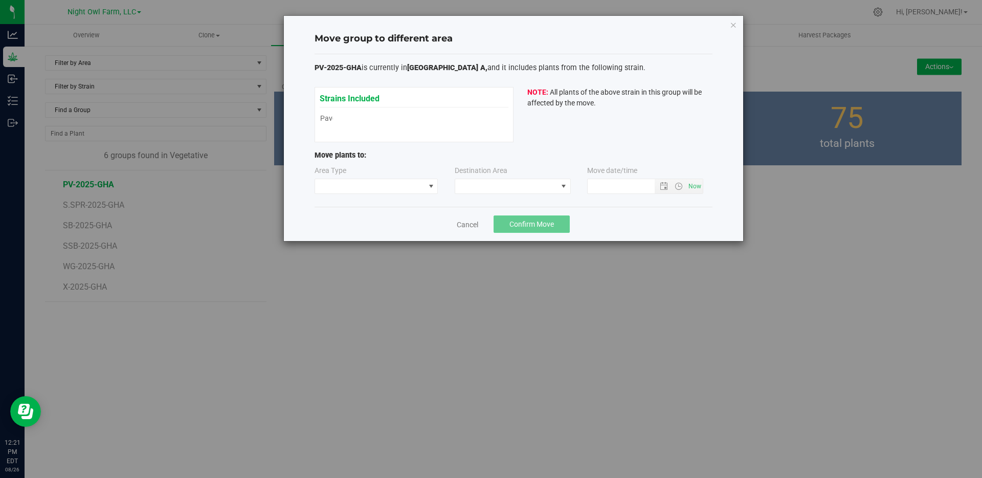
type input "8/26/2025 12:21 PM"
click at [426, 185] on span at bounding box center [430, 186] width 13 height 14
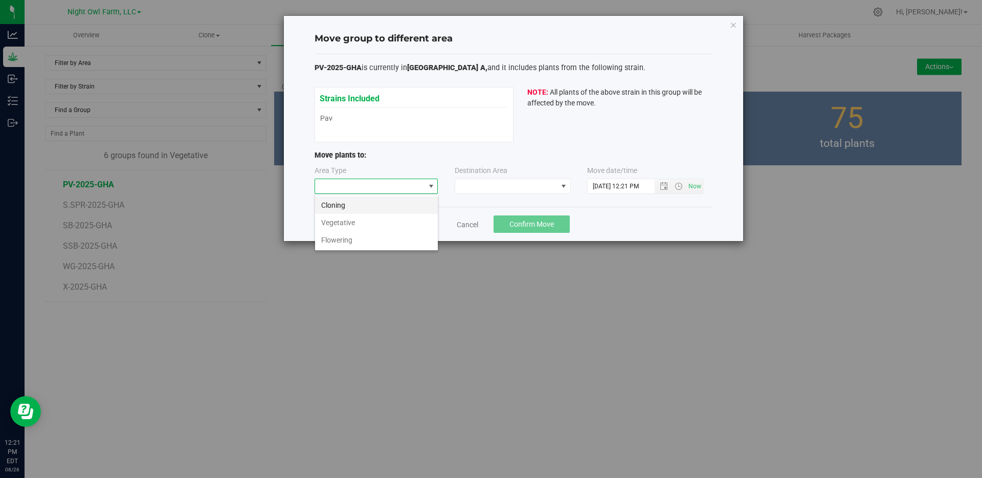
scroll to position [15, 124]
click at [370, 241] on li "Flowering" at bounding box center [376, 239] width 123 height 17
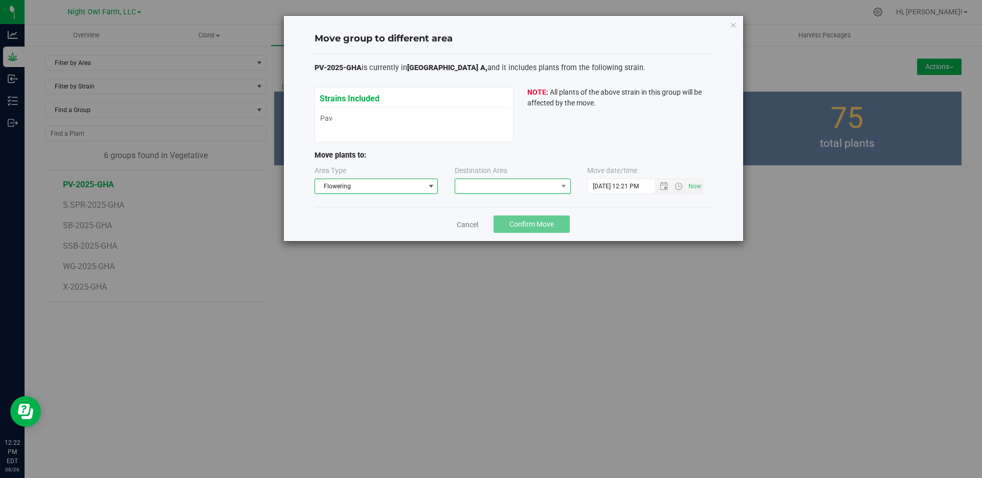
click at [540, 186] on span at bounding box center [506, 186] width 102 height 14
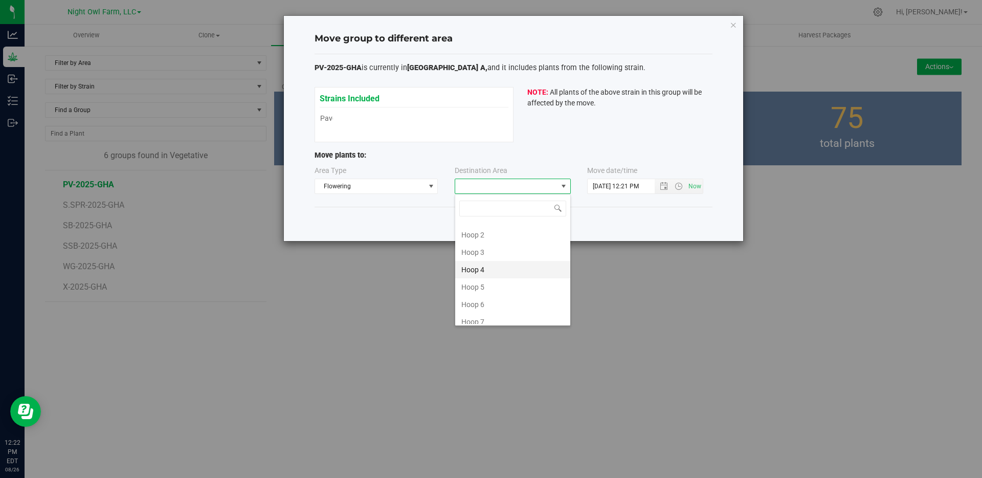
scroll to position [141, 0]
click at [475, 312] on li "Green House A" at bounding box center [512, 314] width 115 height 17
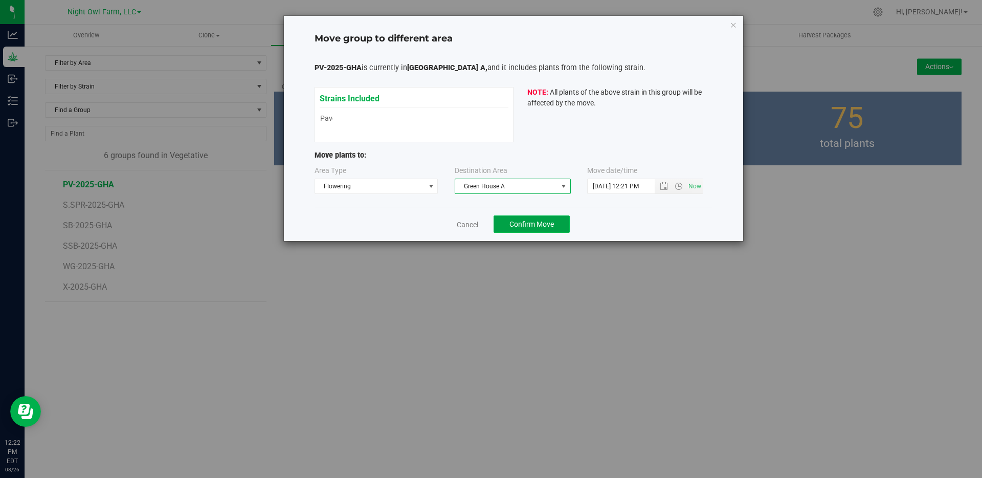
click at [522, 223] on span "Confirm Move" at bounding box center [531, 224] width 44 height 8
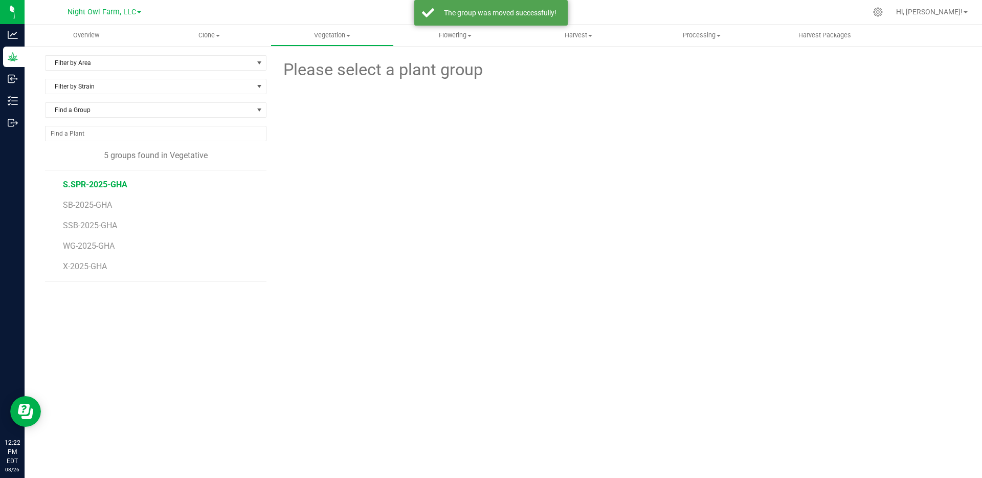
click at [90, 185] on span "S.SPR-2025-GHA" at bounding box center [95, 184] width 64 height 10
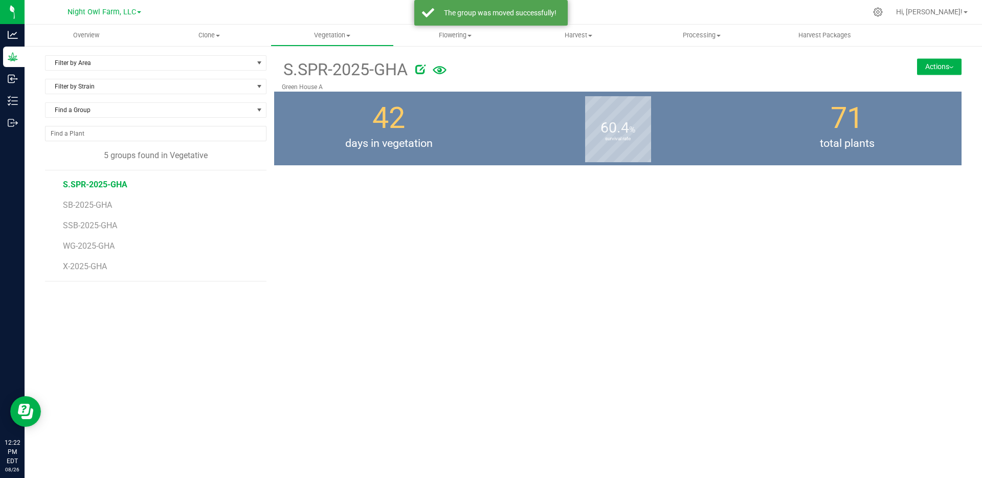
click at [923, 67] on button "Actions" at bounding box center [939, 66] width 44 height 16
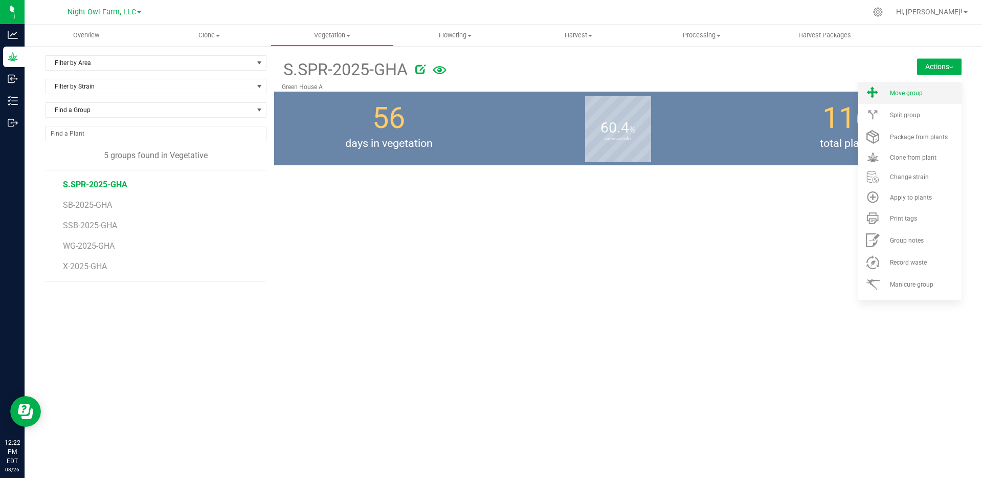
click at [892, 96] on span "Move group" at bounding box center [906, 92] width 33 height 7
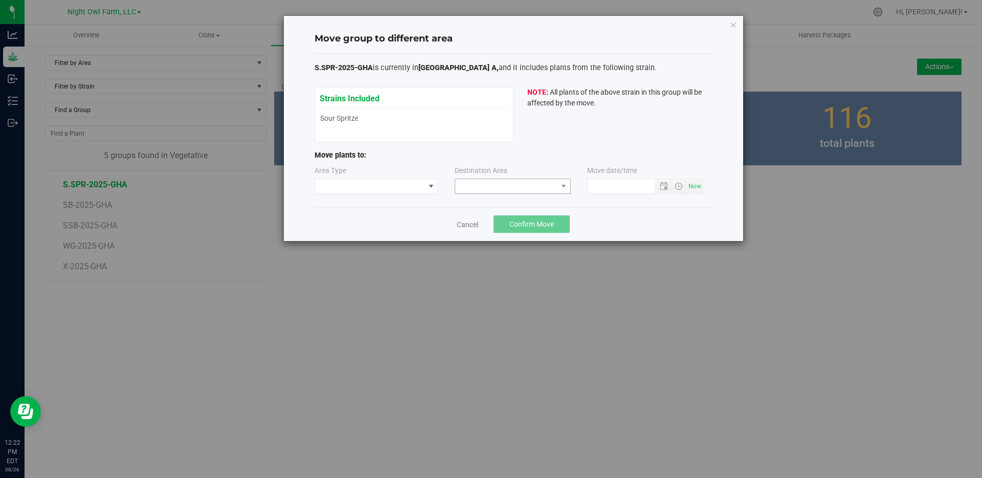
type input "8/26/2025 12:22 PM"
click at [442, 191] on div "Area Type" at bounding box center [380, 179] width 132 height 29
click at [429, 186] on span at bounding box center [431, 186] width 8 height 8
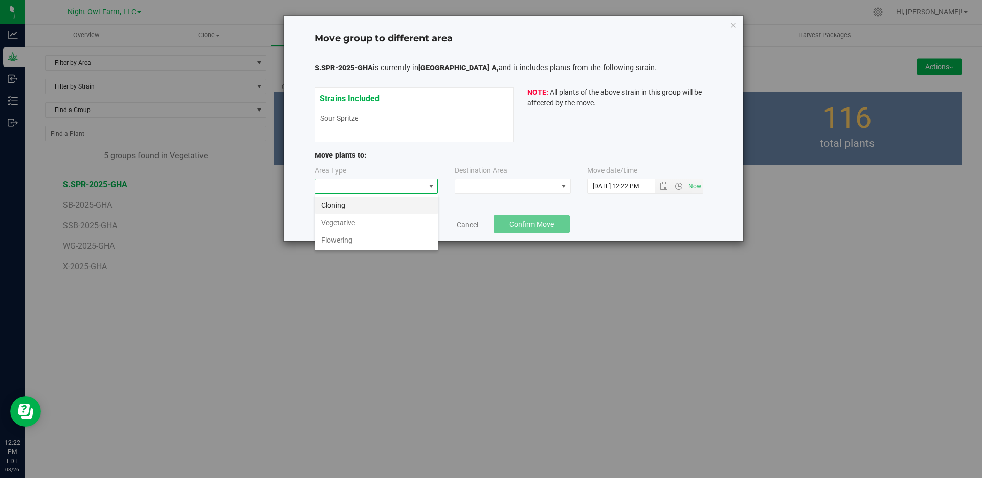
scroll to position [15, 124]
click at [400, 239] on li "Flowering" at bounding box center [376, 239] width 123 height 17
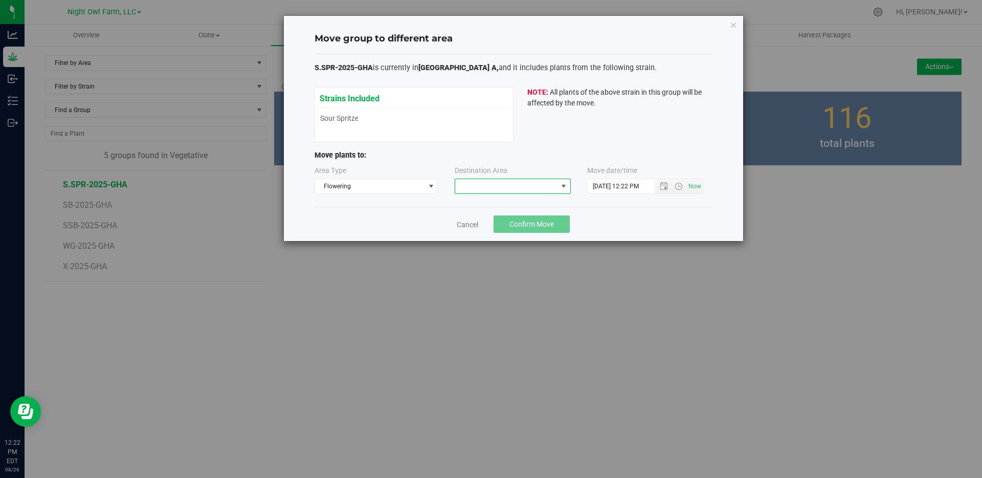
click at [560, 186] on span at bounding box center [563, 186] width 8 height 8
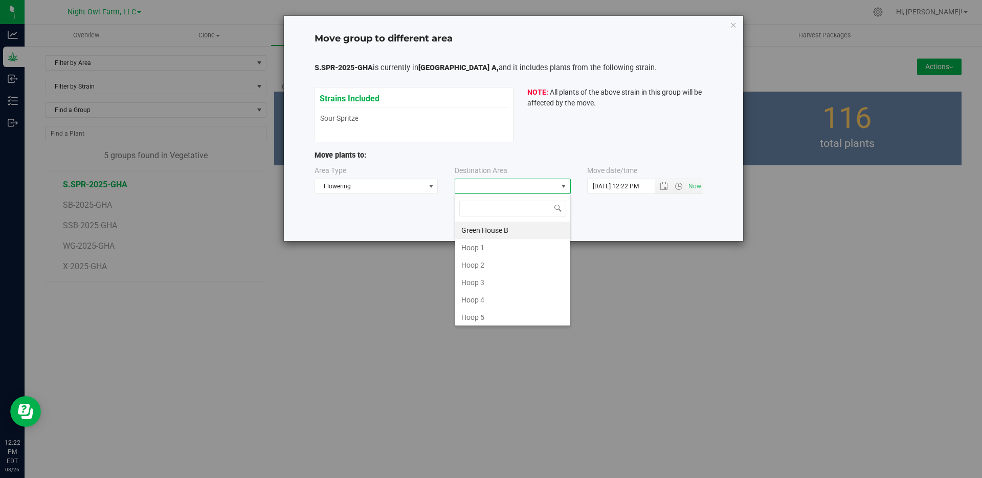
scroll to position [141, 0]
click at [490, 315] on li "Green House A" at bounding box center [512, 314] width 115 height 17
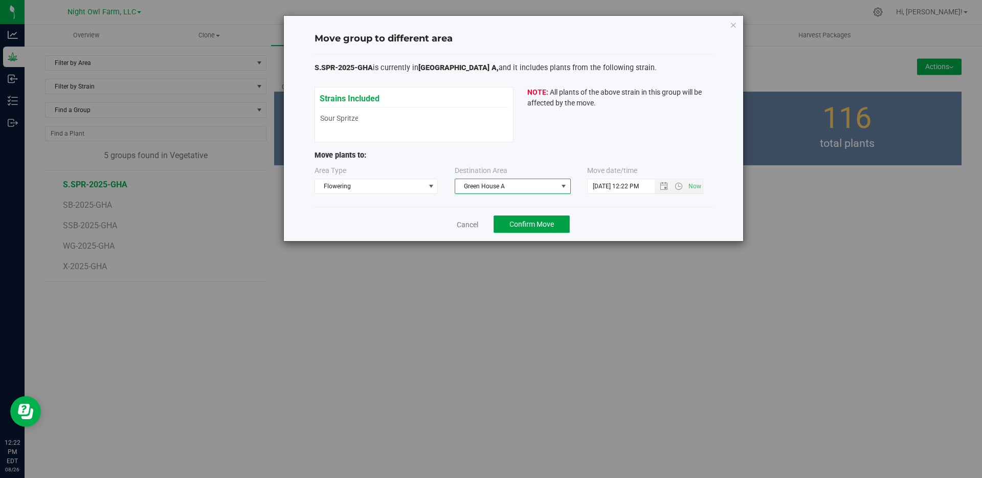
click at [541, 230] on button "Confirm Move" at bounding box center [531, 223] width 76 height 17
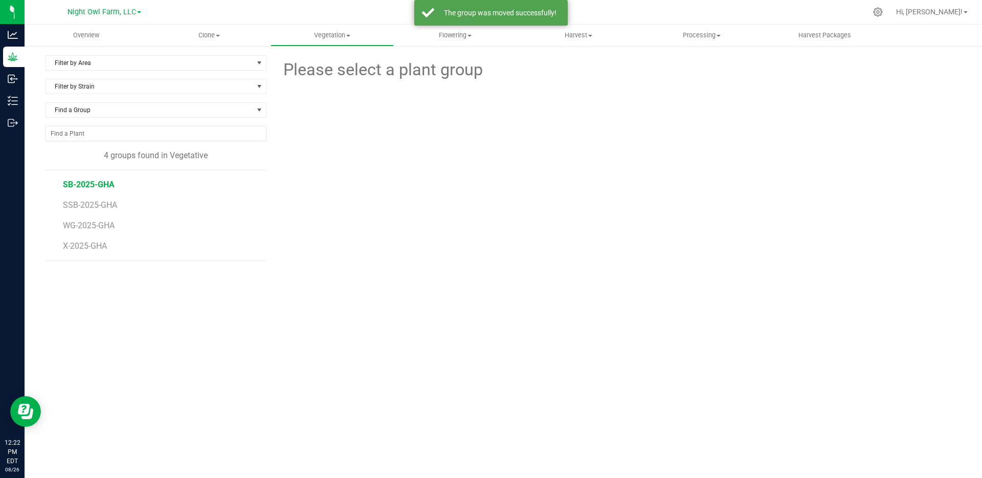
click at [94, 188] on span "SB-2025-GHA" at bounding box center [89, 184] width 52 height 10
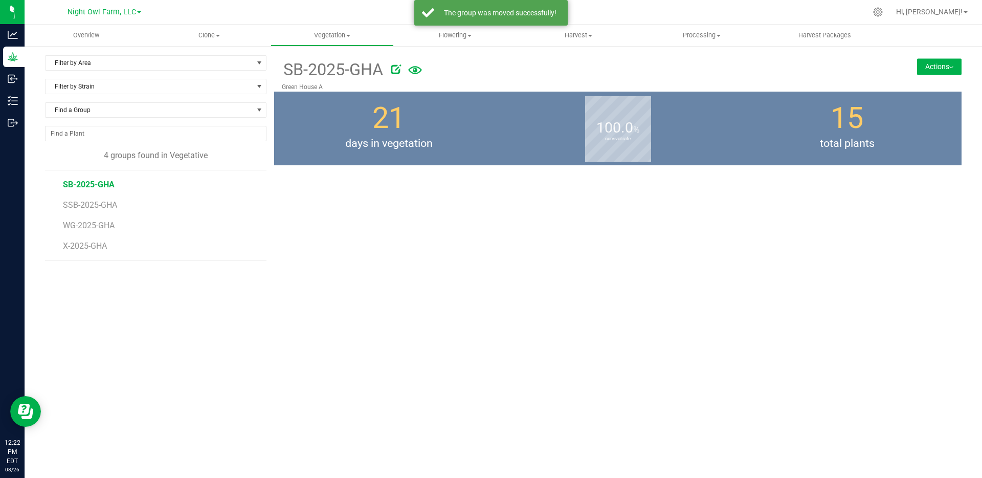
click at [935, 71] on button "Actions" at bounding box center [939, 66] width 44 height 16
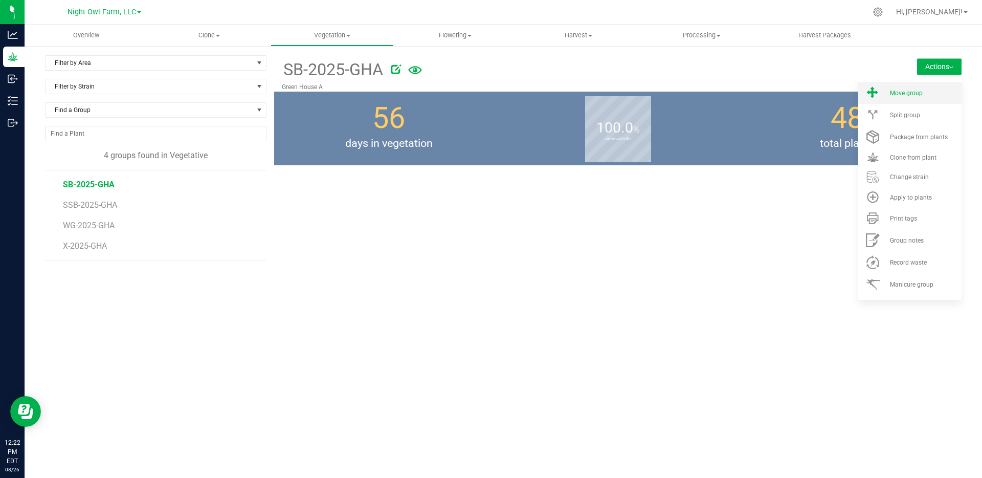
click at [898, 90] on span "Move group" at bounding box center [906, 92] width 33 height 7
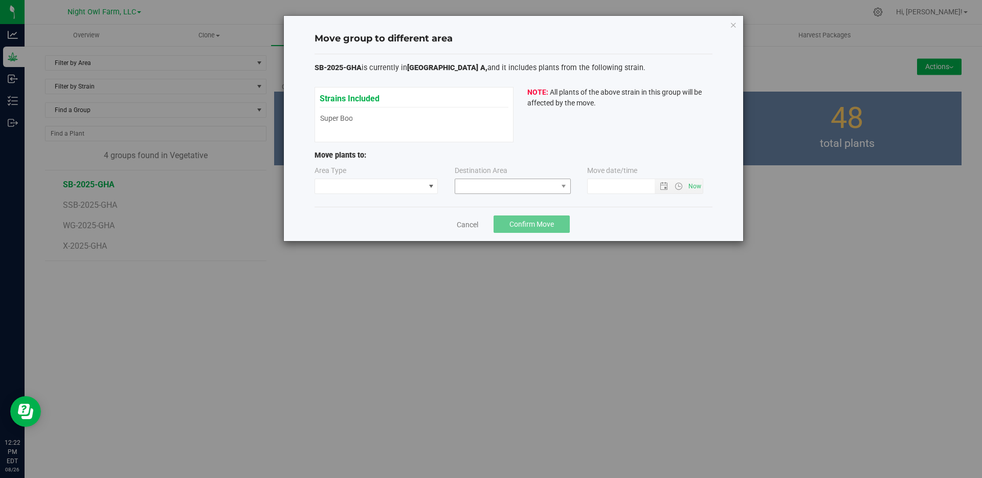
type input "8/26/2025 12:22 PM"
click at [421, 184] on span at bounding box center [370, 186] width 110 height 14
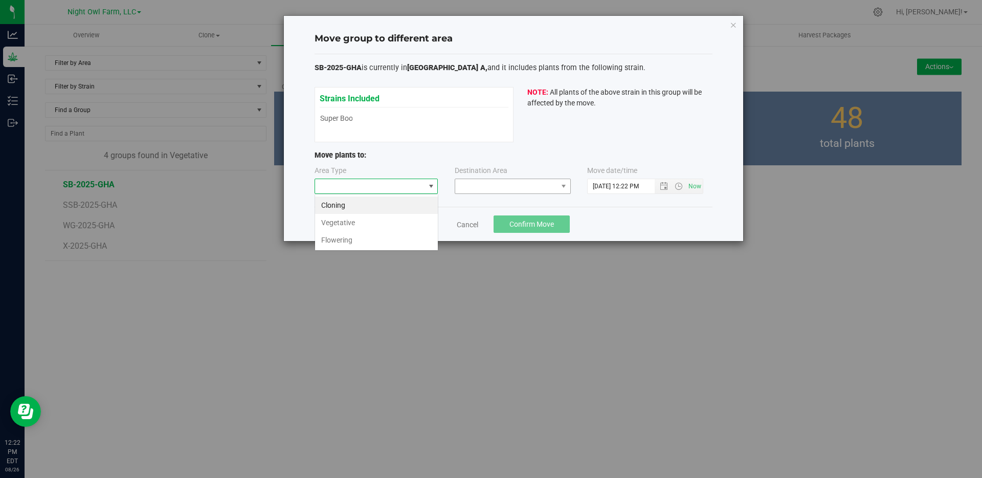
scroll to position [15, 124]
click at [382, 242] on li "Flowering" at bounding box center [376, 239] width 123 height 17
click at [545, 187] on span at bounding box center [506, 186] width 102 height 14
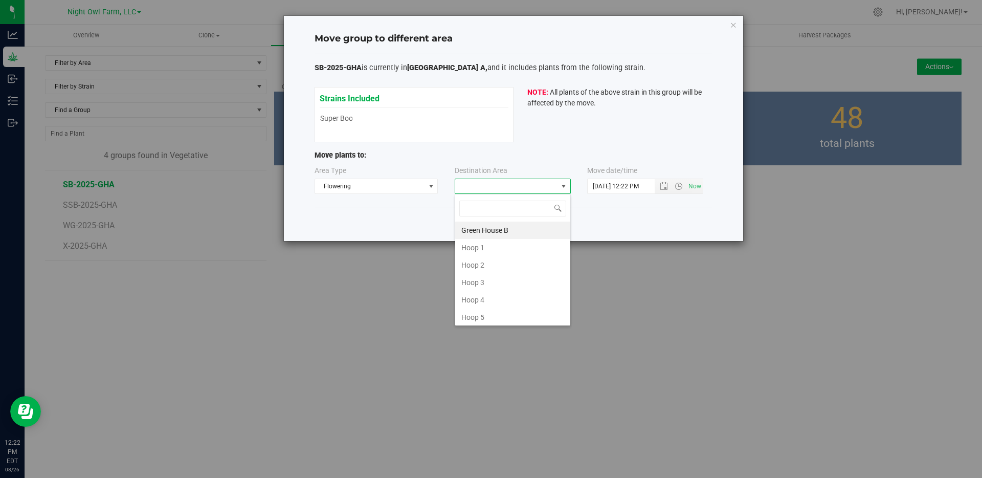
scroll to position [141, 0]
click at [513, 315] on li "Green House A" at bounding box center [512, 314] width 115 height 17
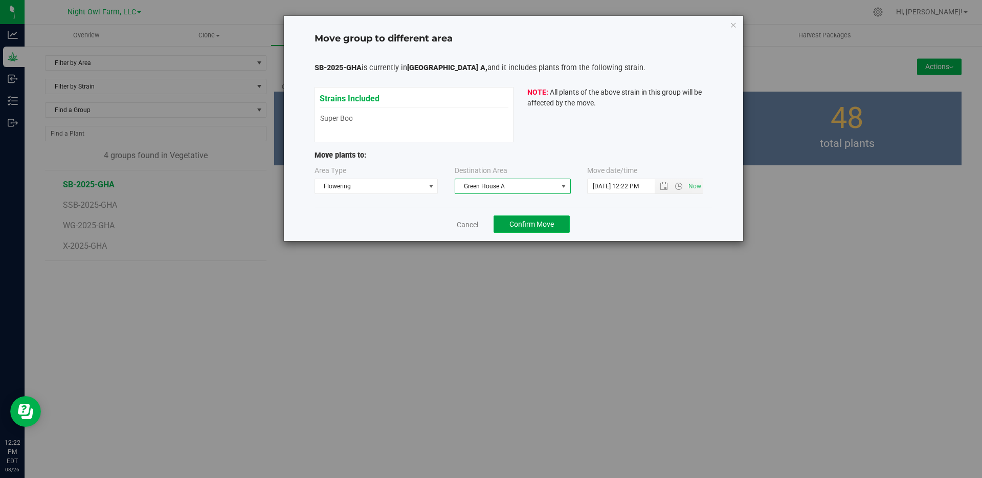
click at [531, 220] on span "Confirm Move" at bounding box center [531, 224] width 44 height 8
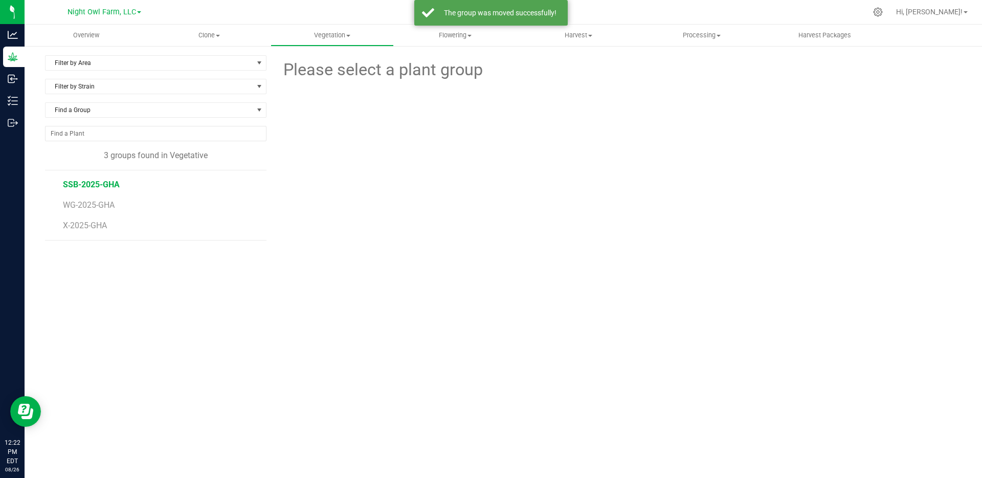
click at [109, 185] on span "SSB-2025-GHA" at bounding box center [91, 184] width 57 height 10
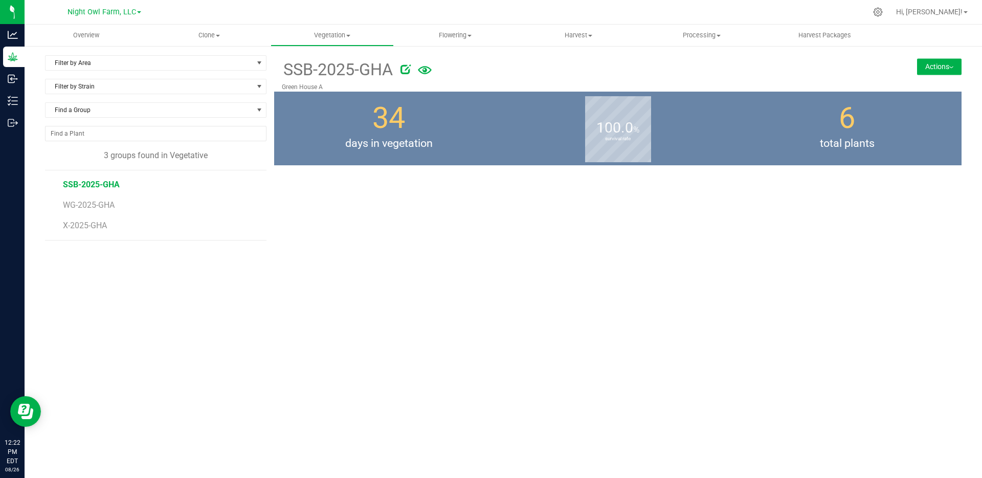
click at [931, 71] on button "Actions" at bounding box center [939, 66] width 44 height 16
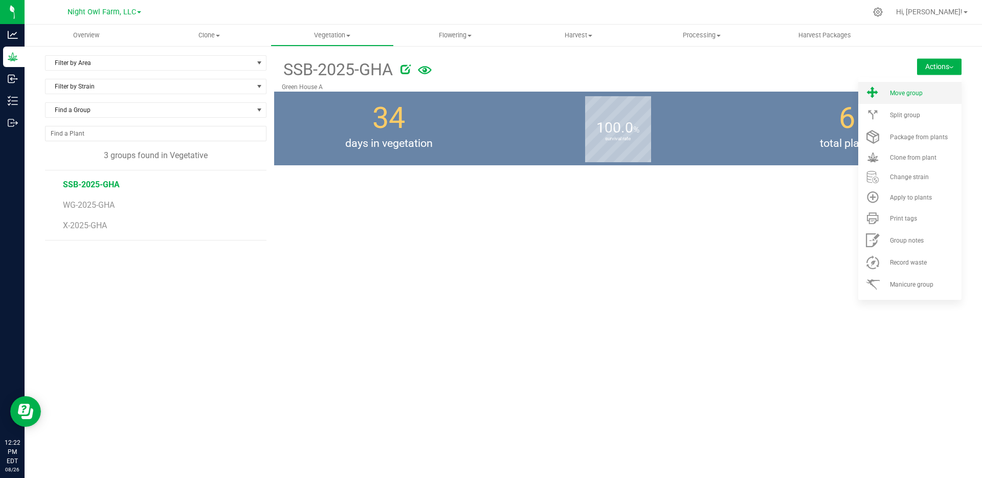
click at [913, 95] on span "Move group" at bounding box center [906, 92] width 33 height 7
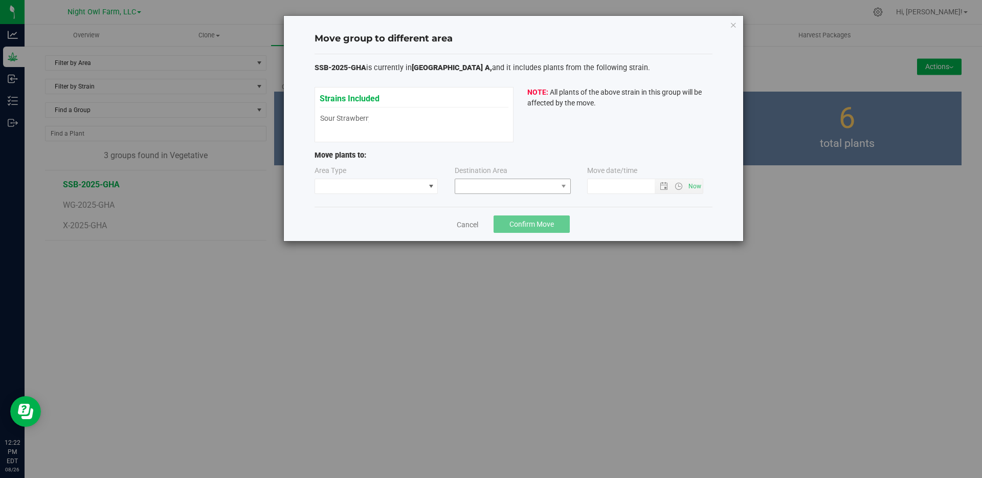
type input "8/26/2025 12:22 PM"
click at [429, 186] on span at bounding box center [431, 186] width 8 height 8
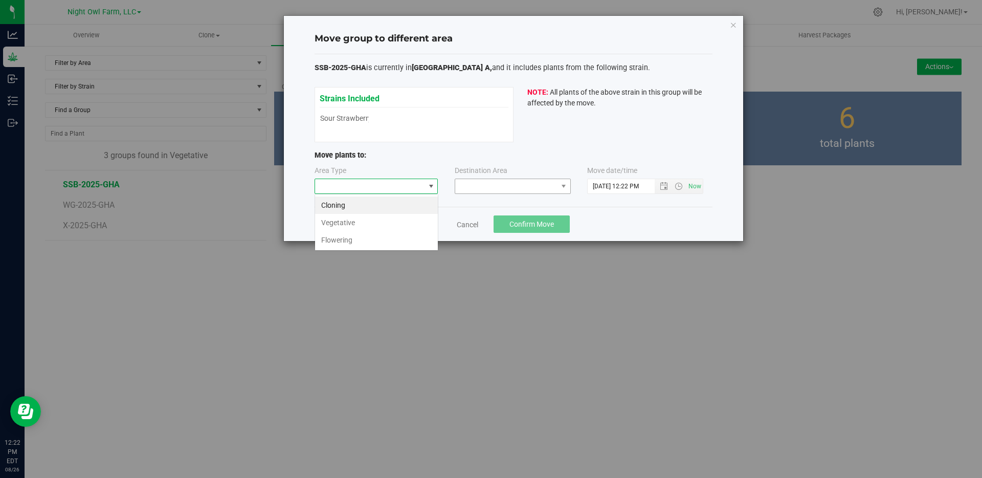
scroll to position [15, 124]
click at [332, 243] on li "Flowering" at bounding box center [376, 239] width 123 height 17
click at [560, 183] on span at bounding box center [563, 186] width 8 height 8
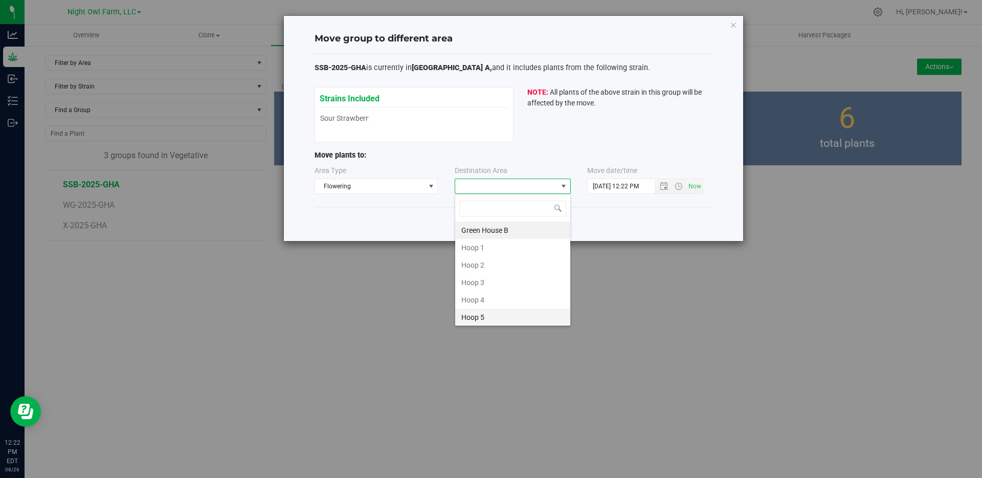
scroll to position [141, 0]
click at [495, 313] on li "Green House A" at bounding box center [512, 314] width 115 height 17
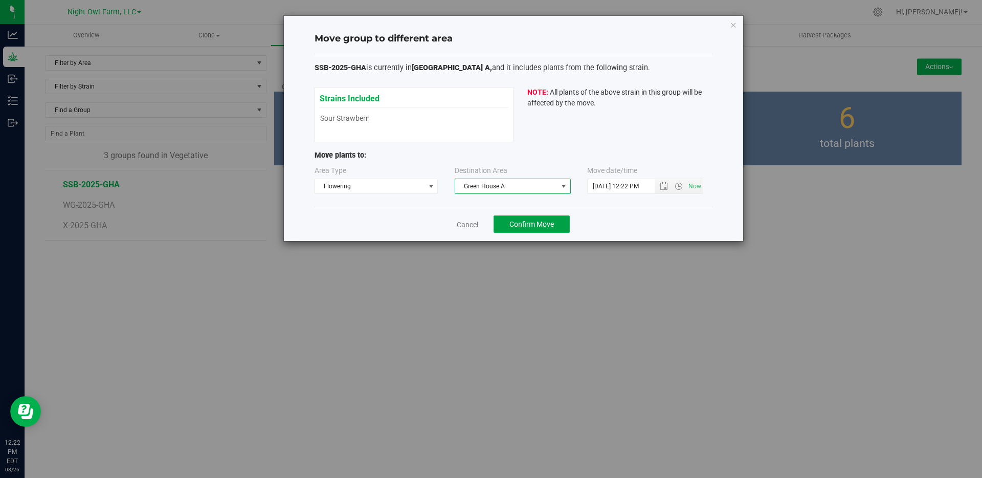
click at [538, 224] on span "Confirm Move" at bounding box center [531, 224] width 44 height 8
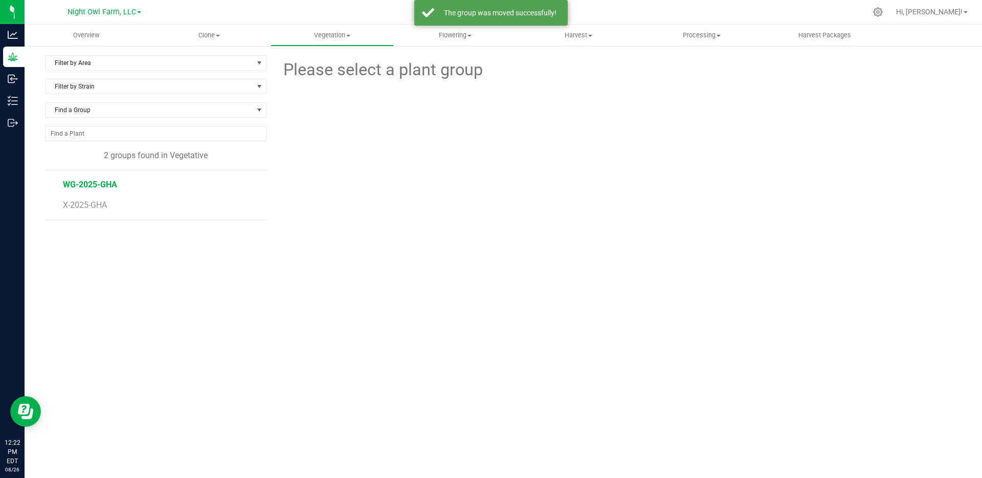
click at [99, 185] on span "WG-2025-GHA" at bounding box center [90, 184] width 54 height 10
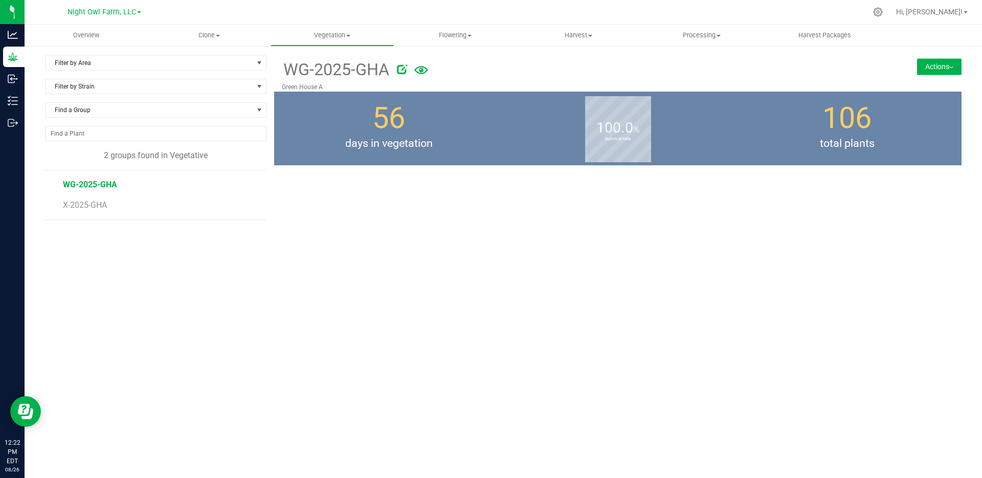
click at [953, 70] on button "Actions" at bounding box center [939, 66] width 44 height 16
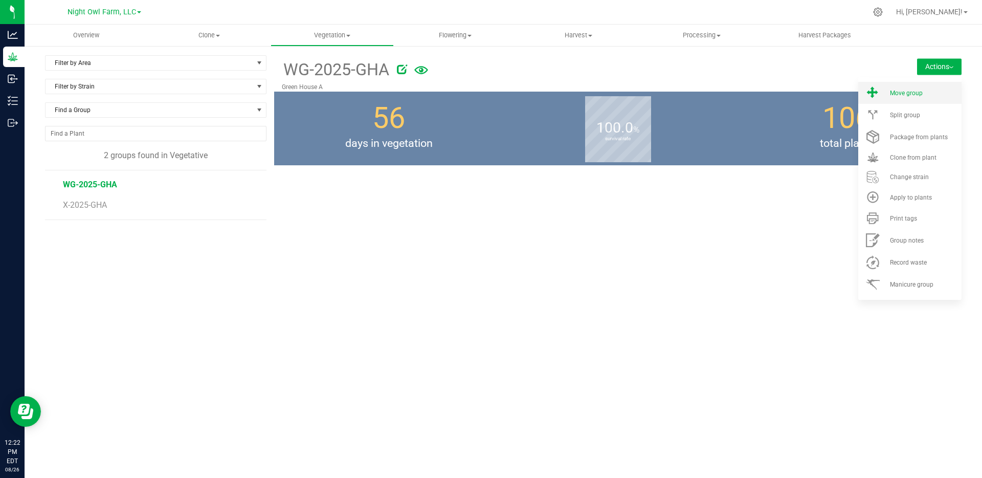
click at [905, 94] on span "Move group" at bounding box center [906, 92] width 33 height 7
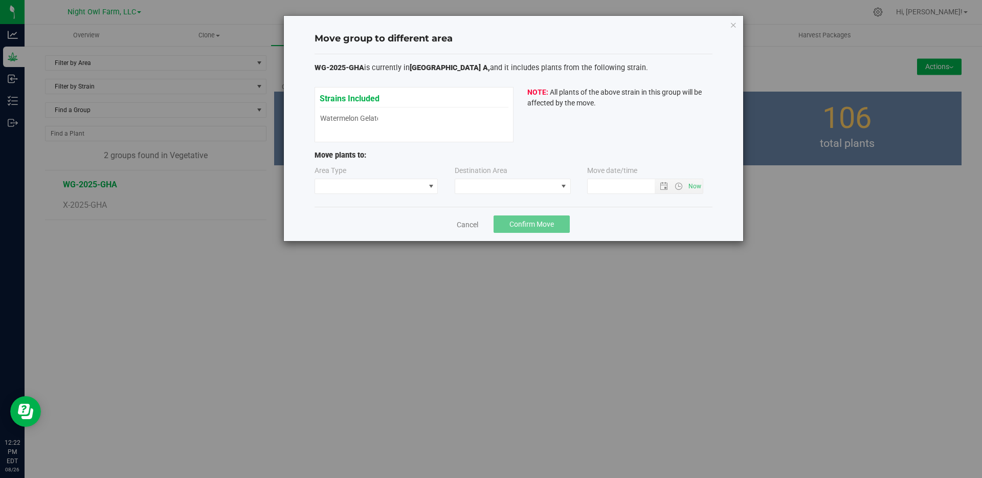
type input "8/26/2025 12:22 PM"
click at [431, 184] on span at bounding box center [431, 186] width 8 height 8
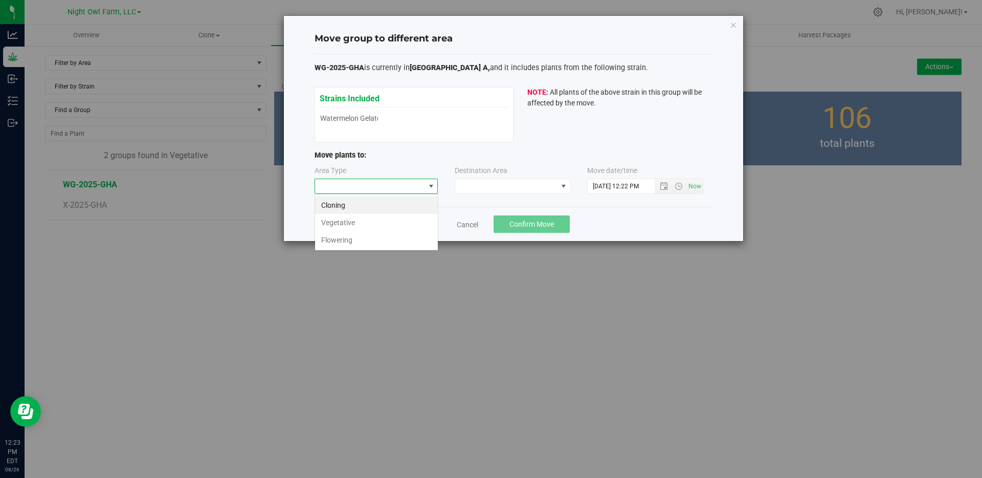
scroll to position [15, 124]
click at [384, 240] on li "Flowering" at bounding box center [376, 239] width 123 height 17
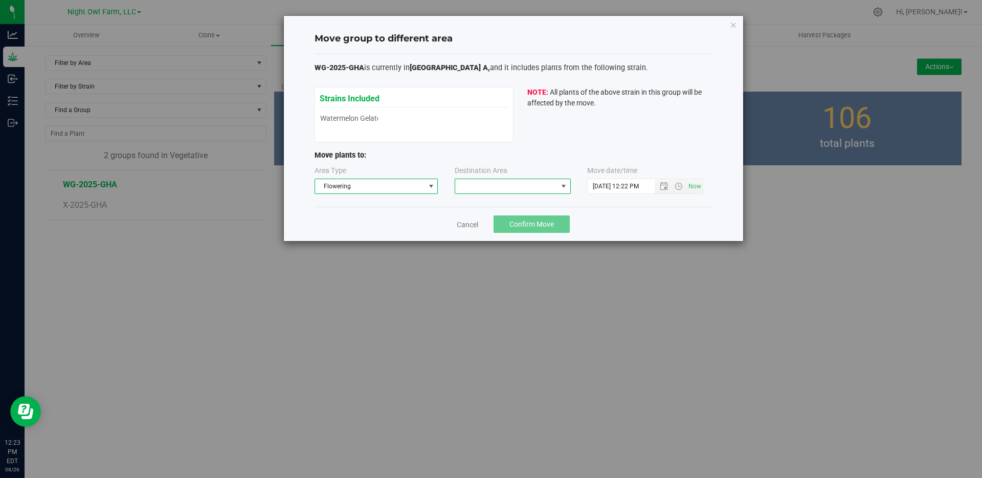
click at [561, 182] on span at bounding box center [563, 186] width 13 height 14
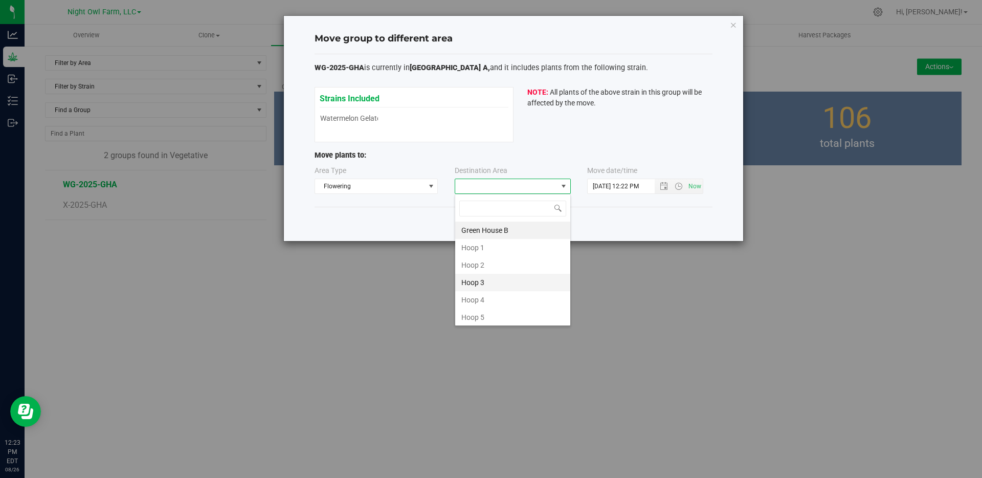
scroll to position [141, 0]
click at [491, 315] on li "Green House A" at bounding box center [512, 314] width 115 height 17
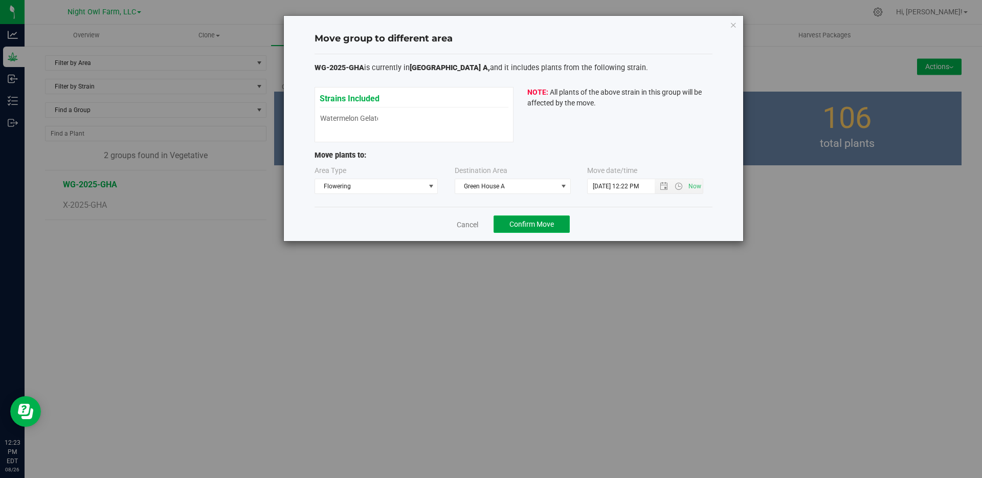
click at [549, 225] on span "Confirm Move" at bounding box center [531, 224] width 44 height 8
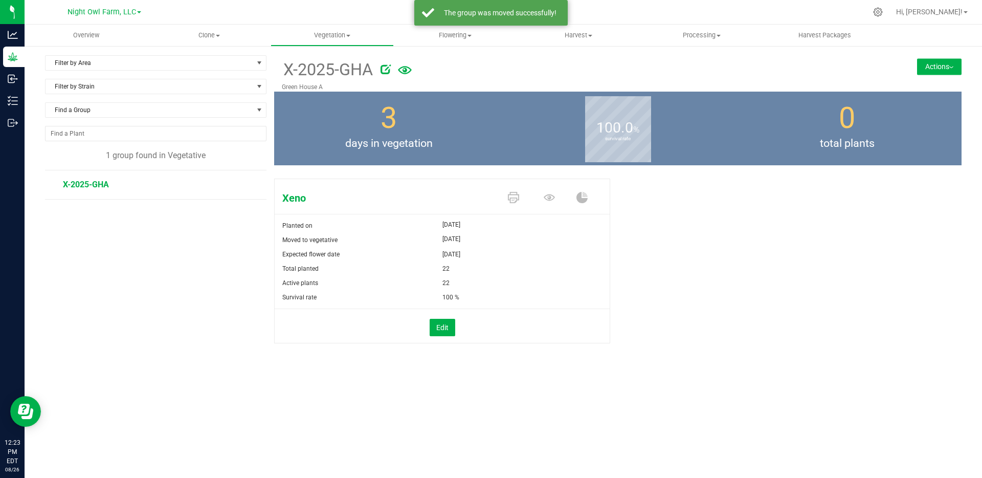
click at [199, 189] on li "X-2025-GHA" at bounding box center [161, 184] width 196 height 29
click at [98, 189] on span "X-2025-GHA" at bounding box center [86, 184] width 46 height 10
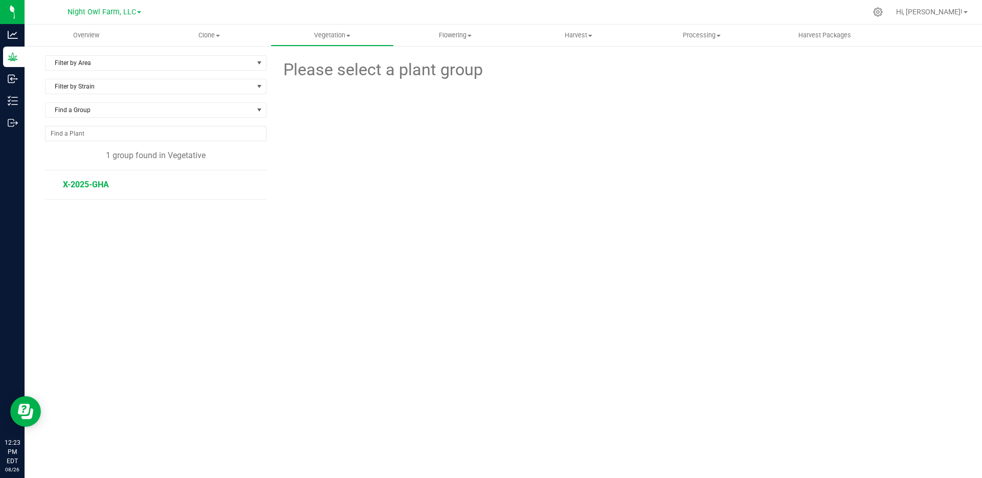
click at [79, 181] on span "X-2025-GHA" at bounding box center [86, 184] width 46 height 10
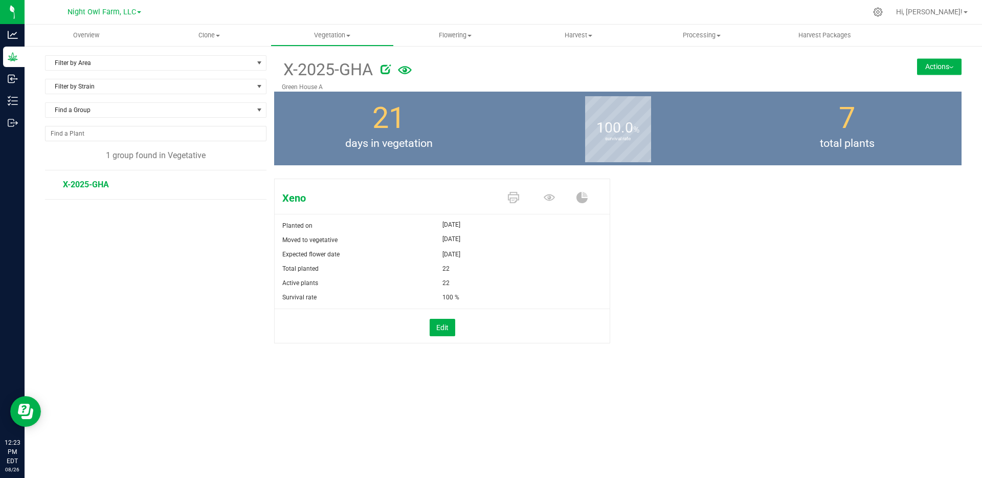
click at [942, 63] on button "Actions" at bounding box center [939, 66] width 44 height 16
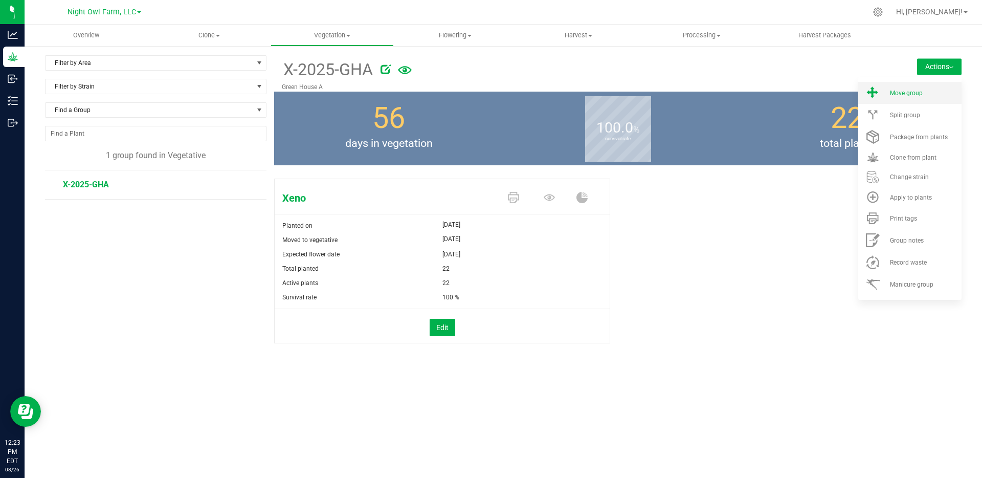
click at [914, 98] on li "Move group" at bounding box center [909, 93] width 103 height 22
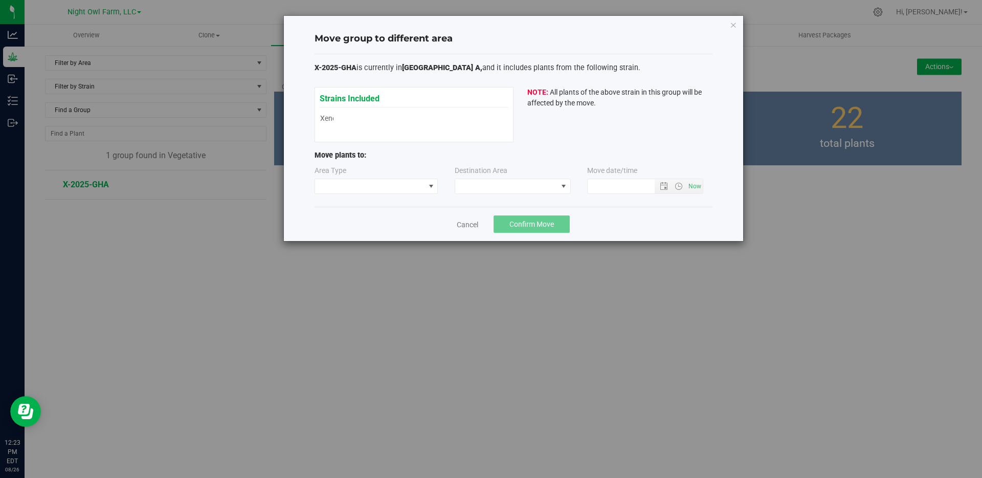
type input "8/26/2025 12:23 PM"
click at [430, 188] on span at bounding box center [431, 186] width 8 height 8
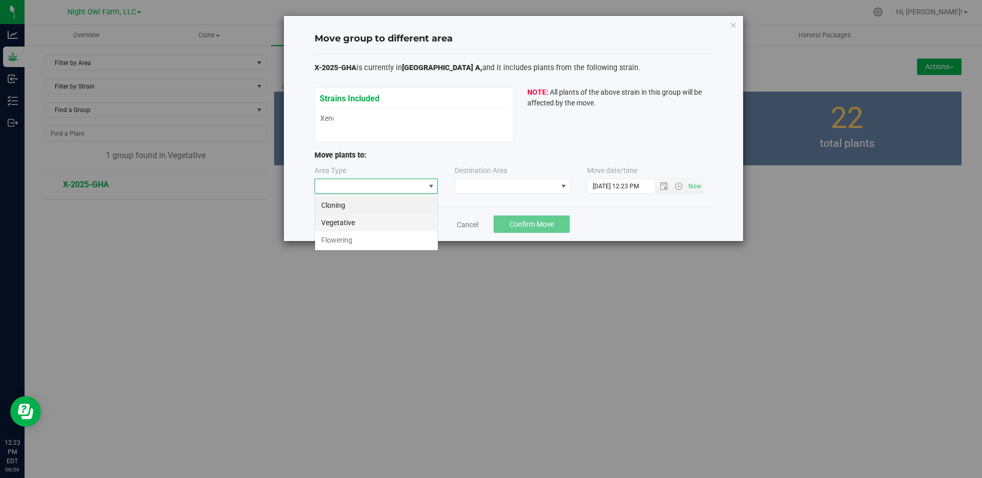
scroll to position [15, 124]
click at [398, 241] on li "Flowering" at bounding box center [376, 239] width 123 height 17
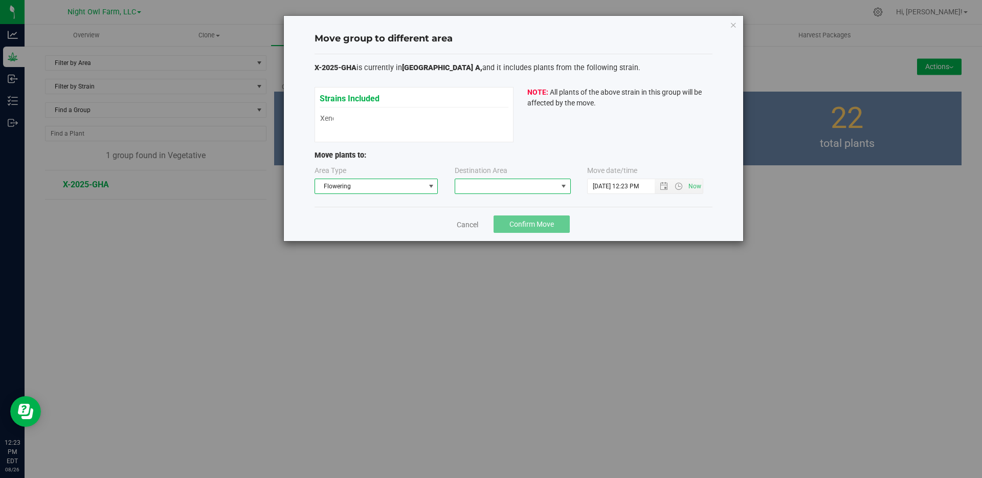
click at [565, 186] on span at bounding box center [563, 186] width 8 height 8
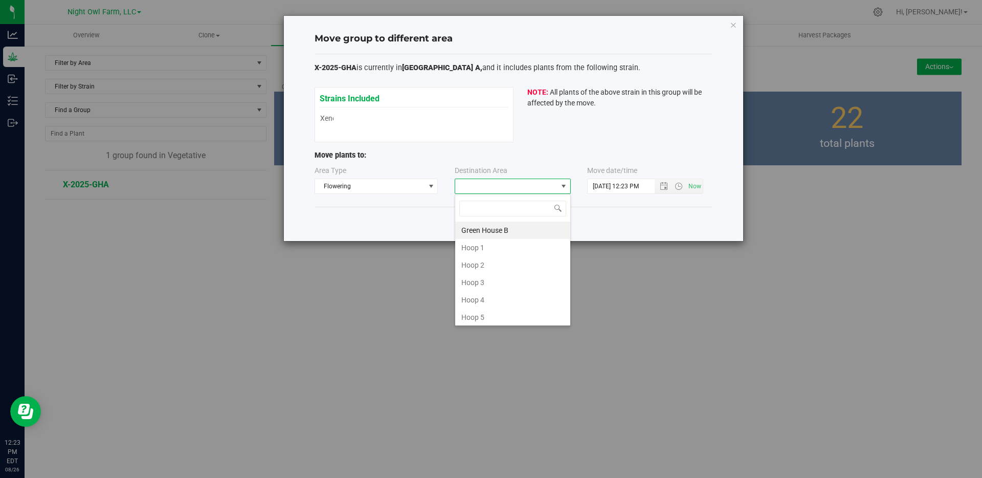
scroll to position [141, 0]
click at [497, 314] on li "Green House A" at bounding box center [512, 314] width 115 height 17
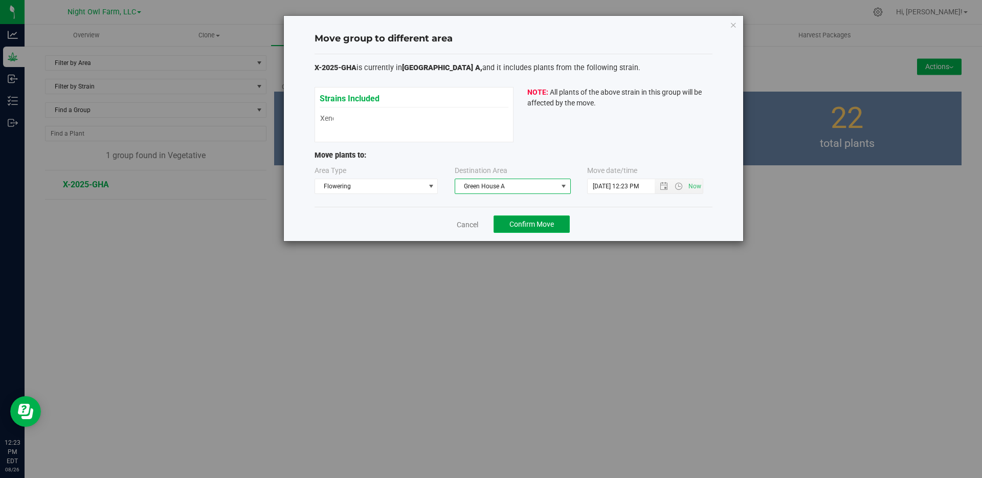
click at [540, 228] on span "Confirm Move" at bounding box center [531, 224] width 44 height 8
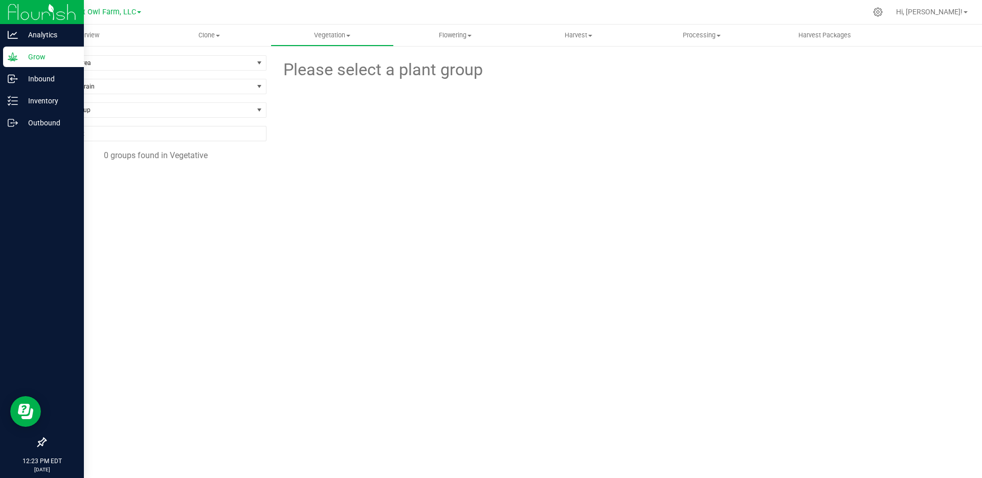
click at [2, 11] on div at bounding box center [42, 12] width 84 height 25
click at [19, 9] on img at bounding box center [42, 12] width 69 height 24
